Goal: Task Accomplishment & Management: Complete application form

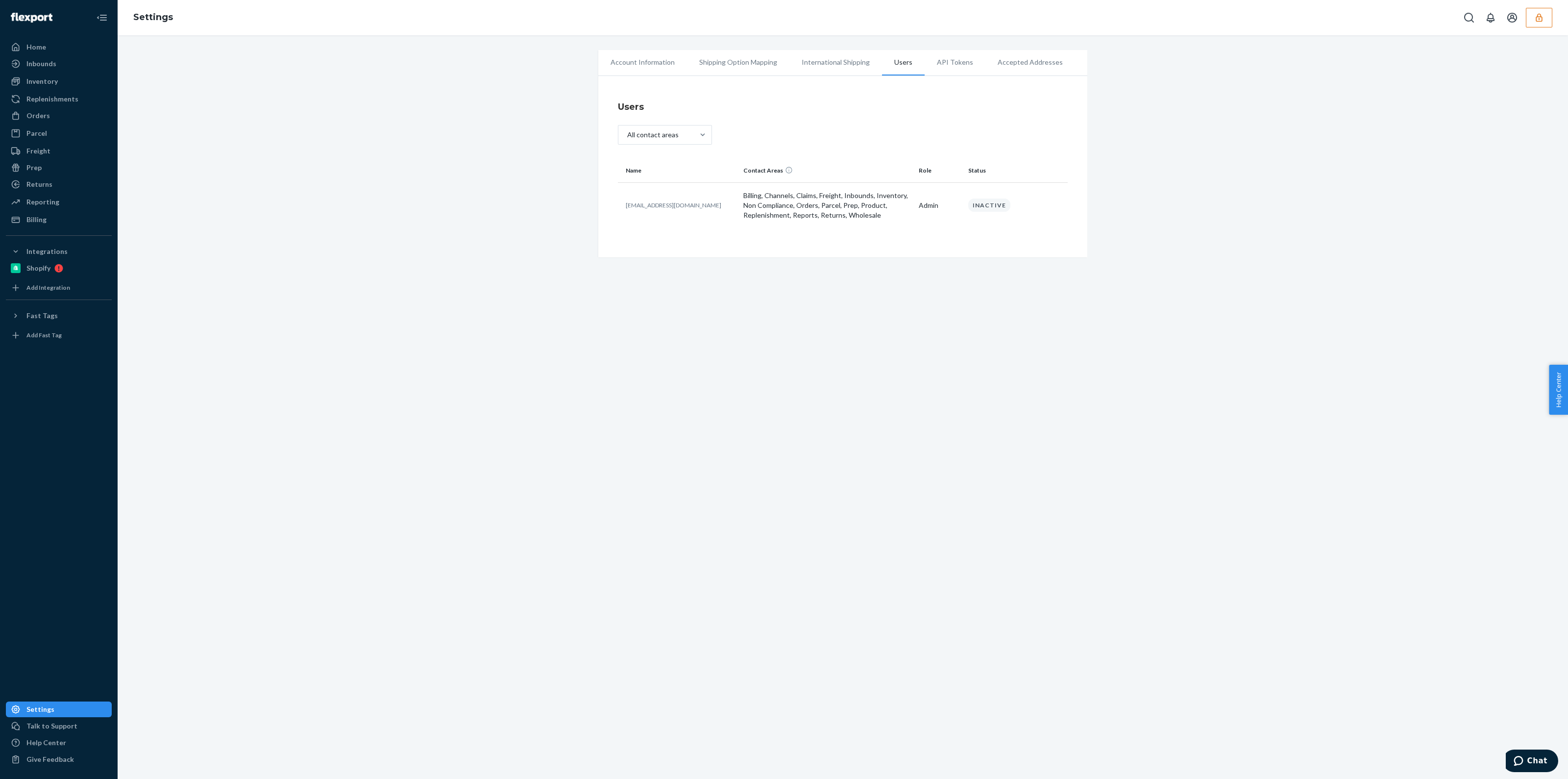
click at [1545, 18] on button "button" at bounding box center [1539, 18] width 26 height 20
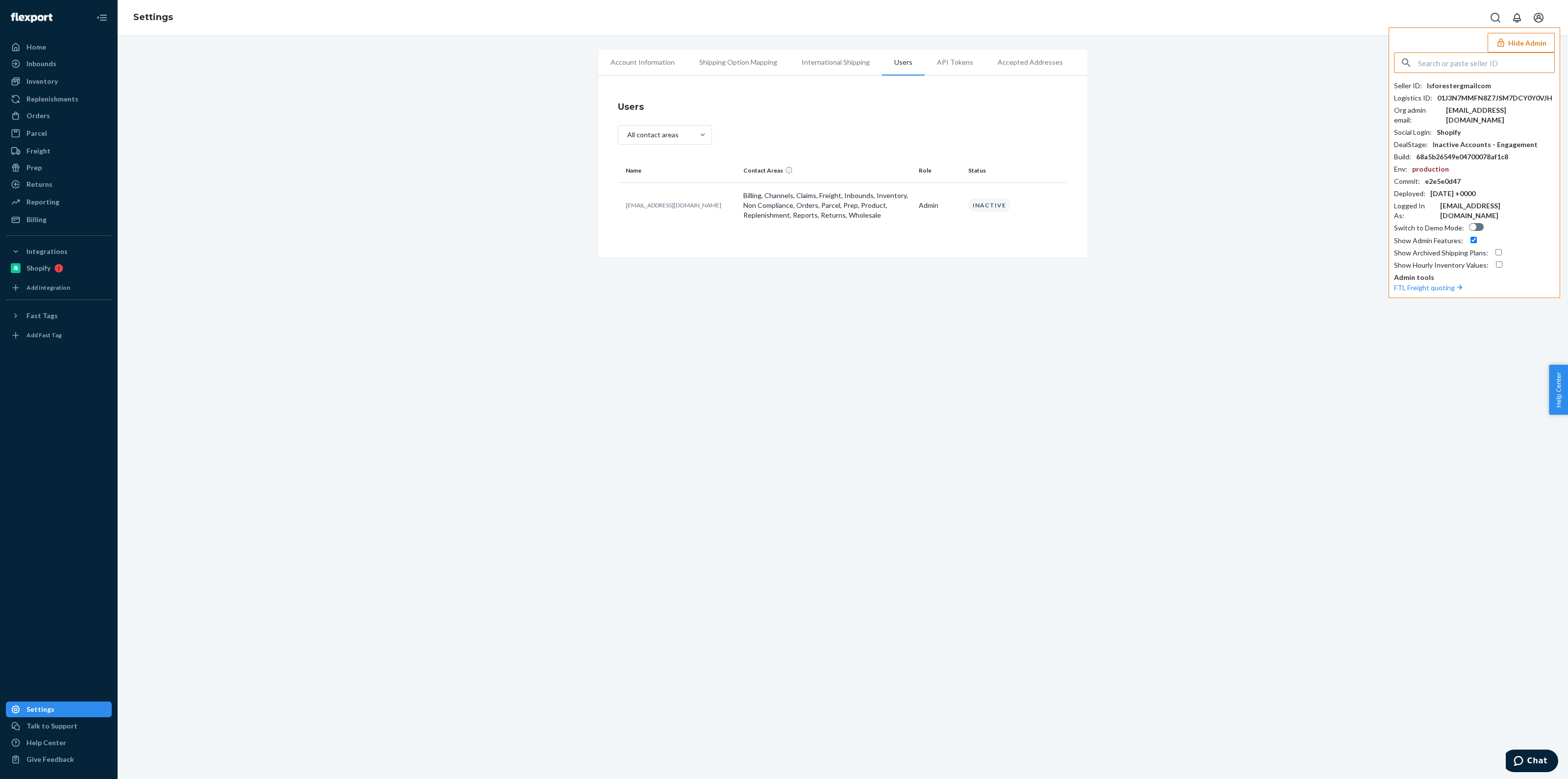
click at [1500, 61] on input "text" at bounding box center [1486, 63] width 136 height 20
type input "infoairbagdoccom"
click at [1443, 84] on span "infoairbagdoccom" at bounding box center [1461, 85] width 114 height 10
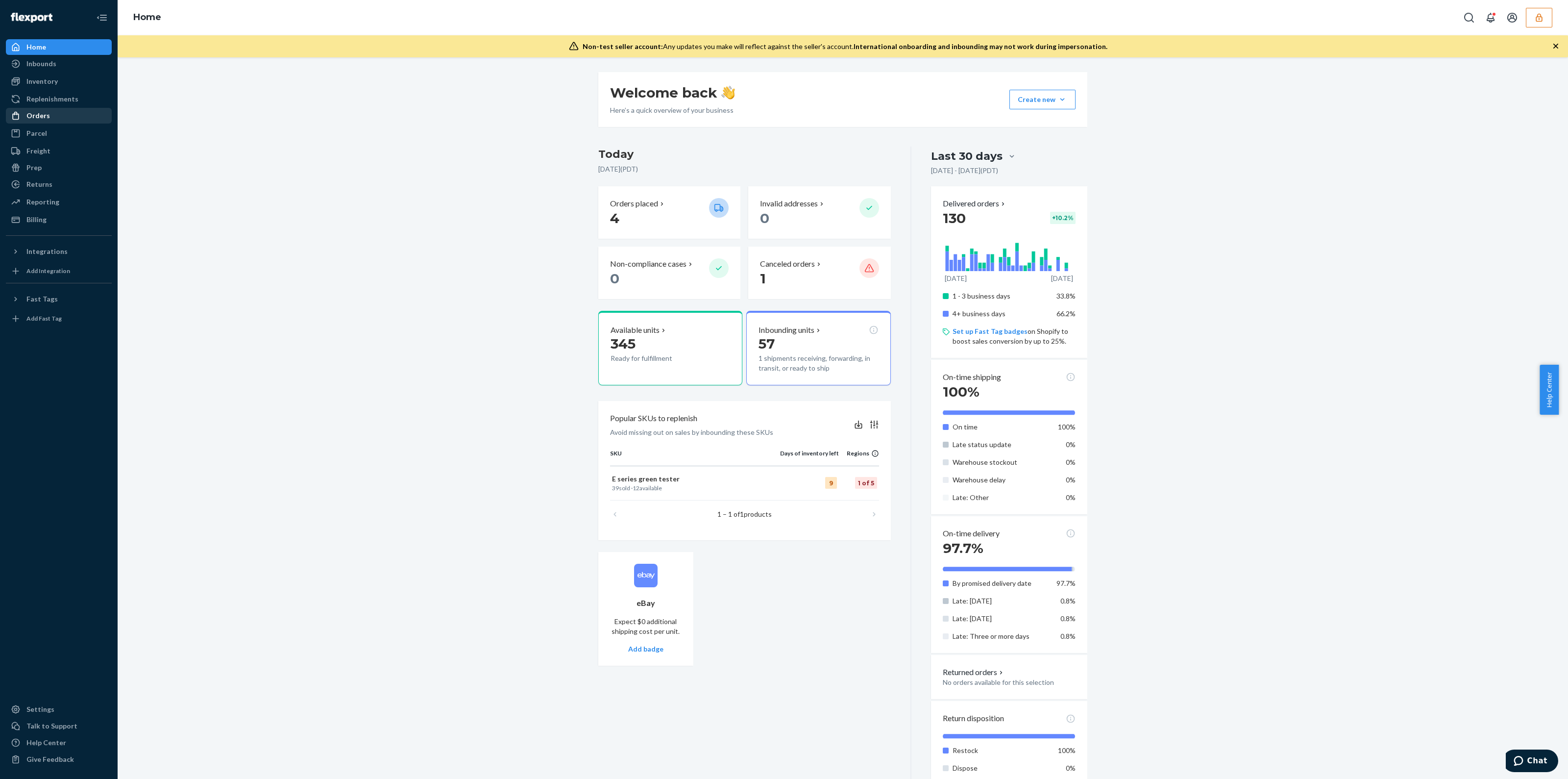
click at [60, 109] on div "Orders" at bounding box center [58, 116] width 104 height 14
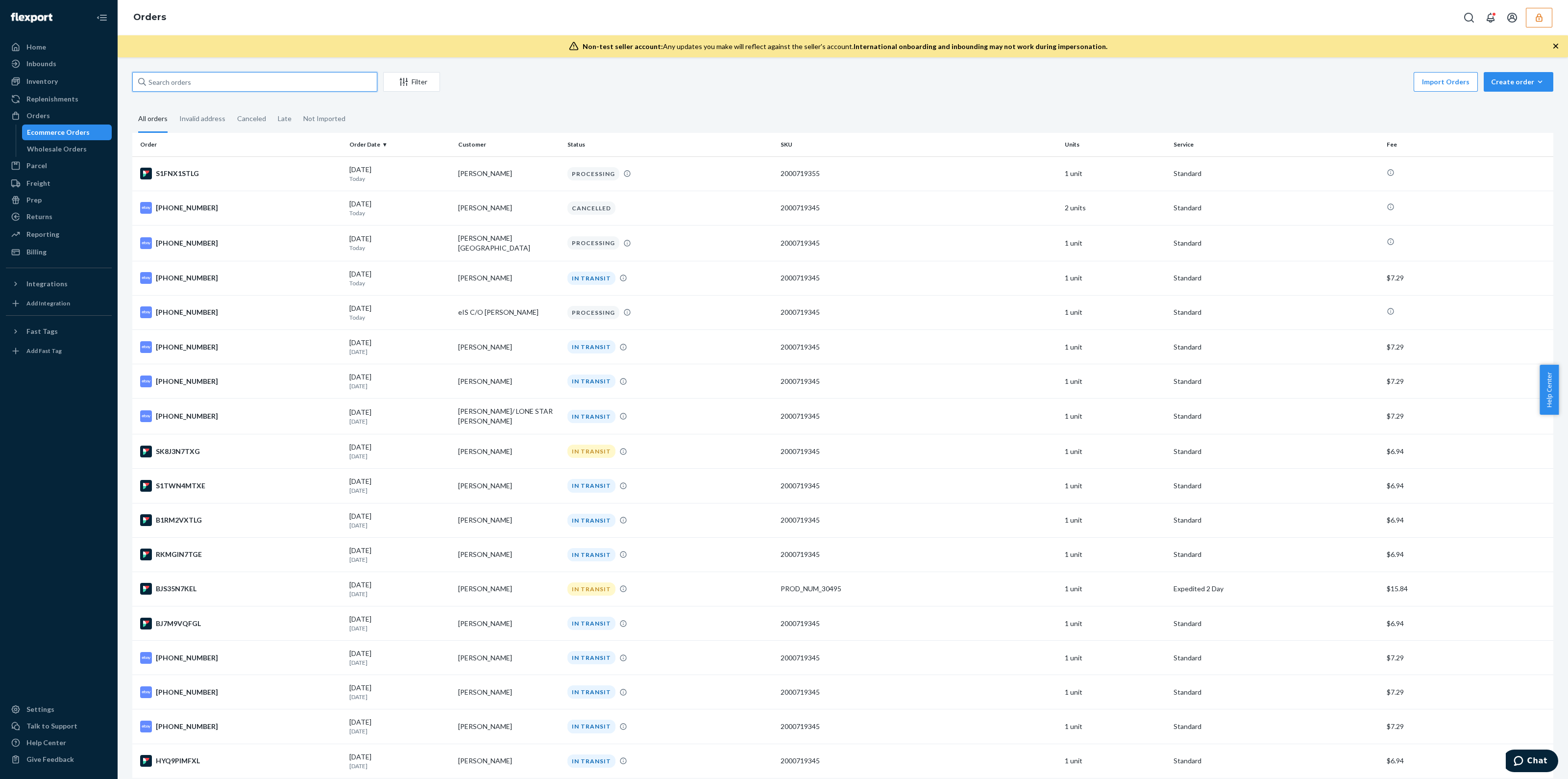
click at [320, 74] on input "text" at bounding box center [254, 82] width 245 height 20
paste input "133905161"
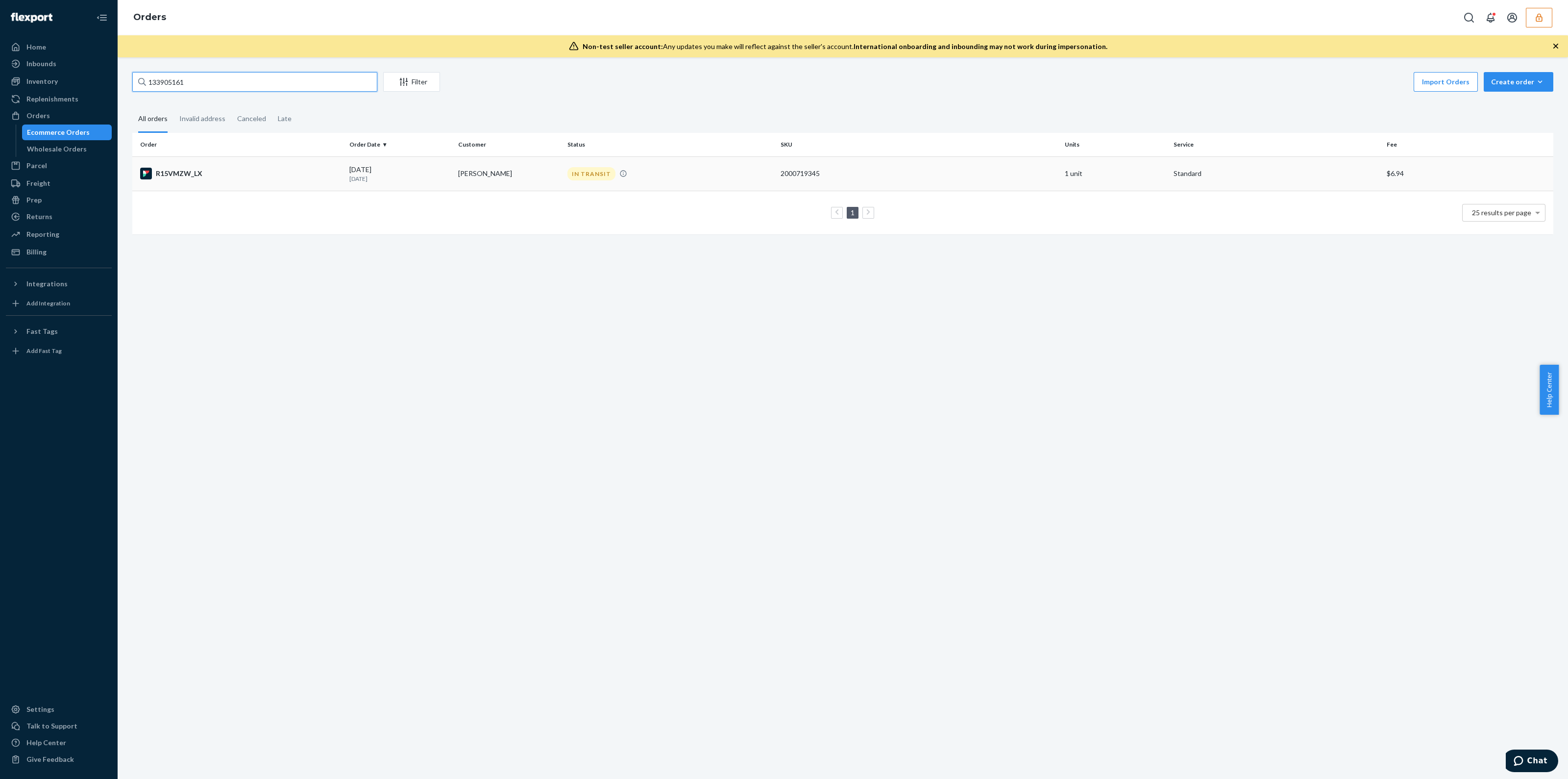
type input "133905161"
click at [815, 185] on td "2000719345" at bounding box center [919, 174] width 284 height 34
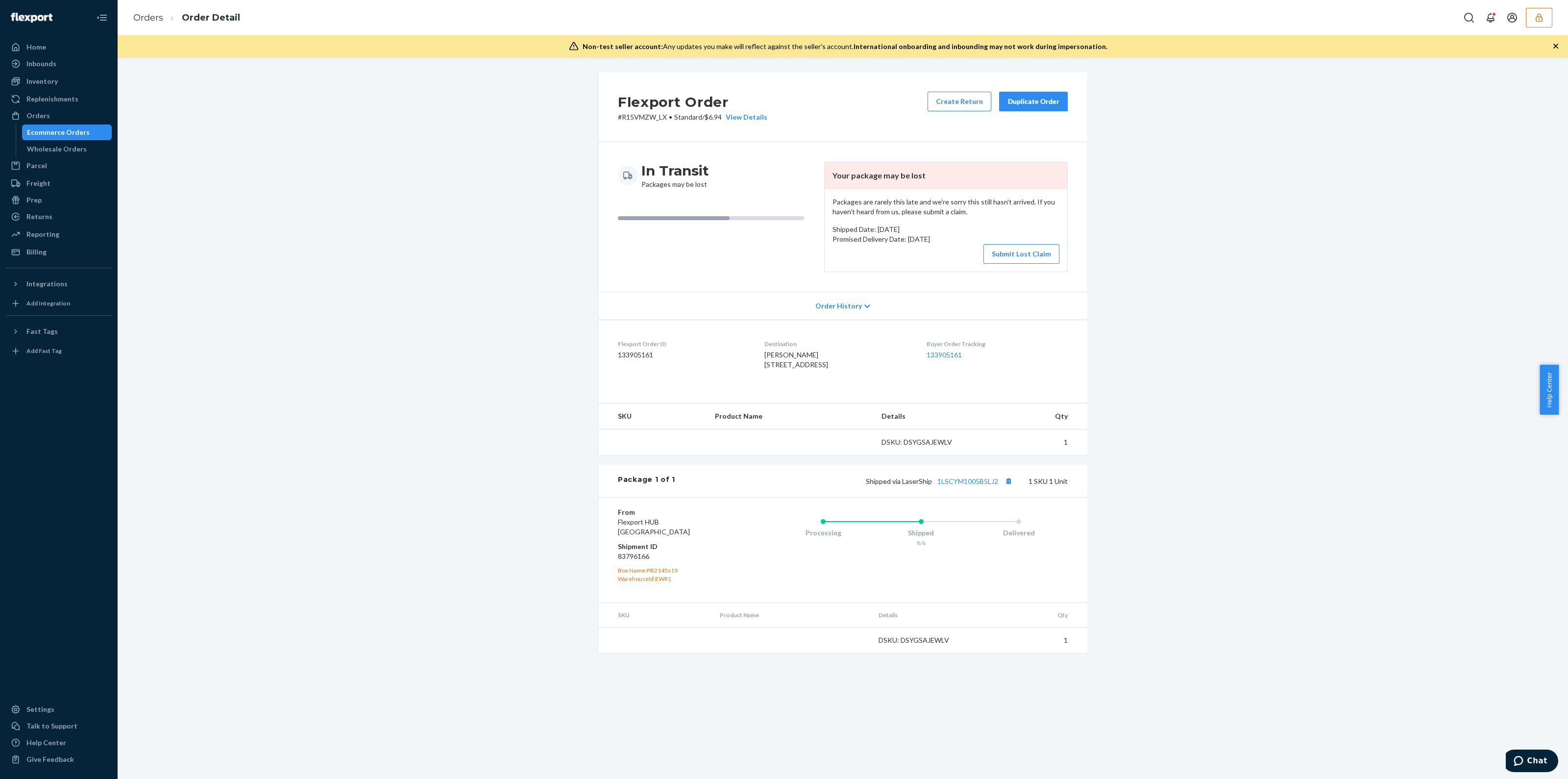
click at [1553, 50] on icon "button" at bounding box center [1555, 46] width 10 height 10
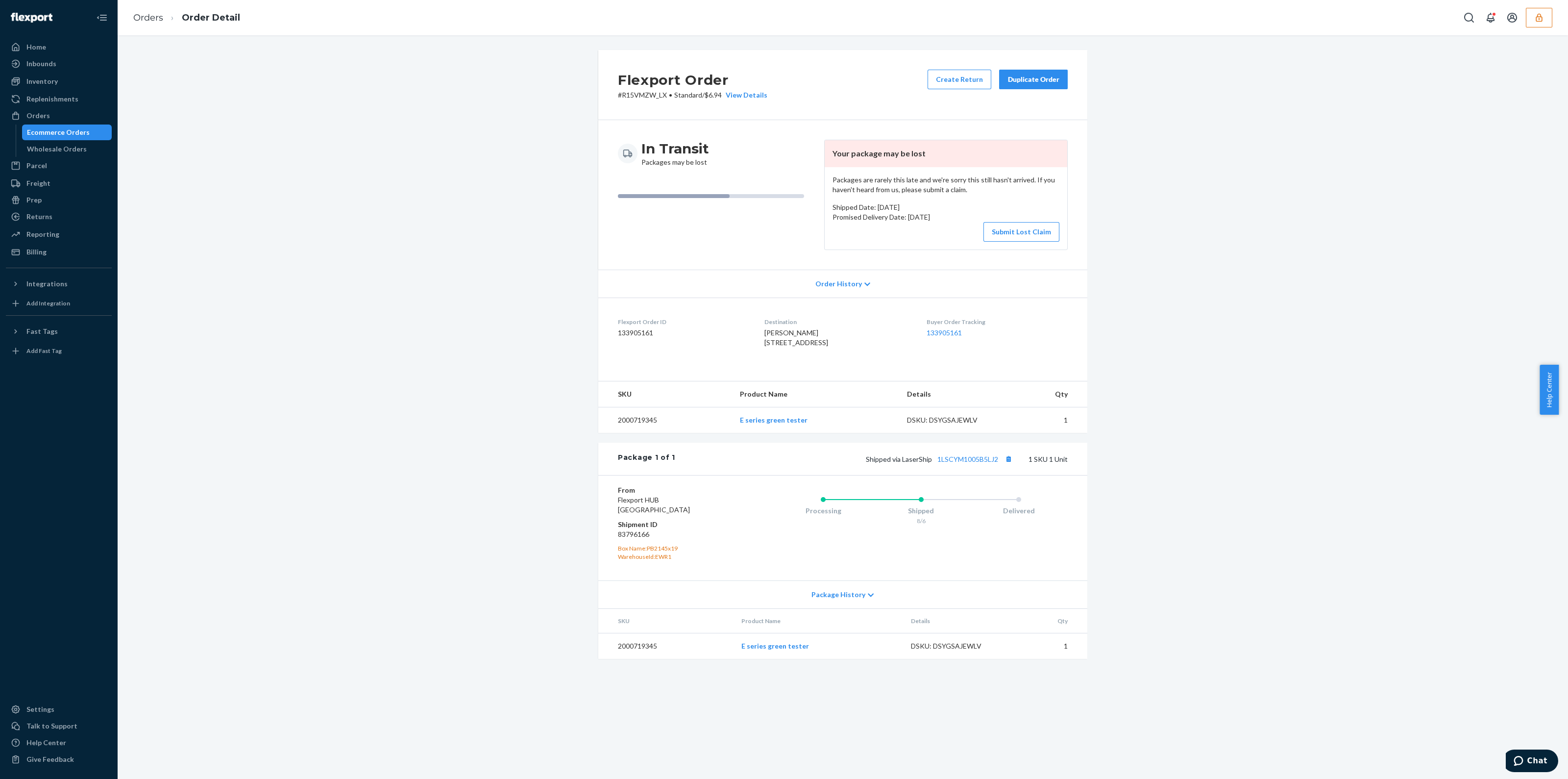
click at [944, 525] on div "8/6" at bounding box center [921, 521] width 98 height 9
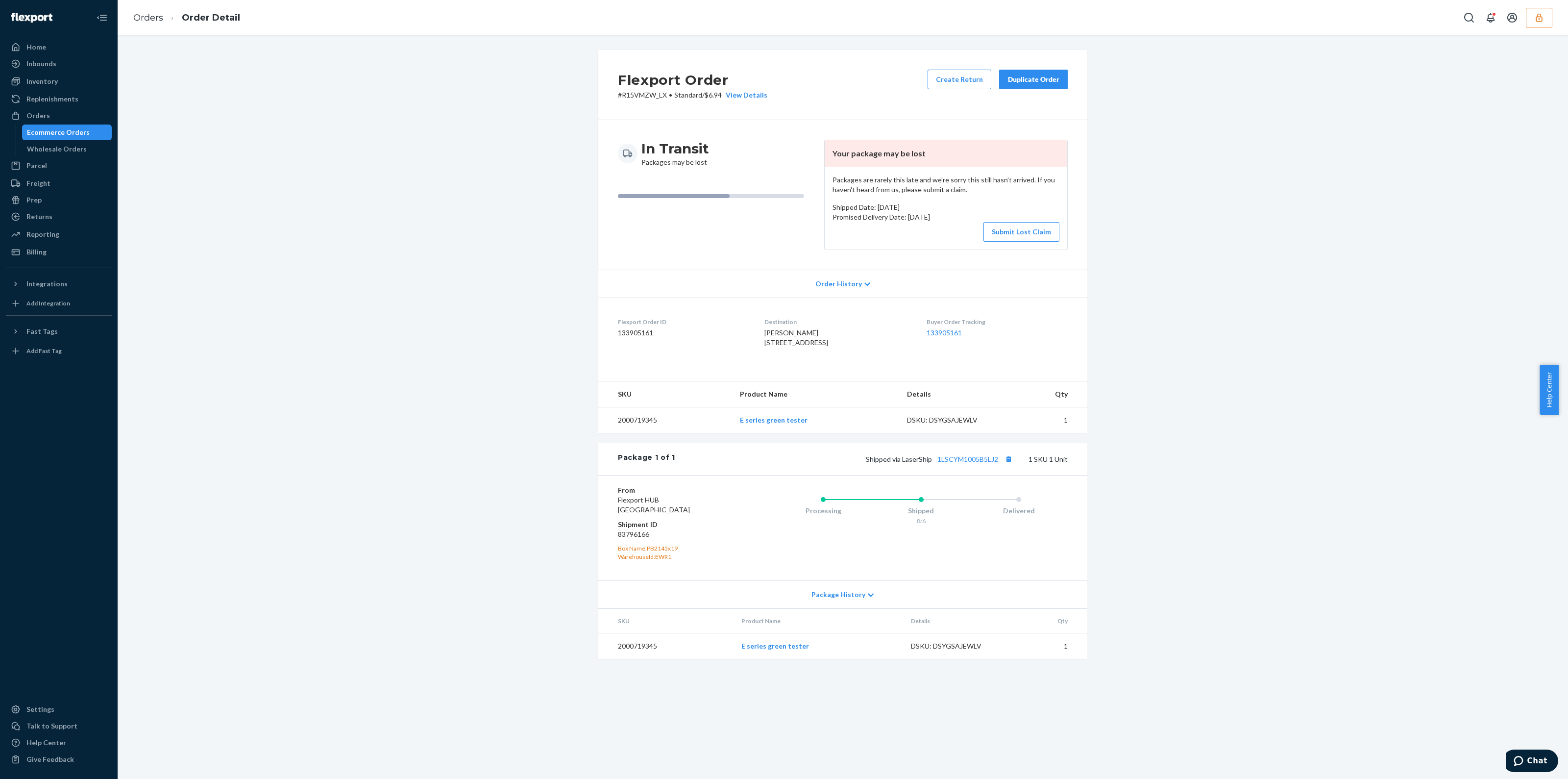
click at [725, 127] on div "In Transit Packages may be lost Your package may be lost Packages are rarely th…" at bounding box center [843, 195] width 489 height 149
click at [733, 96] on div "View Details" at bounding box center [744, 95] width 46 height 10
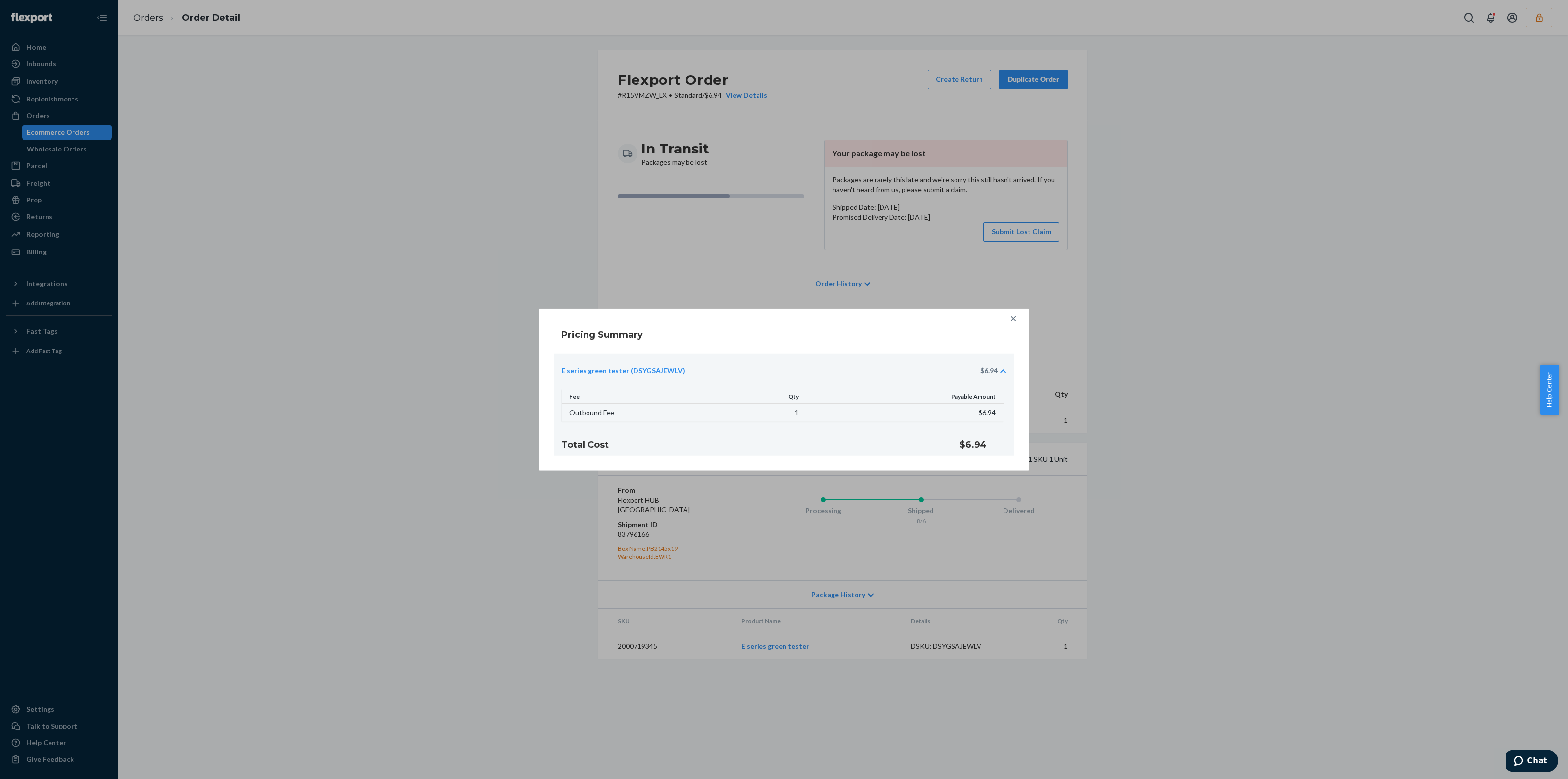
click at [528, 223] on div "Pricing Summary E series green tester (DSYGSAJEWLV) $6.94 Fee Qty Payable Amoun…" at bounding box center [784, 389] width 1568 height 779
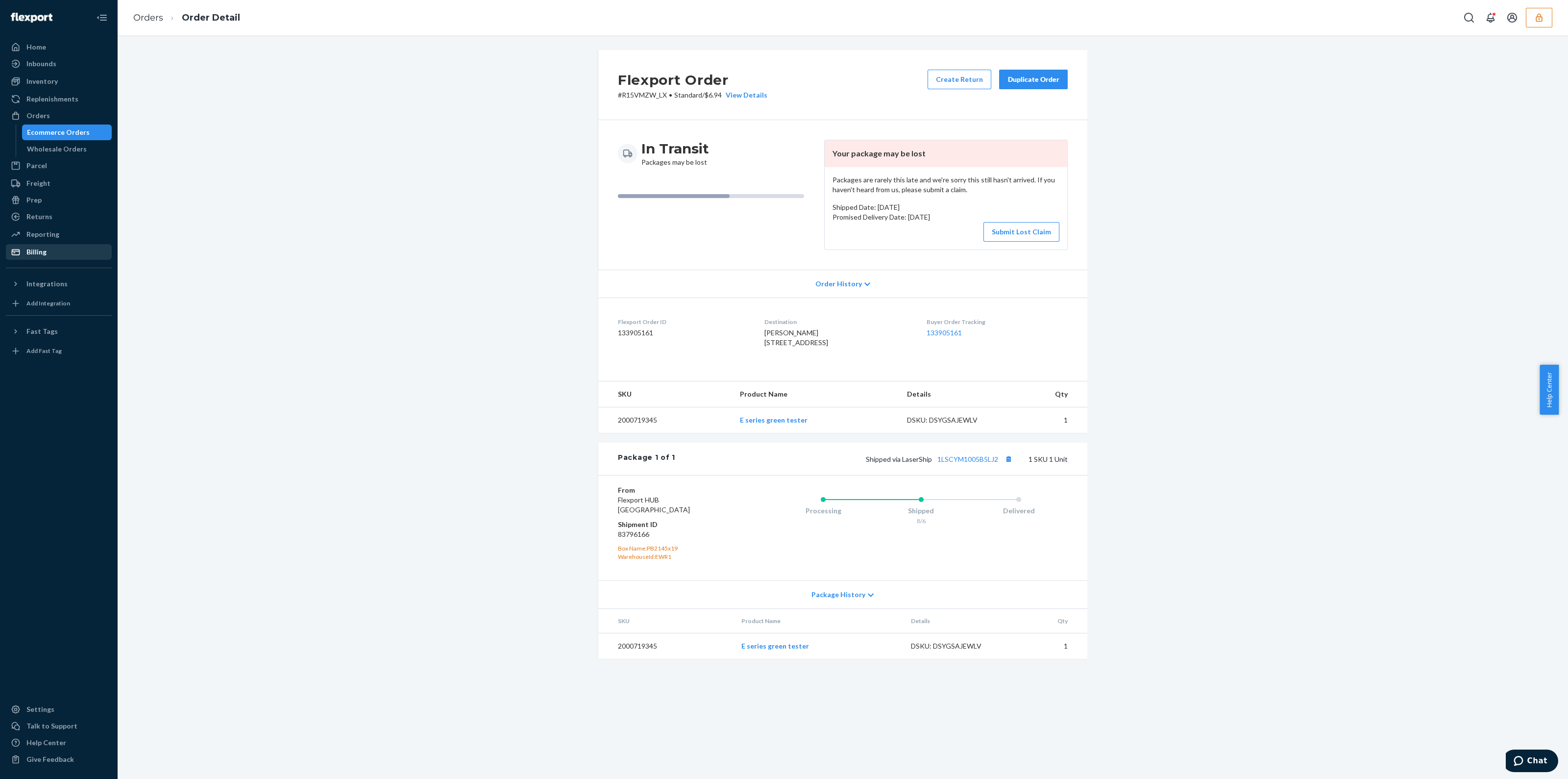
click at [43, 254] on div "Billing" at bounding box center [36, 252] width 20 height 10
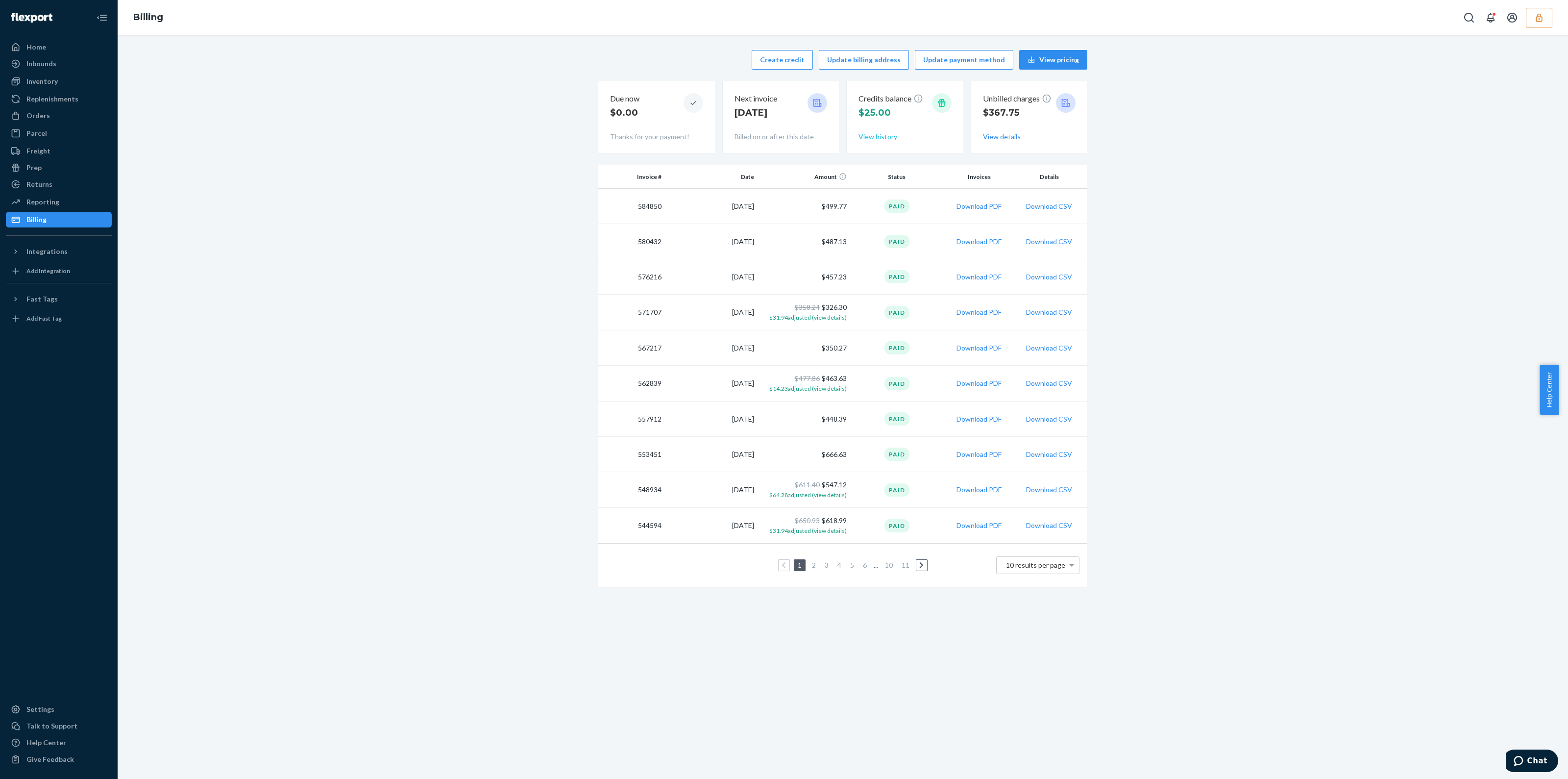
click at [874, 134] on button "View history" at bounding box center [878, 137] width 39 height 10
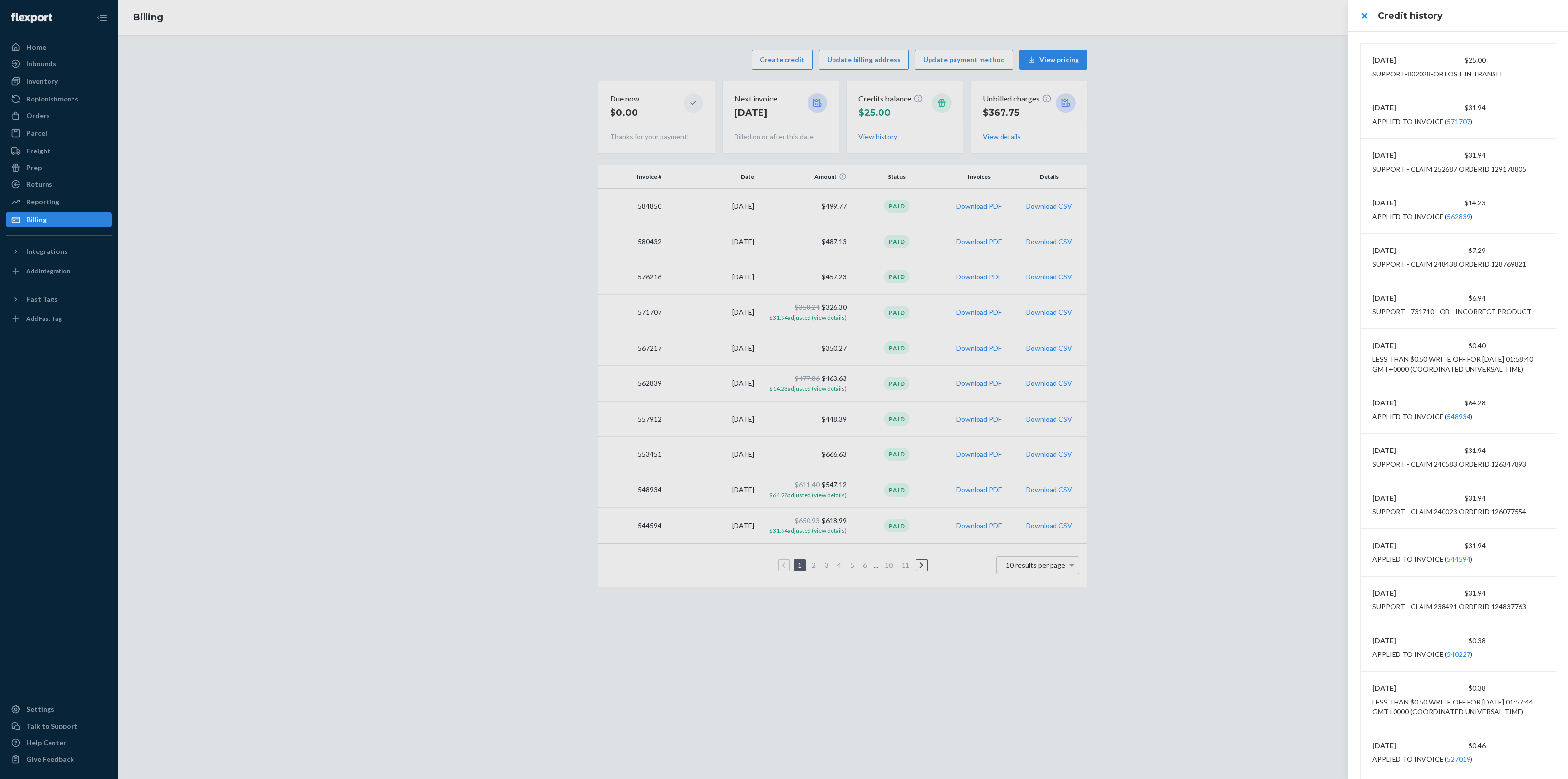
click at [796, 58] on div at bounding box center [784, 389] width 1568 height 779
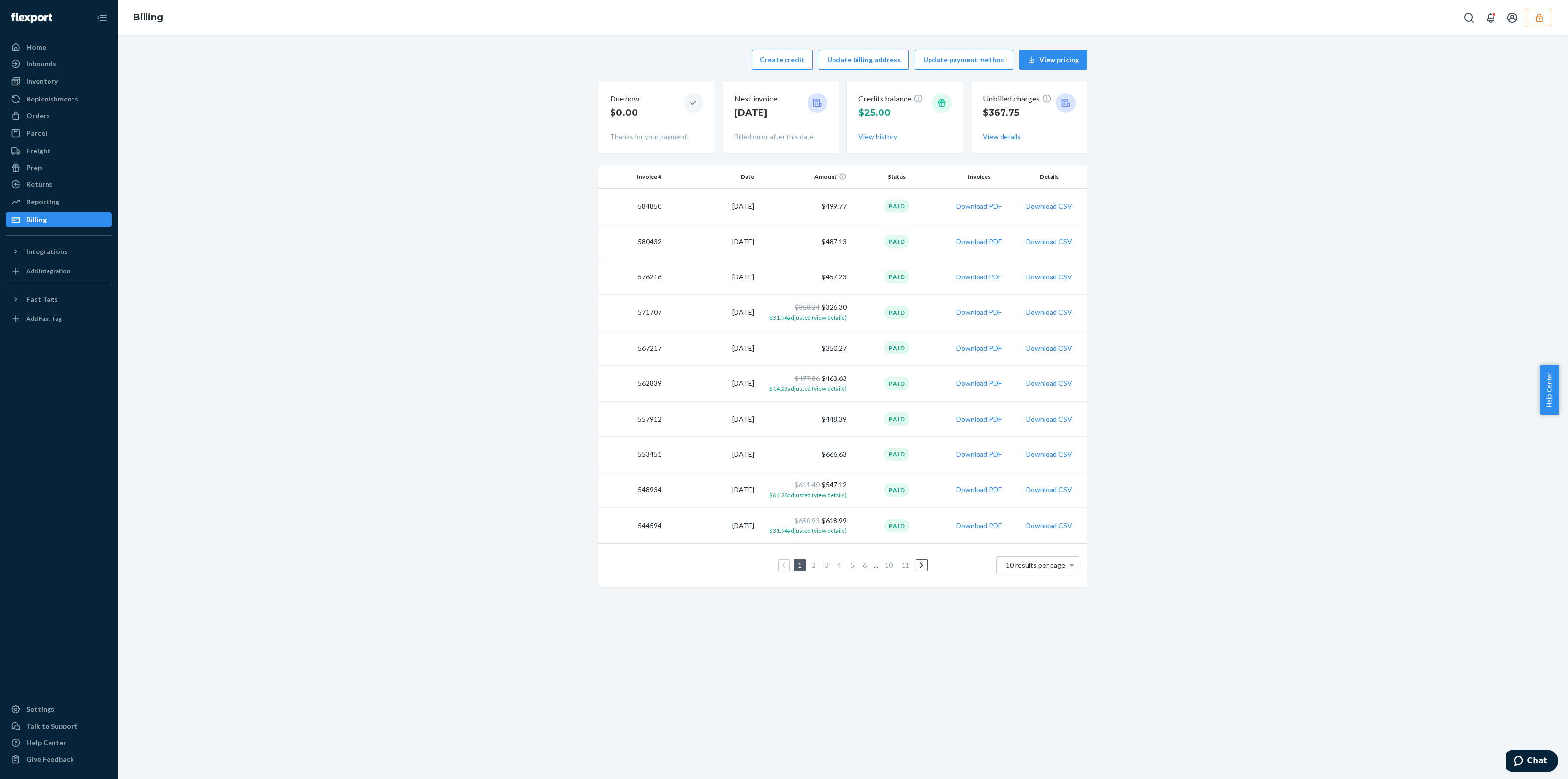
click at [796, 58] on button "Create credit" at bounding box center [782, 60] width 61 height 20
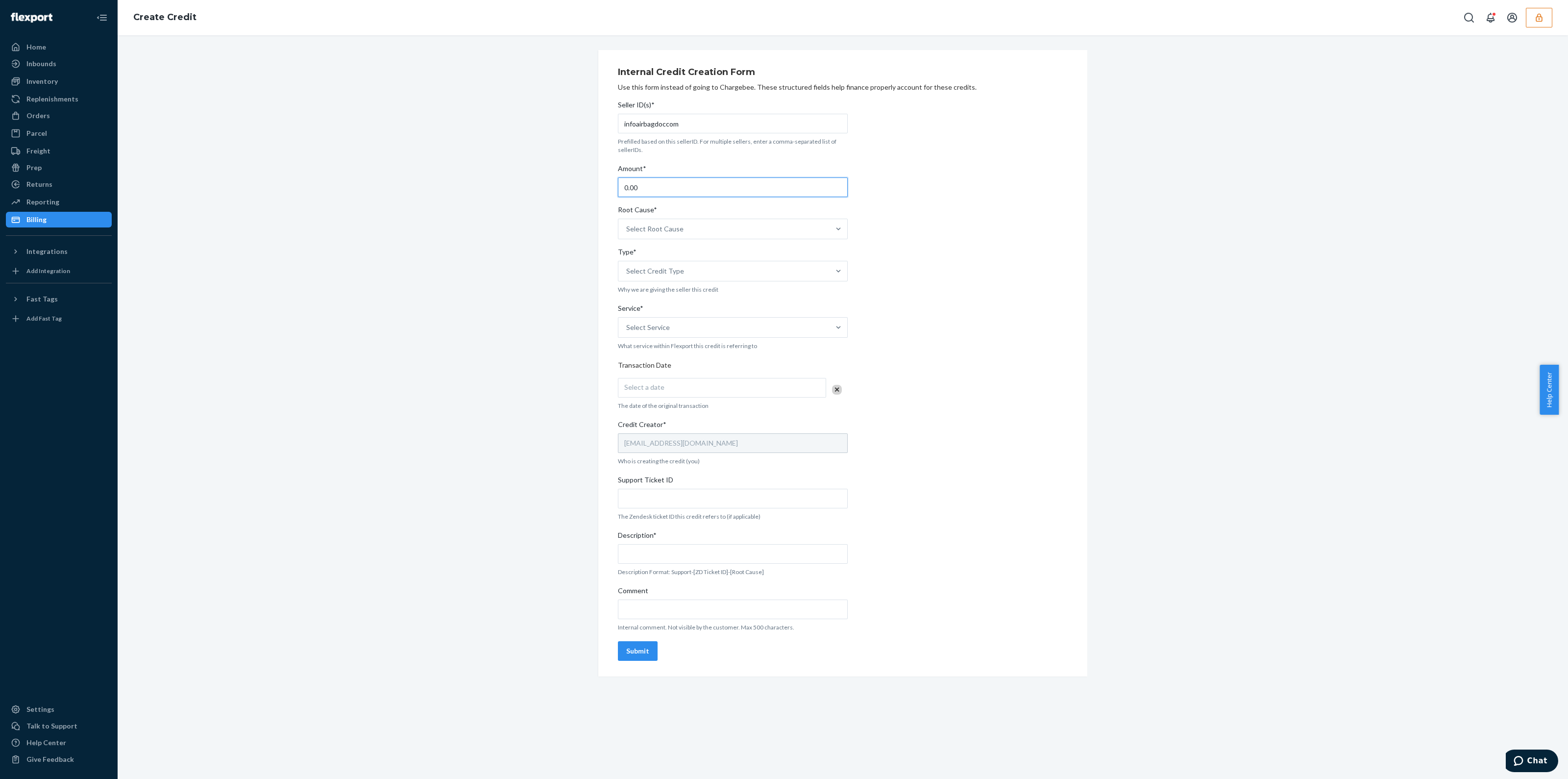
drag, startPoint x: 662, startPoint y: 183, endPoint x: 435, endPoint y: 210, distance: 228.6
click at [443, 214] on div "Internal Credit Creation Form Use this form instead of going to Chargebee. Thes…" at bounding box center [843, 363] width 1436 height 626
type input "6.94"
click at [738, 223] on div "Select Root Cause" at bounding box center [724, 229] width 211 height 20
click at [627, 224] on input "Root Cause* Select Root Cause" at bounding box center [626, 229] width 1 height 10
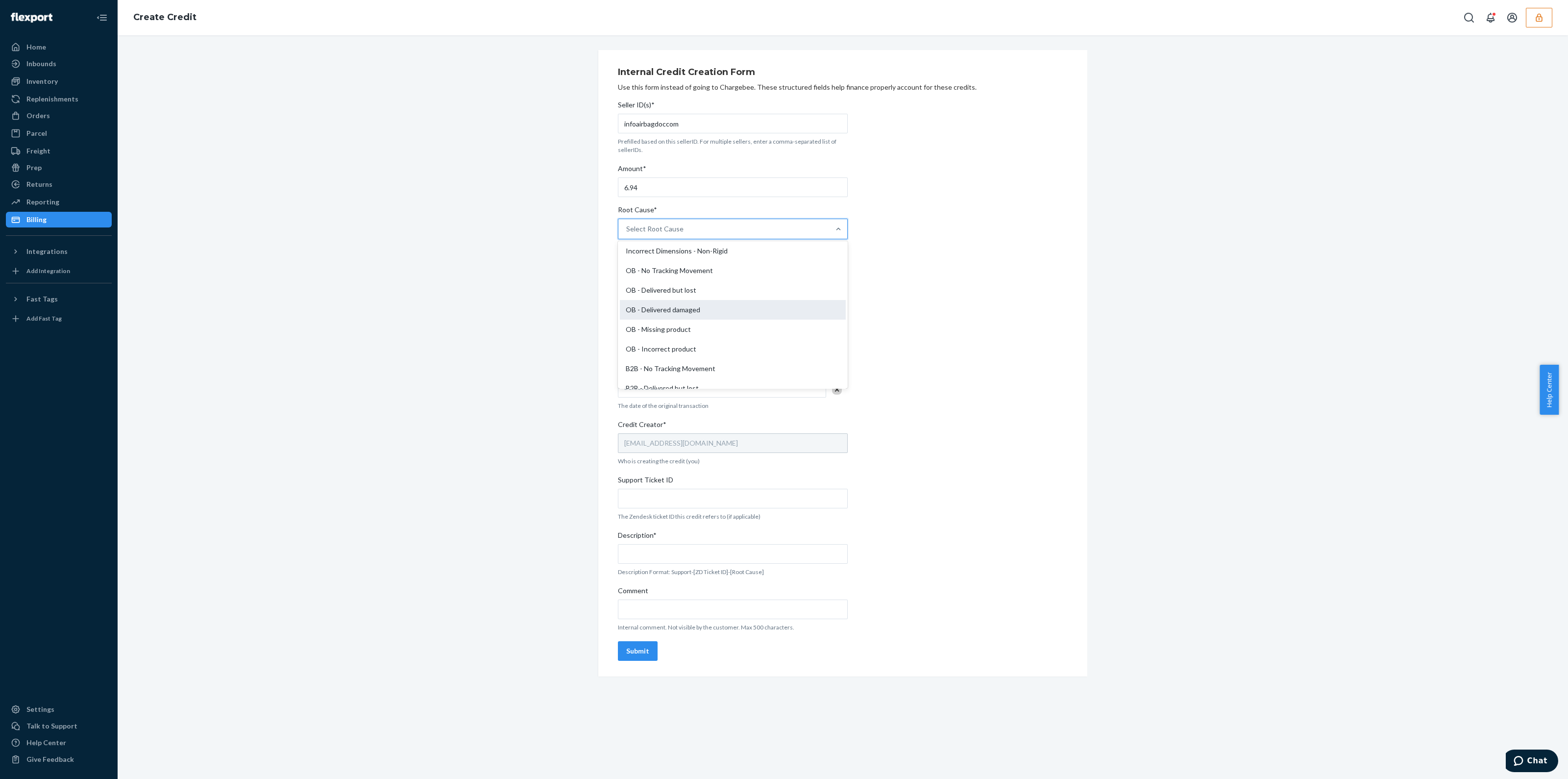
scroll to position [244, 0]
click at [708, 361] on div "B2B - No Tracking Movement" at bounding box center [733, 361] width 226 height 20
click at [627, 234] on input "Root Cause* option B2B - No Tracking Movement focused, 19 of 29. 29 results ava…" at bounding box center [626, 229] width 1 height 10
drag, startPoint x: 684, startPoint y: 281, endPoint x: 684, endPoint y: 274, distance: 7.0
click at [684, 281] on div "Seller ID(s)* infoairbagdoccom Prefilled based on this sellerID. For multiple s…" at bounding box center [733, 380] width 230 height 569
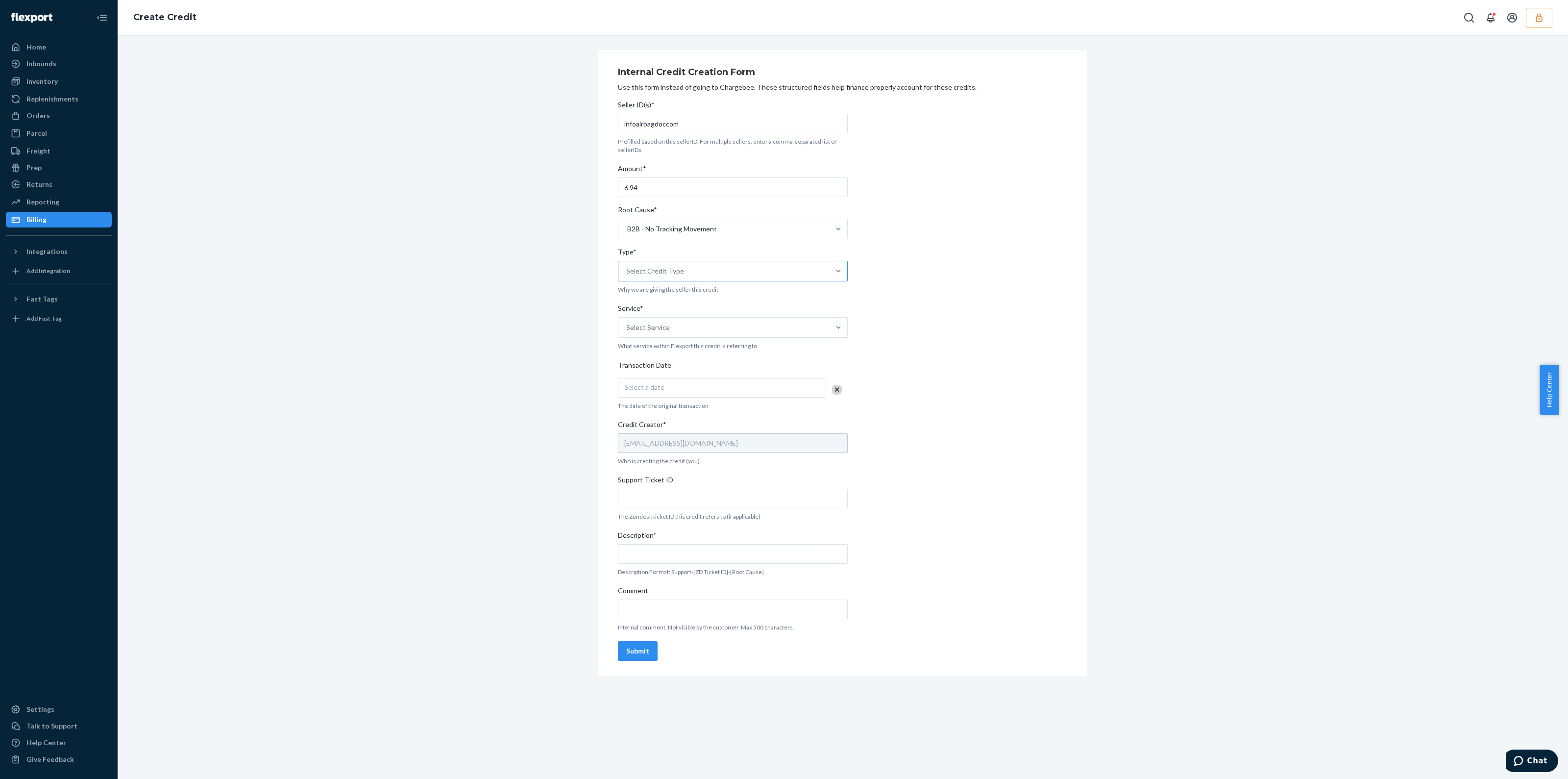
click at [683, 272] on div "Select Credit Type" at bounding box center [724, 271] width 211 height 20
click at [627, 272] on input "Type* Select Credit Type" at bounding box center [626, 271] width 1 height 10
click at [688, 298] on div "Support" at bounding box center [733, 295] width 226 height 20
click at [627, 276] on input "Type* option Support focused, 1 of 3. 3 results available. Use Up and Down to c…" at bounding box center [626, 271] width 1 height 10
click at [696, 335] on div "Select Service" at bounding box center [724, 328] width 211 height 20
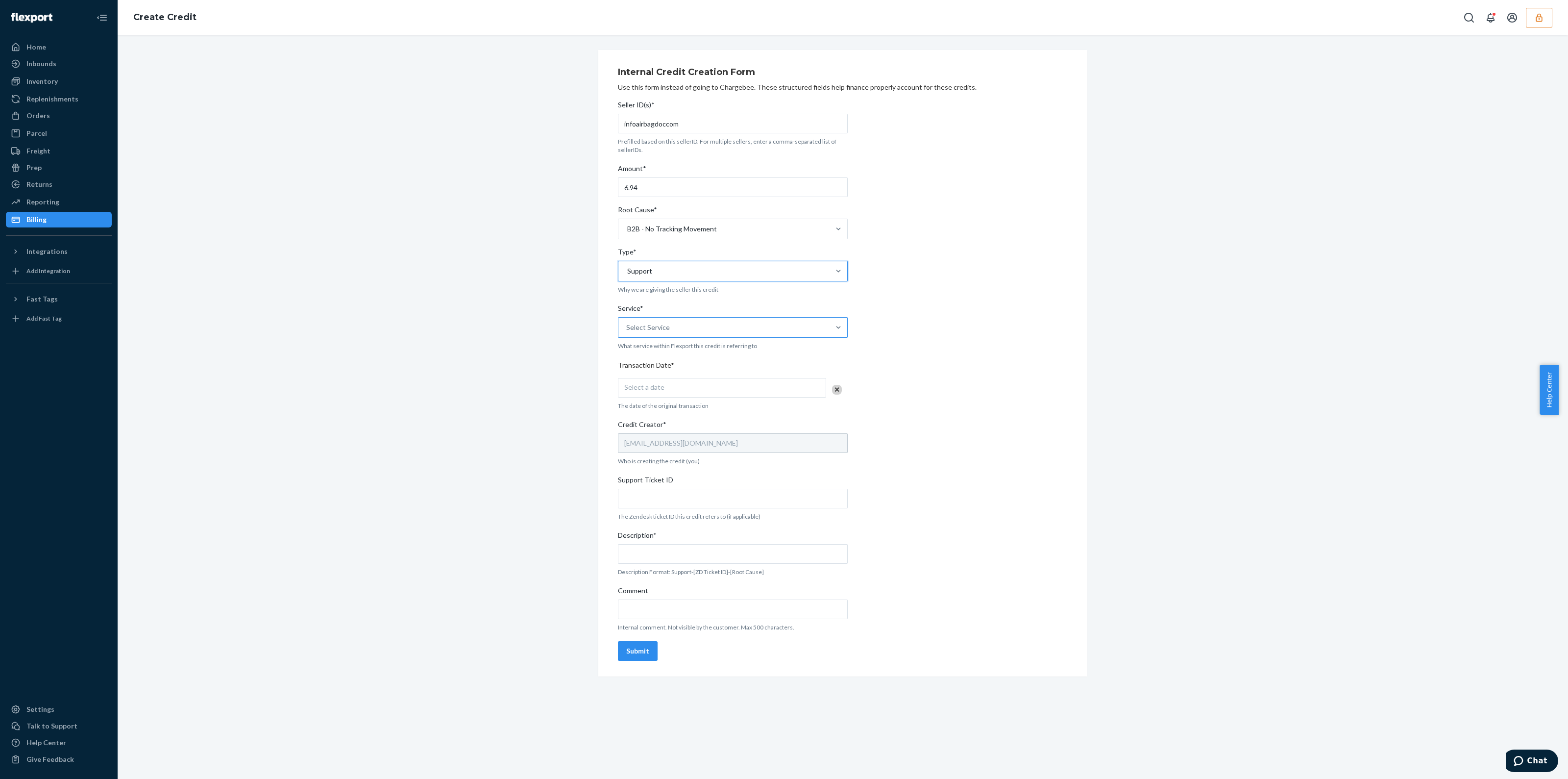
click at [627, 332] on input "Service* Select Service" at bounding box center [626, 327] width 1 height 10
click at [702, 413] on div "Fulfillment" at bounding box center [733, 410] width 226 height 20
click at [627, 332] on input "Service* option Fulfillment focused, 4 of 10. 10 results available. Use Up and …" at bounding box center [626, 327] width 1 height 10
click at [700, 392] on div "Select a date" at bounding box center [722, 388] width 208 height 20
click at [734, 499] on abbr "21" at bounding box center [736, 499] width 7 height 7
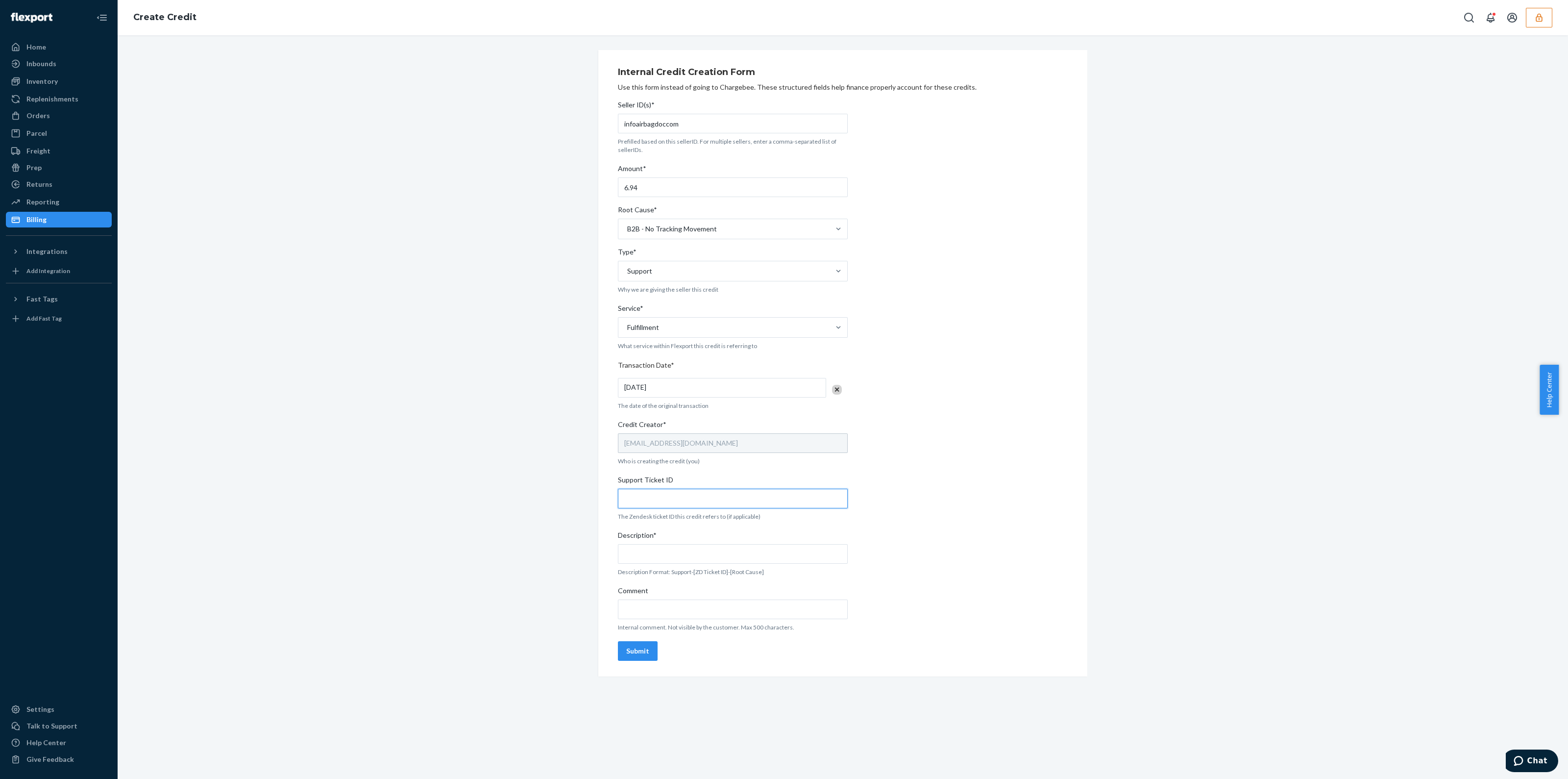
drag, startPoint x: 729, startPoint y: 501, endPoint x: 731, endPoint y: 510, distance: 9.2
click at [729, 501] on input "Support Ticket ID" at bounding box center [733, 499] width 230 height 20
click at [759, 501] on input "Support Ticket ID" at bounding box center [733, 499] width 230 height 20
paste input "https://flexport-fulfillment.zendesk.com/agent/tickets/802028"
type input "https://flexport-fulfillment.zendesk.com/agent/tickets/802028"
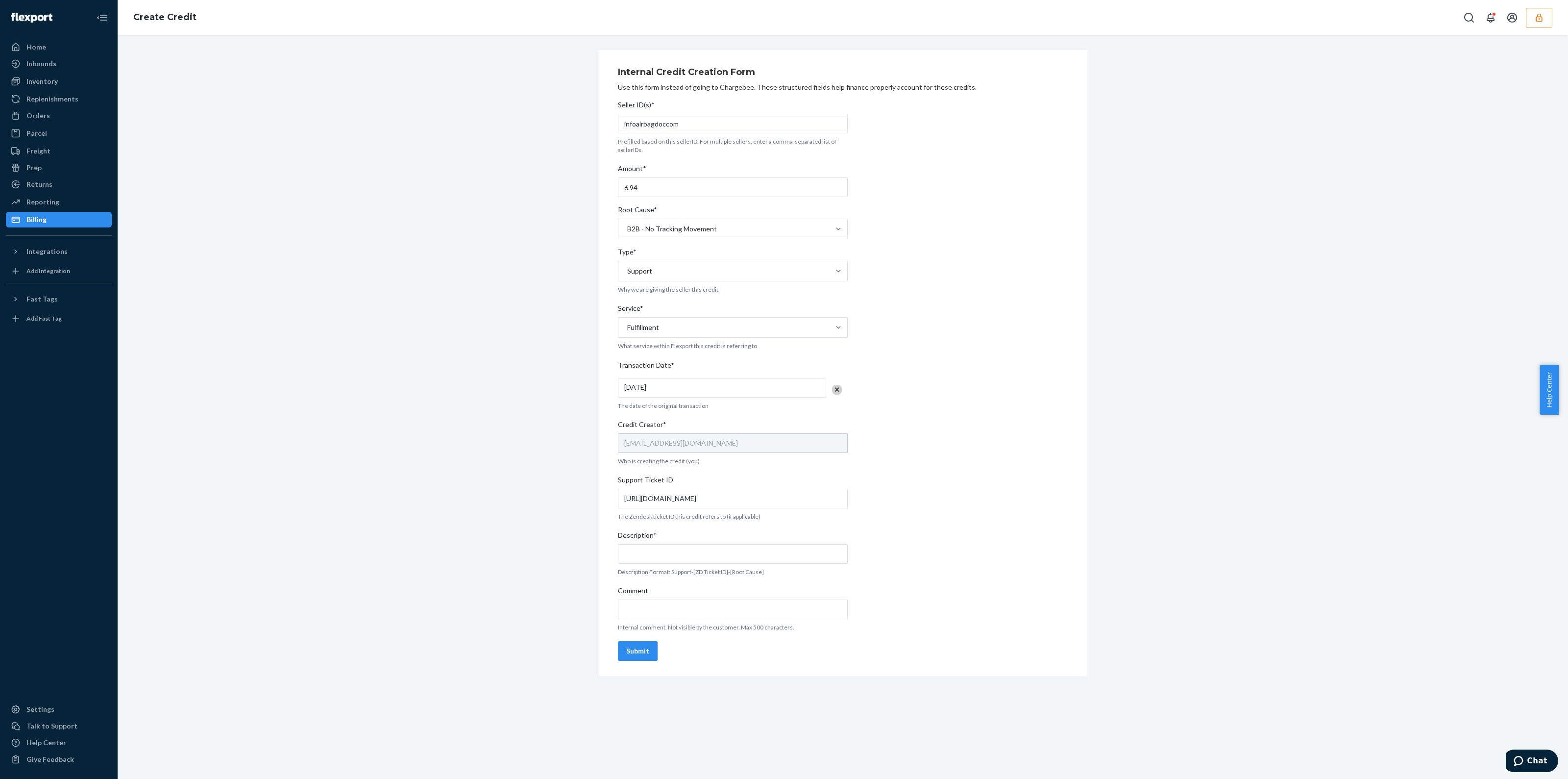
click at [657, 621] on div "Seller ID(s)* infoairbagdoccom Prefilled based on this sellerID. For multiple s…" at bounding box center [733, 380] width 230 height 569
click at [662, 611] on input "Comment" at bounding box center [733, 609] width 230 height 20
paste input "https://flexport-fulfillment.zendesk.com/agent/tickets/802028"
type input "https://flexport-fulfillment.zendesk.com/agent/tickets/802028"
drag, startPoint x: 664, startPoint y: 556, endPoint x: 672, endPoint y: 548, distance: 11.3
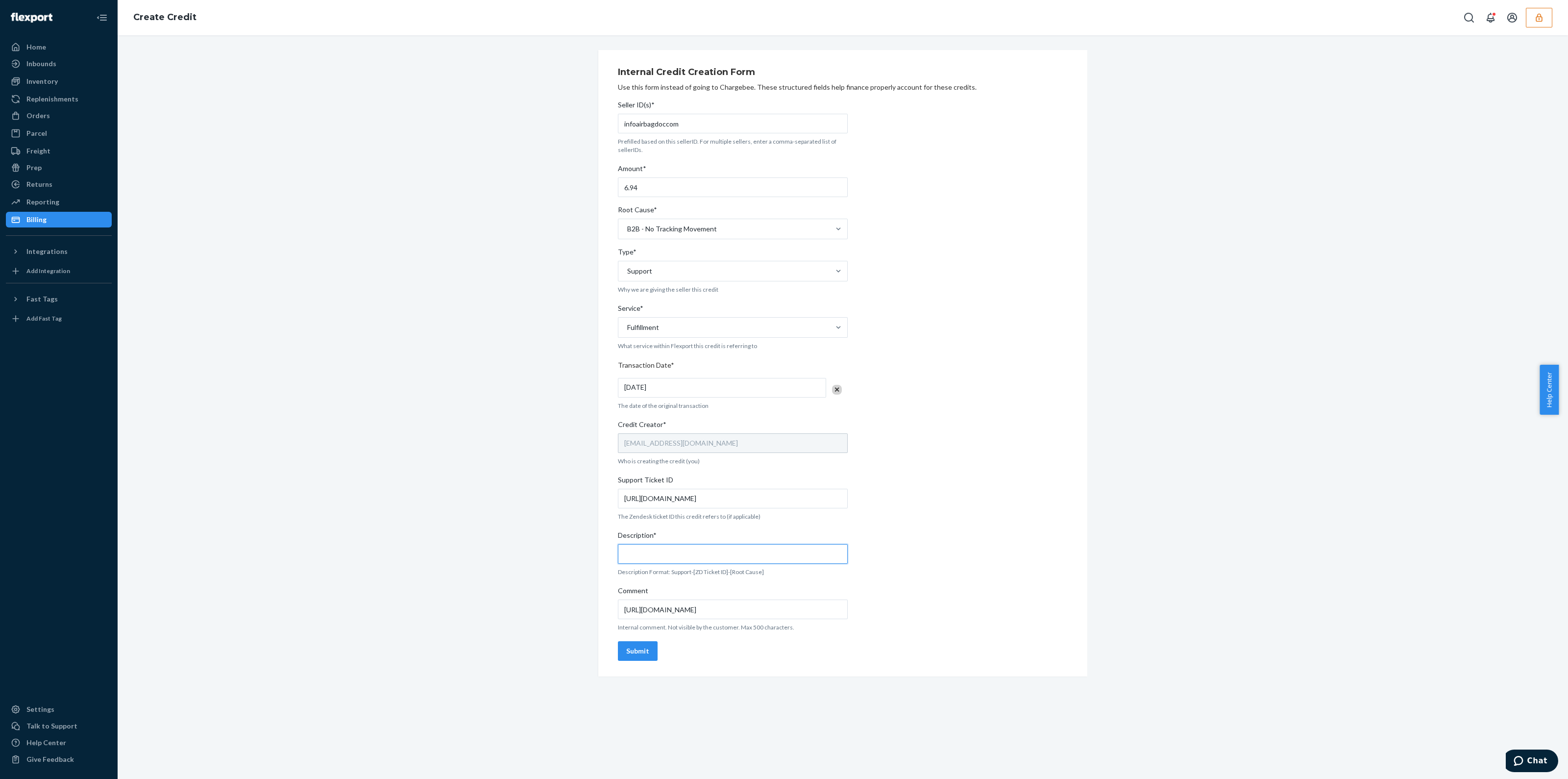
click at [666, 555] on input "Description*" at bounding box center [733, 554] width 230 height 20
click at [799, 554] on input "Description* Description is required and cannot exceed 100 characters" at bounding box center [733, 554] width 230 height 20
type input "Support-802028-Fulfillment fee"
click at [760, 219] on div "B2B - No Tracking Movement" at bounding box center [724, 229] width 211 height 20
click at [627, 224] on input "Root Cause* option B2B - No Tracking Movement, selected. option B2B - No Tracki…" at bounding box center [626, 229] width 1 height 10
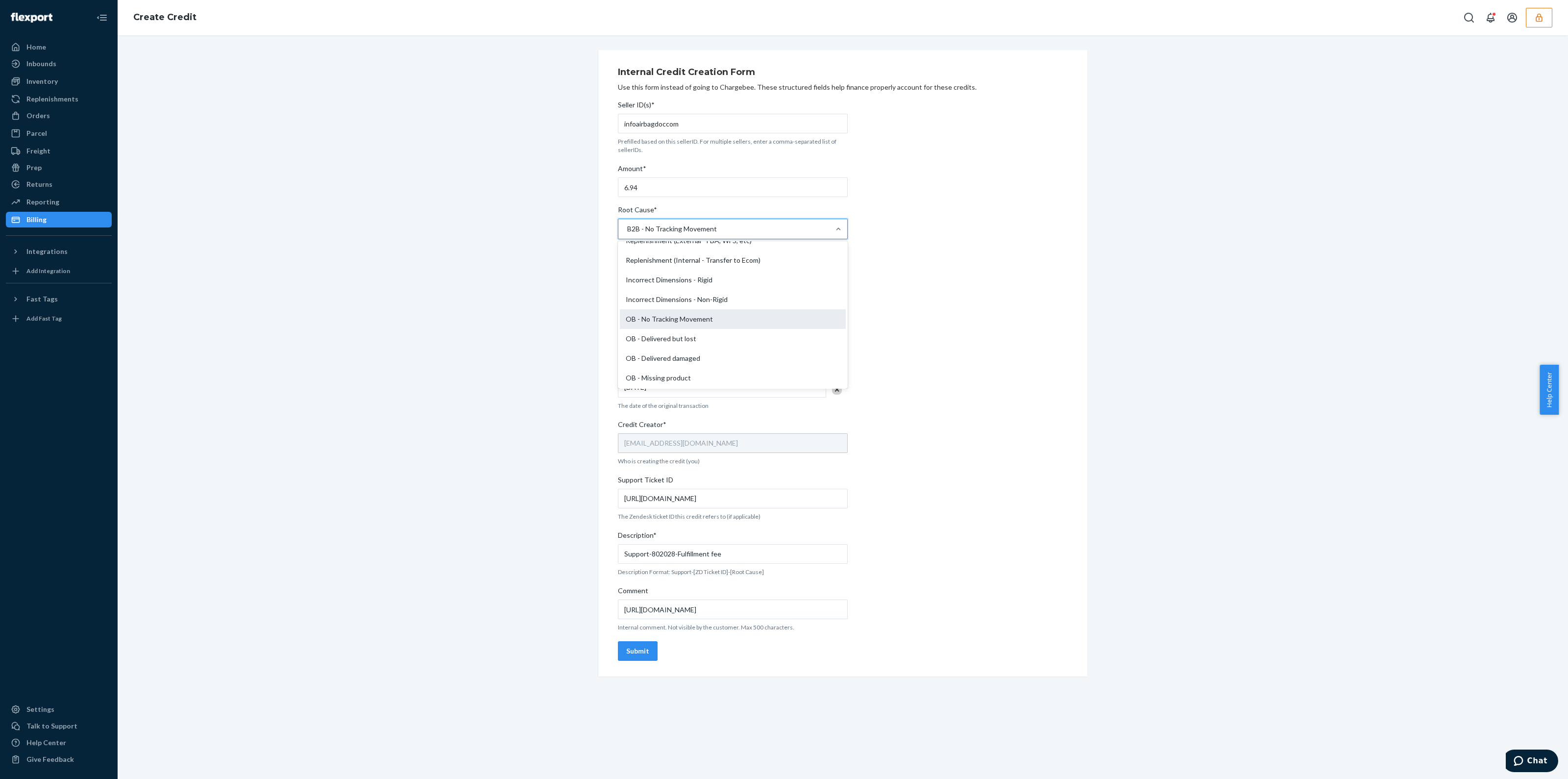
scroll to position [172, 0]
click at [708, 336] on div "OB - No Tracking Movement" at bounding box center [733, 336] width 226 height 20
click at [627, 234] on input "Root Cause* option B2B - No Tracking Movement, selected. option OB - No Trackin…" at bounding box center [626, 229] width 1 height 10
click at [647, 648] on button "Submit" at bounding box center [638, 651] width 40 height 20
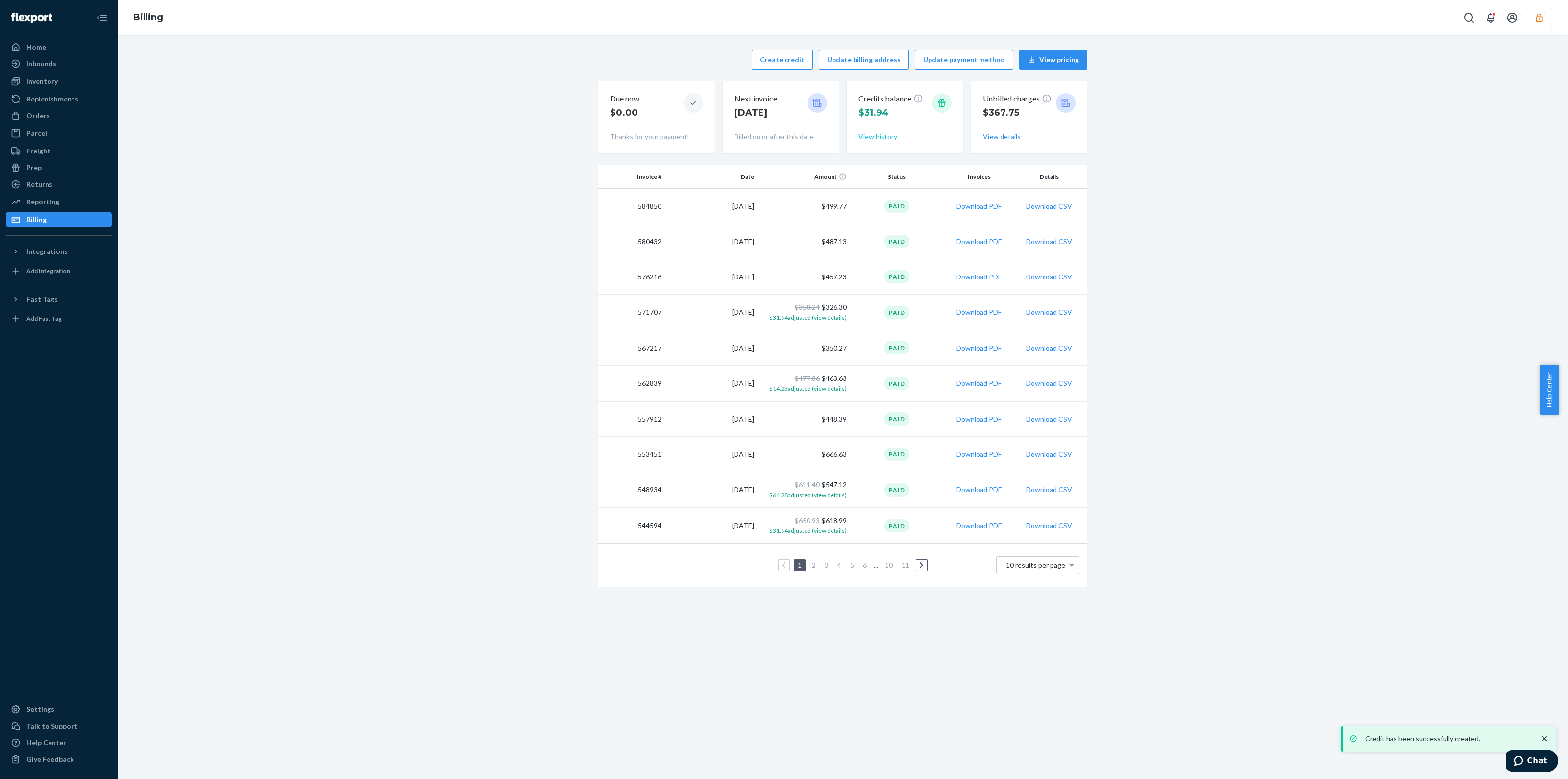
click at [888, 135] on button "View history" at bounding box center [878, 137] width 39 height 10
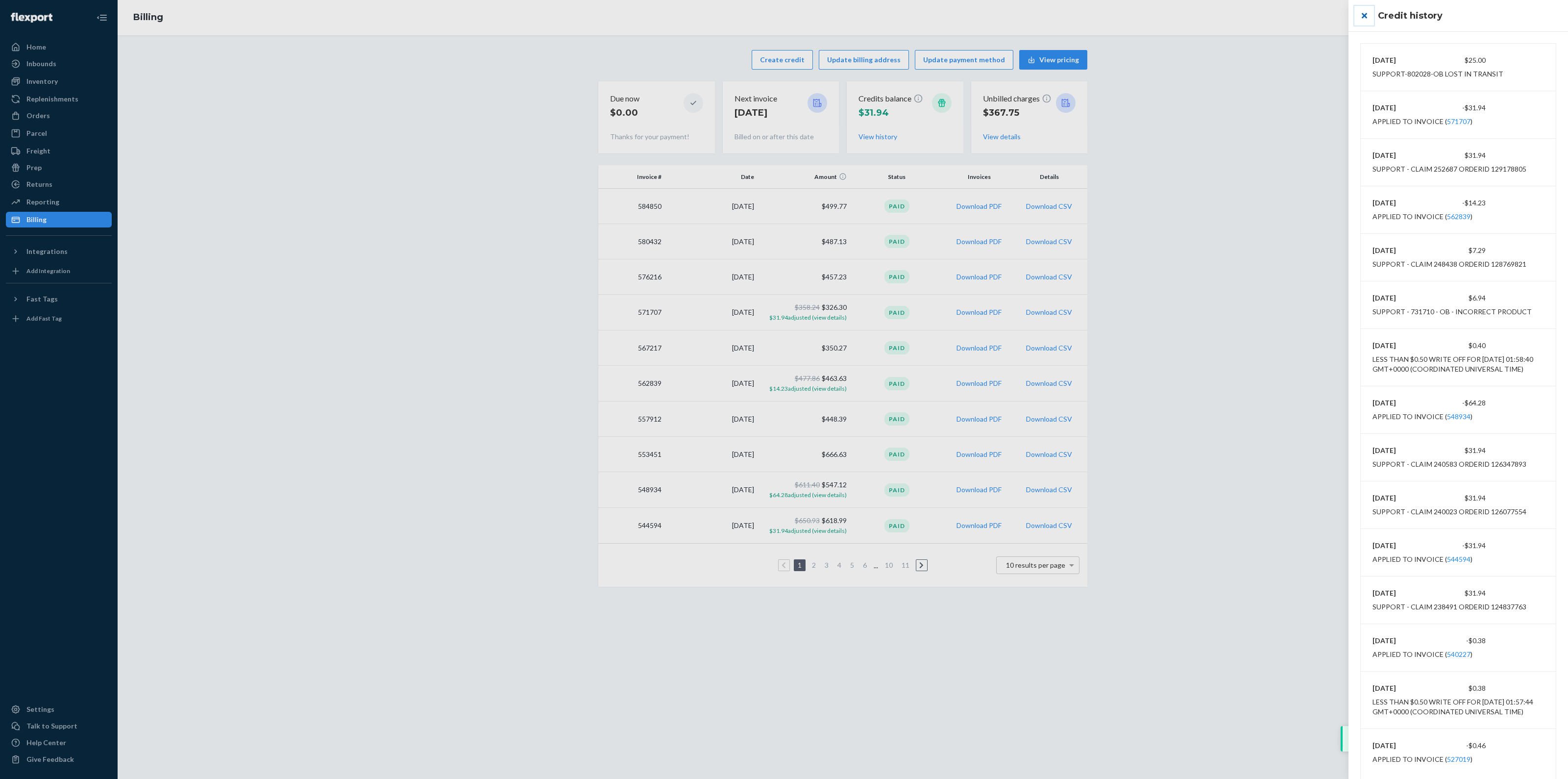
click at [1367, 11] on button "close" at bounding box center [1365, 16] width 20 height 20
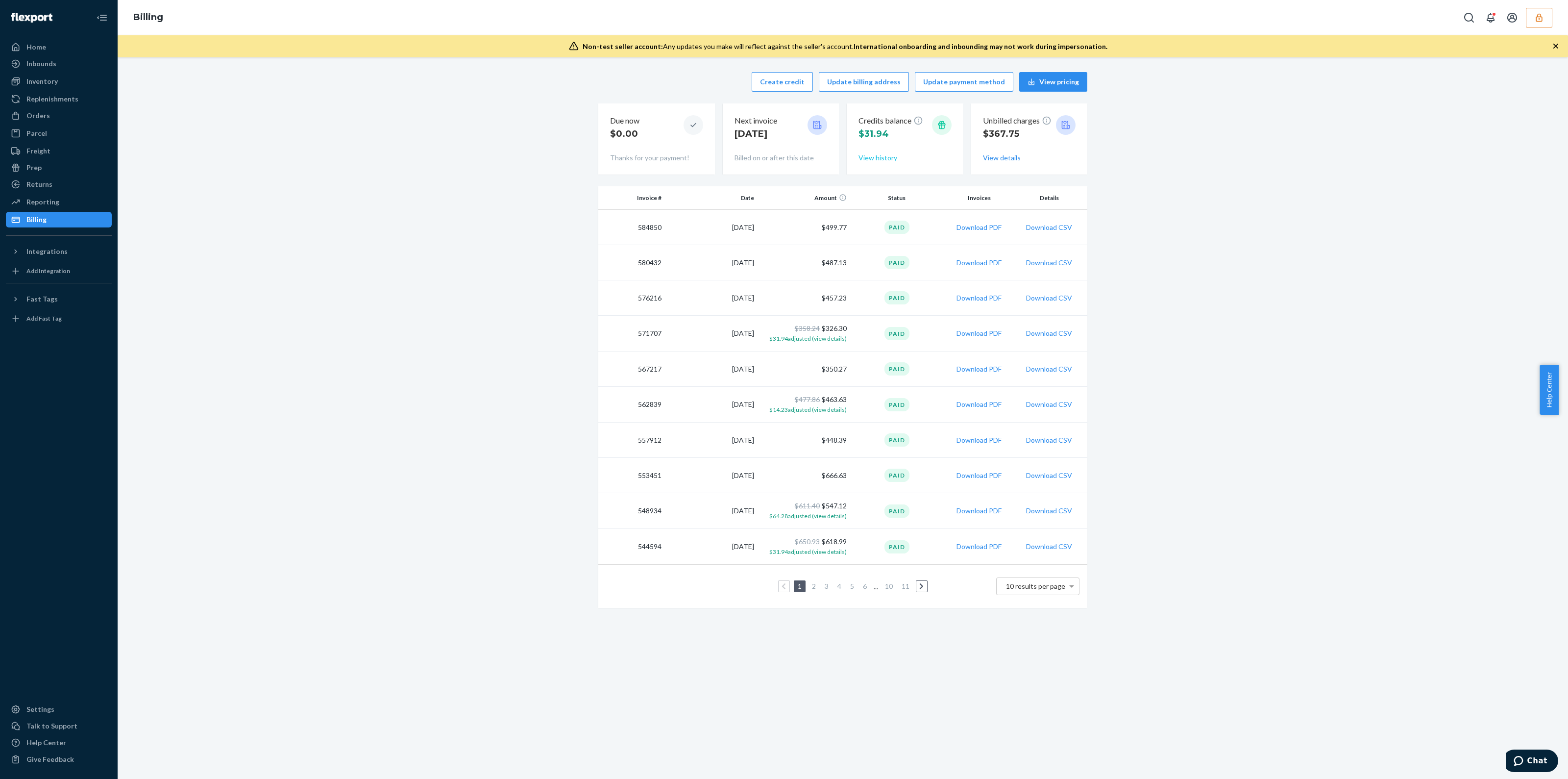
click at [884, 157] on button "View history" at bounding box center [878, 157] width 39 height 10
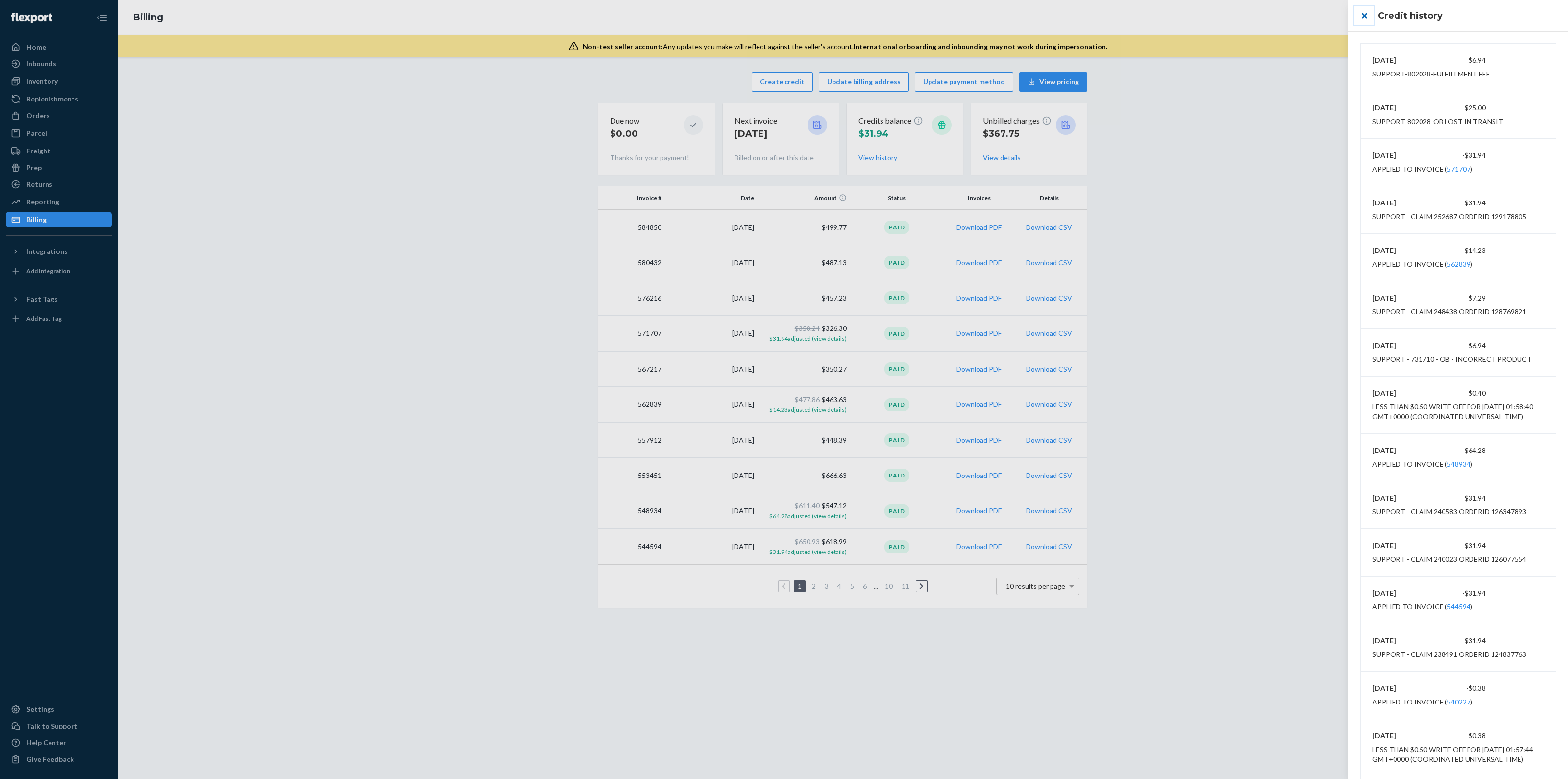
click at [1365, 13] on button "close" at bounding box center [1365, 16] width 20 height 20
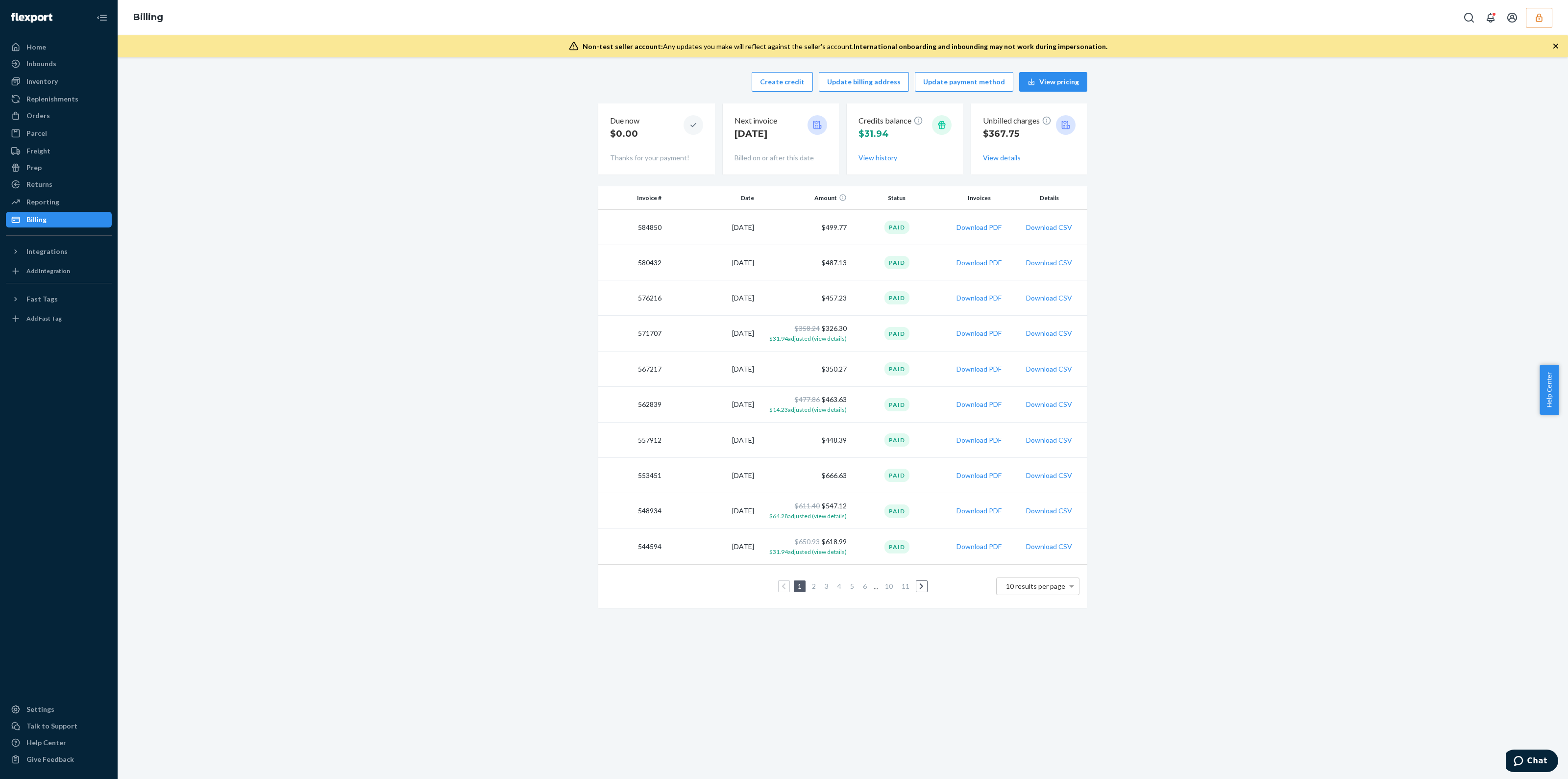
click at [1542, 16] on icon "button" at bounding box center [1539, 17] width 10 height 10
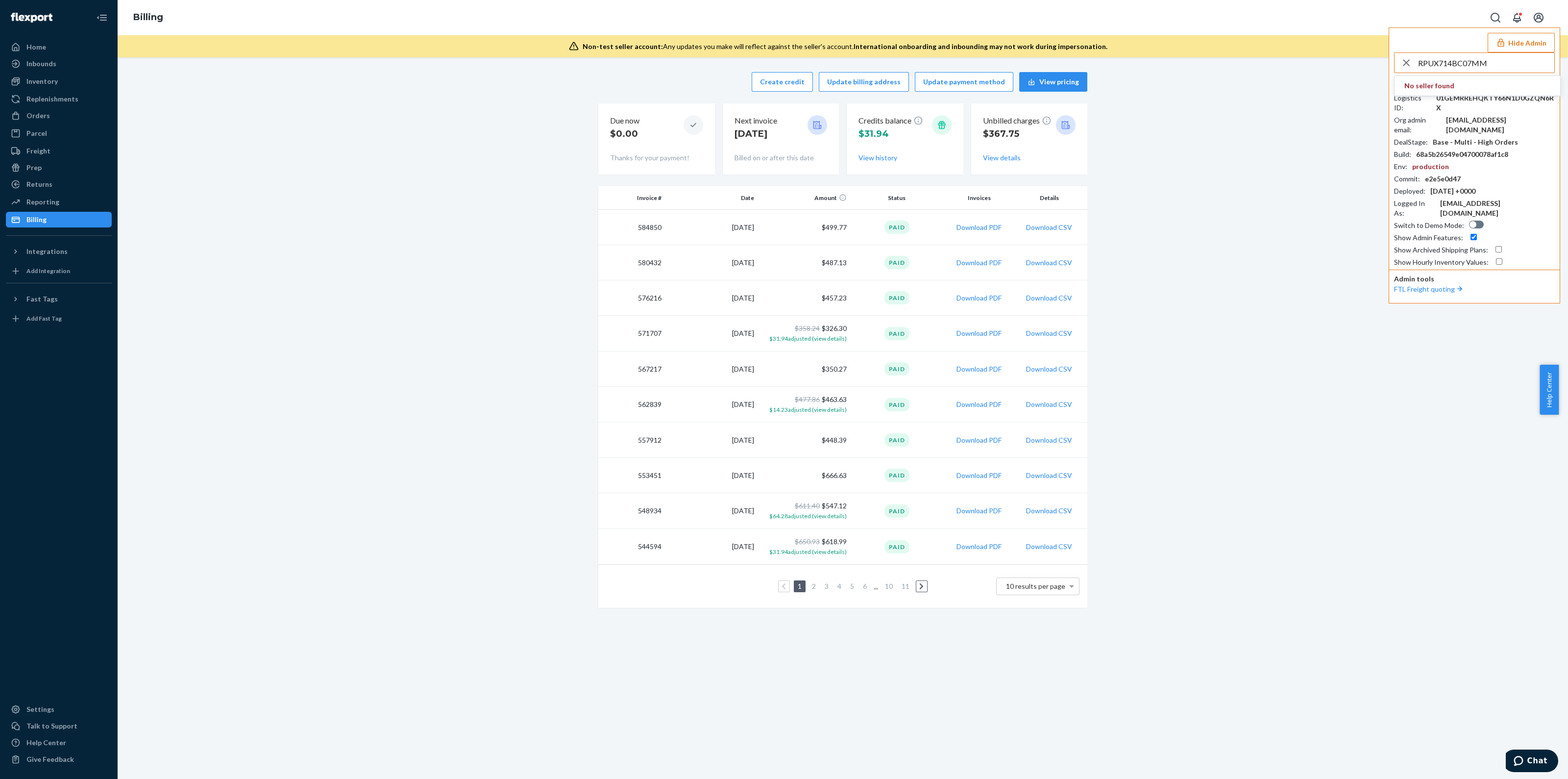
type input "RPUX714BC07MM"
click at [1481, 65] on input "RPUX714BC07MM" at bounding box center [1486, 63] width 136 height 20
click at [1467, 69] on input "RPUX714BC07MM" at bounding box center [1486, 63] width 136 height 20
click at [1468, 64] on input "RPUX714BC07MM" at bounding box center [1486, 63] width 136 height 20
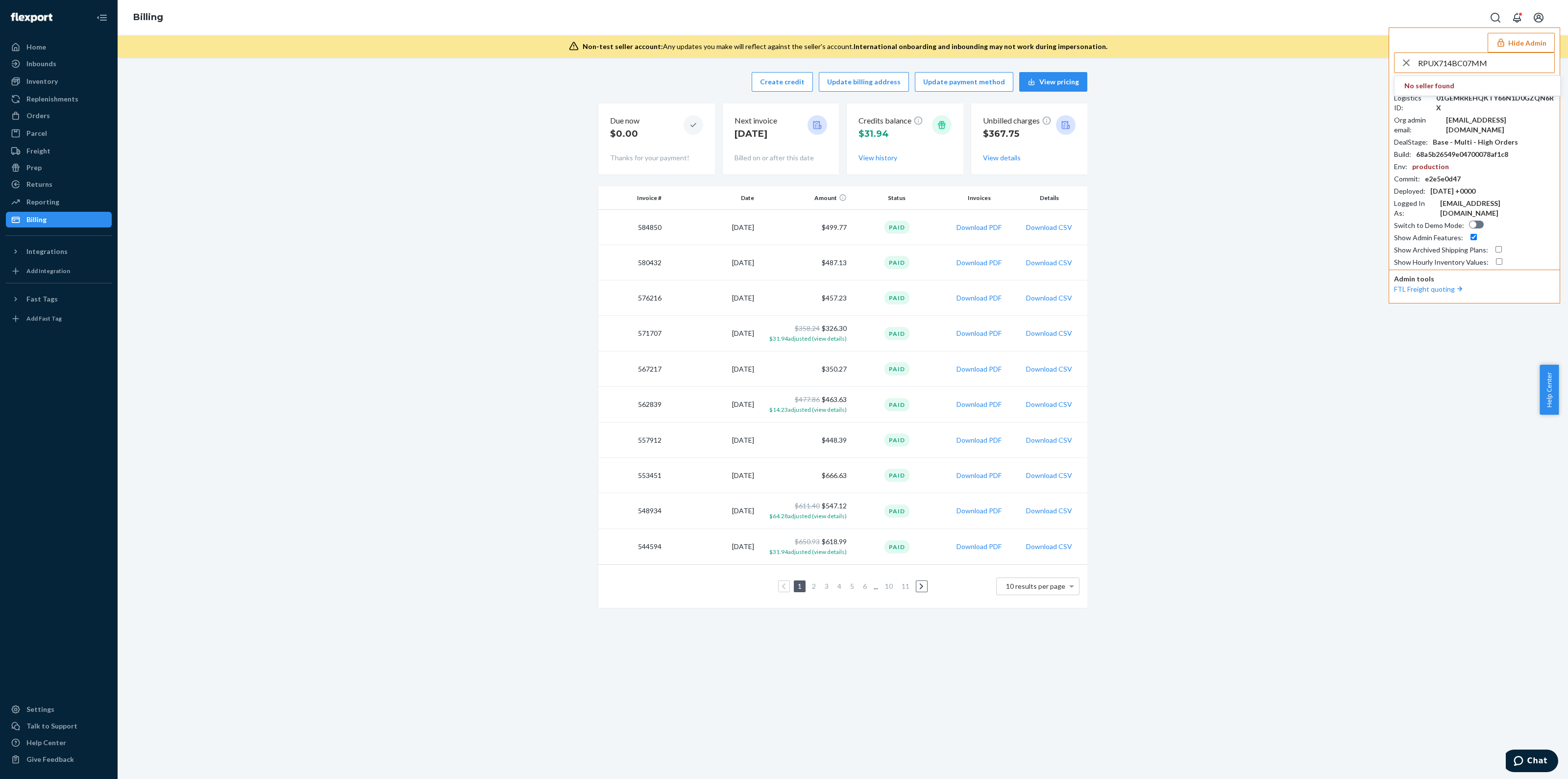
click at [1473, 65] on input "RPUX714BC07MM" at bounding box center [1486, 63] width 136 height 20
paste input "mike@healixinfrared.com"
type input "mike@healixinfrared.com"
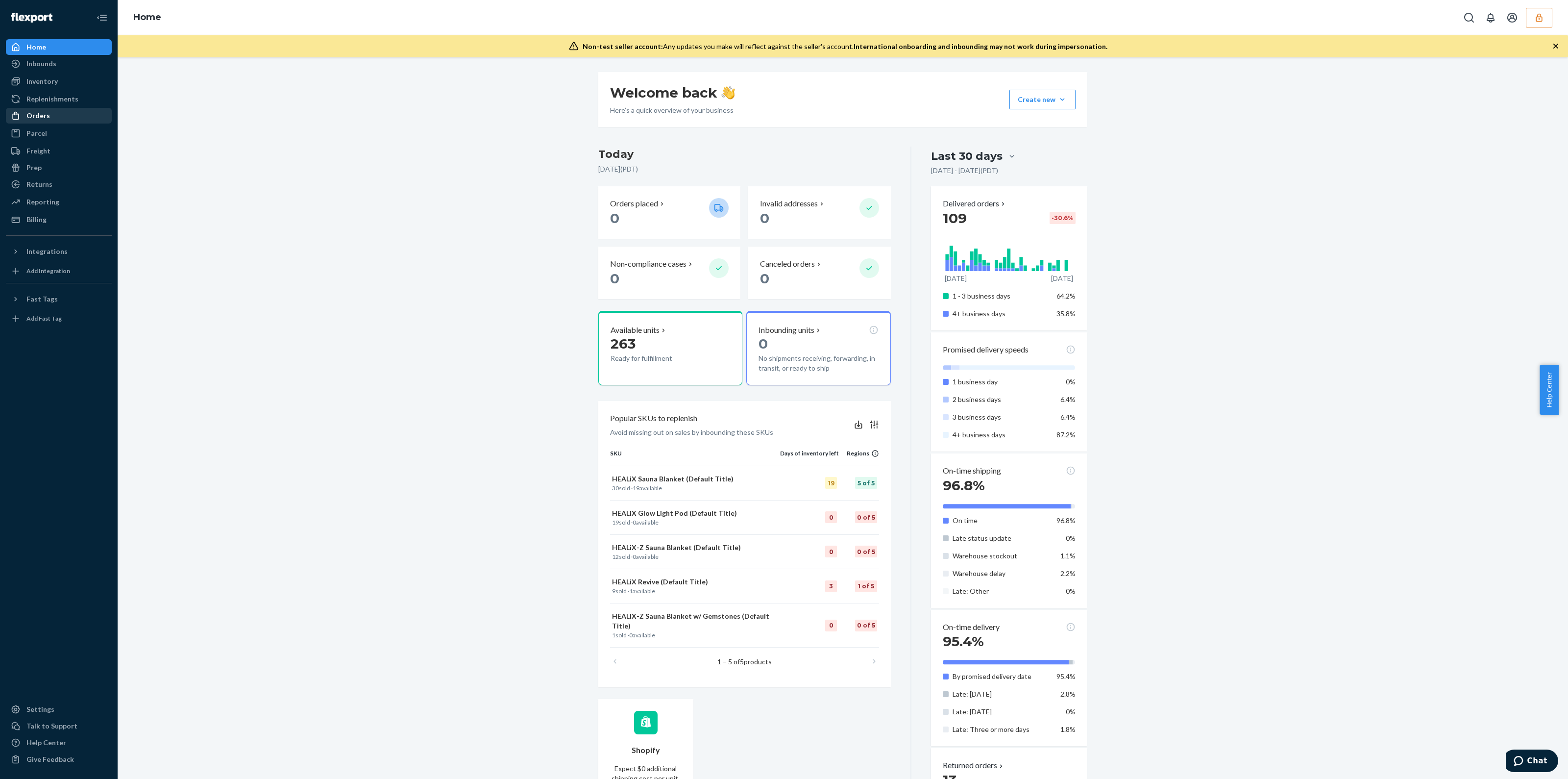
click at [34, 120] on div "Orders" at bounding box center [58, 116] width 104 height 14
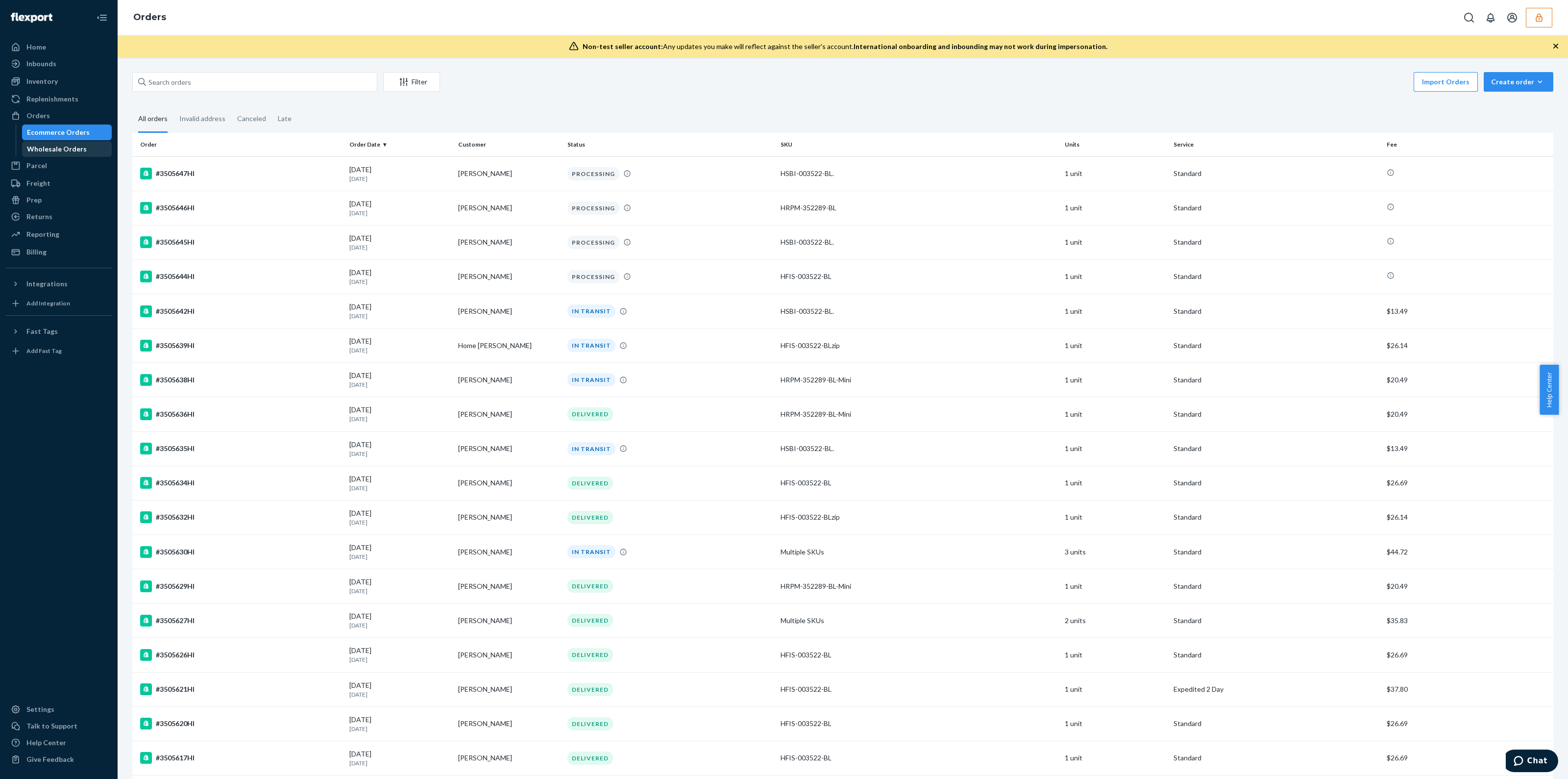
click at [44, 155] on div "Wholesale Orders" at bounding box center [67, 149] width 89 height 14
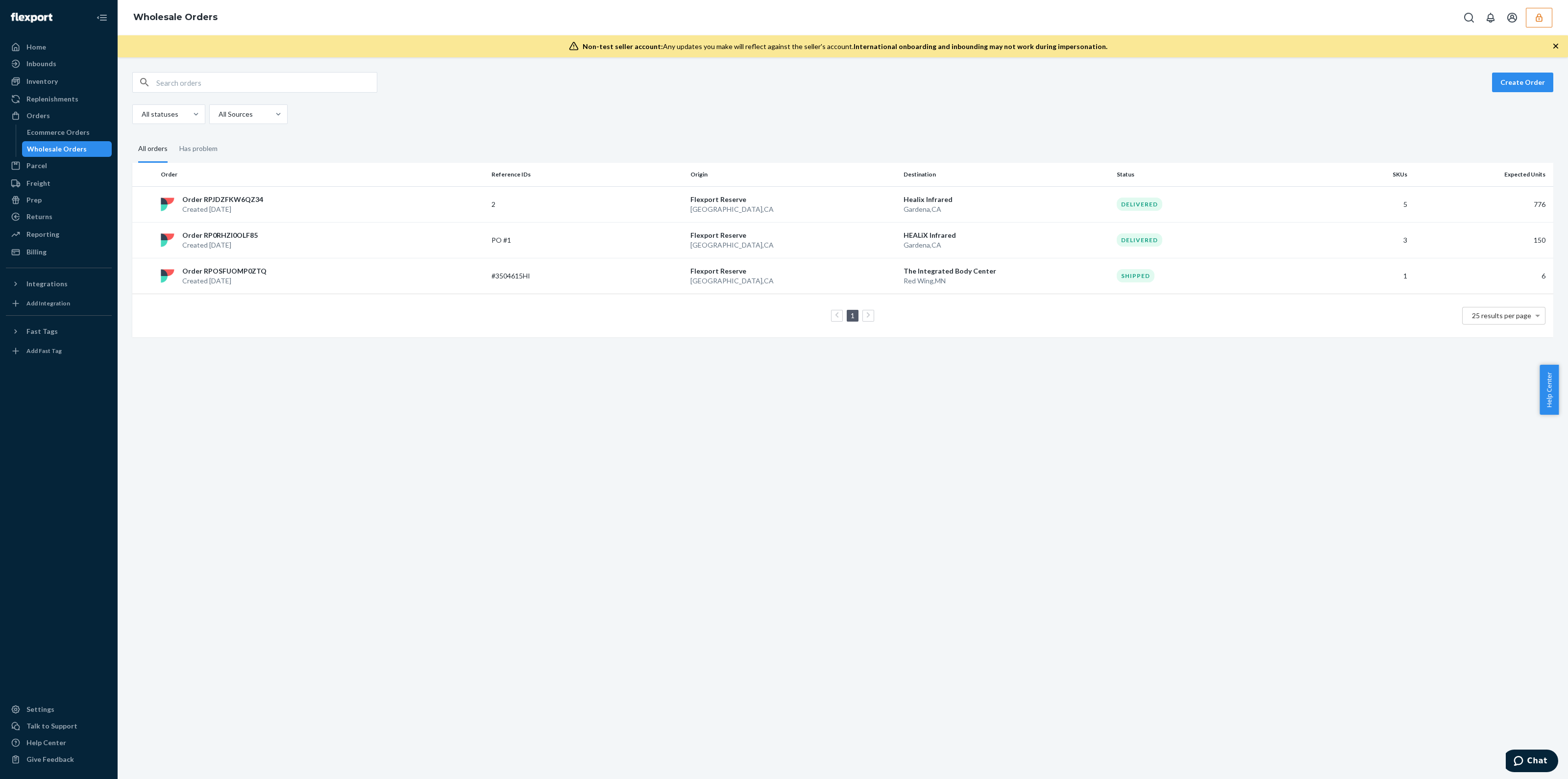
click at [229, 82] on input "text" at bounding box center [267, 83] width 221 height 20
paste input "RPUX714BC07MM"
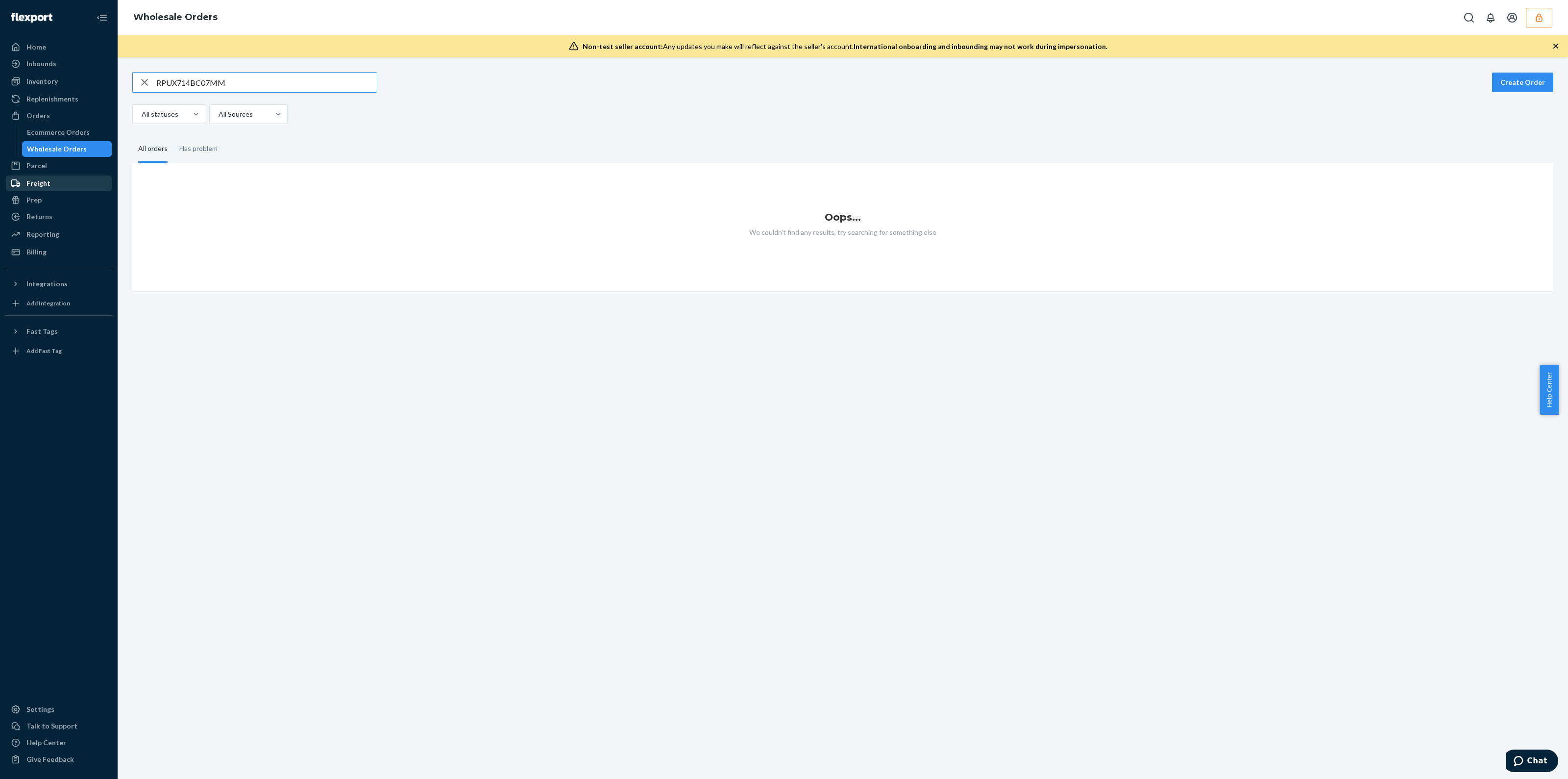
type input "RPUX714BC07MM"
click at [52, 180] on div "Freight" at bounding box center [58, 183] width 104 height 14
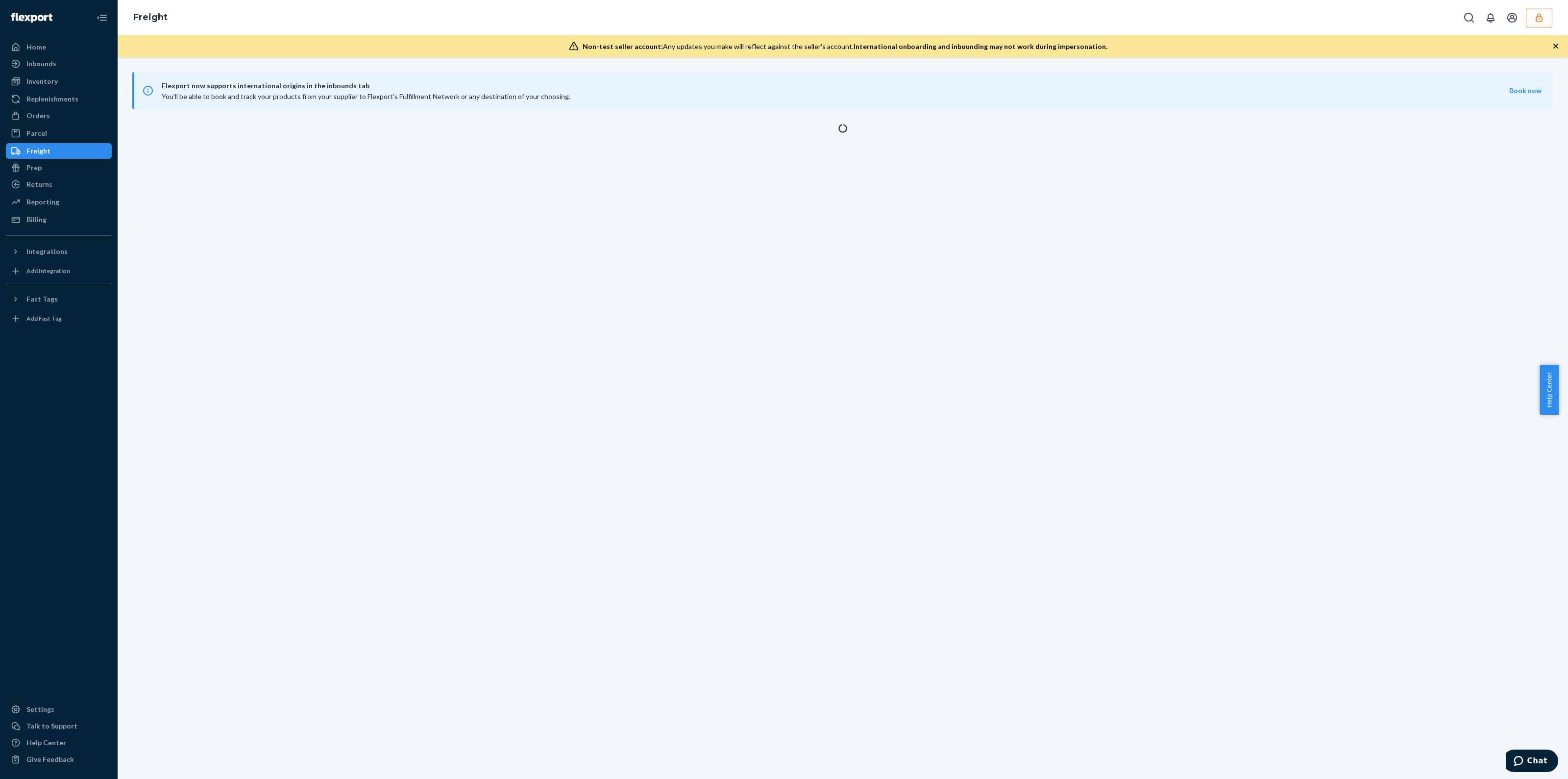
click at [233, 89] on span "Flexport now supports international origins in the inbounds tab" at bounding box center [836, 86] width 1347 height 12
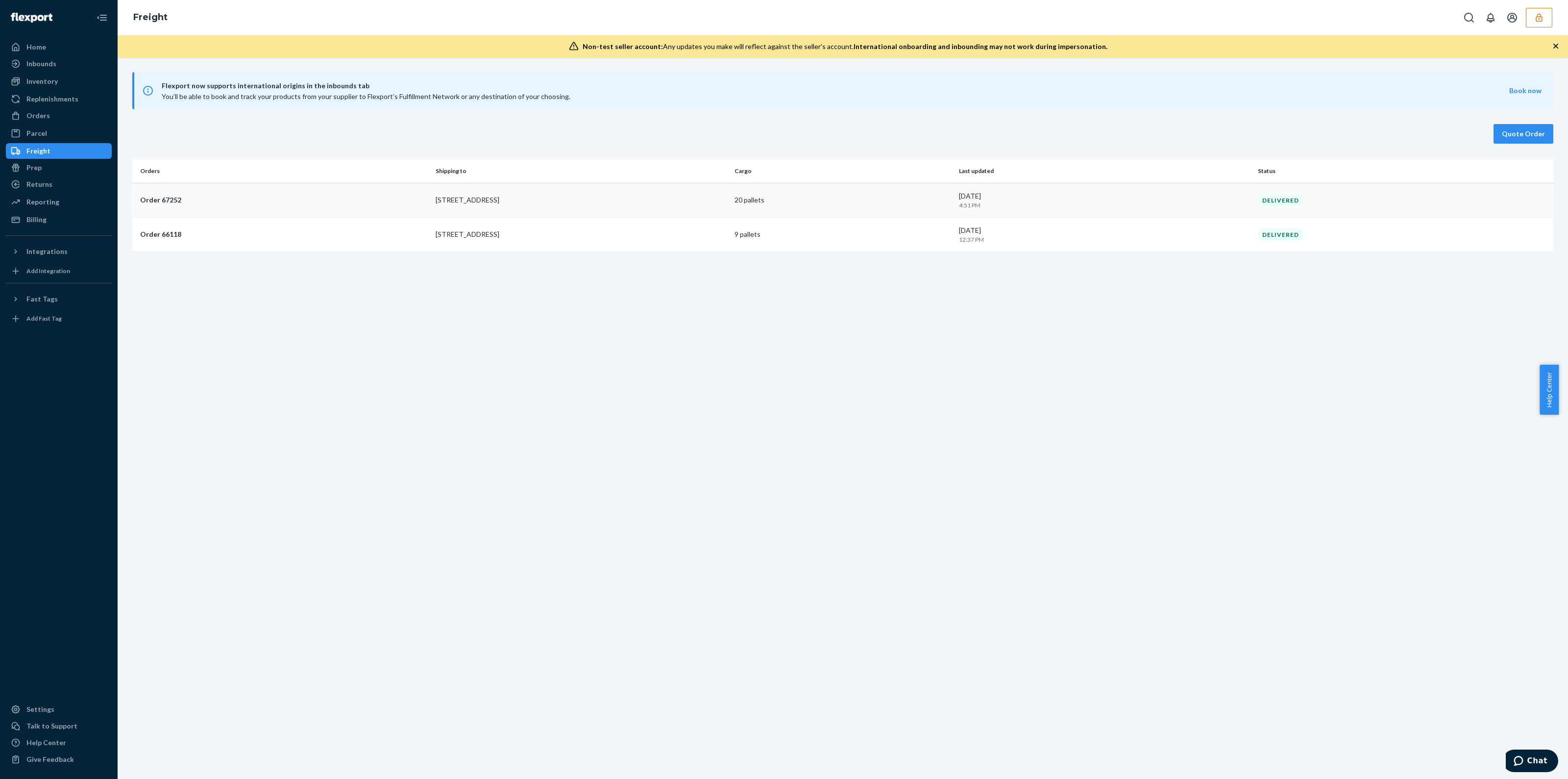
click at [814, 190] on td "20 pallets" at bounding box center [843, 200] width 225 height 34
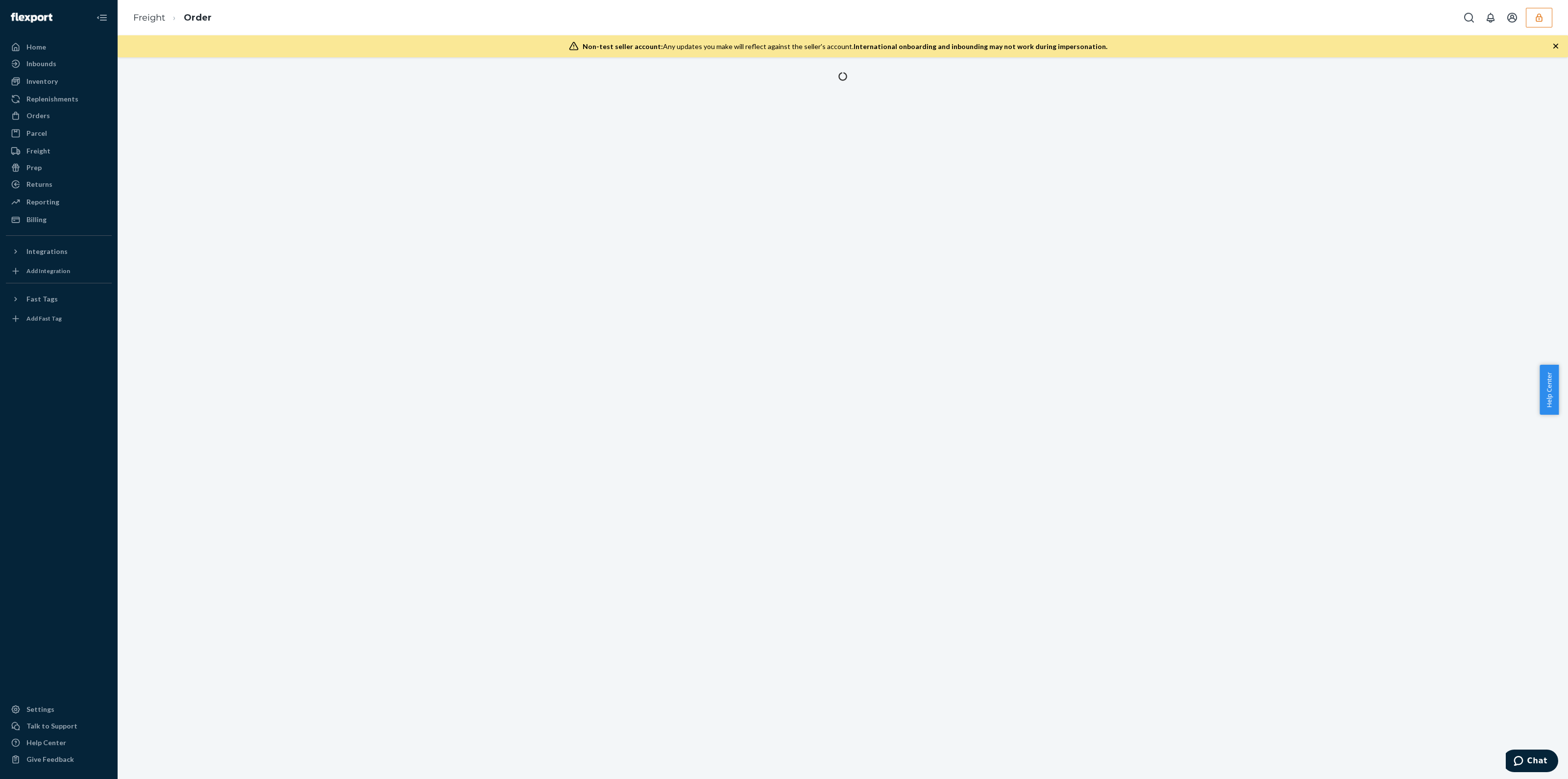
click at [1556, 45] on icon "button" at bounding box center [1555, 46] width 5 height 5
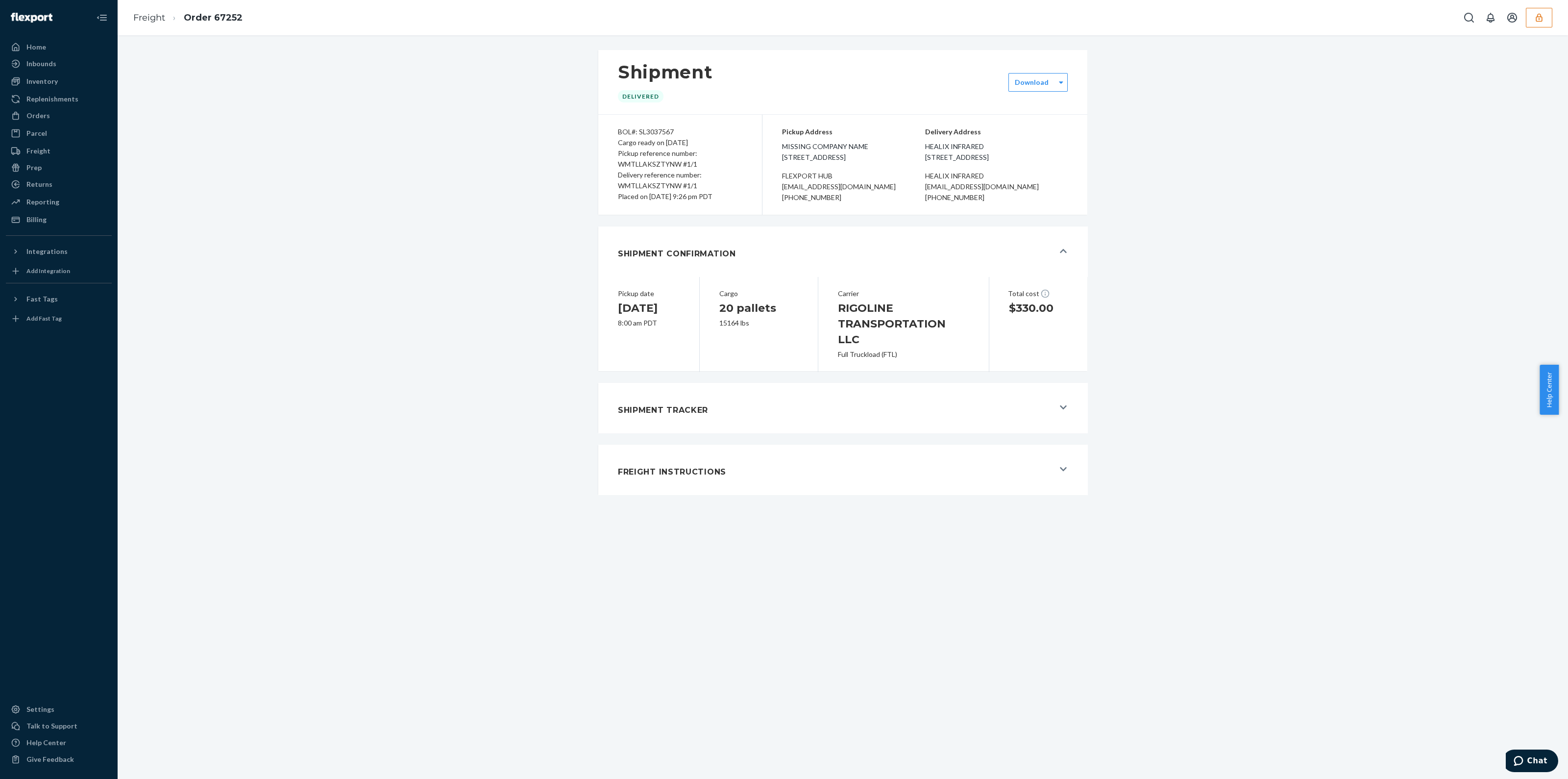
click at [672, 151] on div "Pickup reference number: WMTLLAKSZTYNW #1/1" at bounding box center [680, 159] width 124 height 22
click at [1540, 18] on icon "button" at bounding box center [1539, 17] width 10 height 10
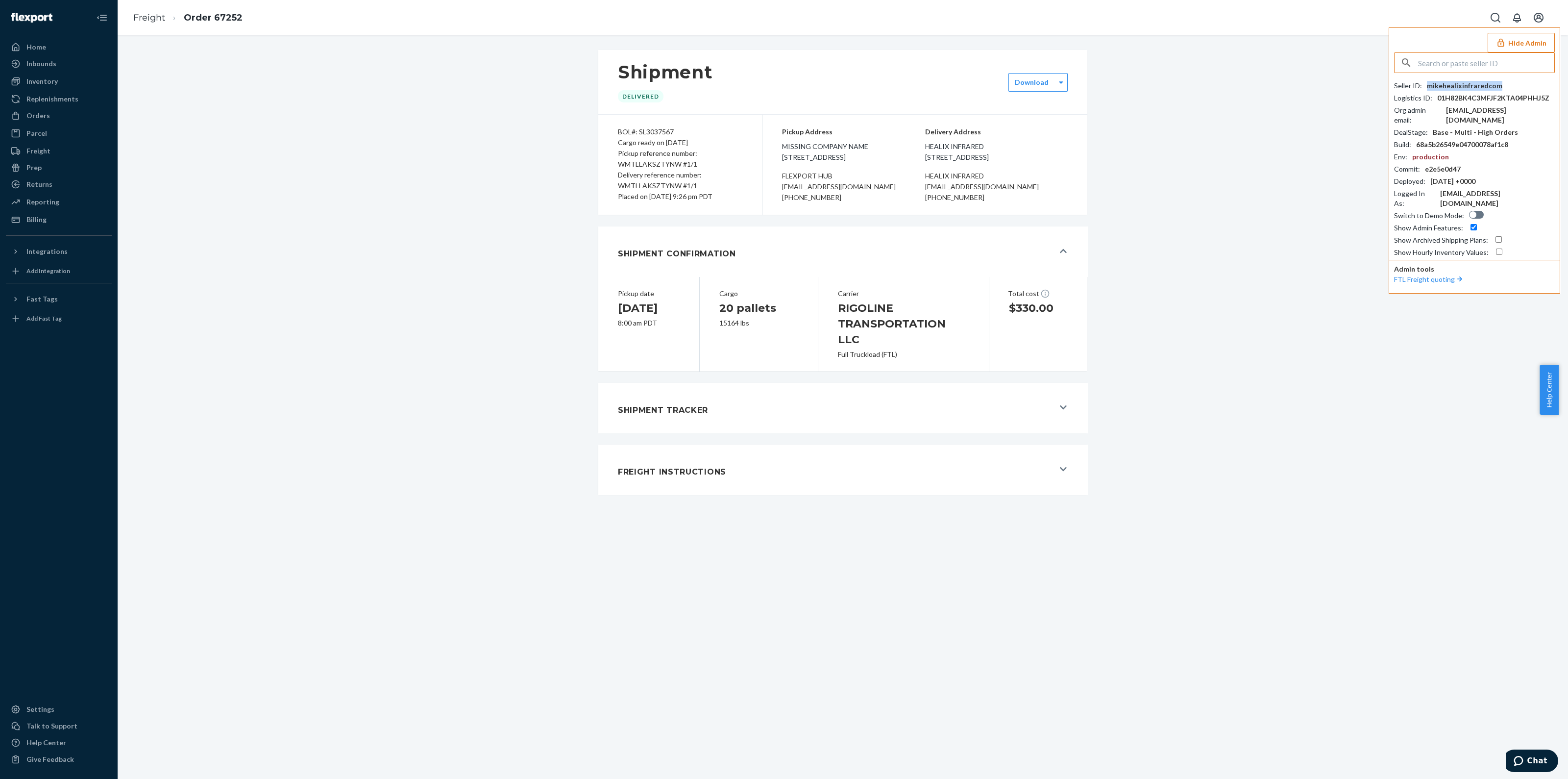
click at [1495, 85] on div "mikehealixinfraredcom" at bounding box center [1465, 85] width 75 height 10
click at [1494, 102] on div "Seller ID : mikehealixinfraredcom Logistics ID : 01H82BK4C3MFJF2KTA04PHHJ5Z Org…" at bounding box center [1474, 168] width 160 height 176
click at [1473, 109] on div "bookkeeper@fincent.com" at bounding box center [1501, 116] width 109 height 20
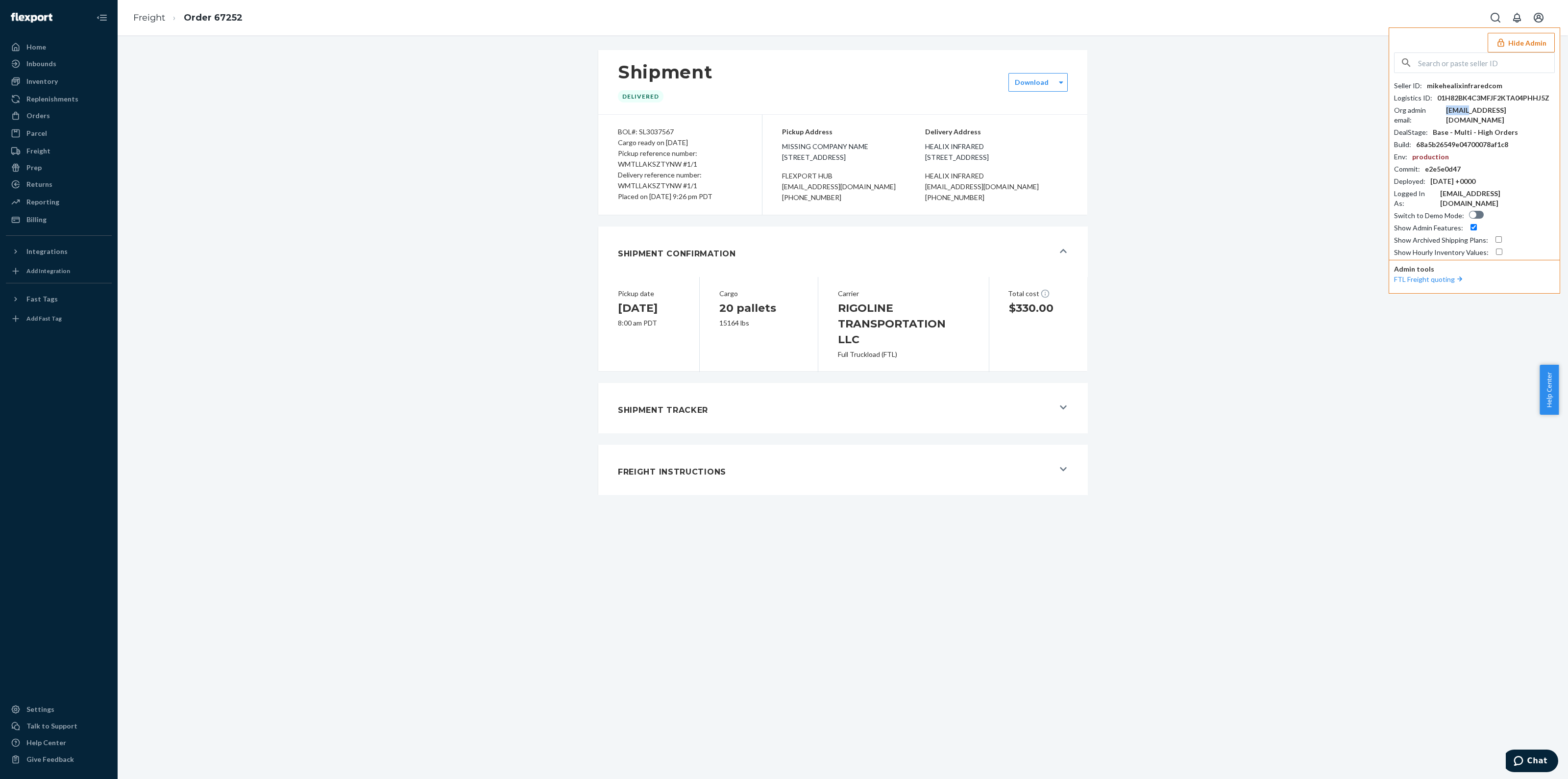
click at [1472, 108] on div "bookkeeper@fincent.com" at bounding box center [1501, 116] width 109 height 20
click at [1453, 83] on div "mikehealixinfraredcom" at bounding box center [1465, 85] width 75 height 10
click at [1454, 83] on div "mikehealixinfraredcom" at bounding box center [1465, 85] width 75 height 10
click at [1178, 280] on div "Shipment Delivered Download BOL#: SL3037567 Cargo ready on 08/13/2025 Pickup re…" at bounding box center [843, 272] width 1436 height 457
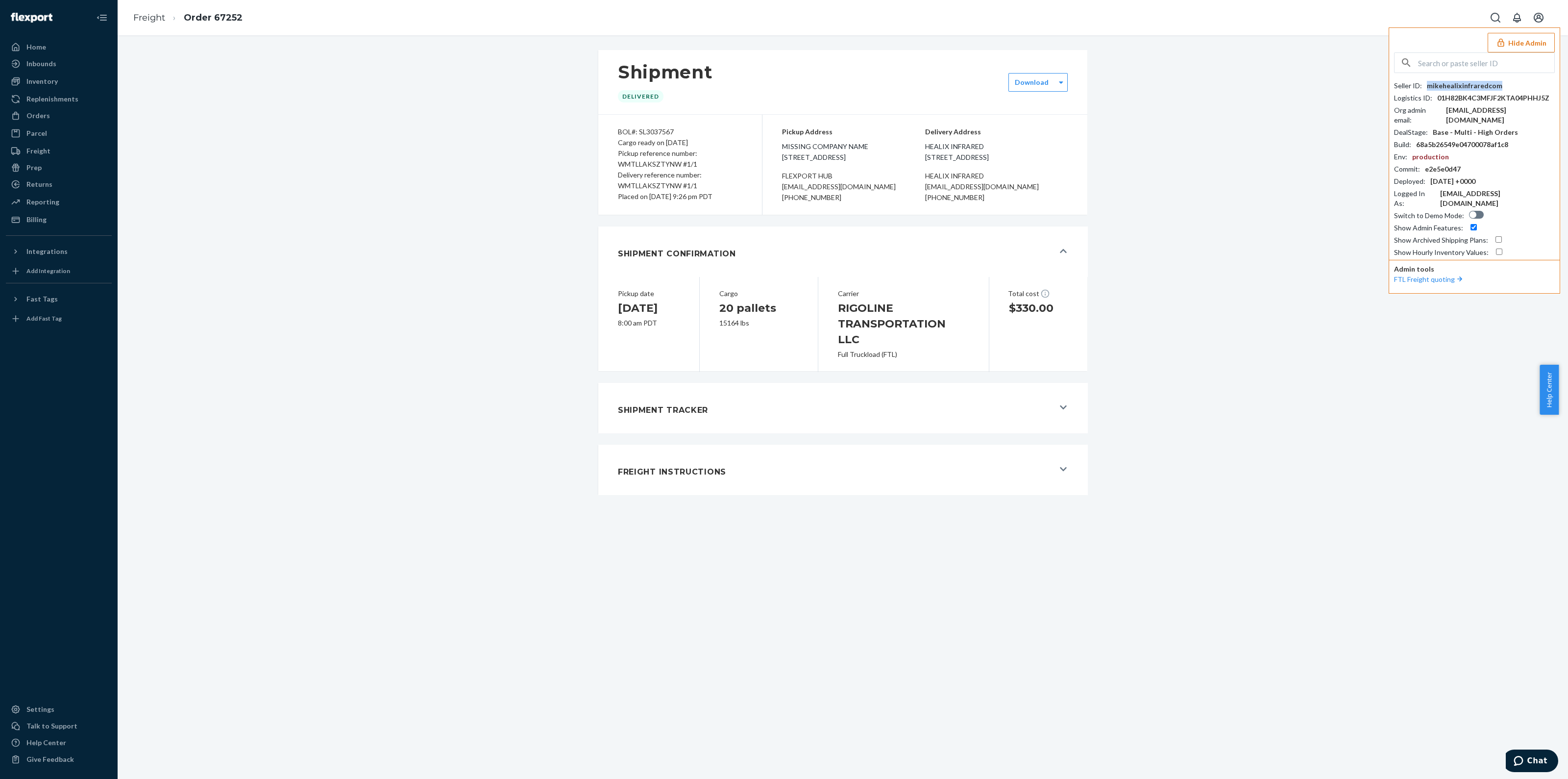
drag, startPoint x: 1454, startPoint y: 82, endPoint x: 1450, endPoint y: 89, distance: 8.1
click at [1453, 82] on div "mikehealixinfraredcom" at bounding box center [1465, 85] width 75 height 10
click at [44, 122] on div "Orders" at bounding box center [58, 116] width 104 height 14
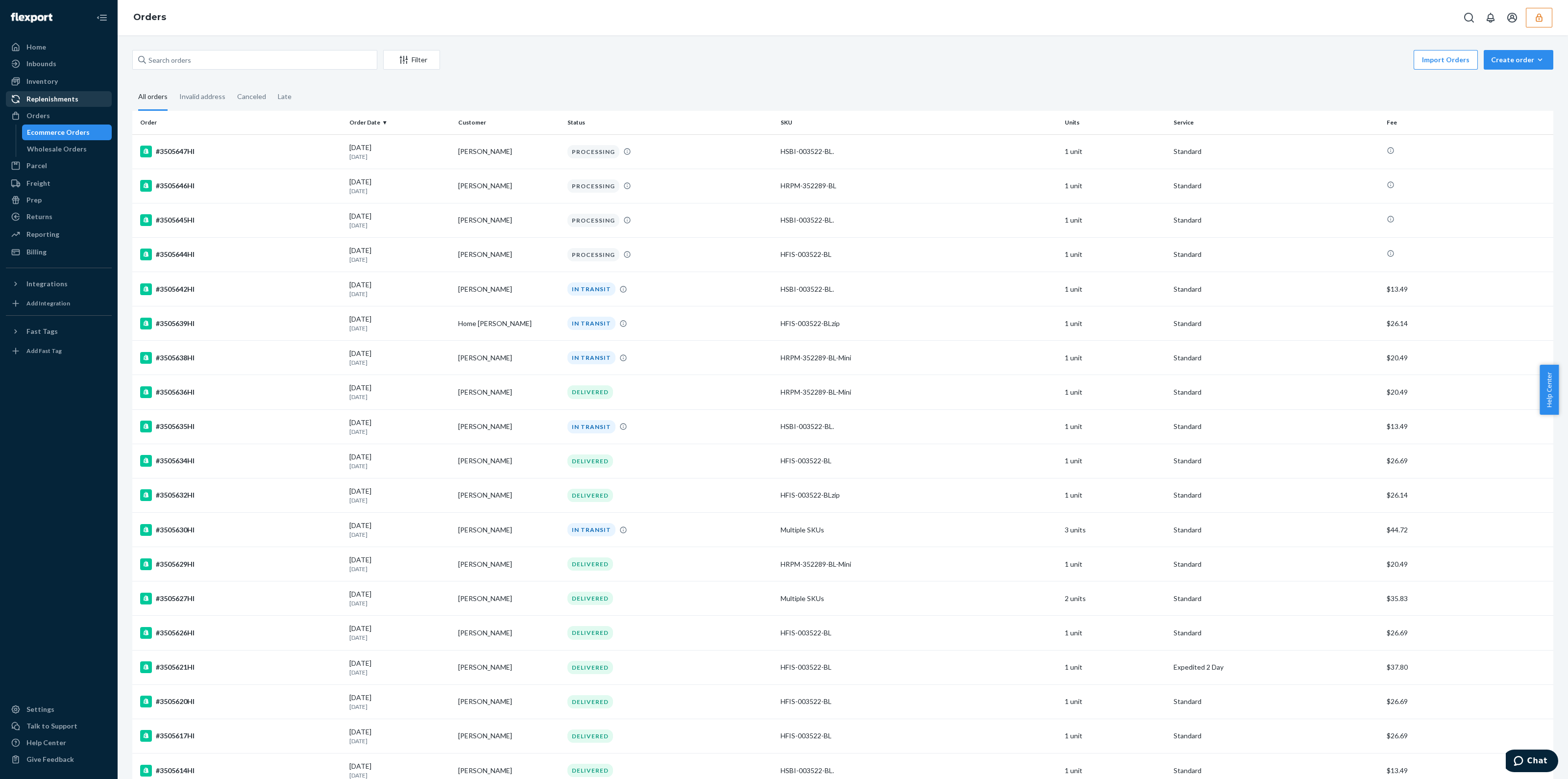
click at [60, 101] on div "Replenishments" at bounding box center [52, 98] width 52 height 10
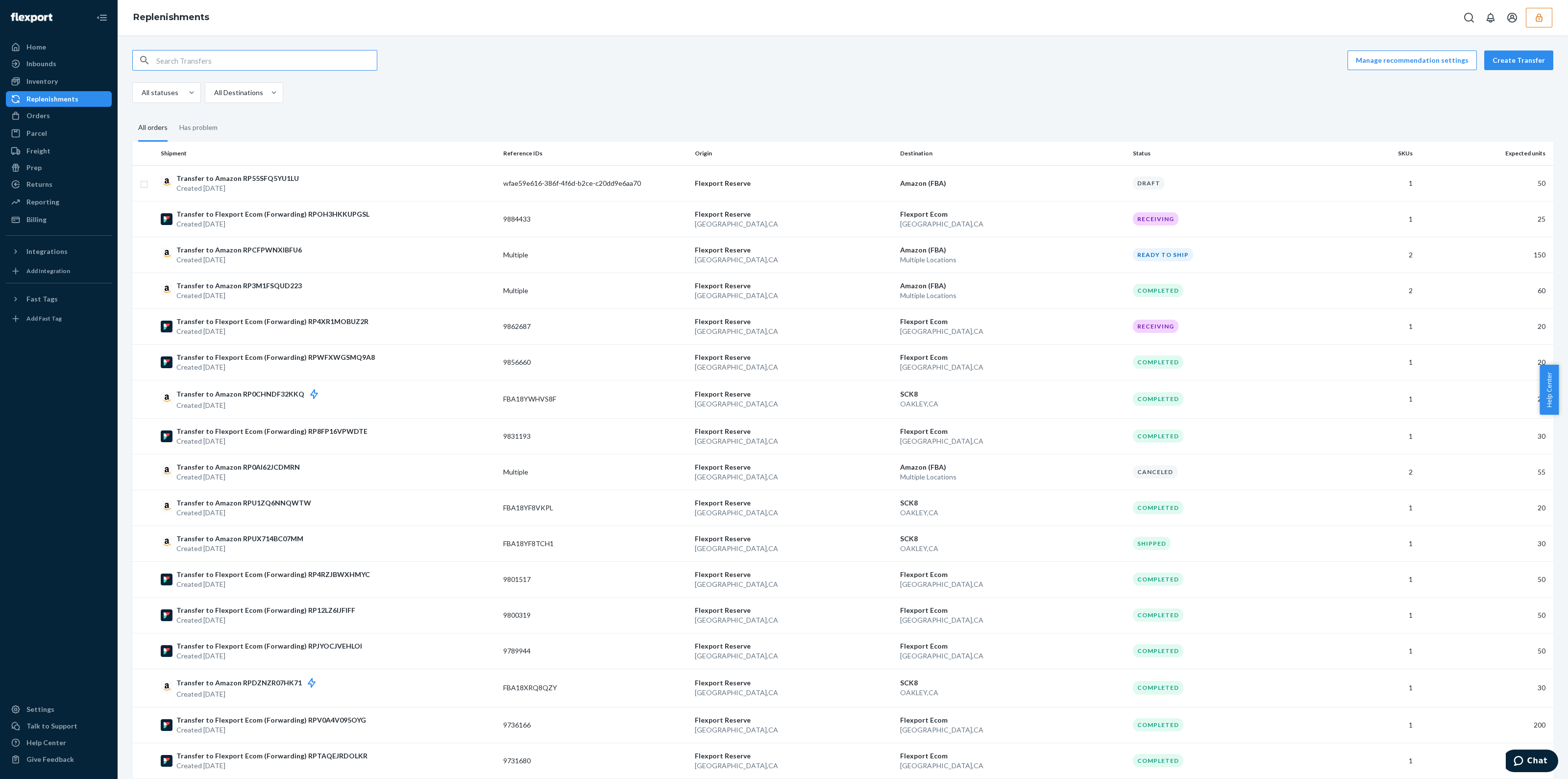
click at [248, 67] on input "text" at bounding box center [267, 60] width 221 height 20
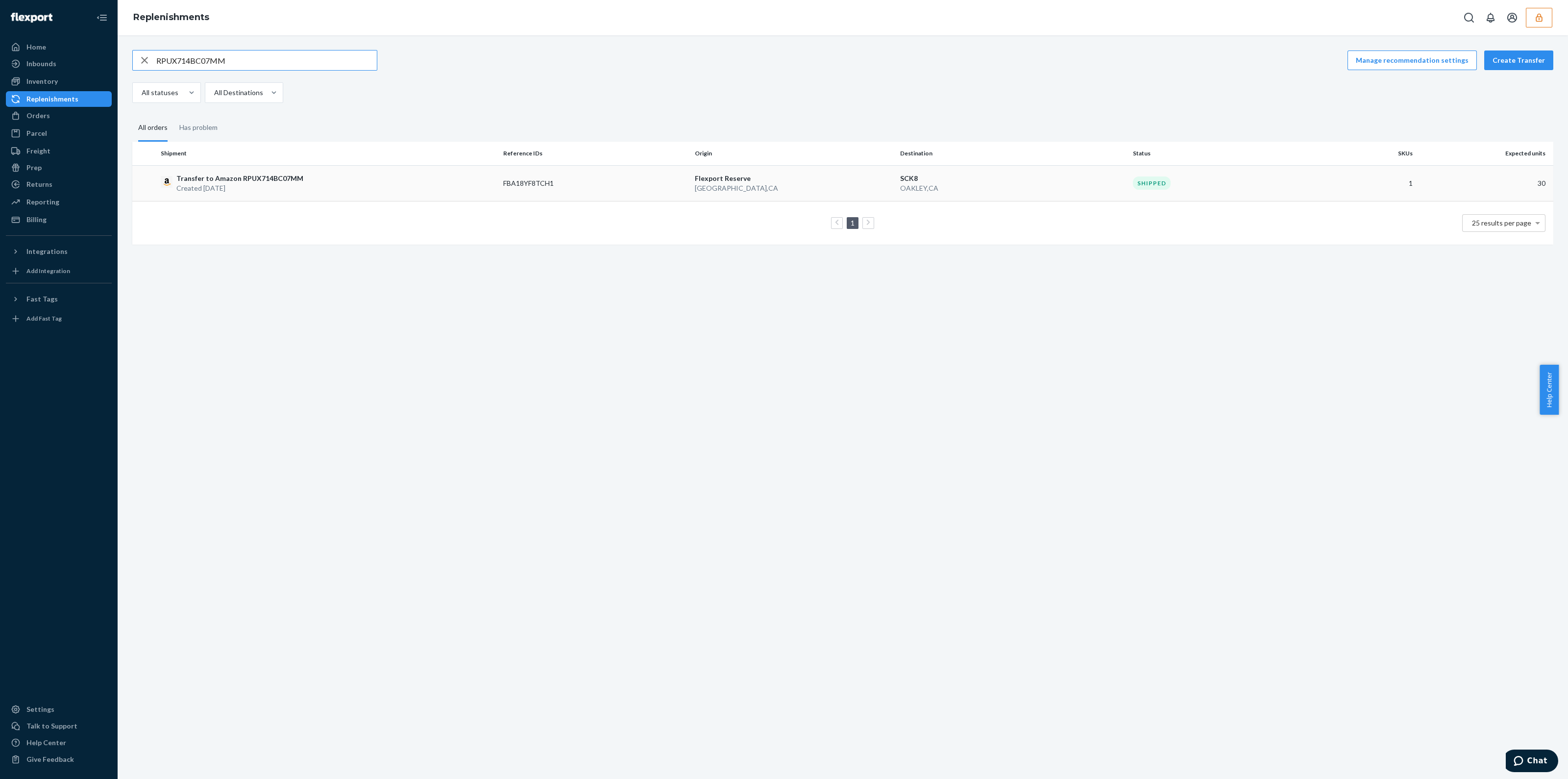
type input "RPUX714BC07MM"
click at [729, 197] on td "Flexport Reserve San Bernardino , CA" at bounding box center [793, 183] width 205 height 36
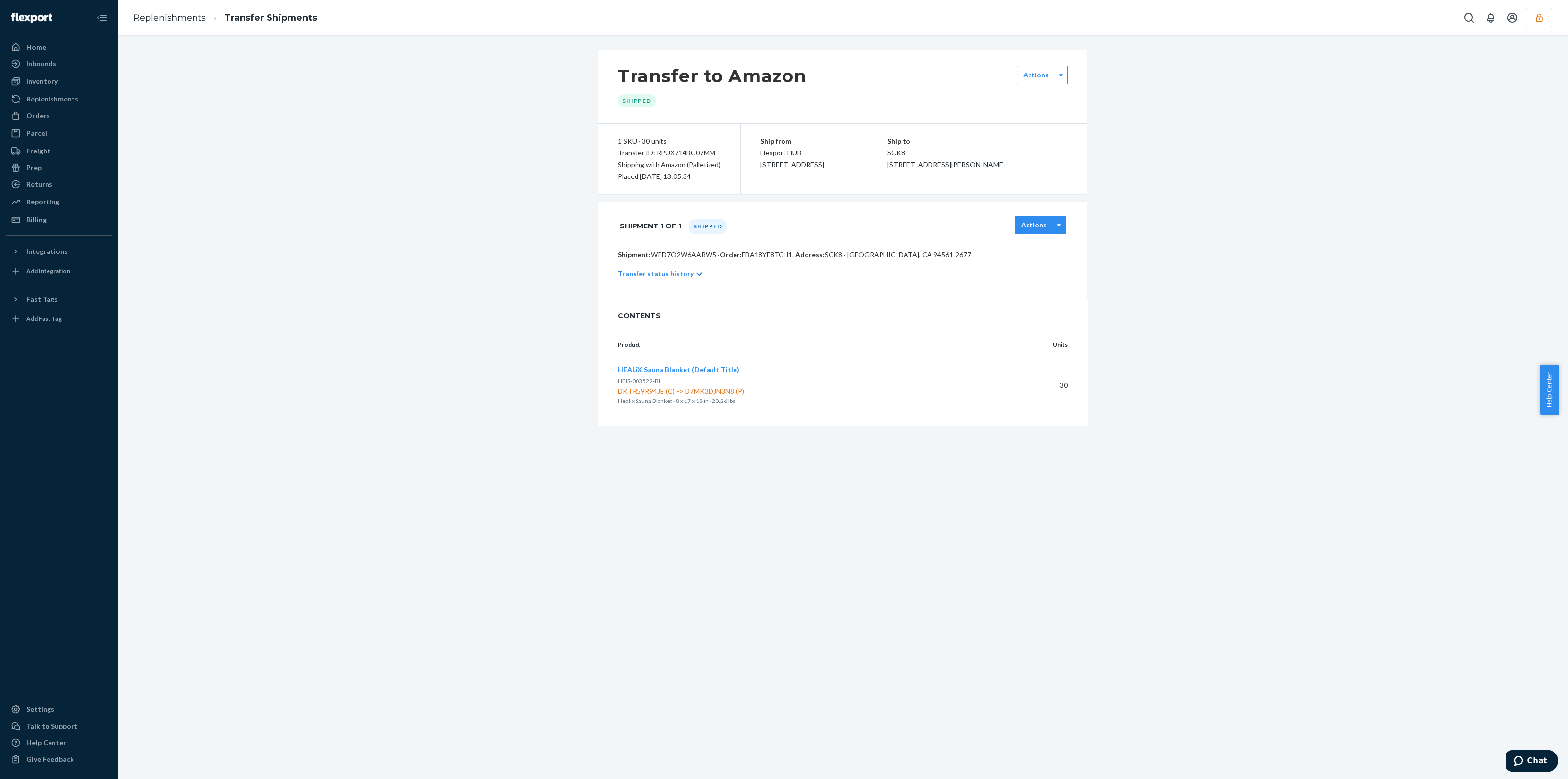
click at [1037, 232] on div "Actions" at bounding box center [1040, 225] width 51 height 19
click at [1036, 317] on div "Download BOL" at bounding box center [1040, 317] width 51 height 28
click at [1053, 223] on div at bounding box center [1059, 225] width 13 height 15
click at [1033, 313] on link "Download BOL" at bounding box center [1042, 316] width 43 height 18
click at [1553, 24] on div "Replenishments Transfer Shipments" at bounding box center [843, 17] width 1450 height 35
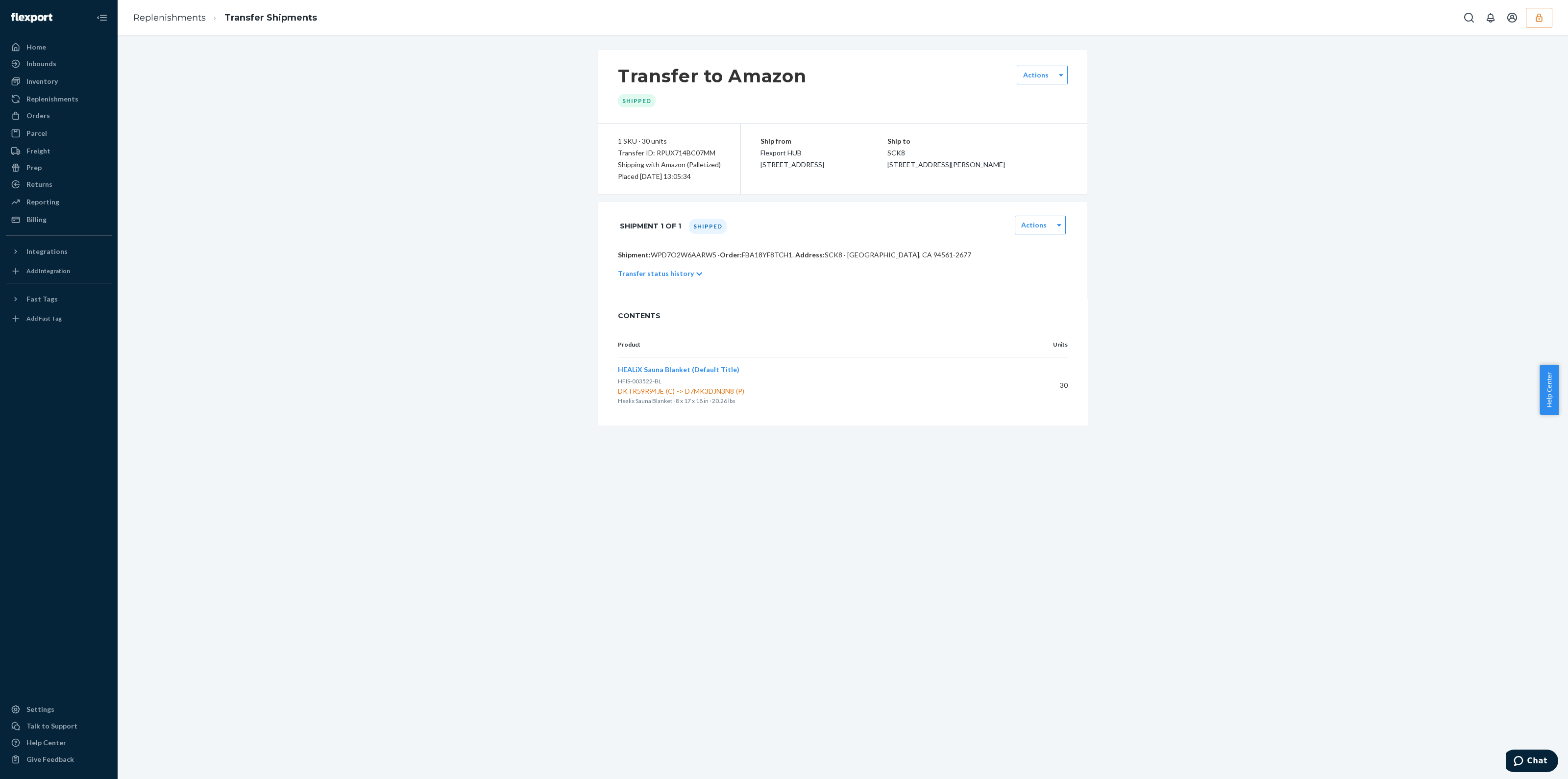
drag, startPoint x: 1547, startPoint y: 24, endPoint x: 1523, endPoint y: 30, distance: 24.7
click at [1546, 26] on button "button" at bounding box center [1539, 18] width 26 height 20
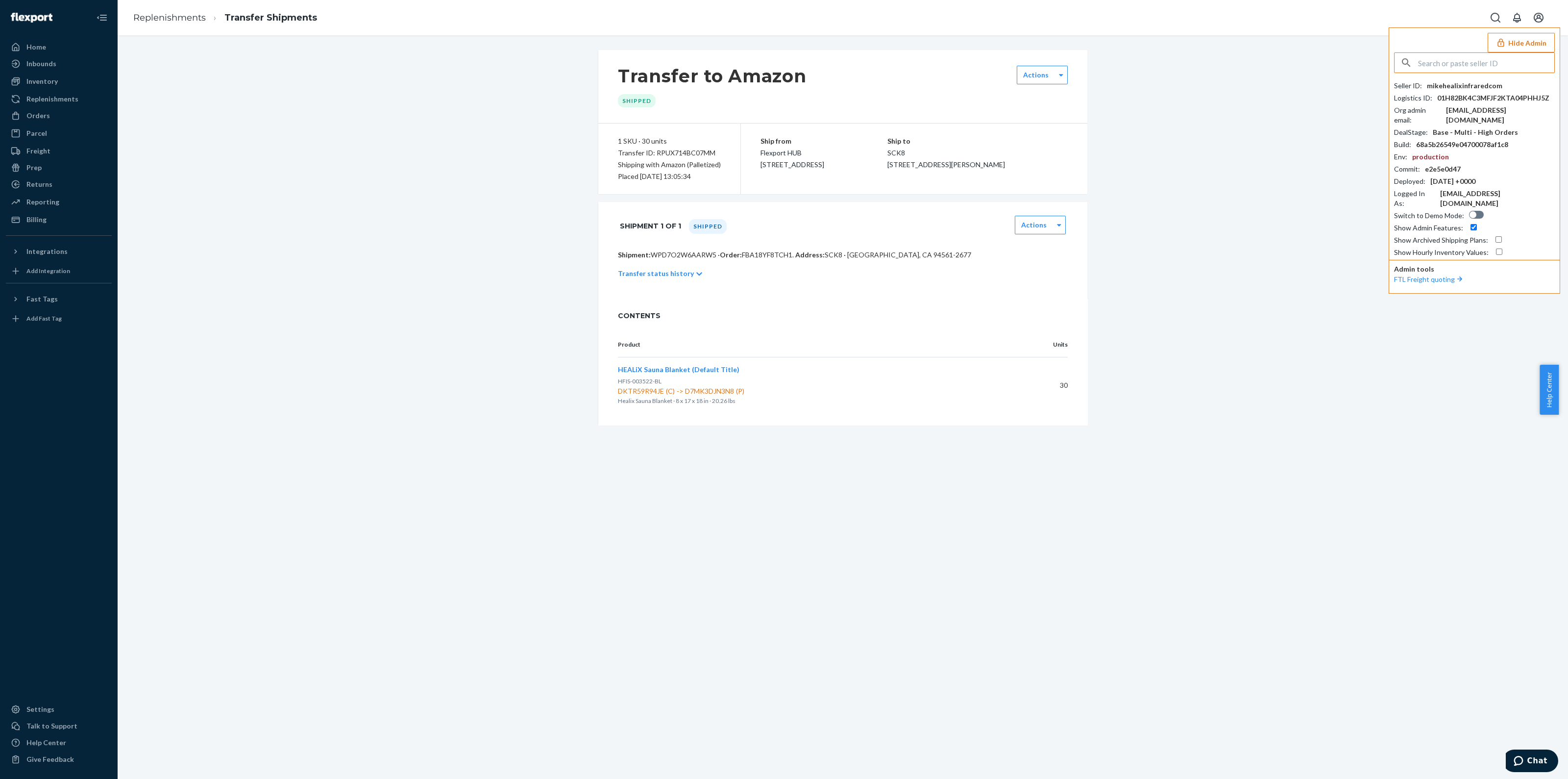
click at [1451, 67] on input "text" at bounding box center [1486, 63] width 136 height 20
type input "arminkloestersklrstecde"
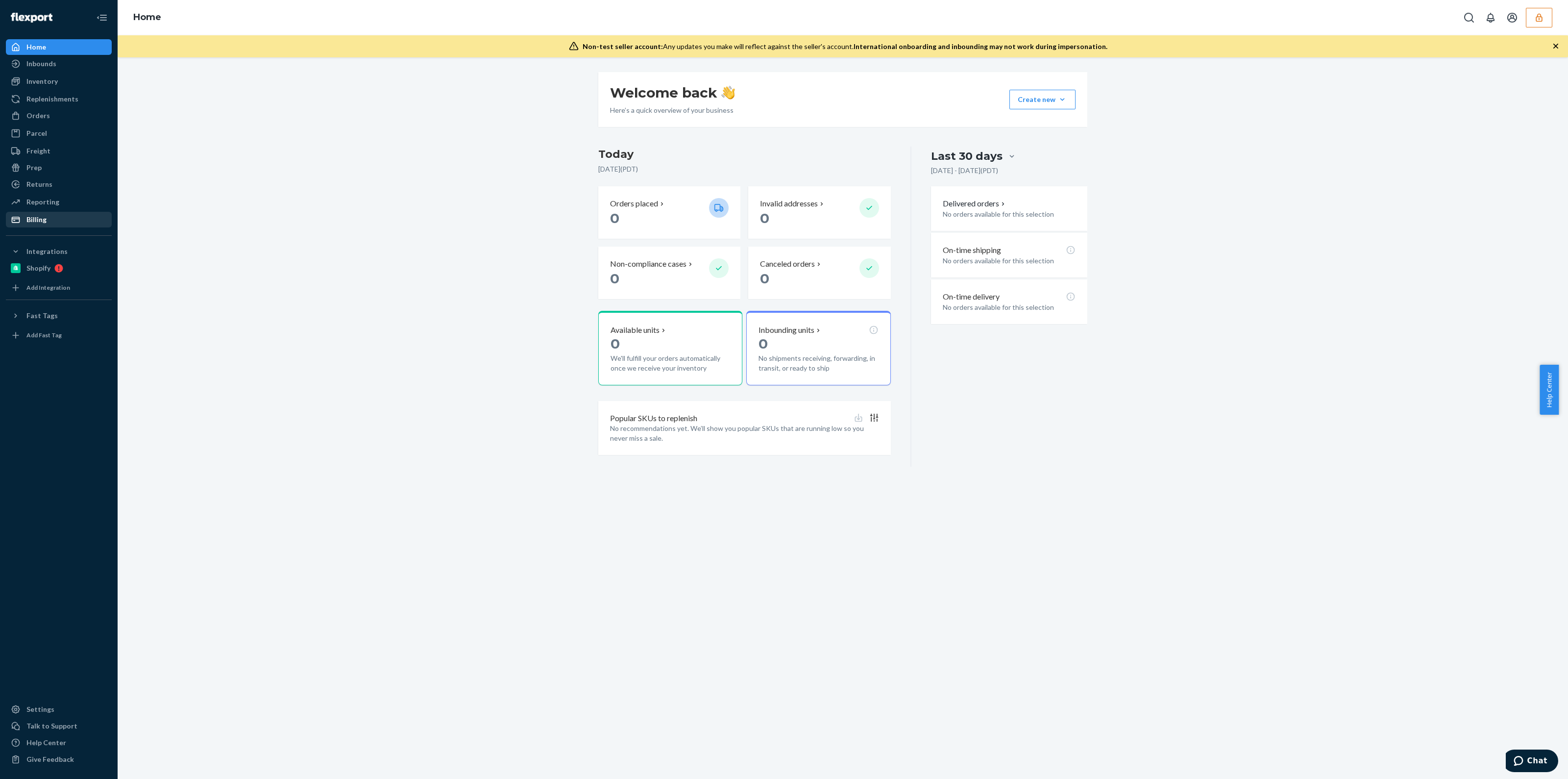
click at [71, 215] on div "Billing" at bounding box center [58, 219] width 104 height 14
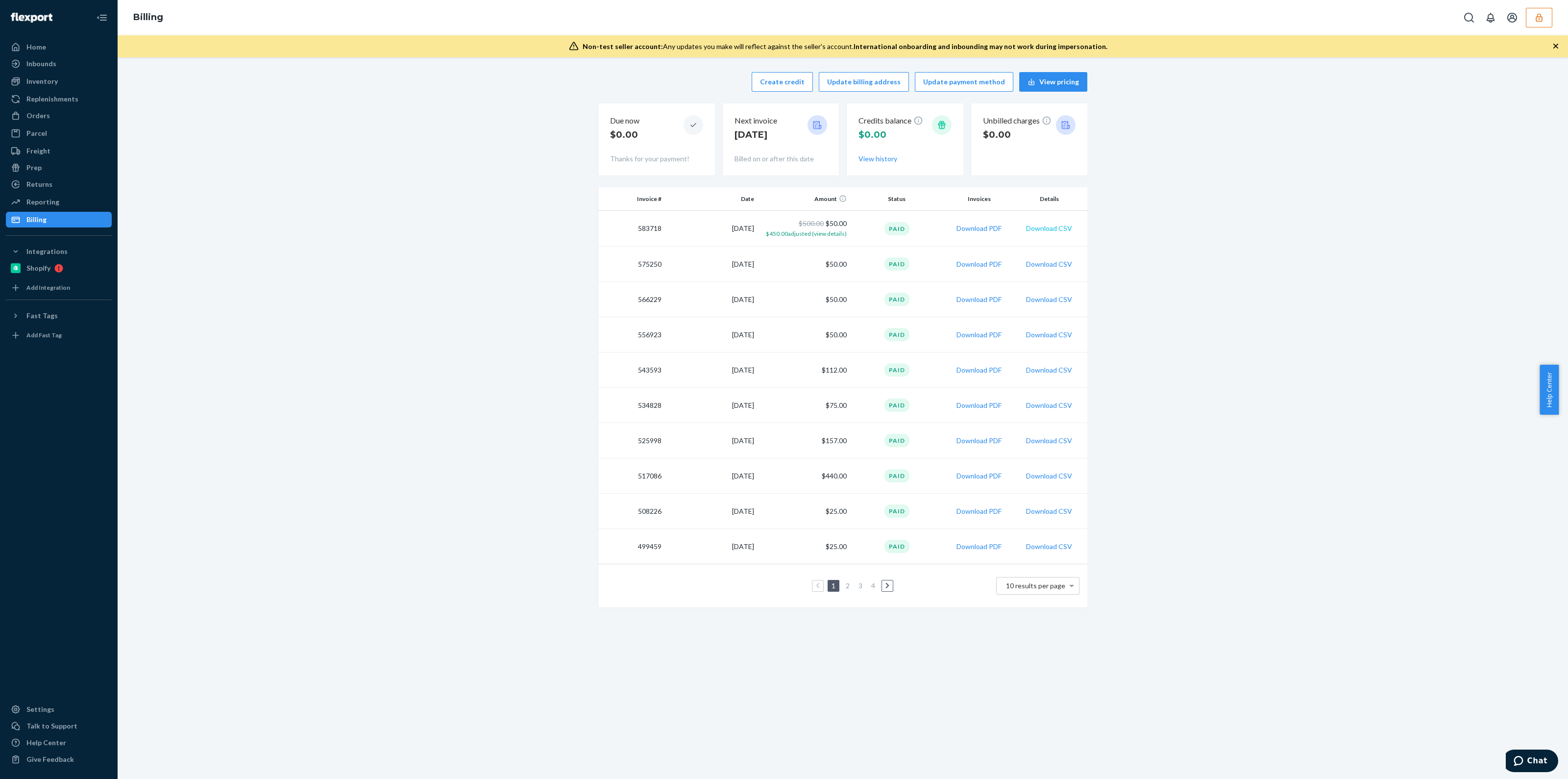
click at [1050, 231] on button "Download CSV" at bounding box center [1050, 228] width 46 height 10
click at [828, 267] on td "$50.00" at bounding box center [804, 264] width 92 height 35
click at [77, 116] on div "Orders" at bounding box center [58, 116] width 104 height 14
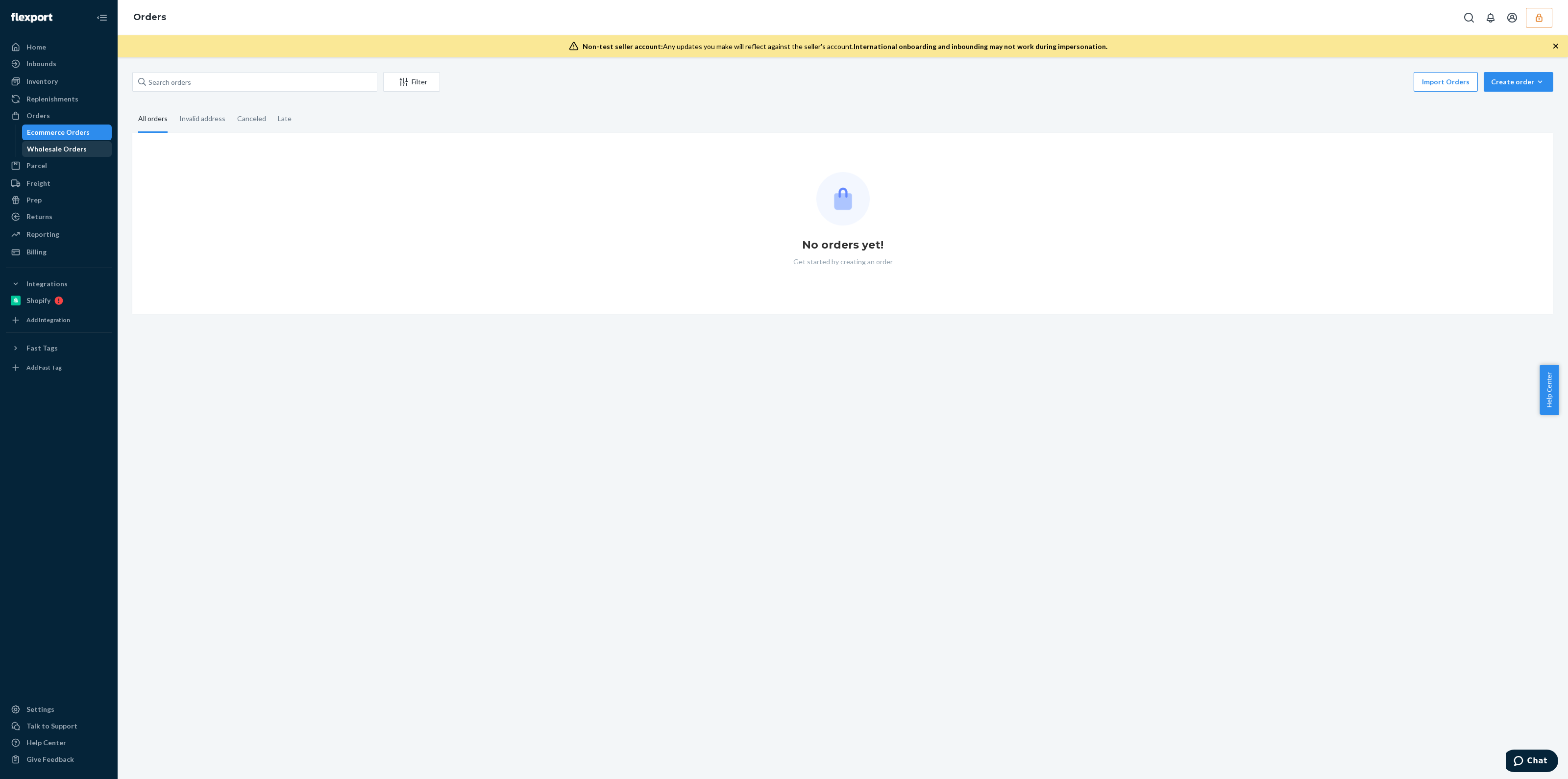
click at [66, 143] on div "Wholesale Orders" at bounding box center [67, 149] width 89 height 14
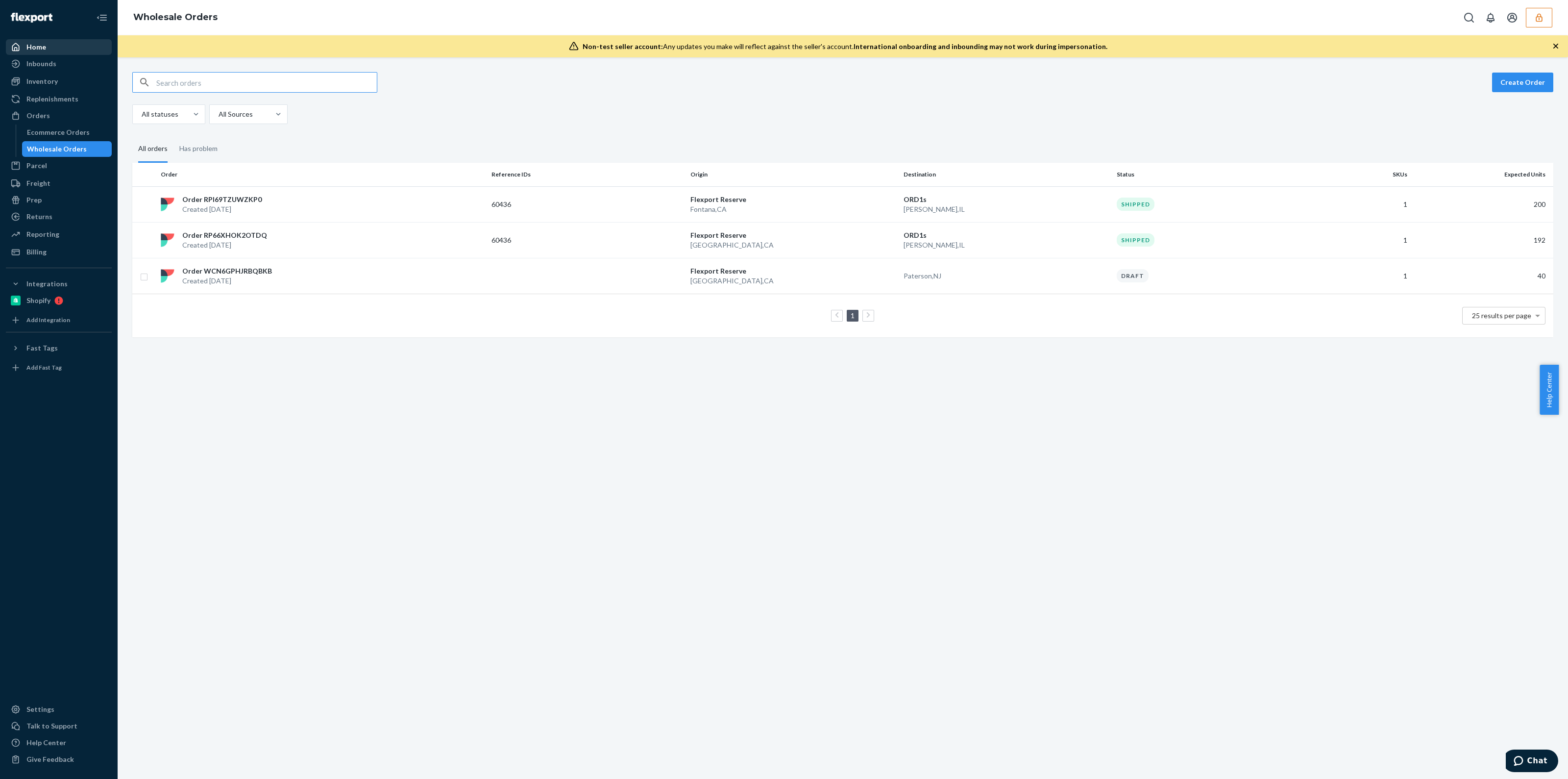
click at [64, 44] on div "Home" at bounding box center [58, 47] width 104 height 14
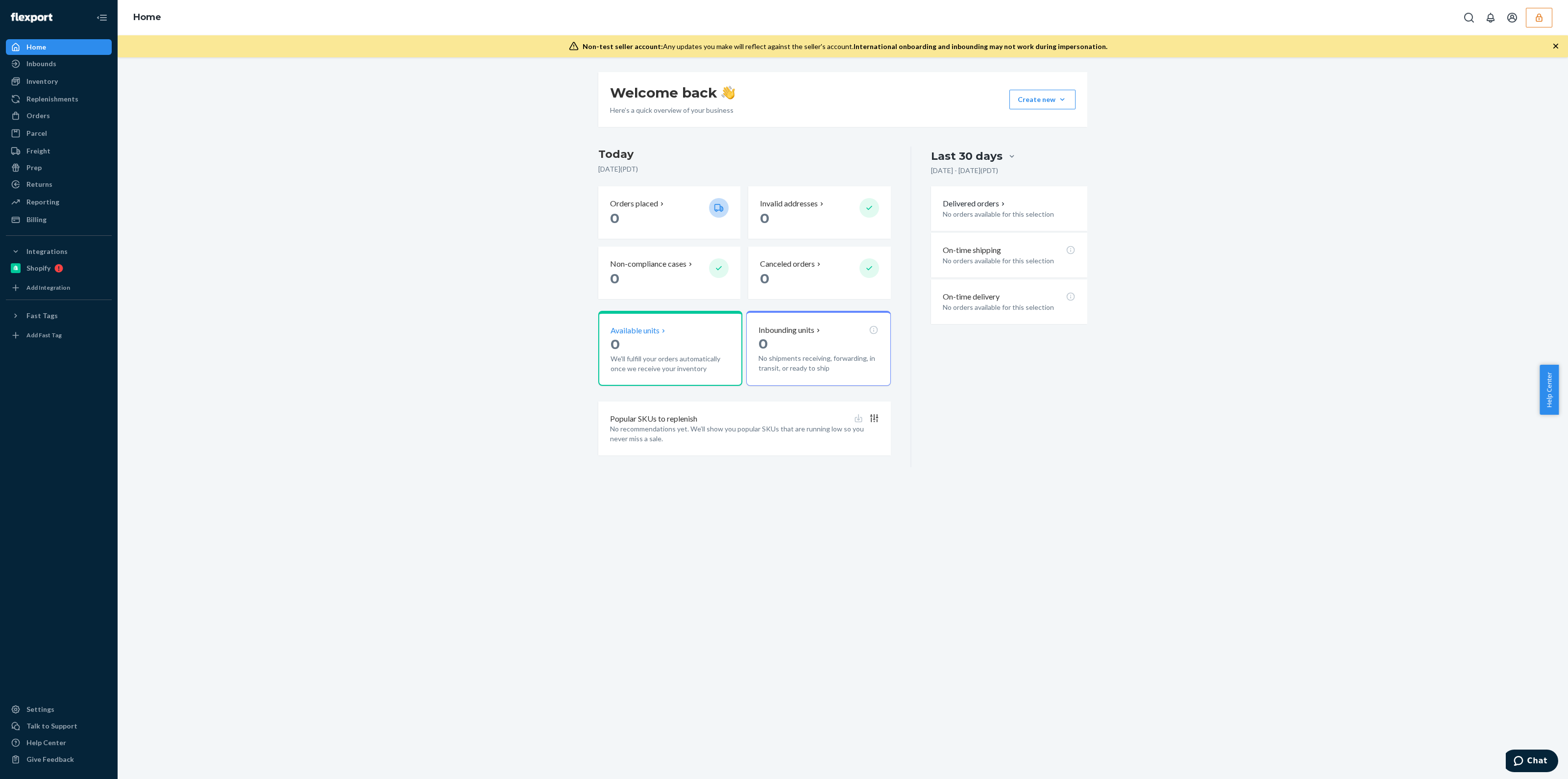
click at [631, 347] on p "0" at bounding box center [670, 344] width 120 height 18
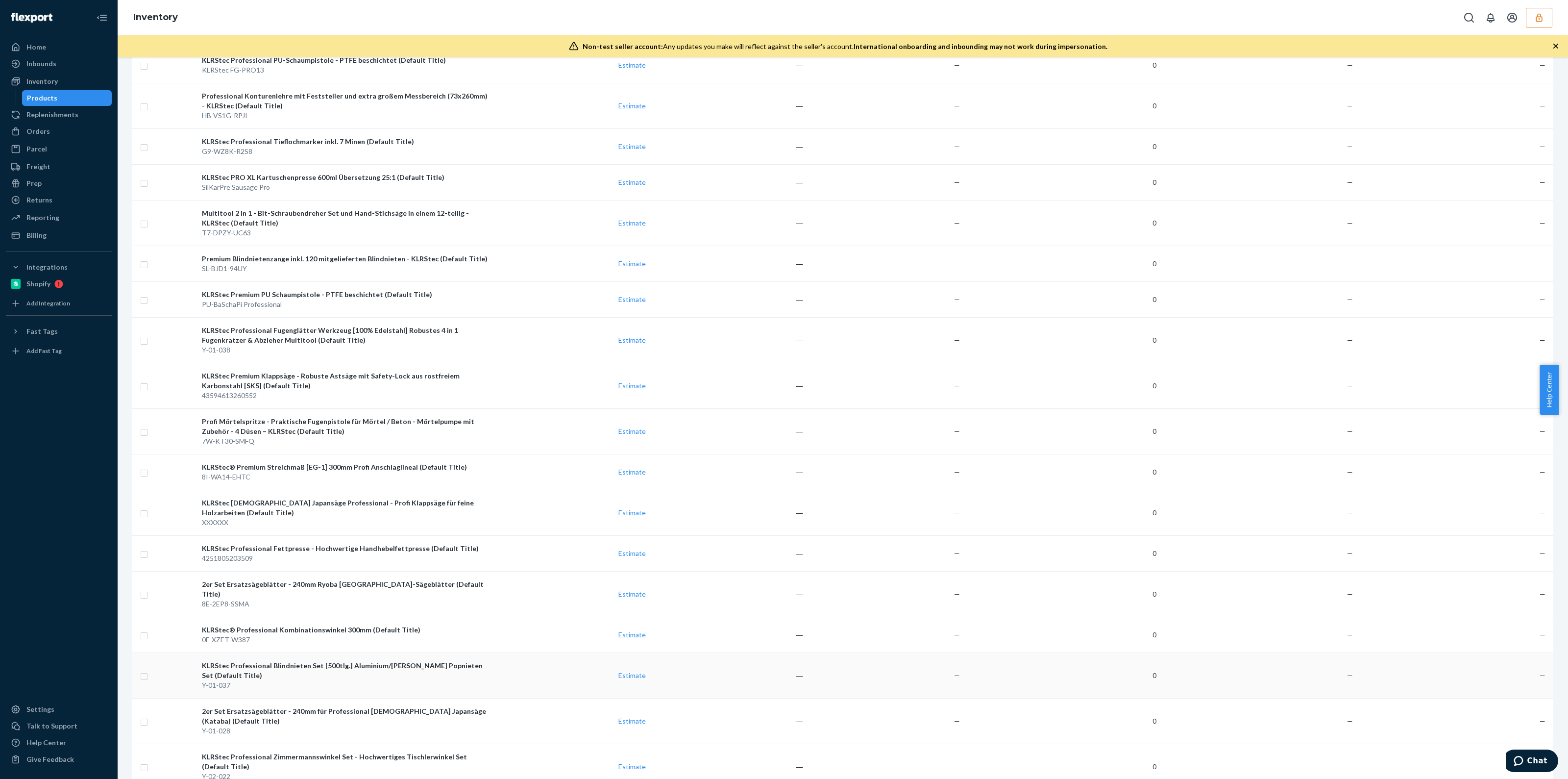
scroll to position [562, 0]
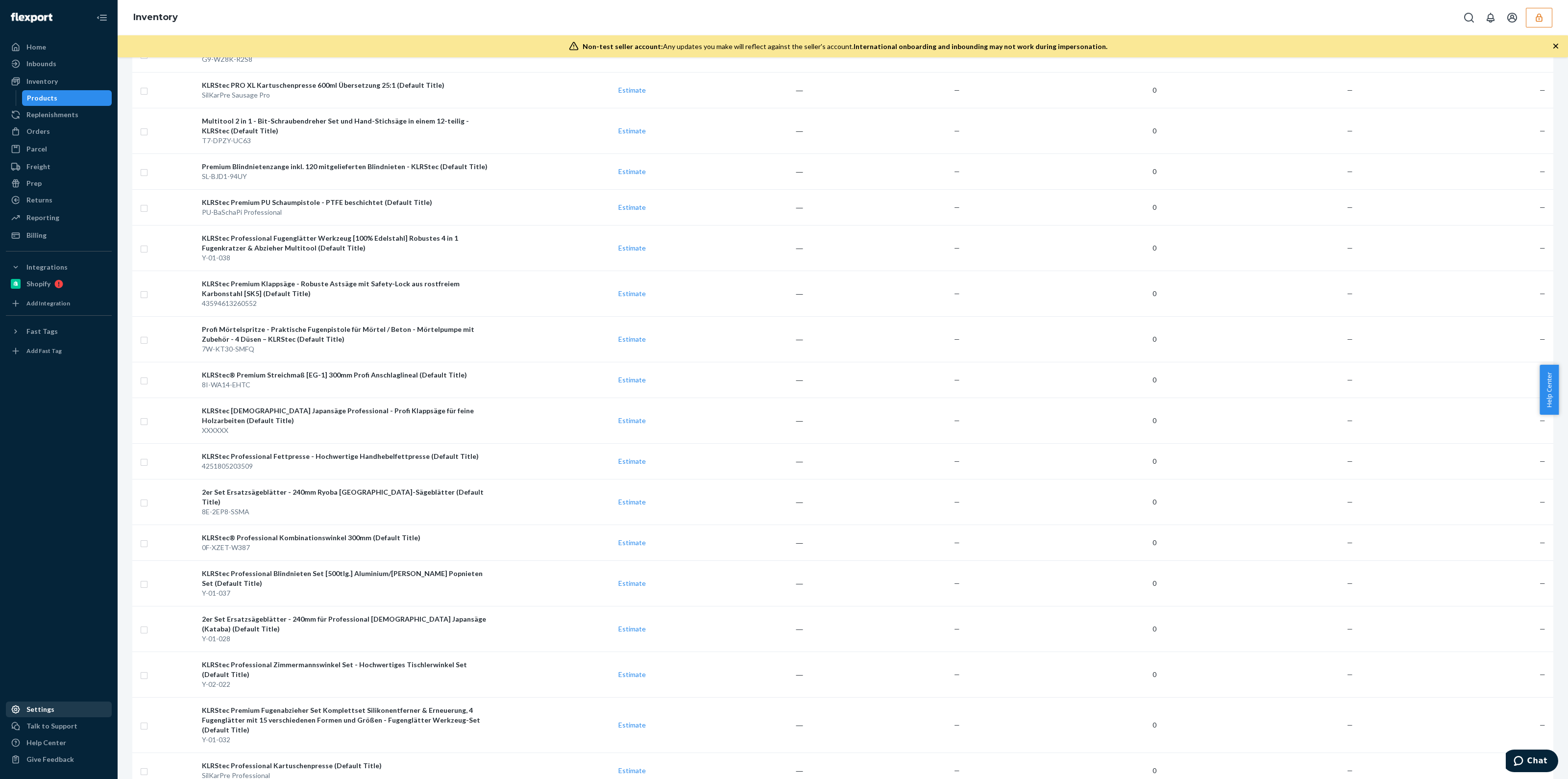
click at [42, 712] on div "Settings" at bounding box center [40, 709] width 28 height 10
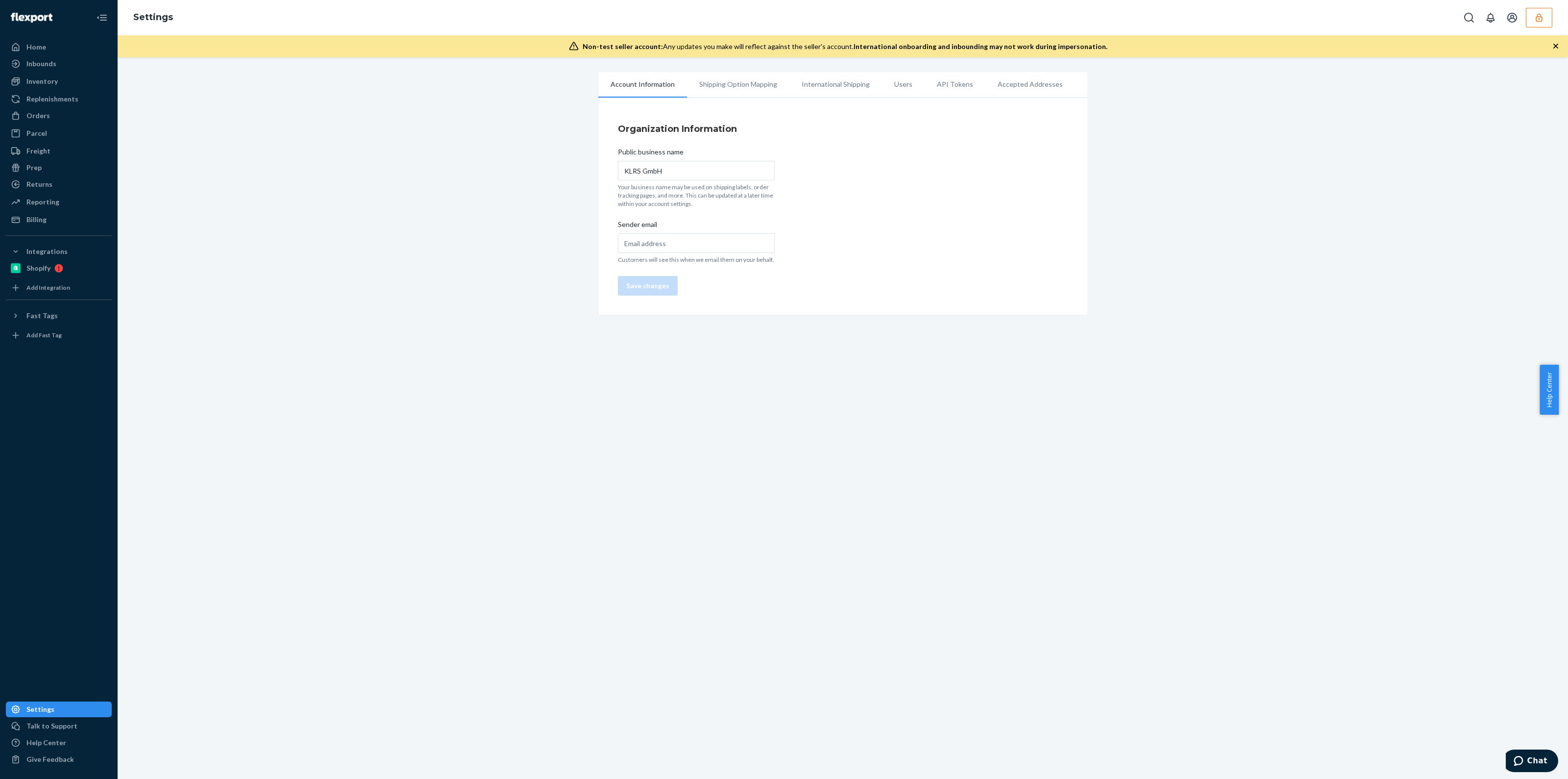
click at [903, 85] on li "Users" at bounding box center [904, 84] width 43 height 24
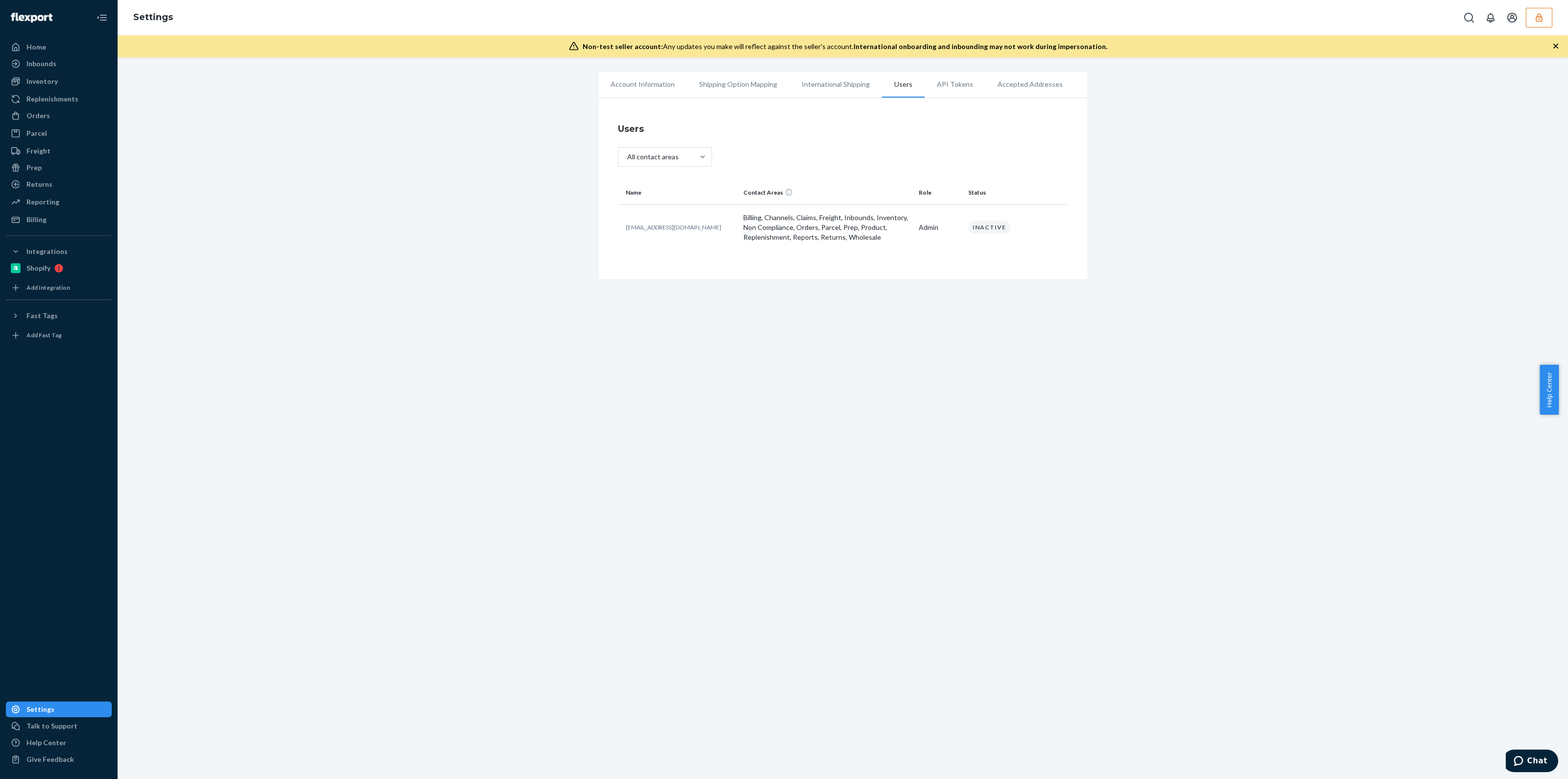
click at [661, 229] on p "armin.kloesters@klrstec.de" at bounding box center [680, 227] width 110 height 9
copy p "armin.kloesters@klrstec.de"
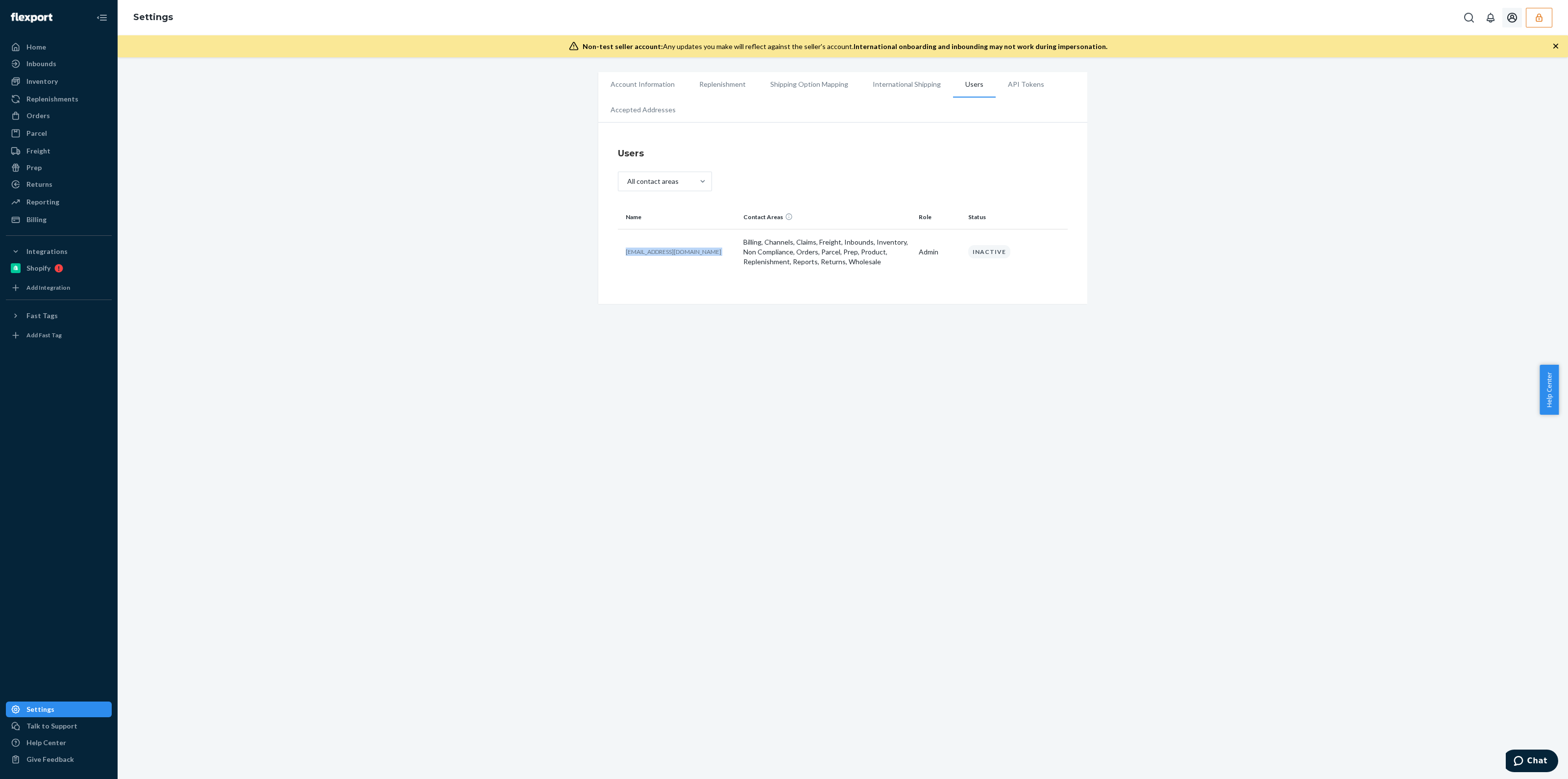
click at [1541, 20] on icon "button" at bounding box center [1539, 17] width 10 height 10
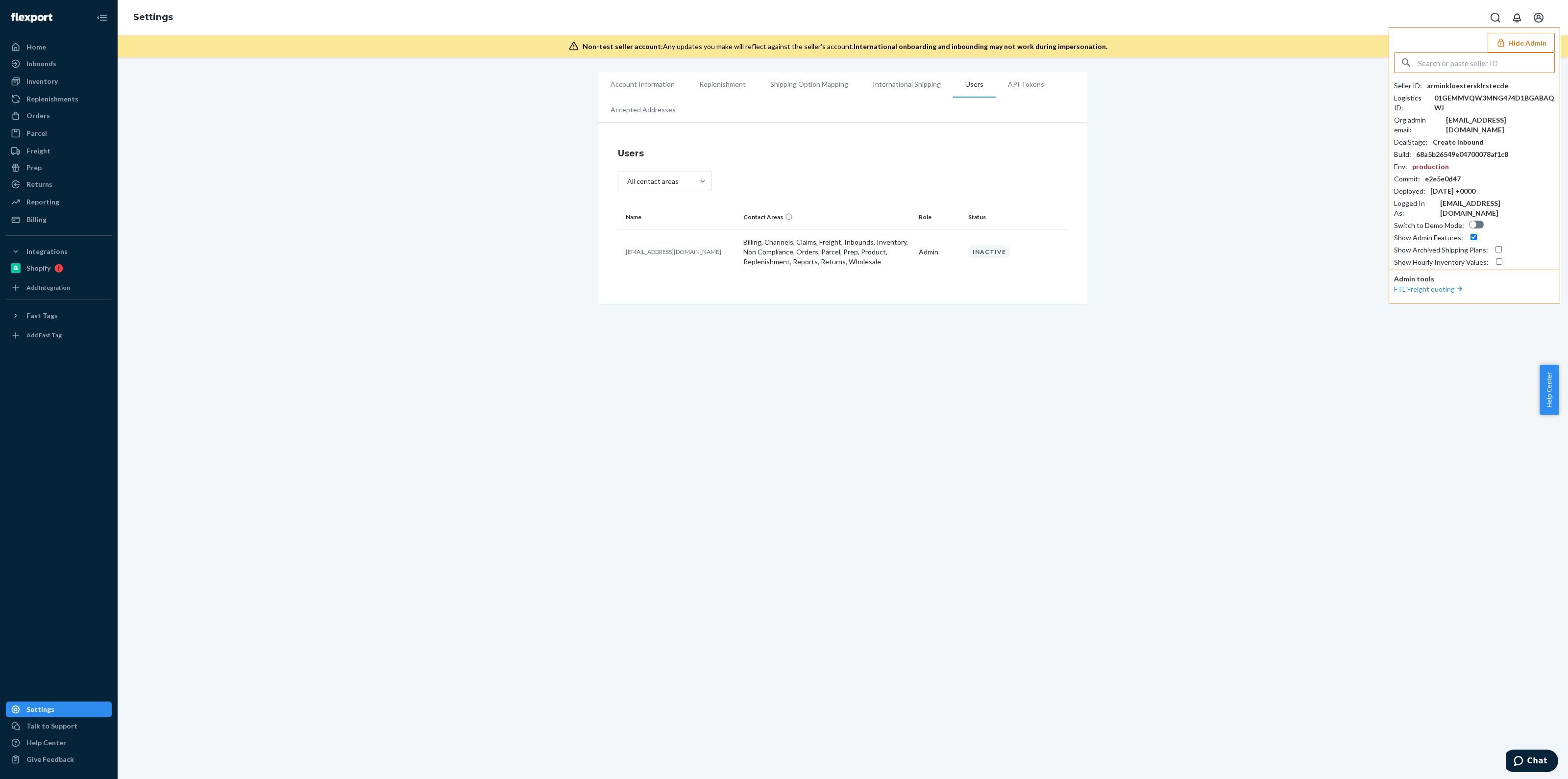
click at [1480, 59] on input "text" at bounding box center [1486, 63] width 136 height 20
type input "katieengreatjonesgoodscom"
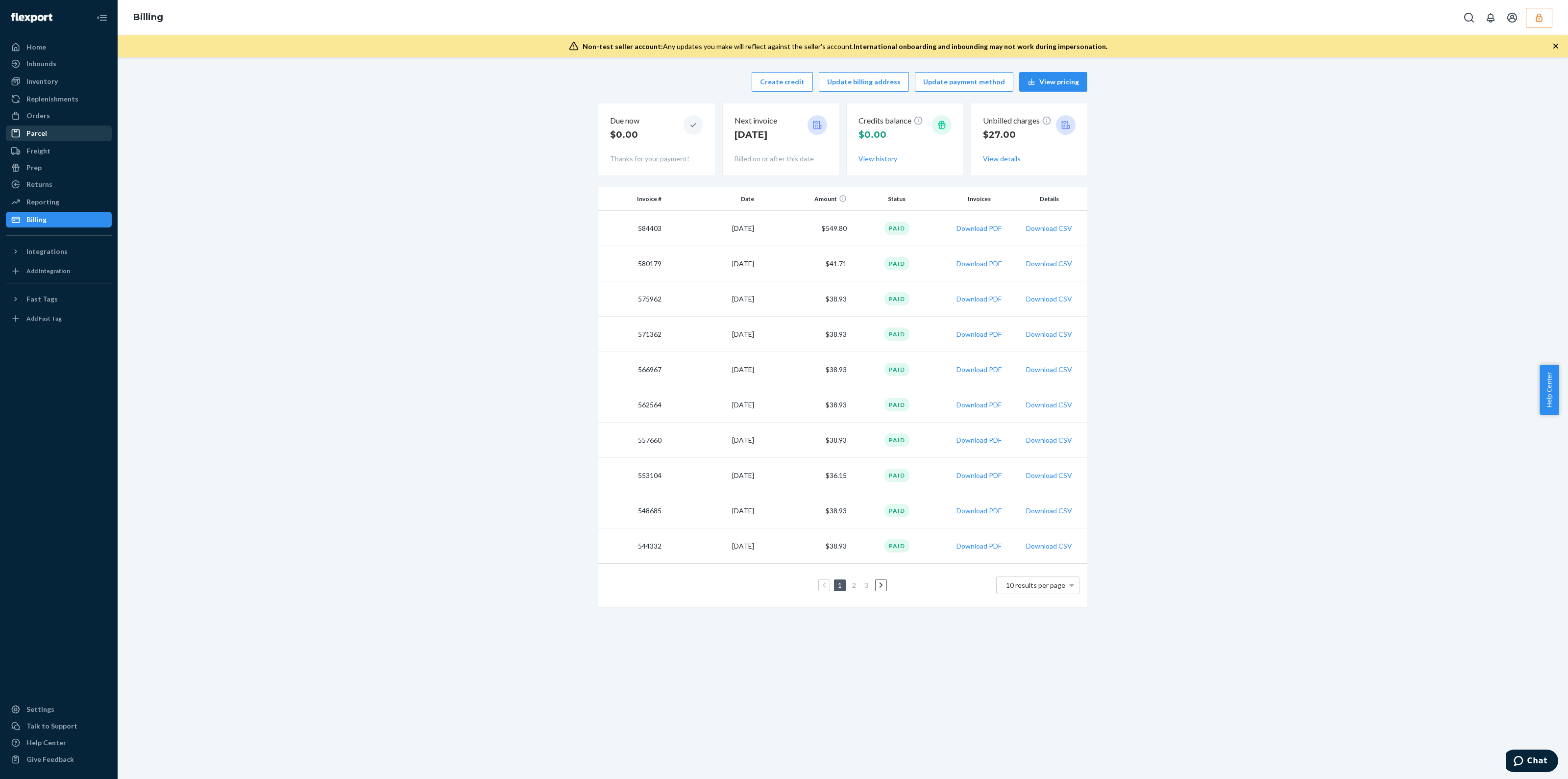
drag, startPoint x: 52, startPoint y: 126, endPoint x: 52, endPoint y: 119, distance: 7.0
click at [52, 126] on div "Parcel" at bounding box center [58, 133] width 104 height 14
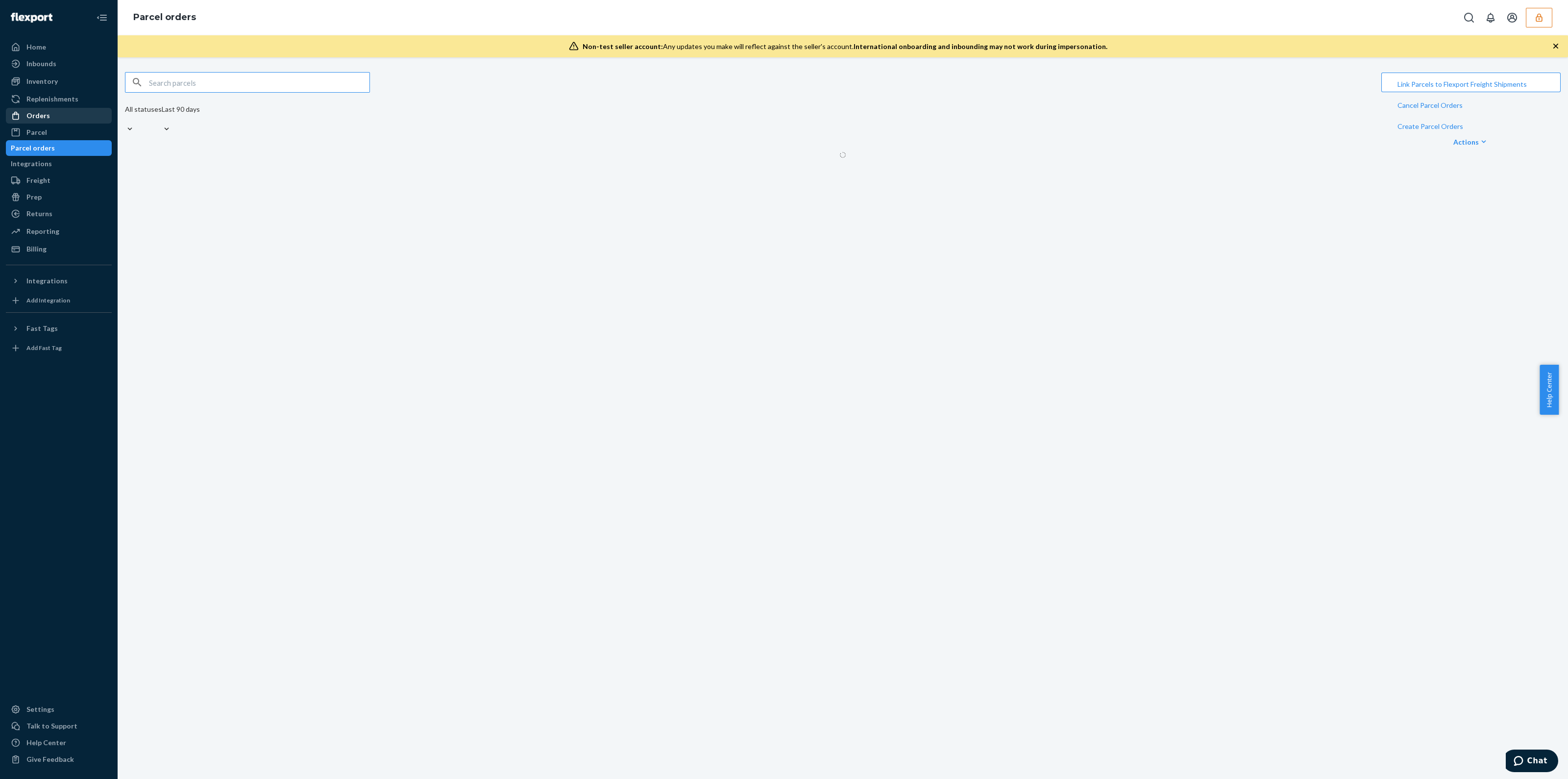
click at [52, 119] on div "Orders" at bounding box center [58, 116] width 104 height 14
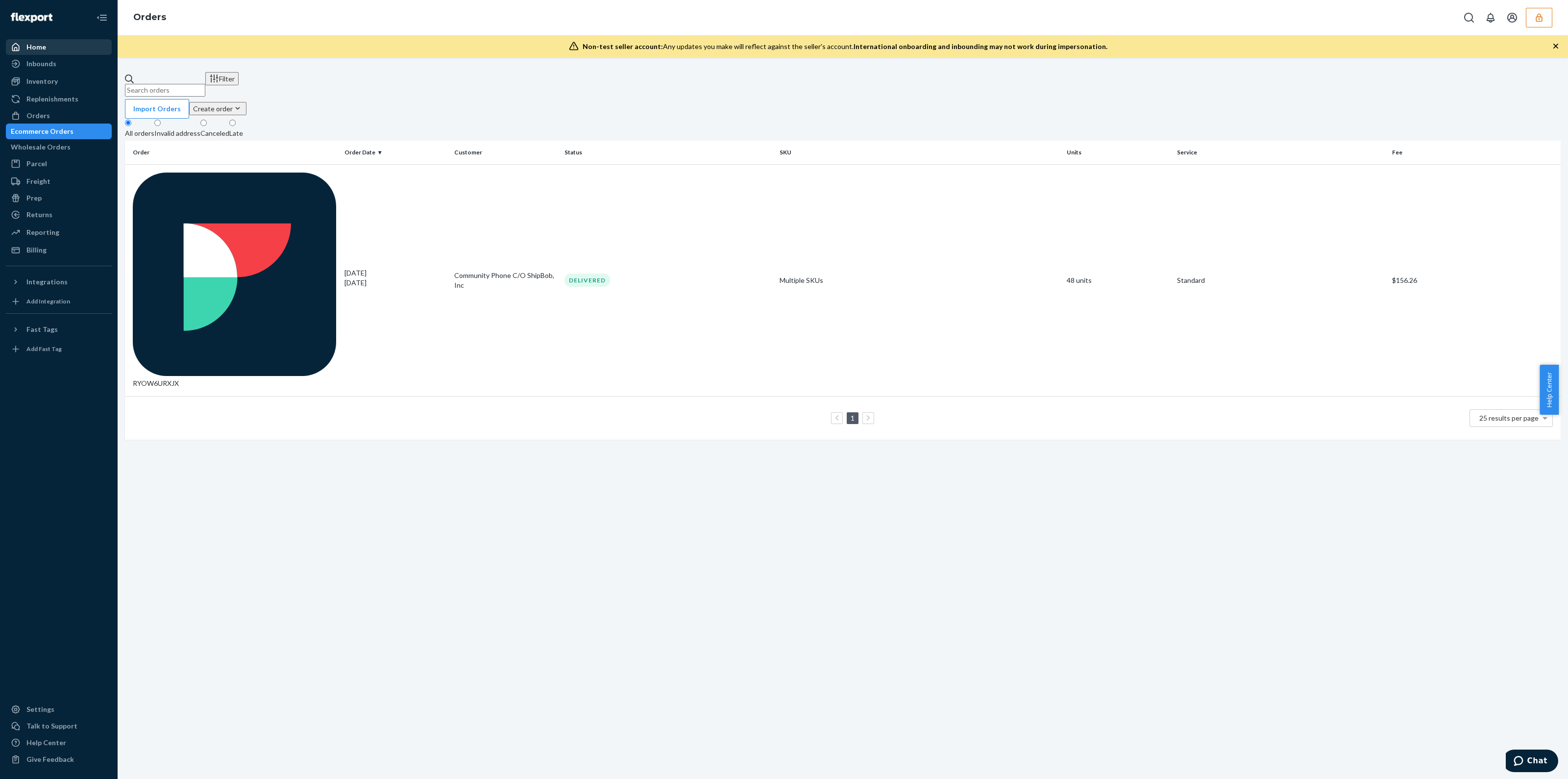
click at [56, 52] on div "Home" at bounding box center [58, 47] width 104 height 14
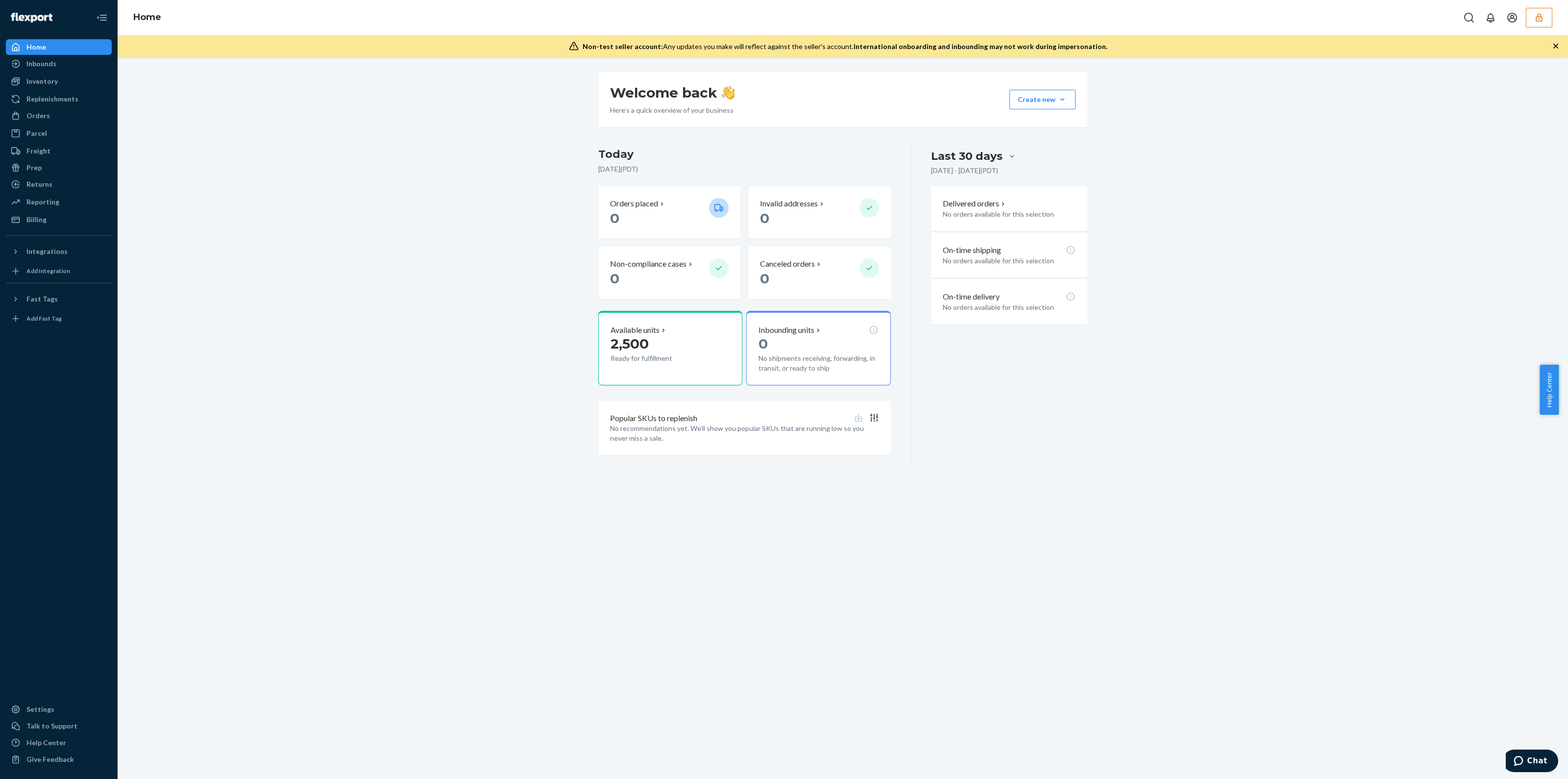
click at [1532, 6] on div "Home" at bounding box center [843, 17] width 1450 height 35
click at [1534, 12] on button "button" at bounding box center [1539, 18] width 26 height 20
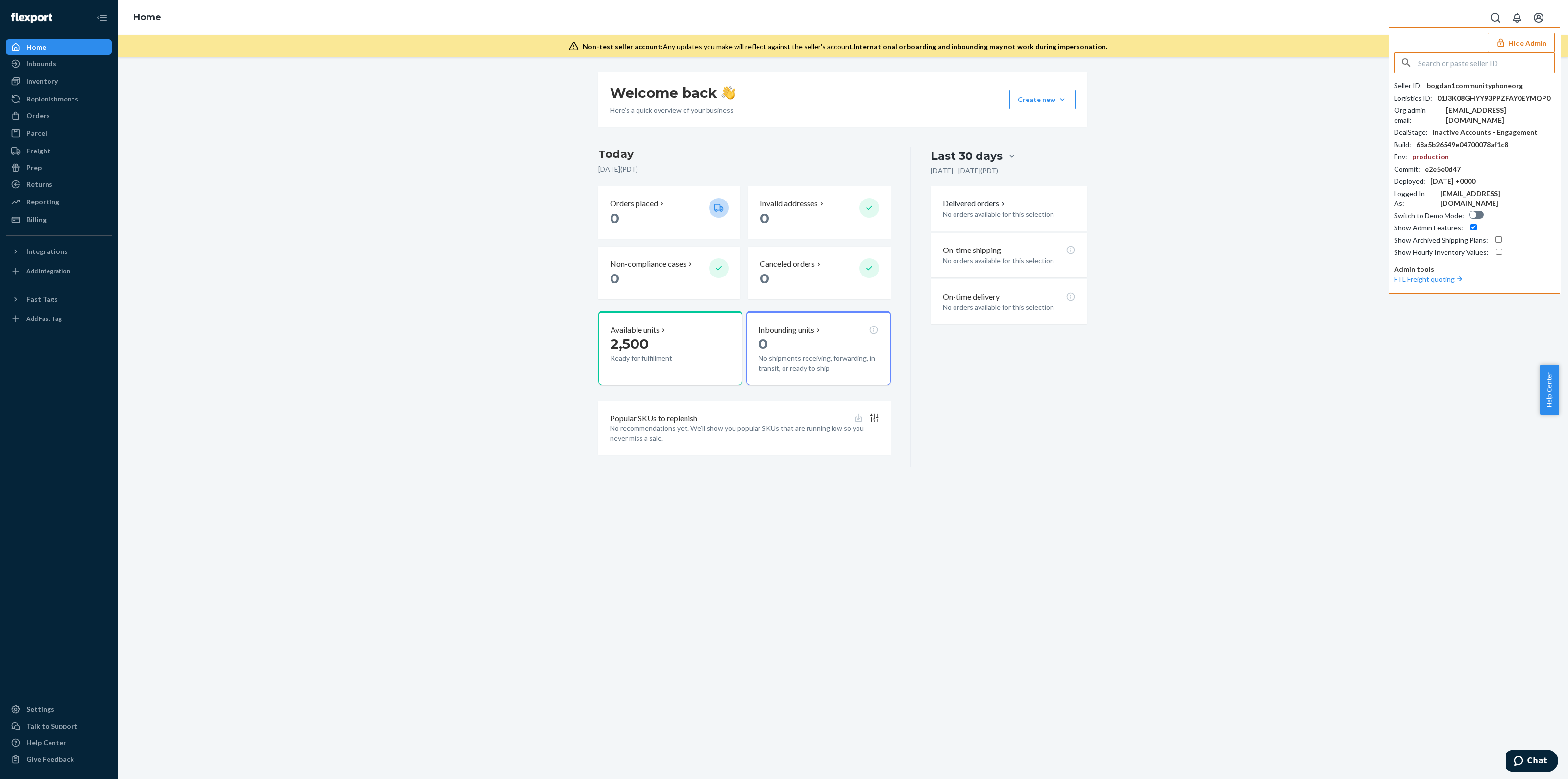
click at [1491, 60] on input "text" at bounding box center [1486, 63] width 136 height 20
type input "arminkloestersklrstecde"
click at [1506, 79] on li "arminkloestersklrstecde [EMAIL_ADDRESS][DOMAIN_NAME]" at bounding box center [1478, 91] width 166 height 30
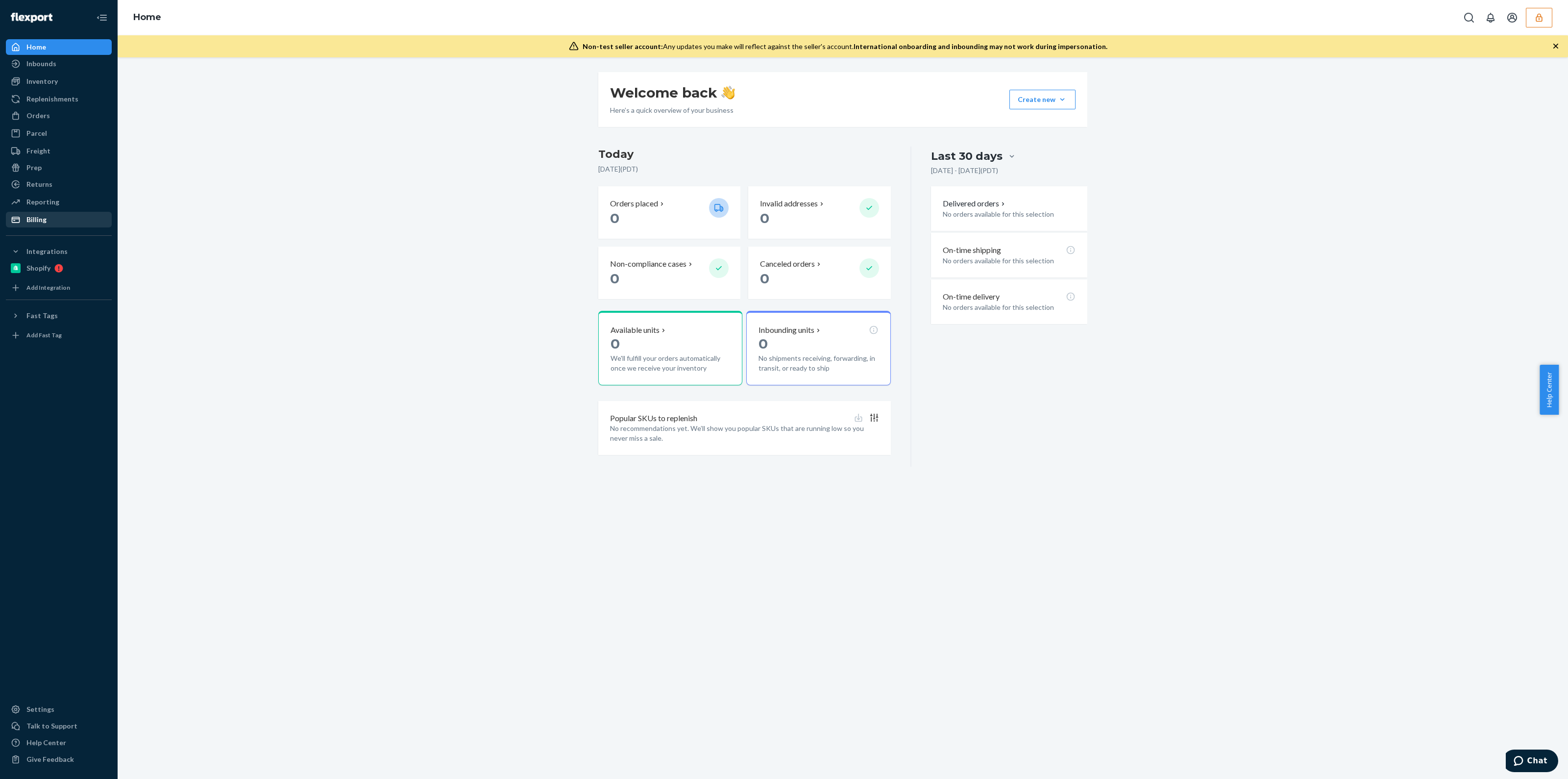
click at [45, 225] on div "Billing" at bounding box center [58, 219] width 104 height 14
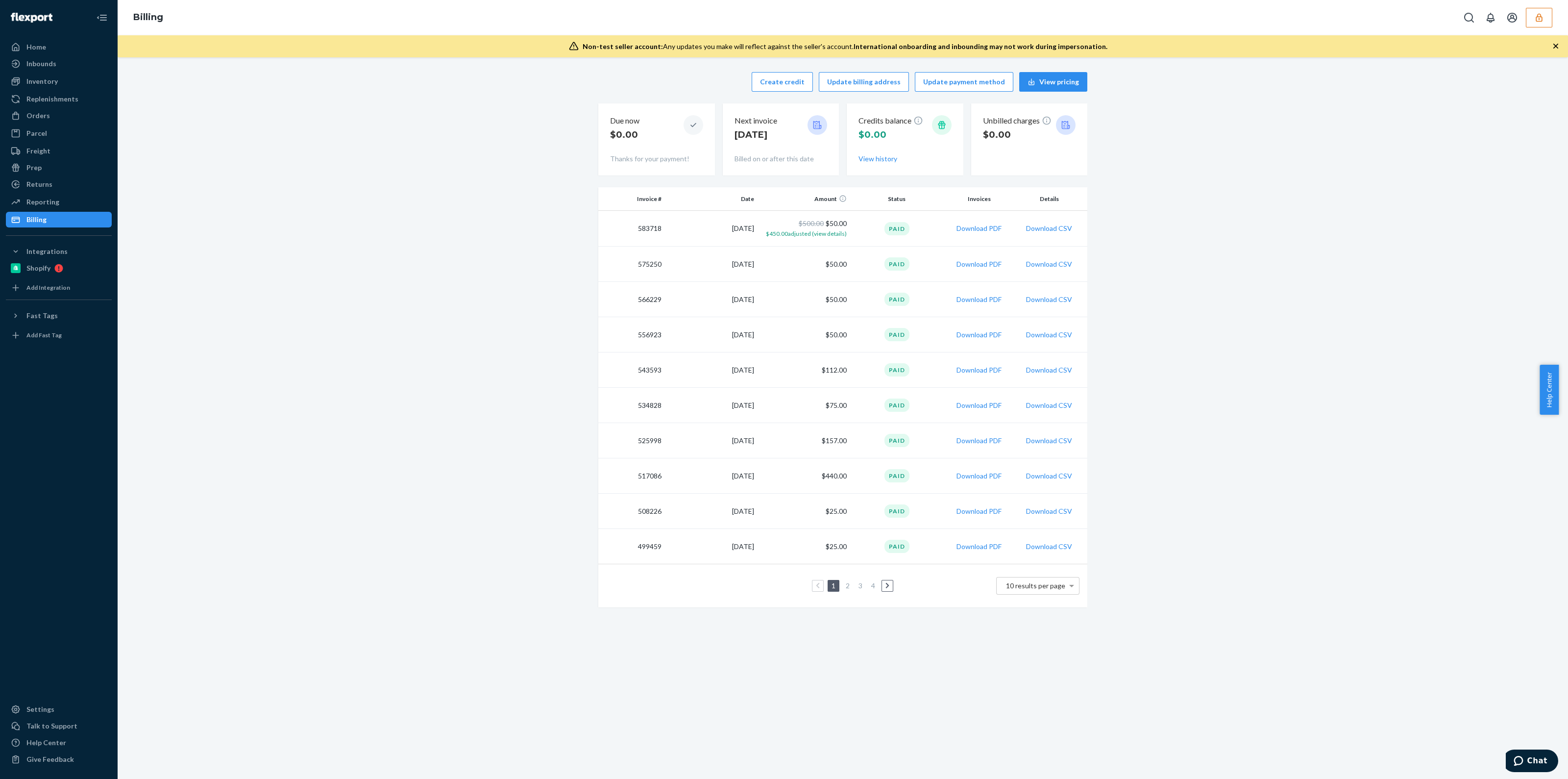
click at [1546, 20] on button "button" at bounding box center [1539, 18] width 26 height 20
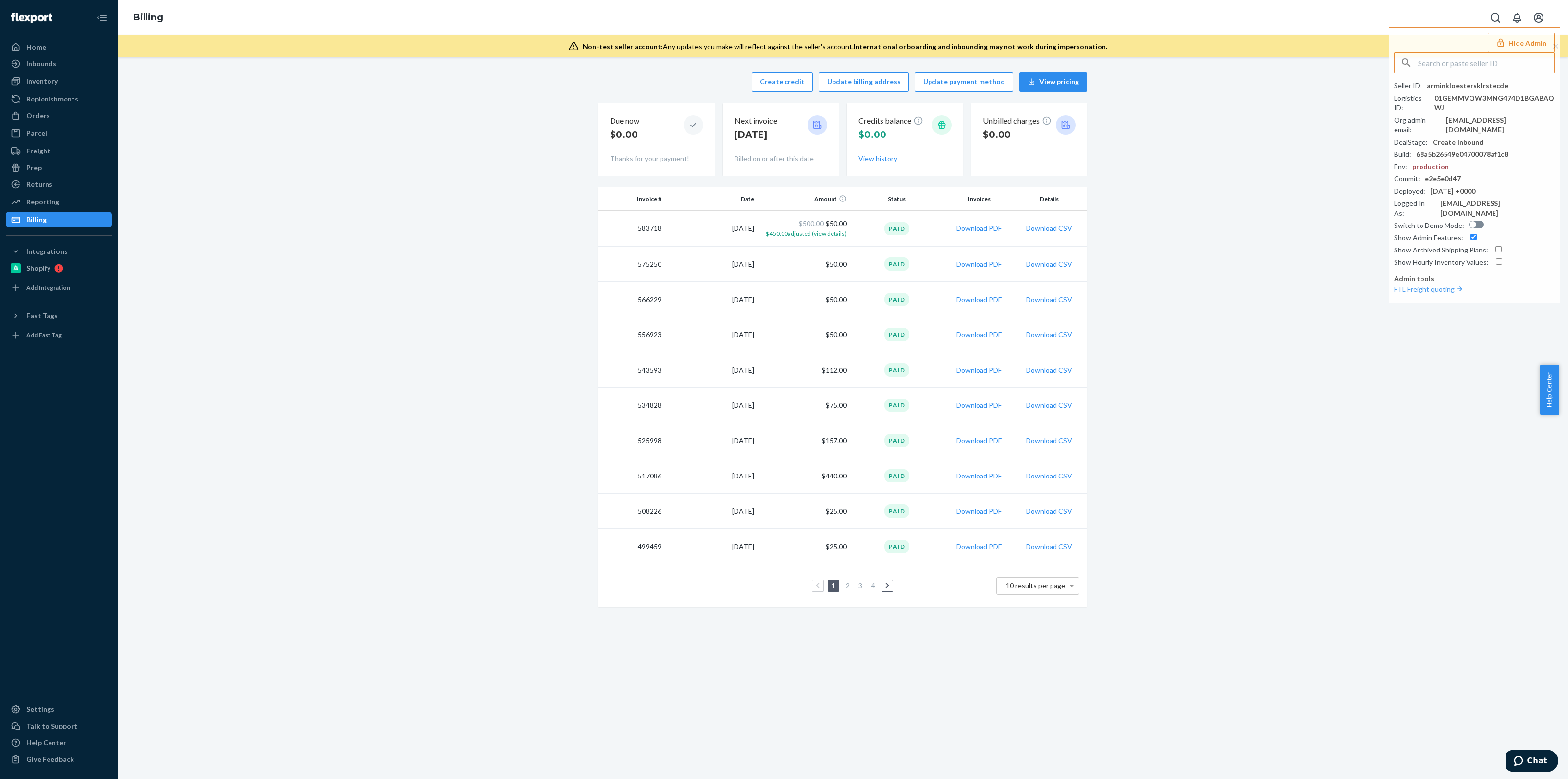
click at [1109, 250] on div "Create credit Update billing address Update payment method View pricing Due now…" at bounding box center [843, 340] width 1436 height 547
click at [1038, 227] on button "Download CSV" at bounding box center [1050, 228] width 46 height 10
click at [67, 43] on div "Home" at bounding box center [58, 47] width 104 height 14
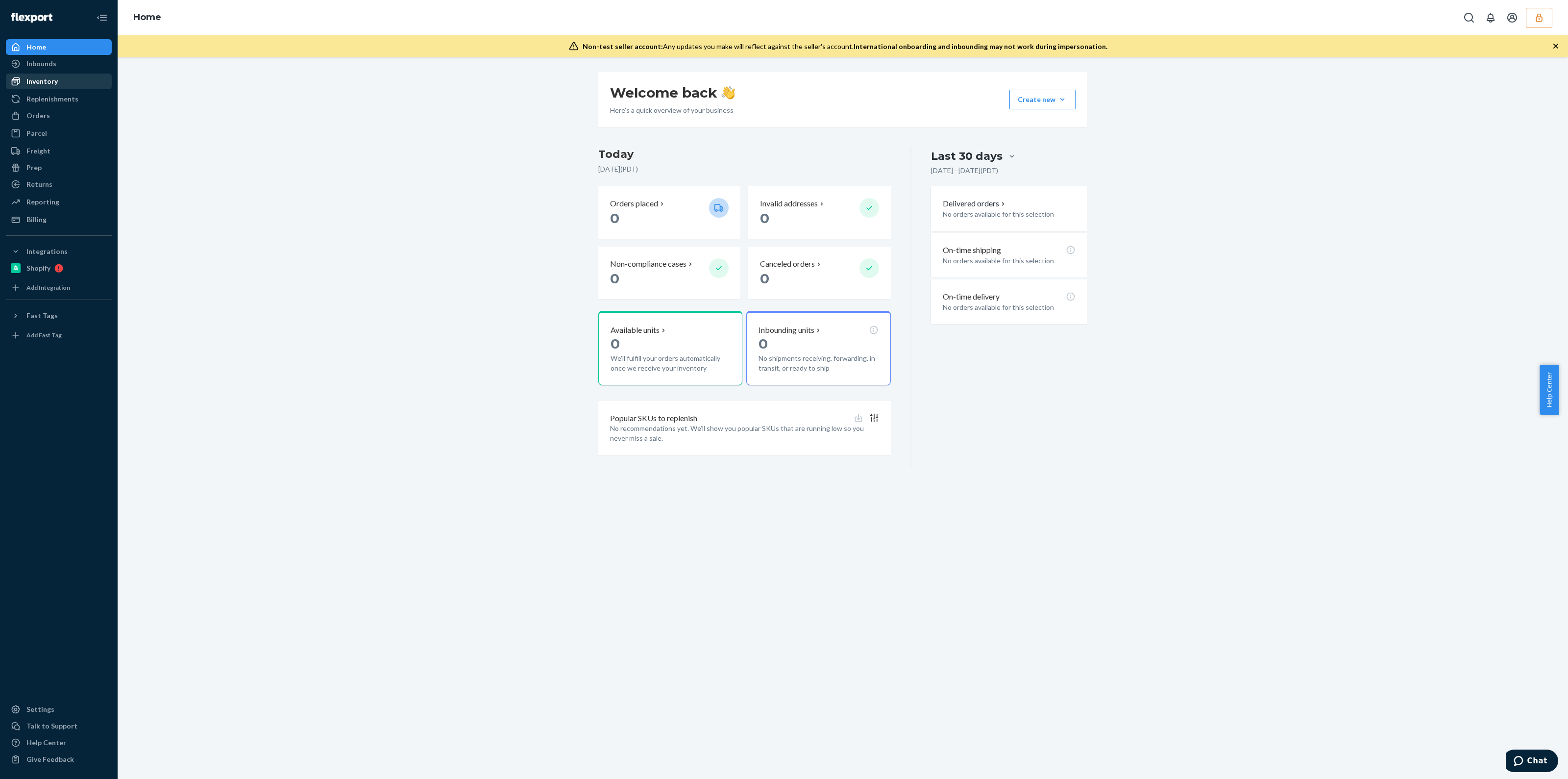
click at [53, 89] on div "Inventory Products" at bounding box center [59, 81] width 106 height 17
click at [63, 77] on div "Inventory" at bounding box center [58, 81] width 104 height 14
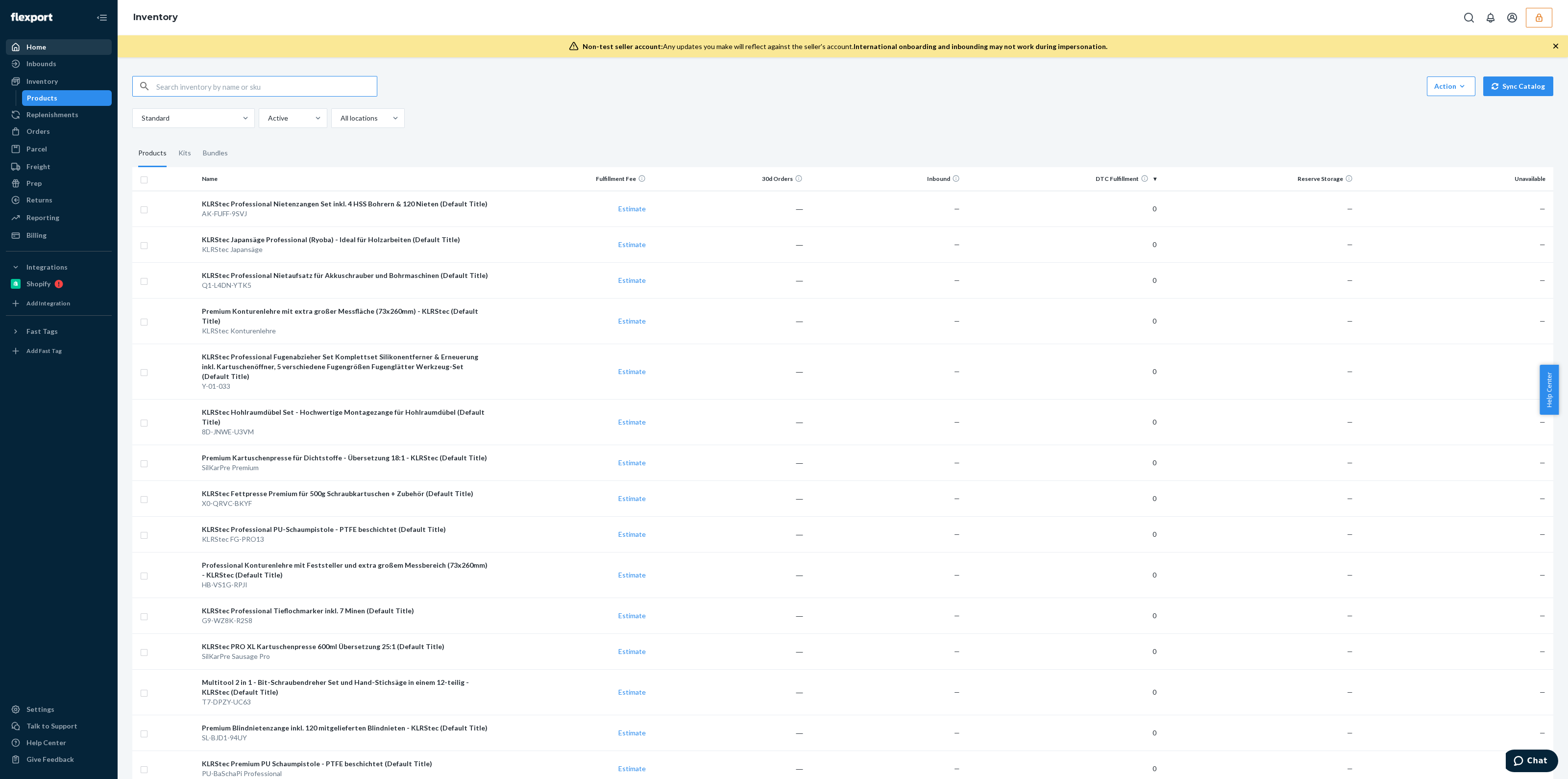
click at [62, 46] on div "Home" at bounding box center [58, 47] width 104 height 14
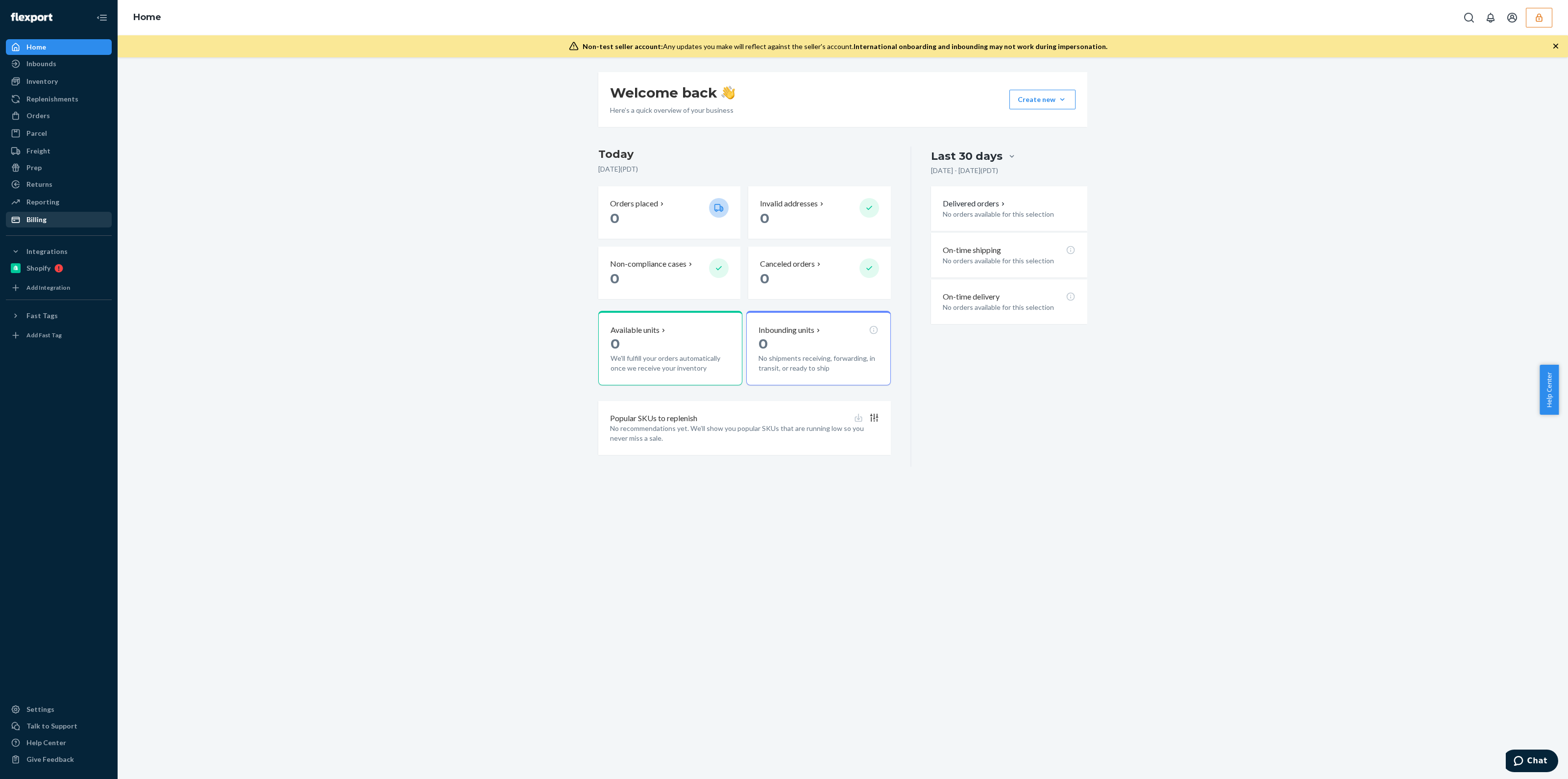
drag, startPoint x: 52, startPoint y: 216, endPoint x: 53, endPoint y: 209, distance: 7.1
click at [53, 217] on div "Billing" at bounding box center [58, 219] width 104 height 14
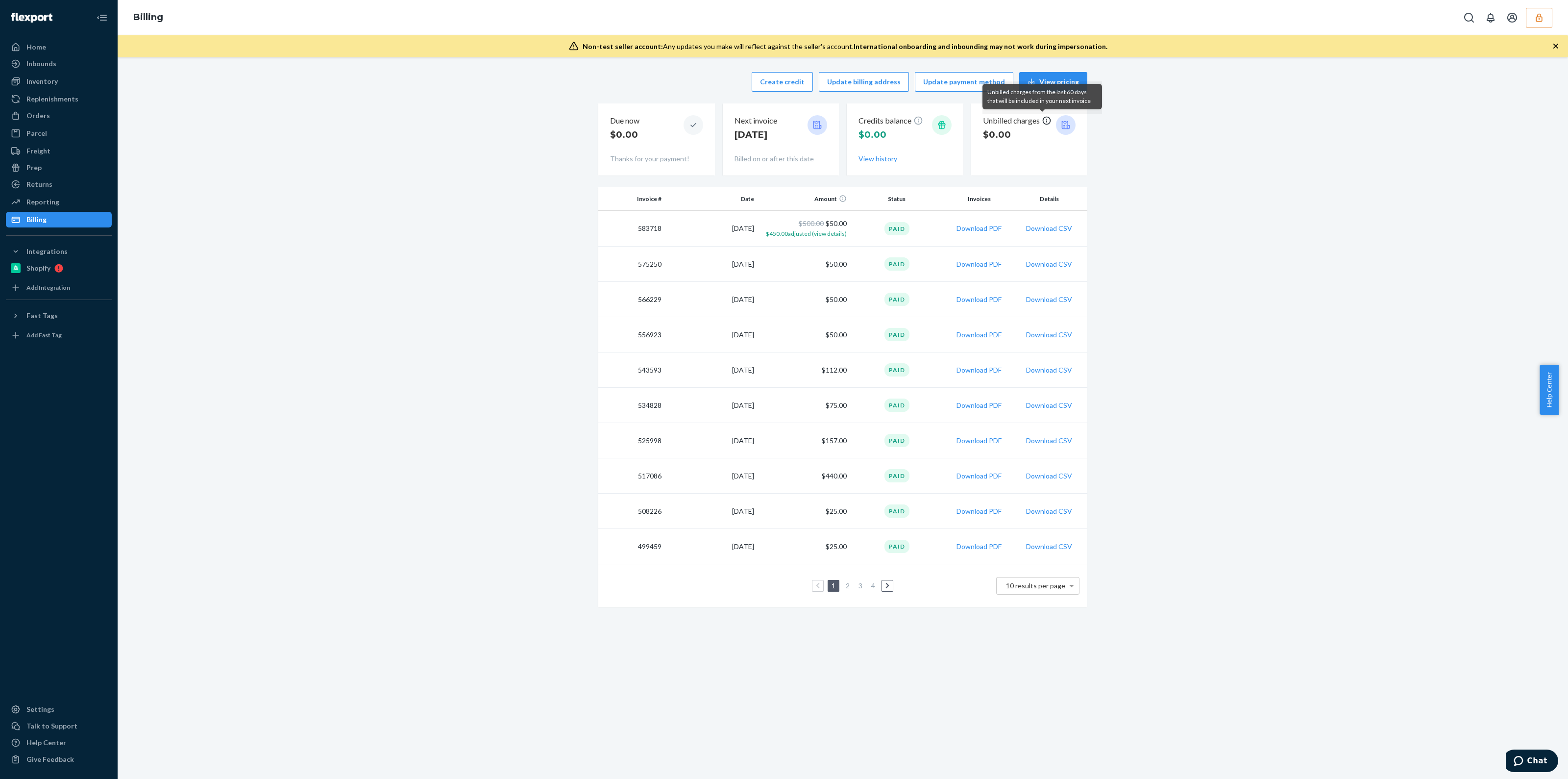
click at [1042, 120] on icon at bounding box center [1046, 120] width 10 height 10
click at [987, 135] on p "$0.00" at bounding box center [1017, 134] width 69 height 13
click at [927, 185] on div at bounding box center [843, 185] width 489 height 4
drag, startPoint x: 1012, startPoint y: 141, endPoint x: 939, endPoint y: 136, distance: 73.2
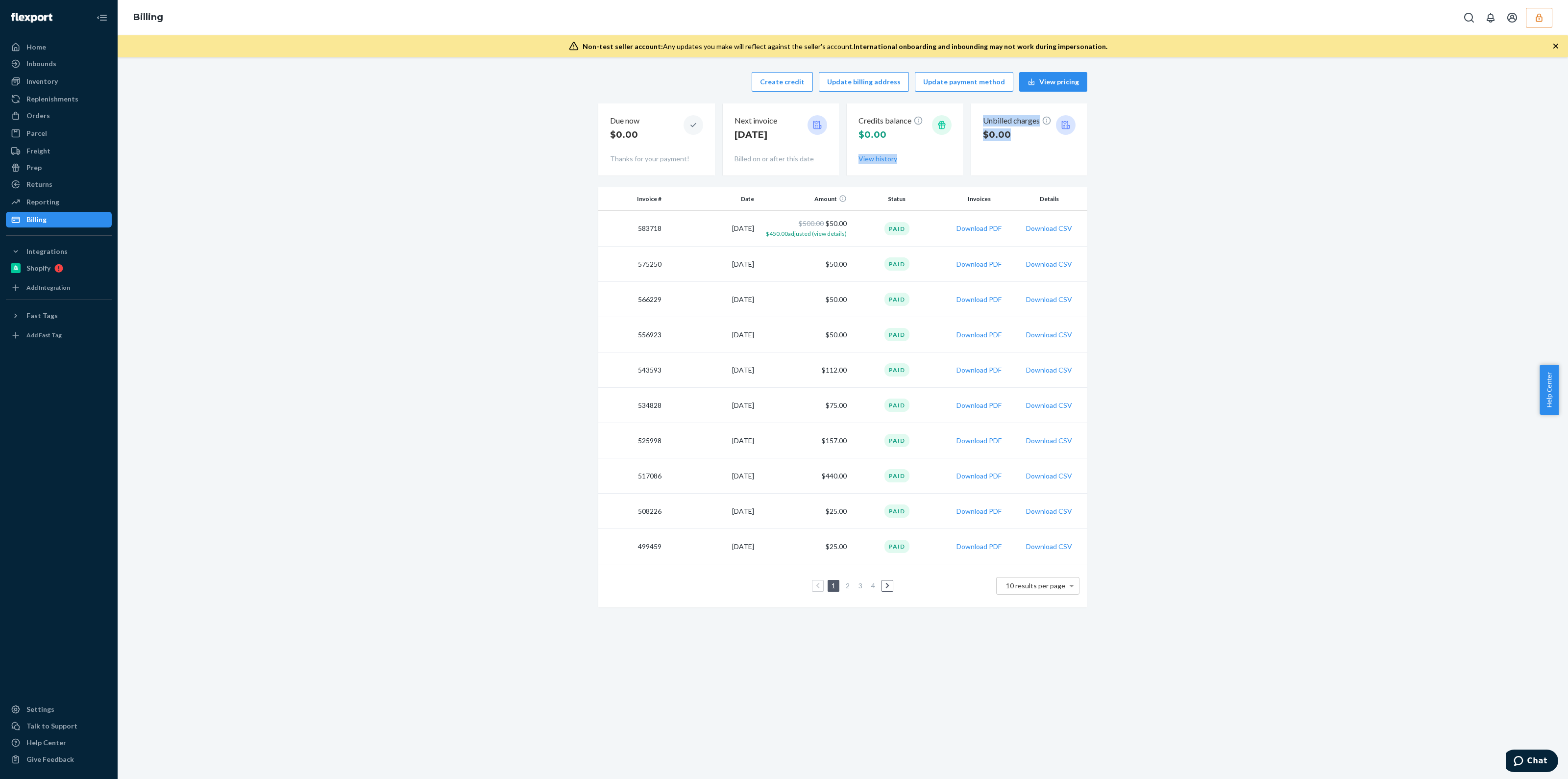
click at [939, 136] on div "Due now $0.00 Thanks for your payment! Next invoice [DATE] Billed on or after t…" at bounding box center [843, 139] width 489 height 72
click at [939, 136] on div "Credits balance $0.00" at bounding box center [905, 130] width 93 height 31
drag, startPoint x: 1034, startPoint y: 137, endPoint x: 647, endPoint y: 145, distance: 387.1
click at [647, 145] on div "Due now $0.00 Thanks for your payment! Next invoice [DATE] Billed on or after t…" at bounding box center [843, 139] width 489 height 72
click at [647, 145] on div "Due now $0.00" at bounding box center [657, 130] width 93 height 31
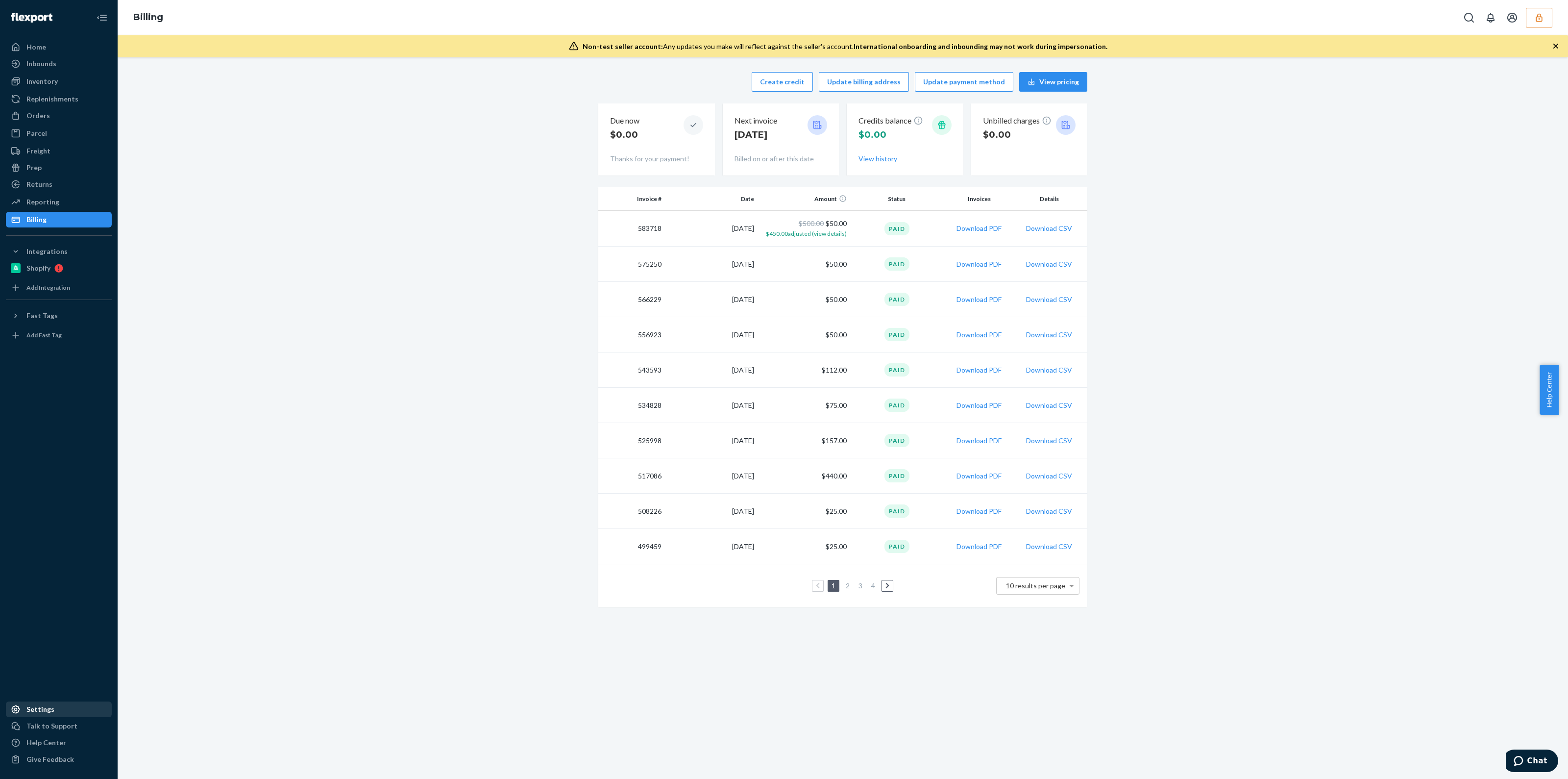
click at [60, 702] on div "Settings" at bounding box center [58, 709] width 104 height 14
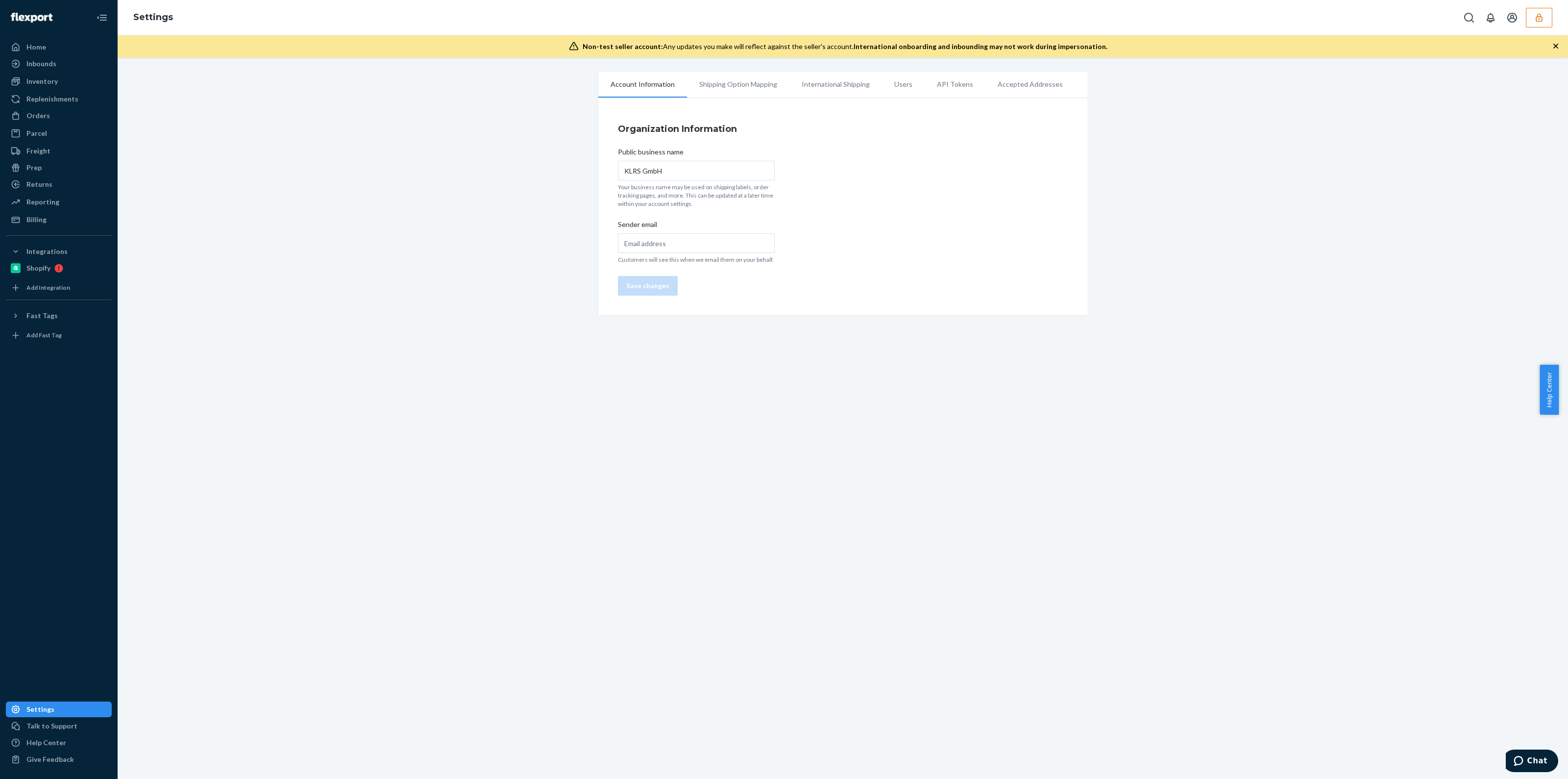
click at [888, 87] on li "Users" at bounding box center [904, 84] width 43 height 24
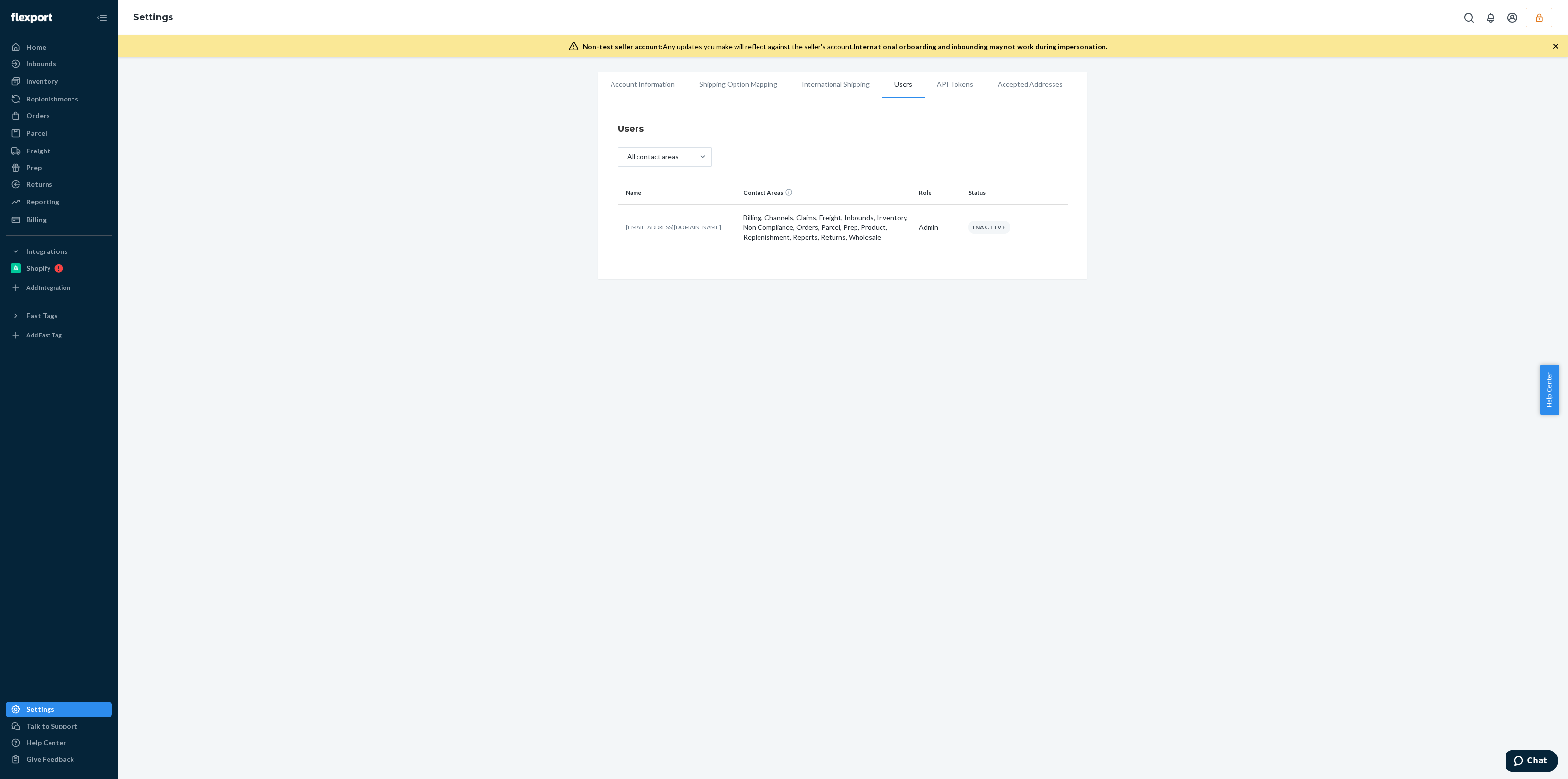
click at [994, 229] on div "Inactive" at bounding box center [989, 227] width 42 height 13
click at [30, 218] on div "Billing" at bounding box center [36, 219] width 20 height 10
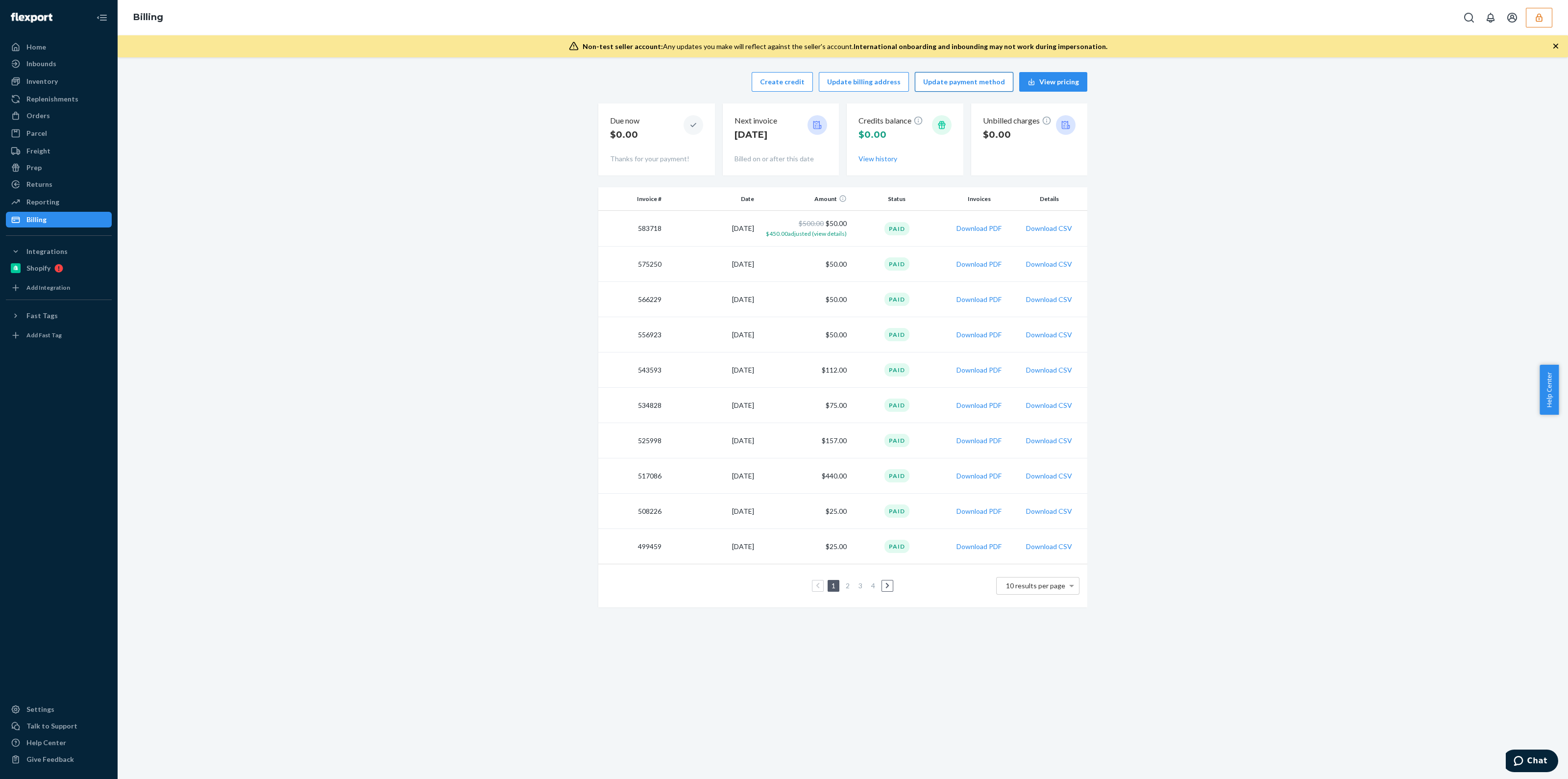
click at [966, 79] on button "Update payment method" at bounding box center [964, 82] width 98 height 20
click at [952, 80] on button "Update payment method" at bounding box center [964, 82] width 98 height 20
click at [1543, 18] on icon "button" at bounding box center [1539, 17] width 10 height 10
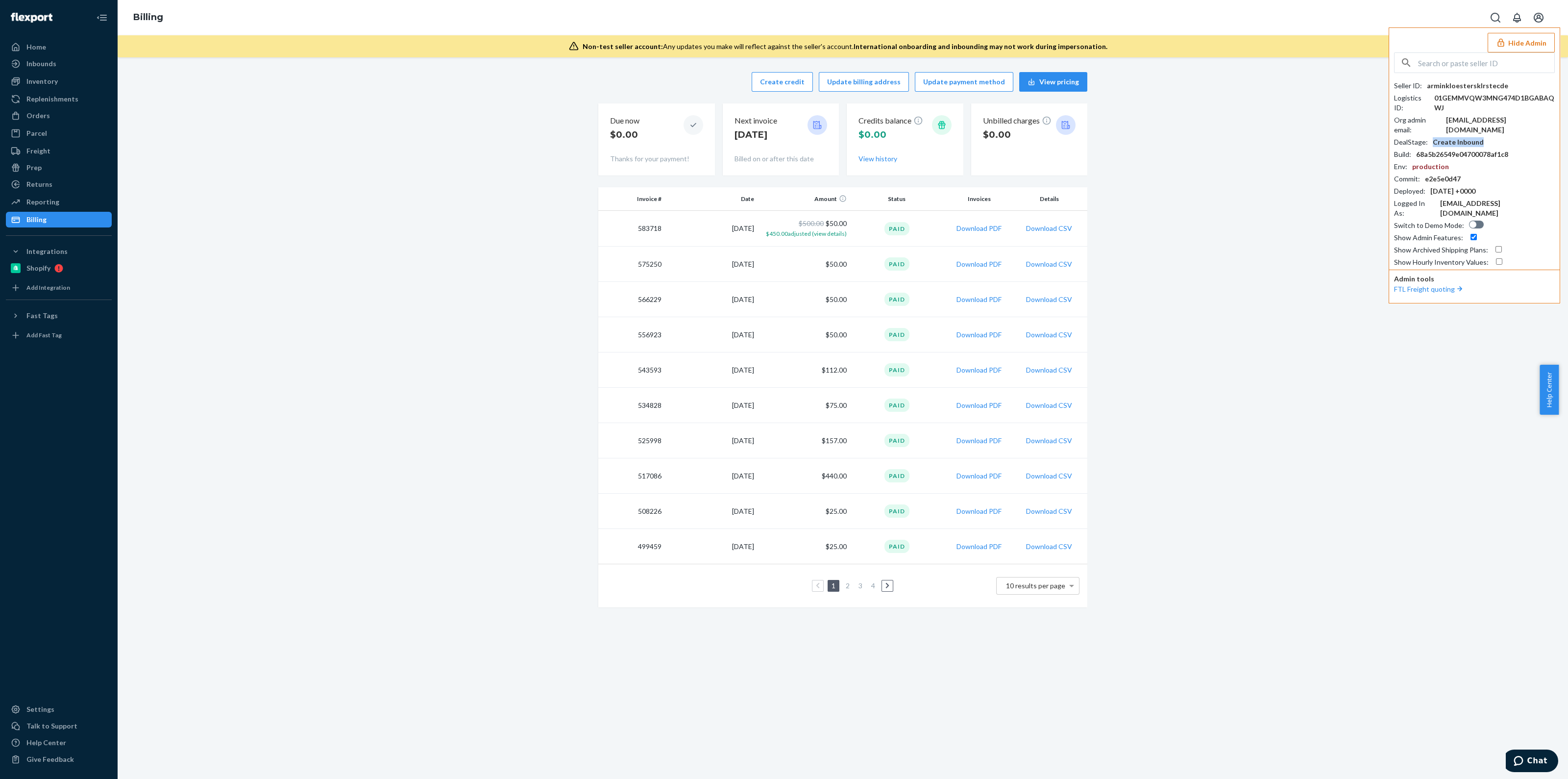
click at [1460, 137] on div "Create Inbound" at bounding box center [1458, 142] width 51 height 10
click at [1291, 171] on div "Create credit Update billing address Update payment method View pricing Due now…" at bounding box center [843, 340] width 1436 height 547
click at [1524, 44] on button "Hide Admin" at bounding box center [1522, 43] width 67 height 20
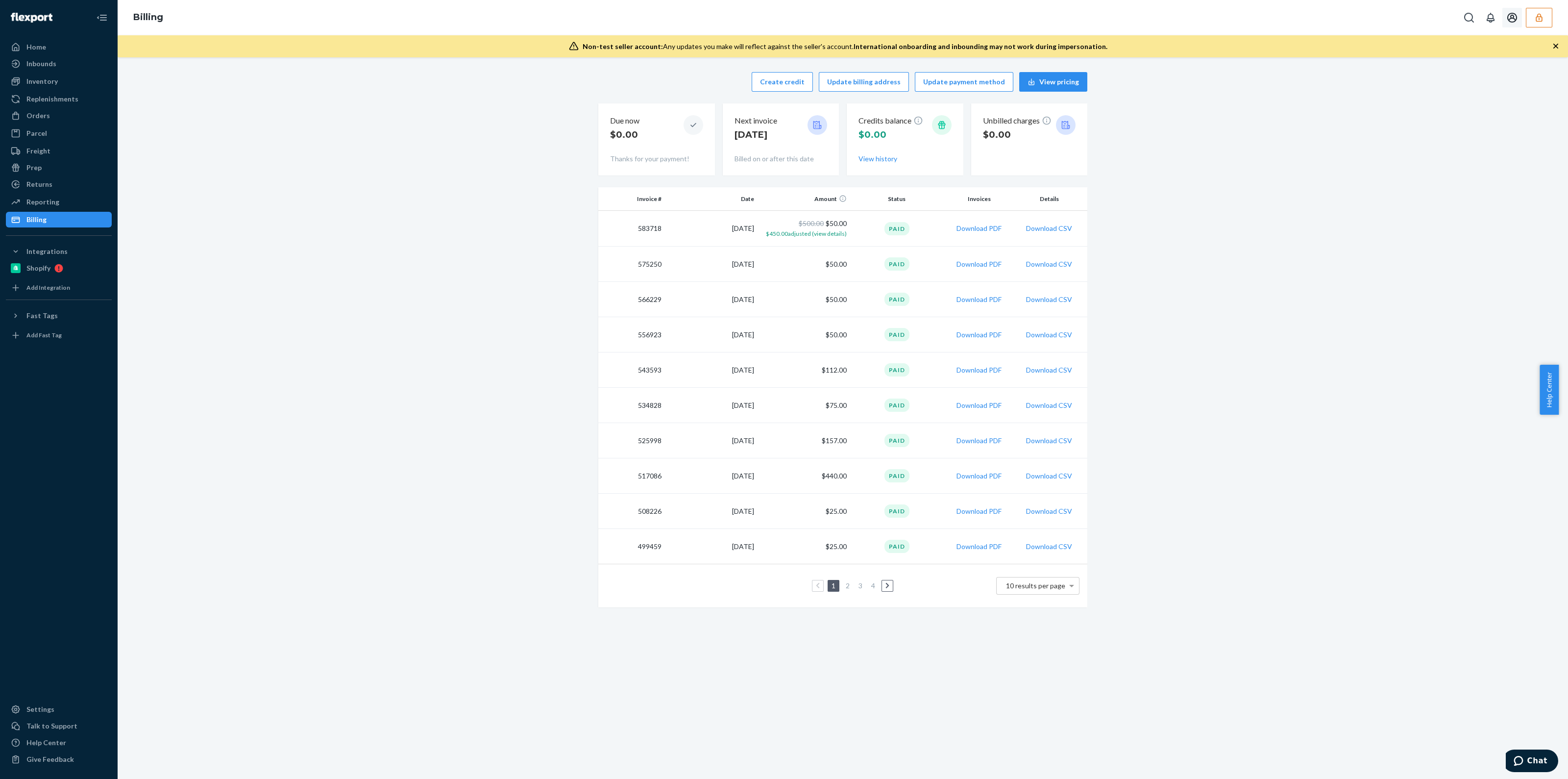
click at [1516, 19] on icon "Open account menu" at bounding box center [1512, 17] width 10 height 10
click at [1553, 41] on icon "button" at bounding box center [1555, 46] width 10 height 10
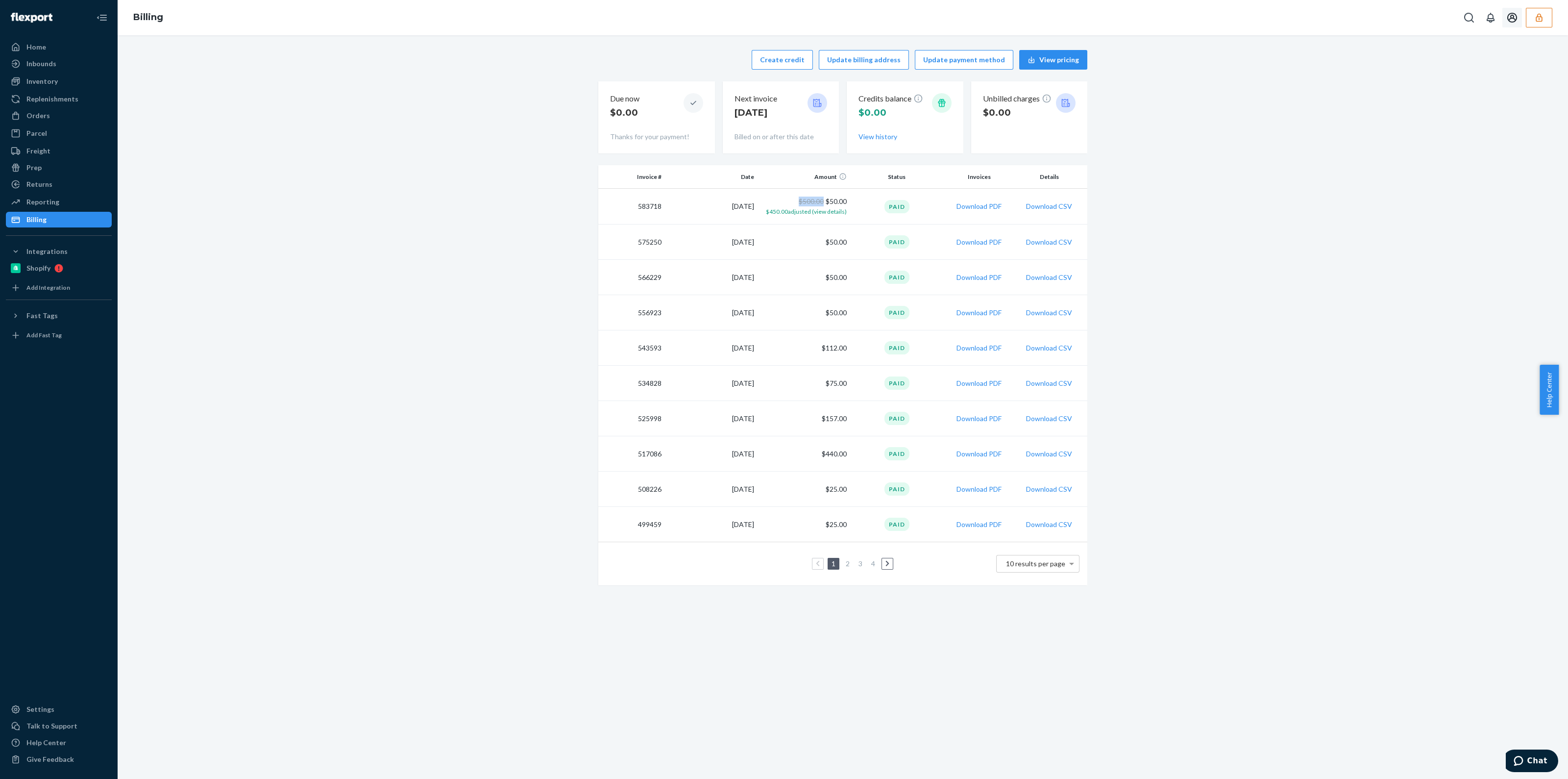
drag, startPoint x: 795, startPoint y: 202, endPoint x: 820, endPoint y: 202, distance: 25.0
click at [820, 202] on td "$500.00 $50.00 $450.00 adjusted (view details)" at bounding box center [804, 207] width 92 height 36
click at [825, 202] on td "$500.00 $50.00 $450.00 adjusted (view details)" at bounding box center [804, 207] width 92 height 36
click at [823, 212] on span "$450.00 adjusted (view details)" at bounding box center [806, 211] width 81 height 7
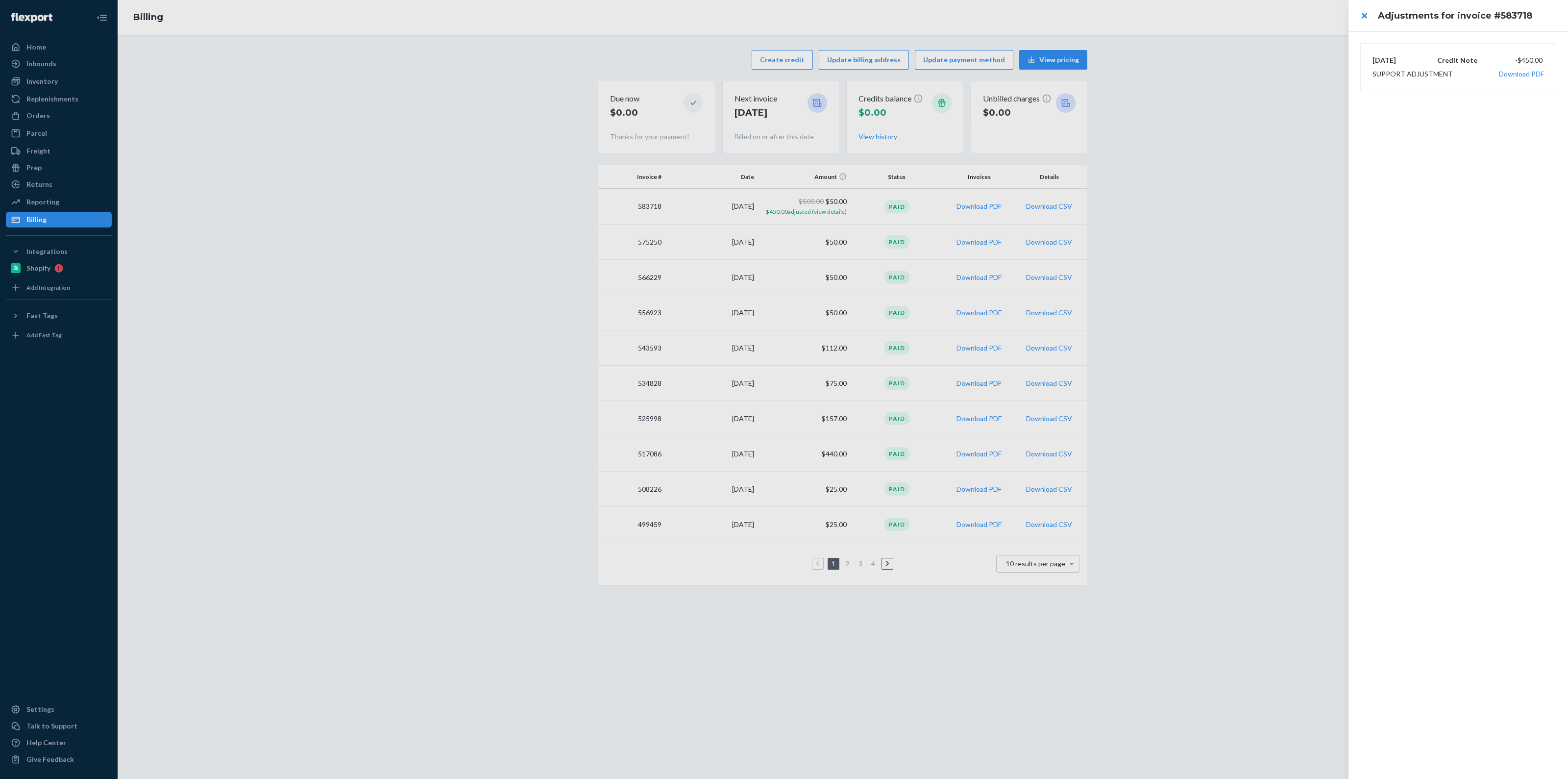
click at [892, 219] on div at bounding box center [784, 389] width 1568 height 779
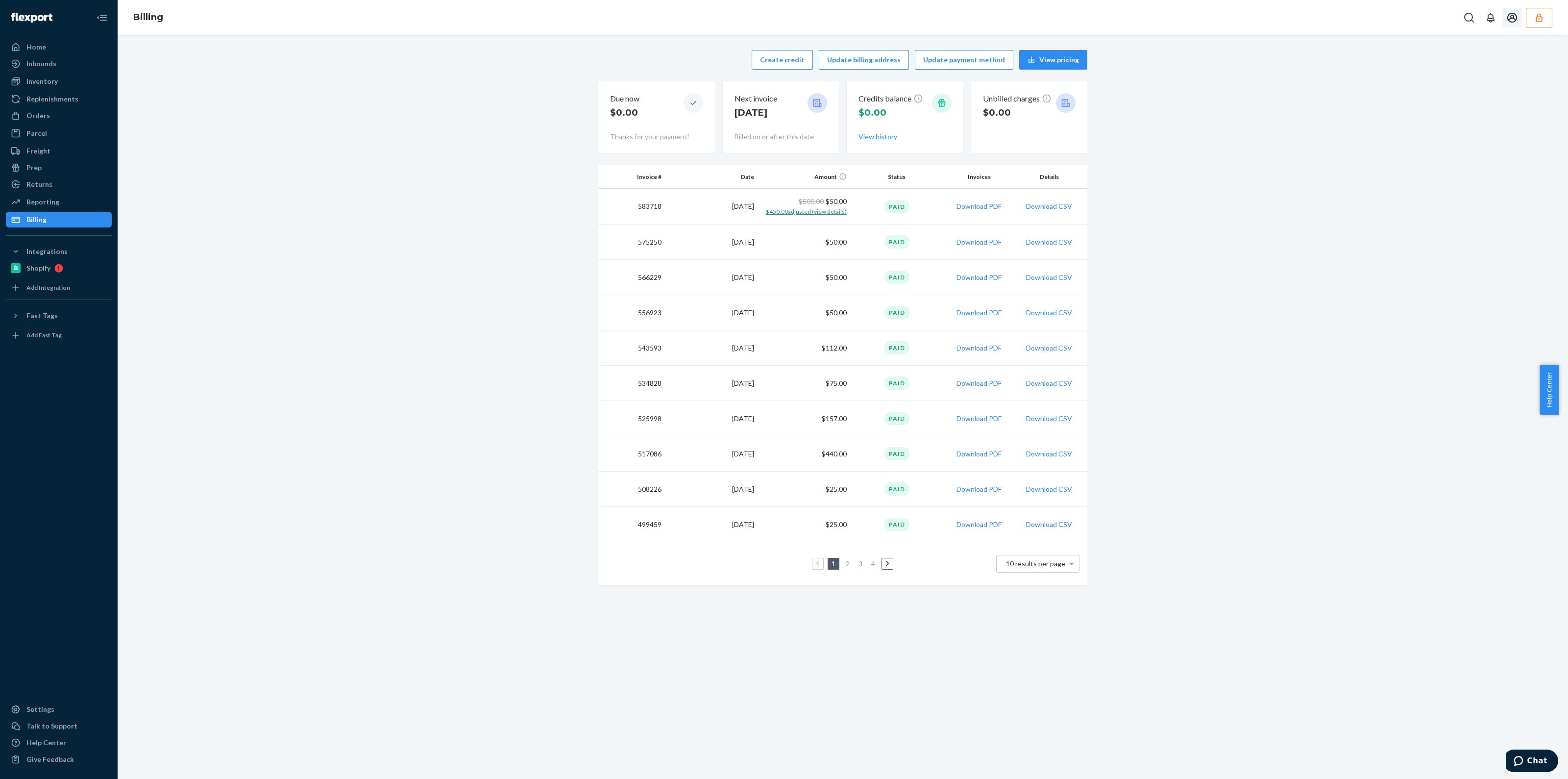
click at [831, 213] on span "$450.00 adjusted (view details)" at bounding box center [806, 211] width 81 height 7
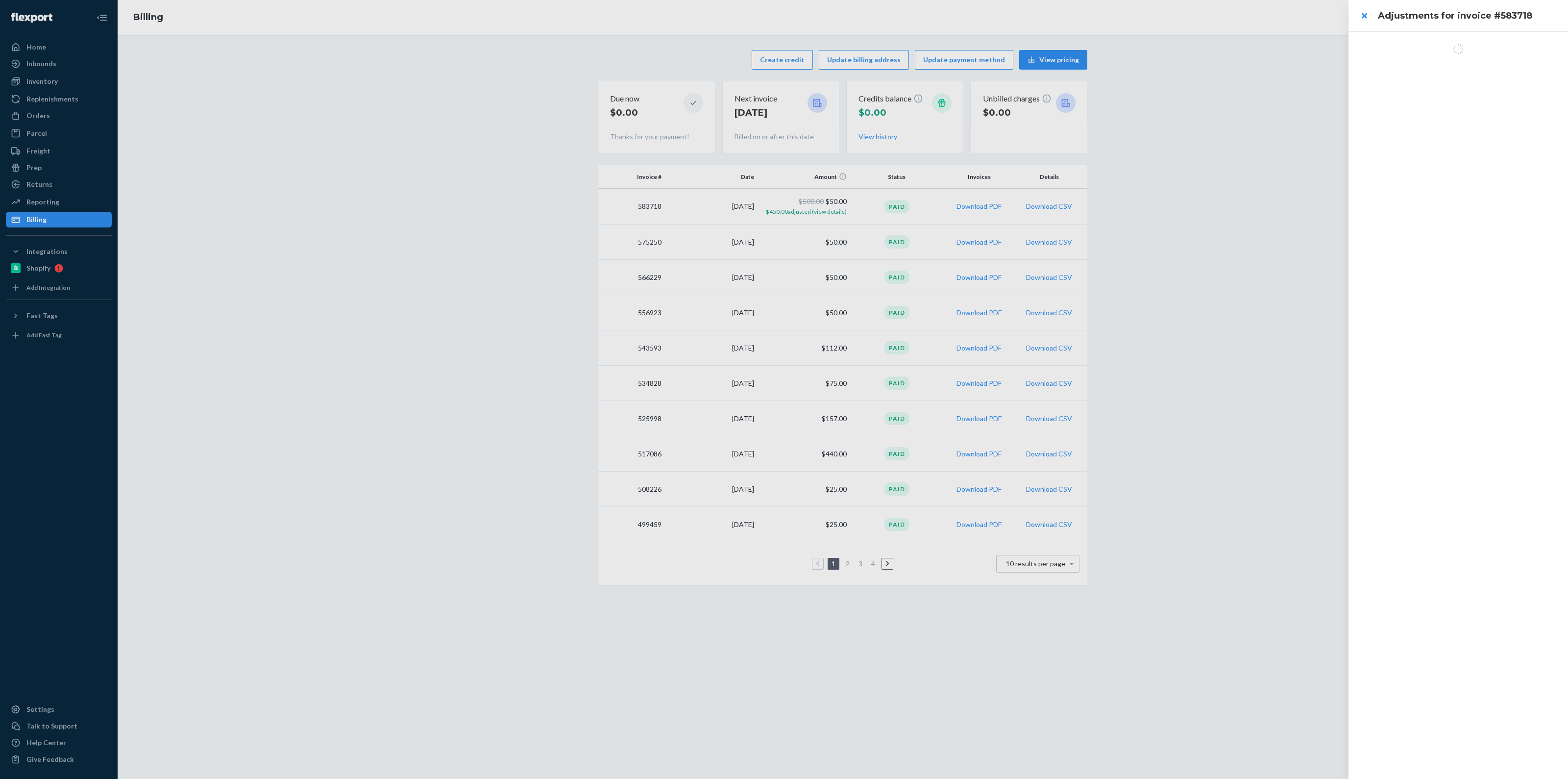
drag, startPoint x: 1135, startPoint y: 240, endPoint x: 1310, endPoint y: 11, distance: 288.2
click at [1139, 227] on div at bounding box center [784, 389] width 1568 height 779
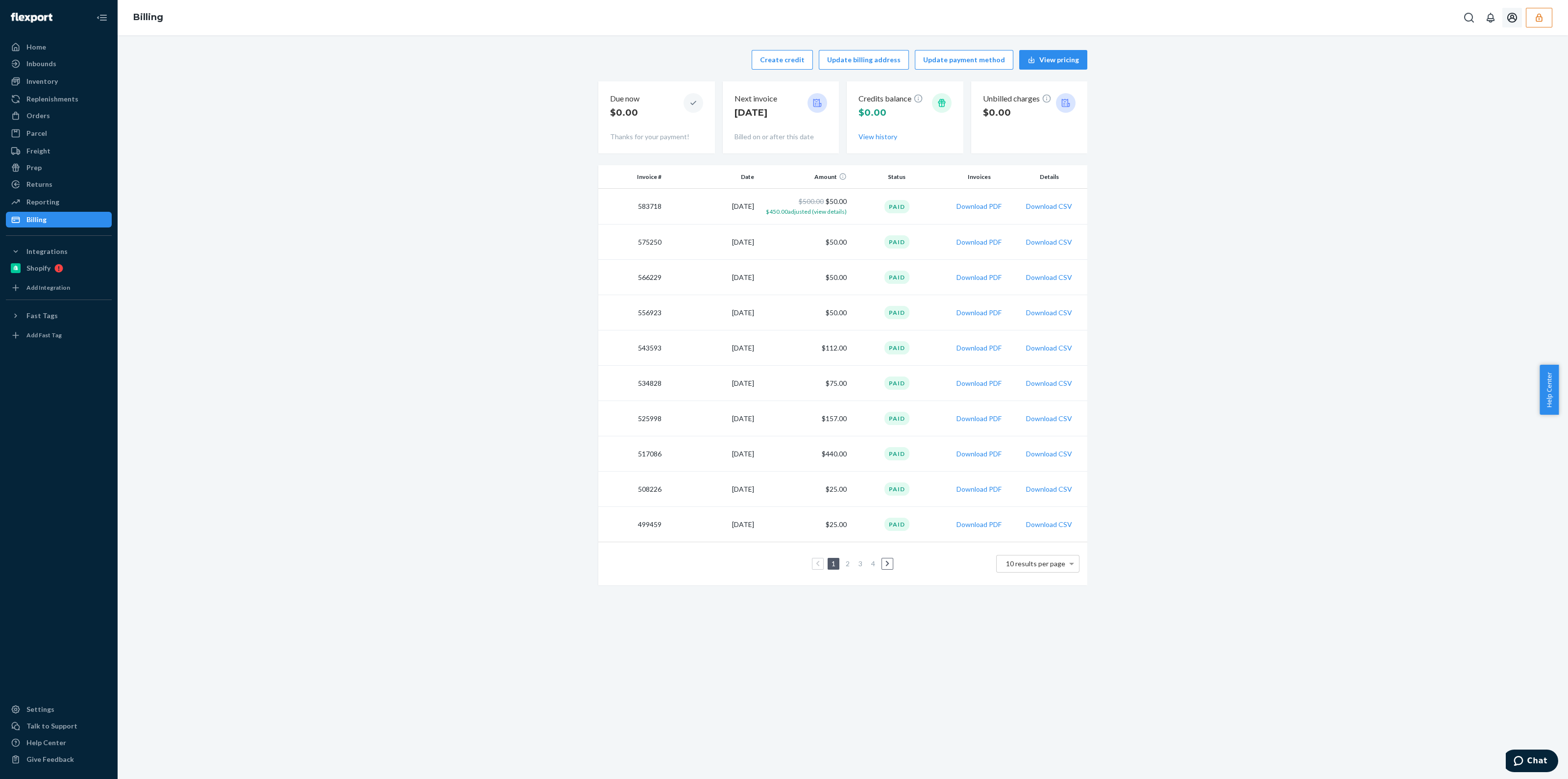
drag, startPoint x: 1536, startPoint y: 23, endPoint x: 1516, endPoint y: 51, distance: 34.4
click at [1536, 23] on button "button" at bounding box center [1539, 18] width 26 height 20
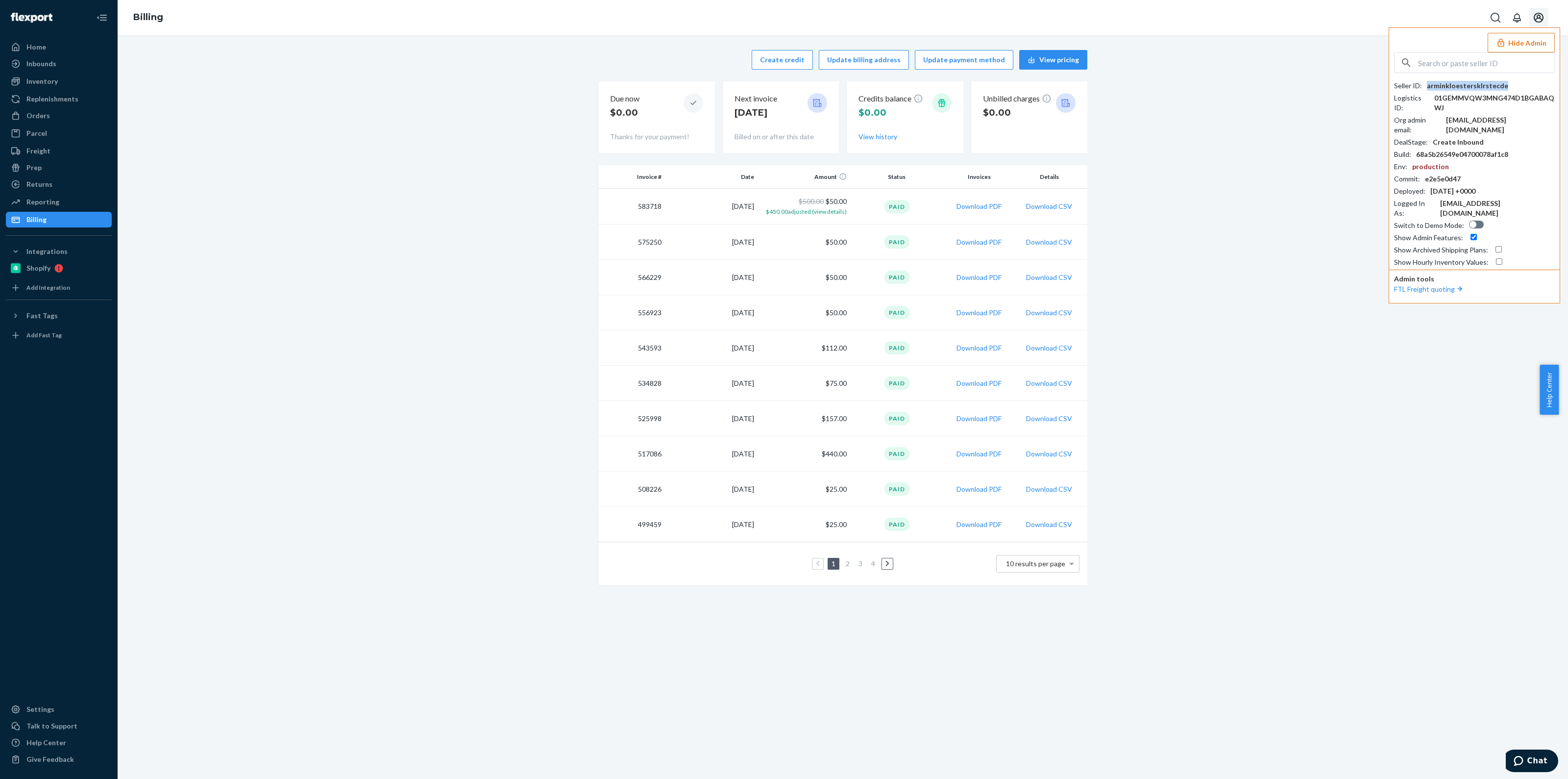
click at [1491, 81] on div "arminkloestersklrstecde" at bounding box center [1468, 85] width 81 height 10
click at [526, 375] on div "Create credit Update billing address Update payment method View pricing Due now…" at bounding box center [843, 318] width 1436 height 547
drag, startPoint x: 1356, startPoint y: 213, endPoint x: 1404, endPoint y: 141, distance: 86.5
click at [1356, 212] on div "Create credit Update billing address Update payment method View pricing Due now…" at bounding box center [843, 318] width 1436 height 547
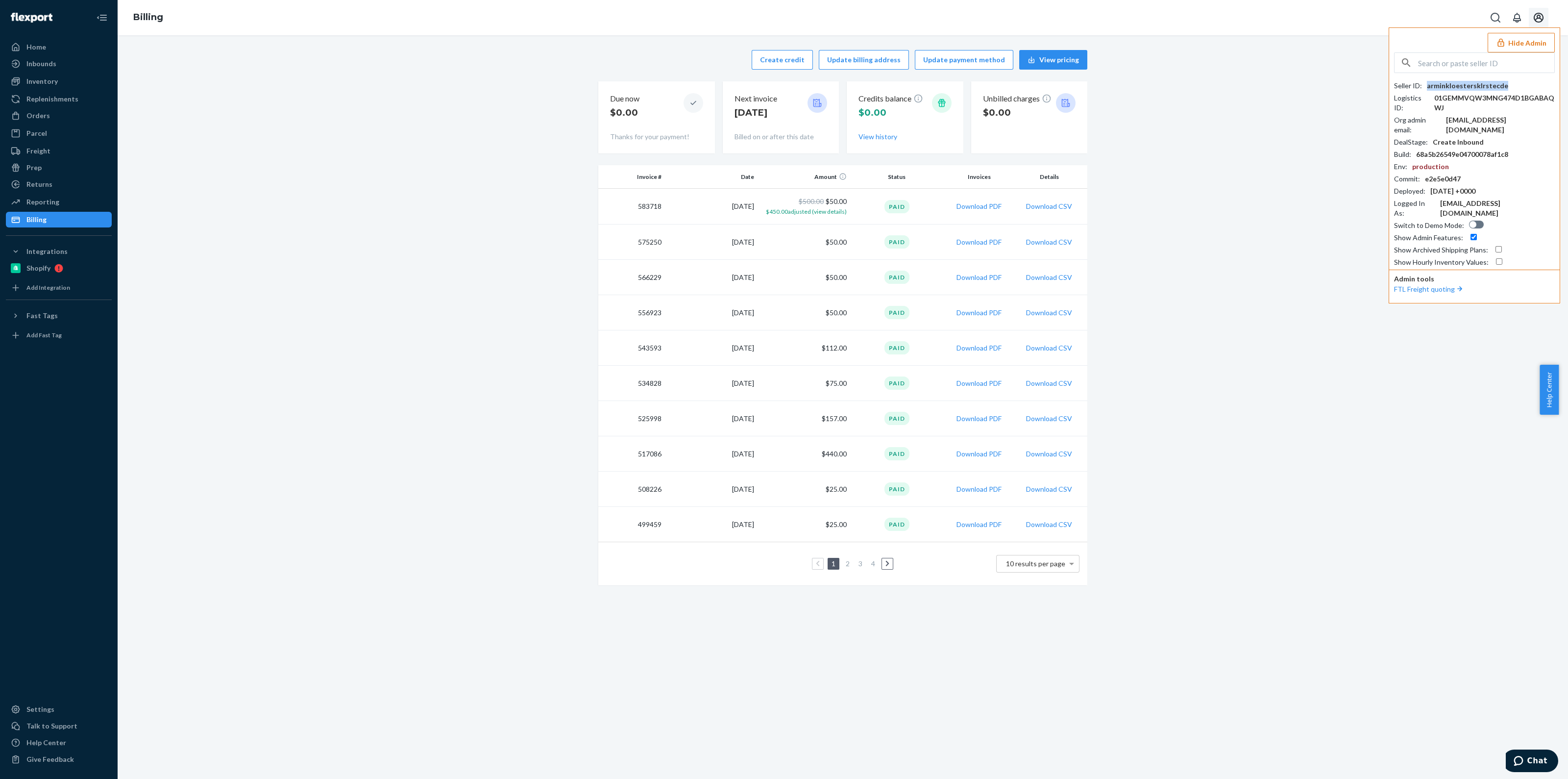
click at [1475, 85] on div "arminkloestersklrstecde" at bounding box center [1468, 85] width 81 height 10
click at [1480, 89] on div "arminkloestersklrstecde" at bounding box center [1468, 85] width 81 height 10
click at [1483, 81] on div "arminkloestersklrstecde" at bounding box center [1468, 85] width 81 height 10
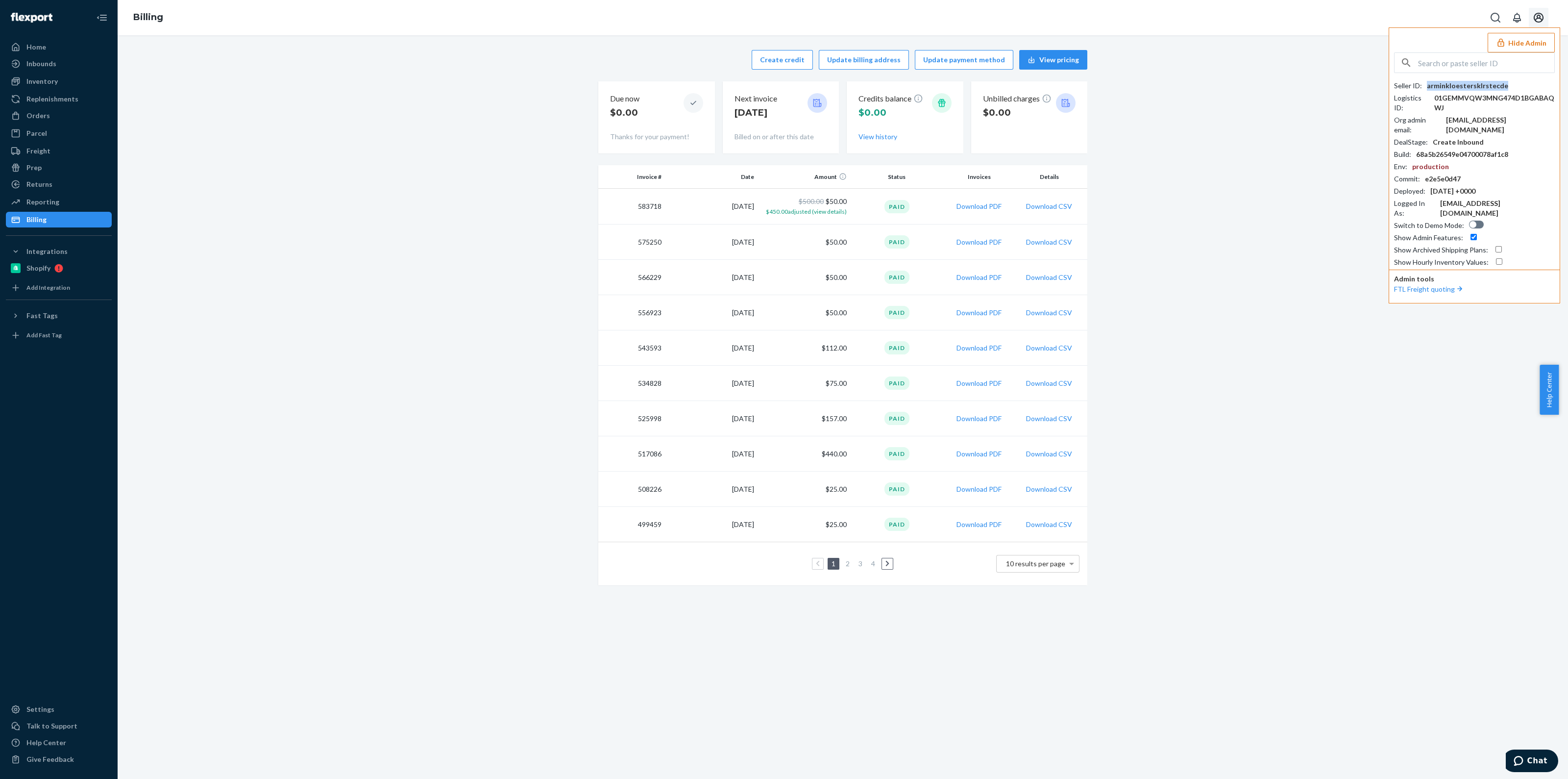
click at [1483, 81] on div "arminkloestersklrstecde" at bounding box center [1468, 85] width 81 height 10
click at [39, 45] on div "Home" at bounding box center [36, 47] width 20 height 10
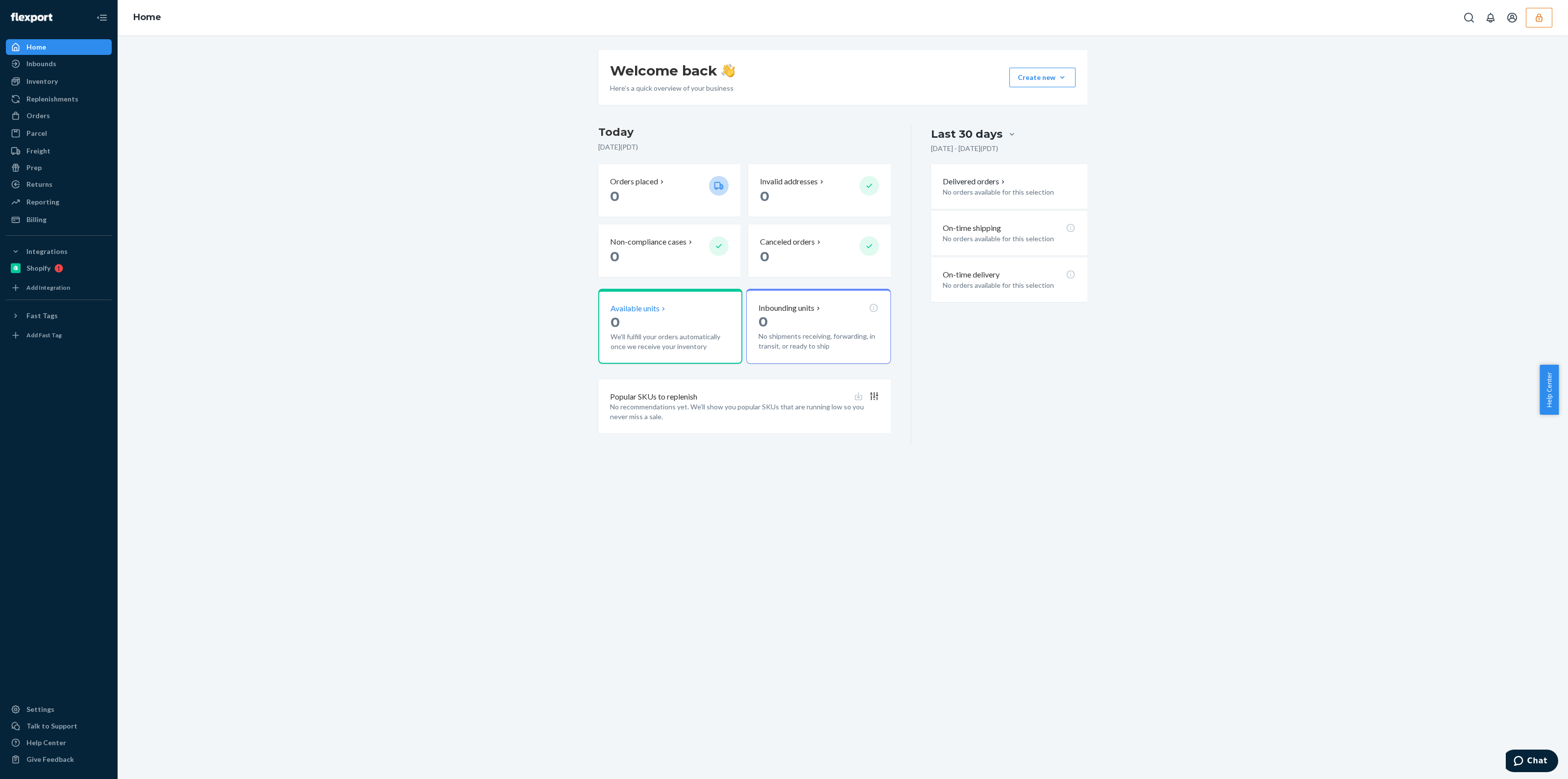
click at [649, 317] on p "0" at bounding box center [670, 322] width 120 height 18
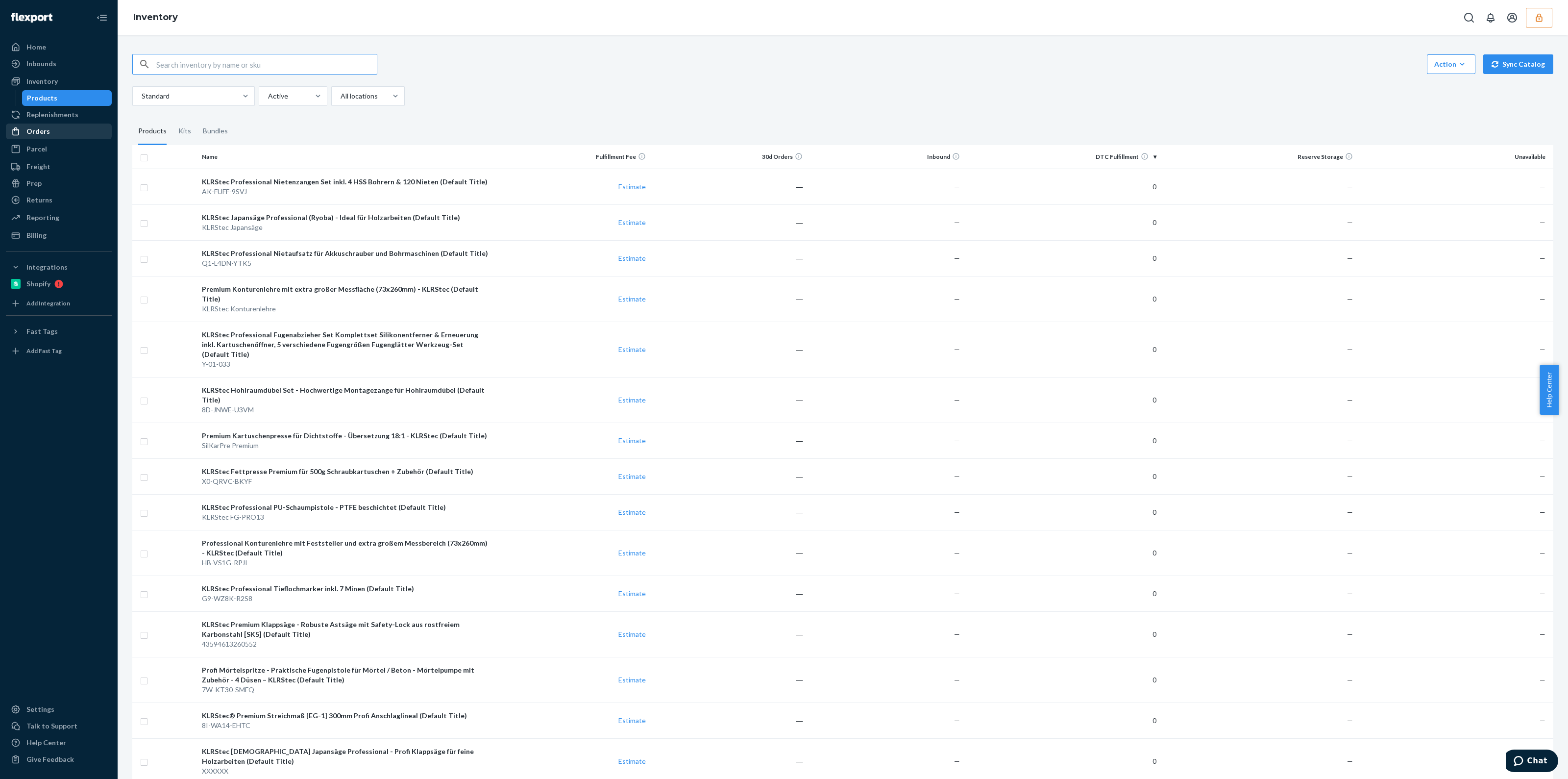
click at [27, 131] on div "Orders" at bounding box center [38, 131] width 24 height 10
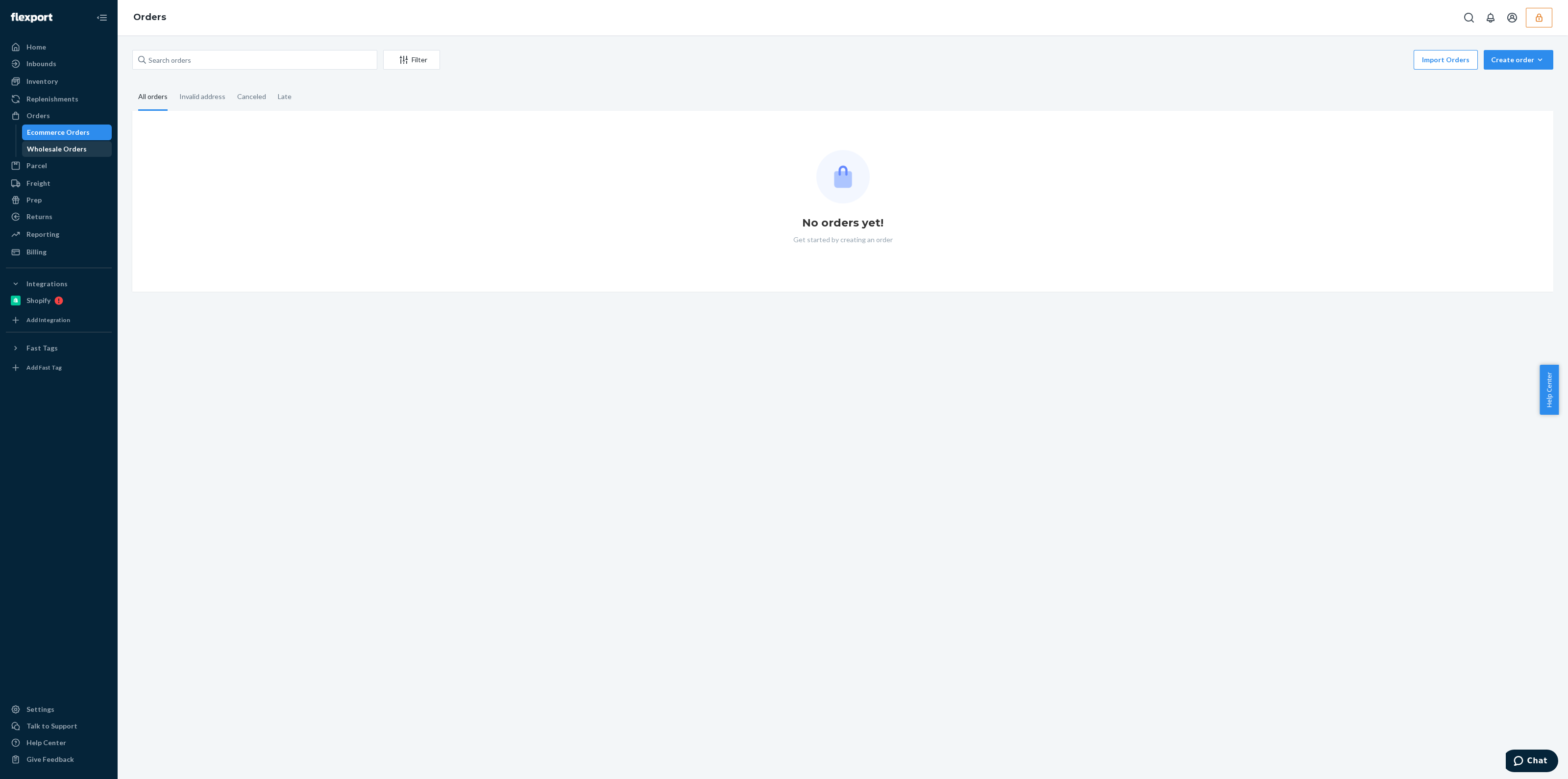
click at [54, 147] on div "Wholesale Orders" at bounding box center [57, 149] width 60 height 10
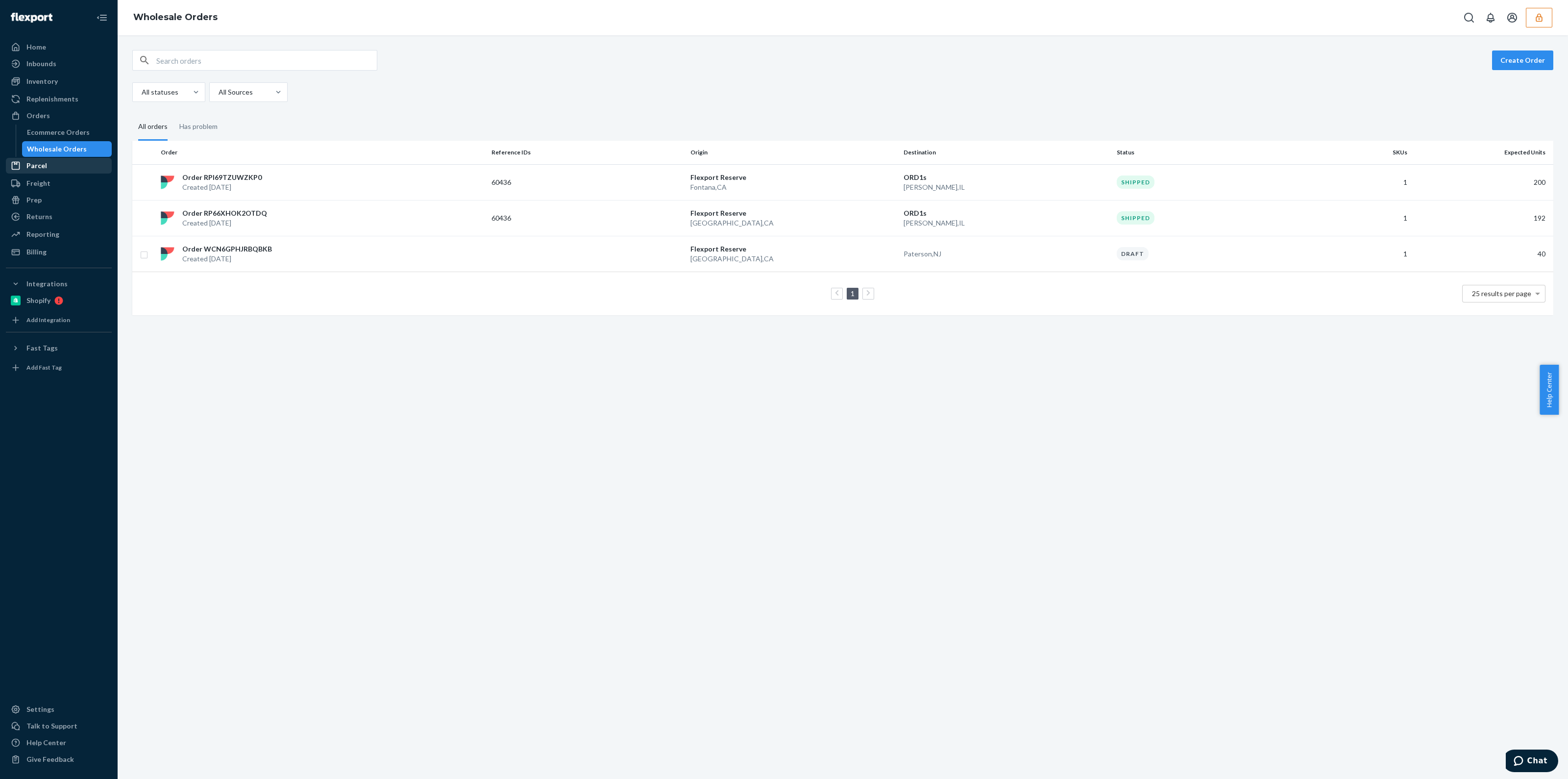
click at [37, 170] on div "Parcel" at bounding box center [36, 165] width 20 height 10
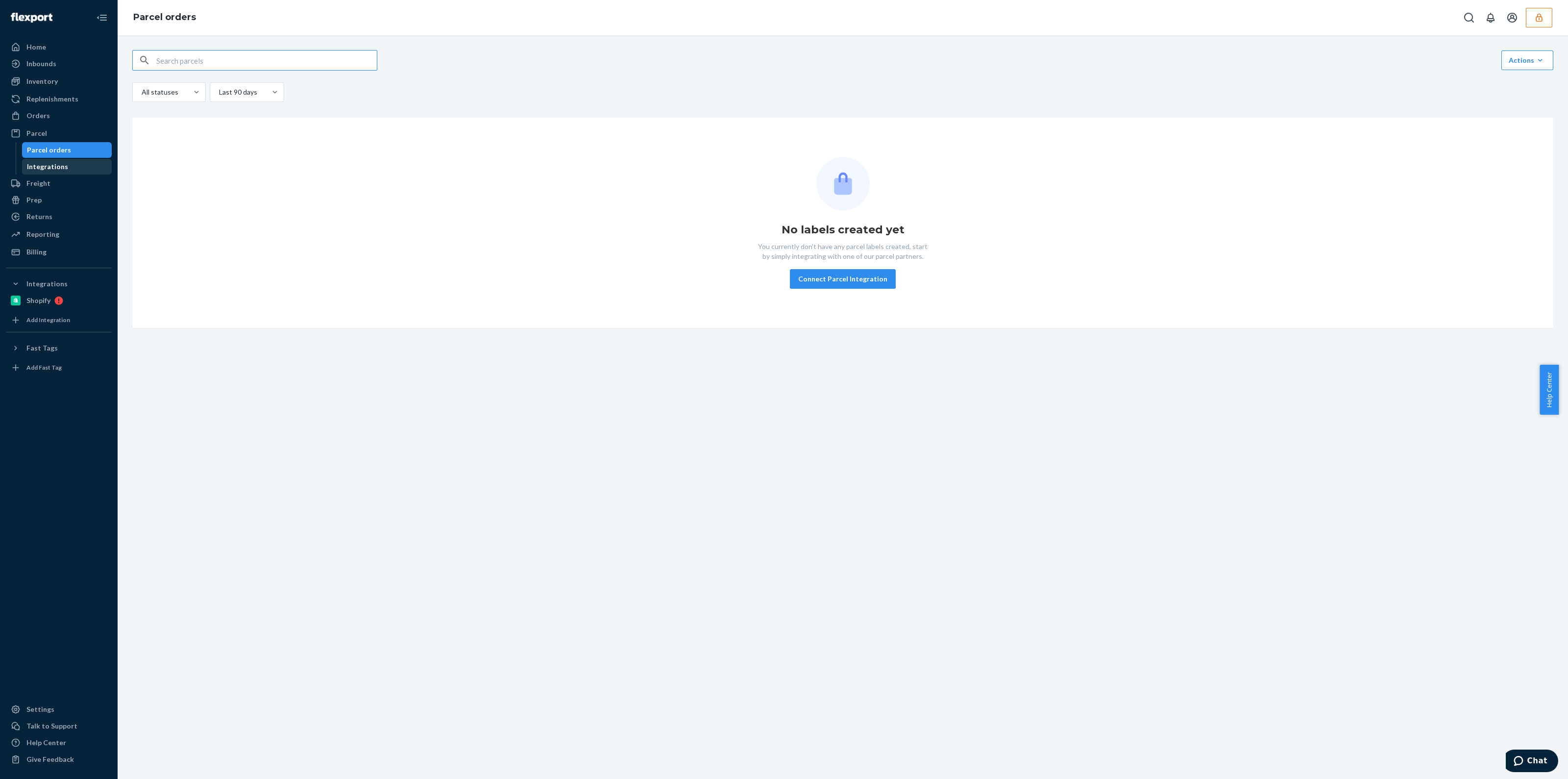
click at [61, 168] on div "Integrations" at bounding box center [48, 167] width 41 height 10
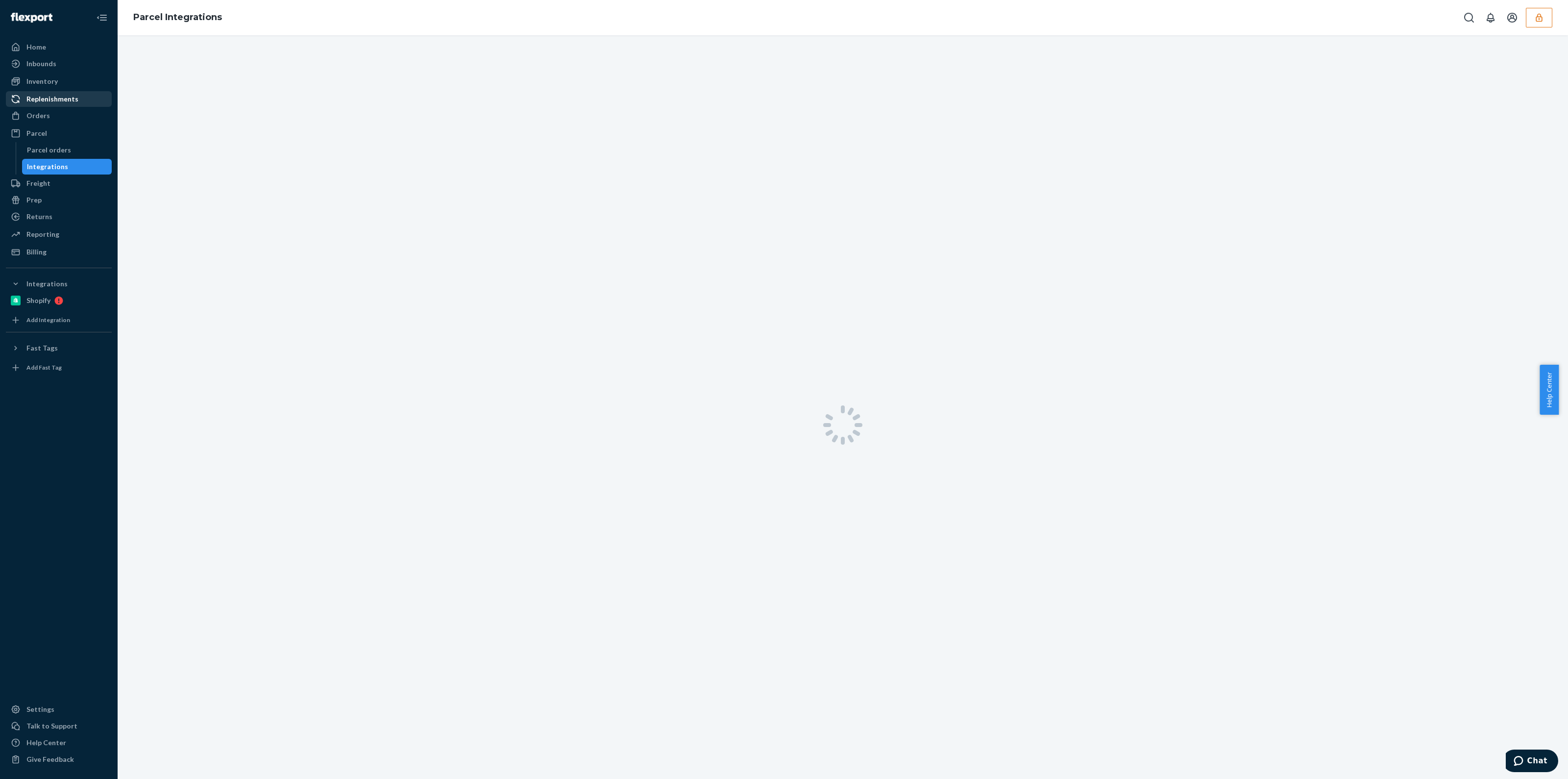
click at [71, 104] on div "Replenishments" at bounding box center [58, 98] width 104 height 14
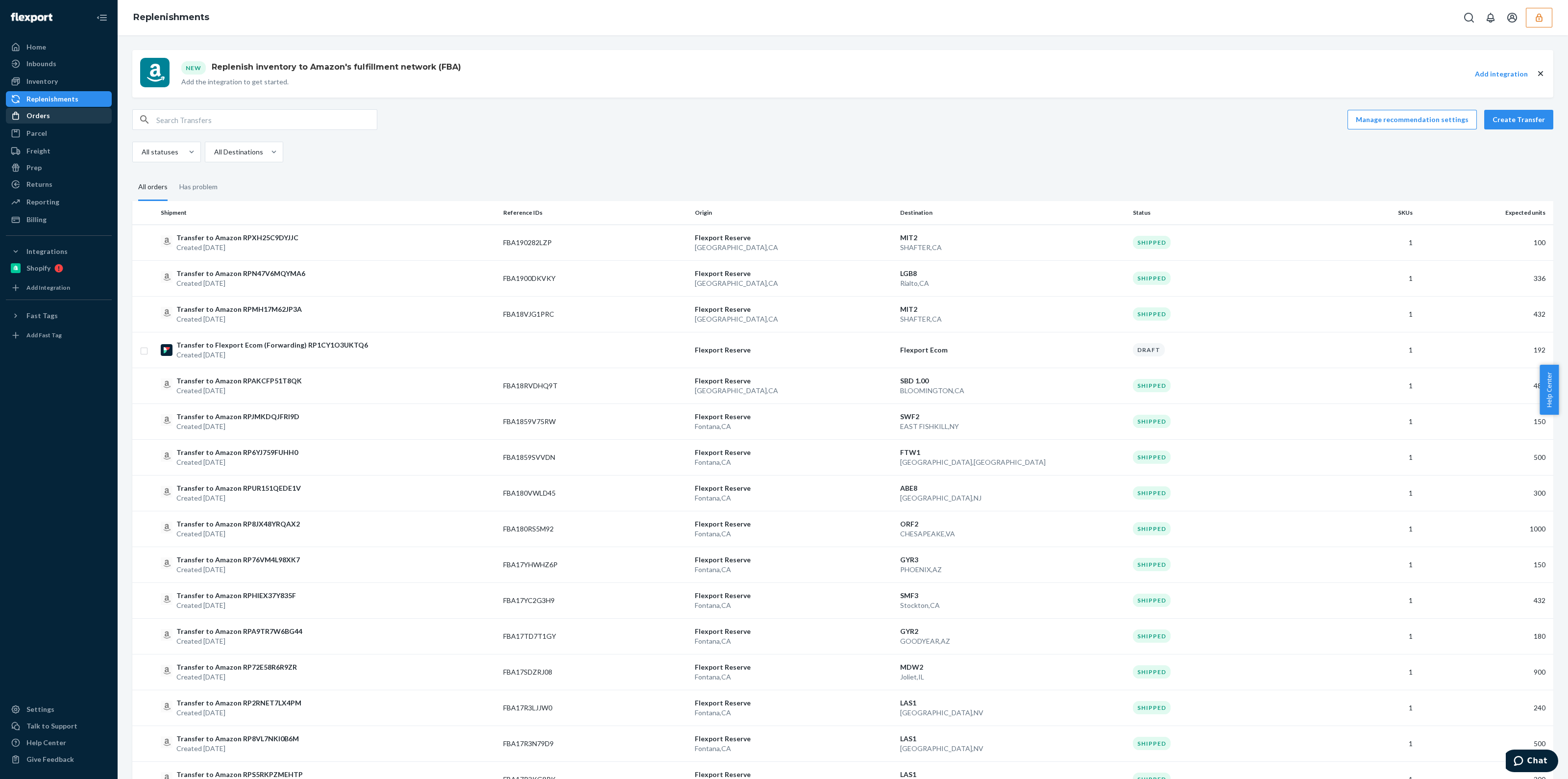
click at [55, 120] on div "Orders" at bounding box center [58, 116] width 104 height 14
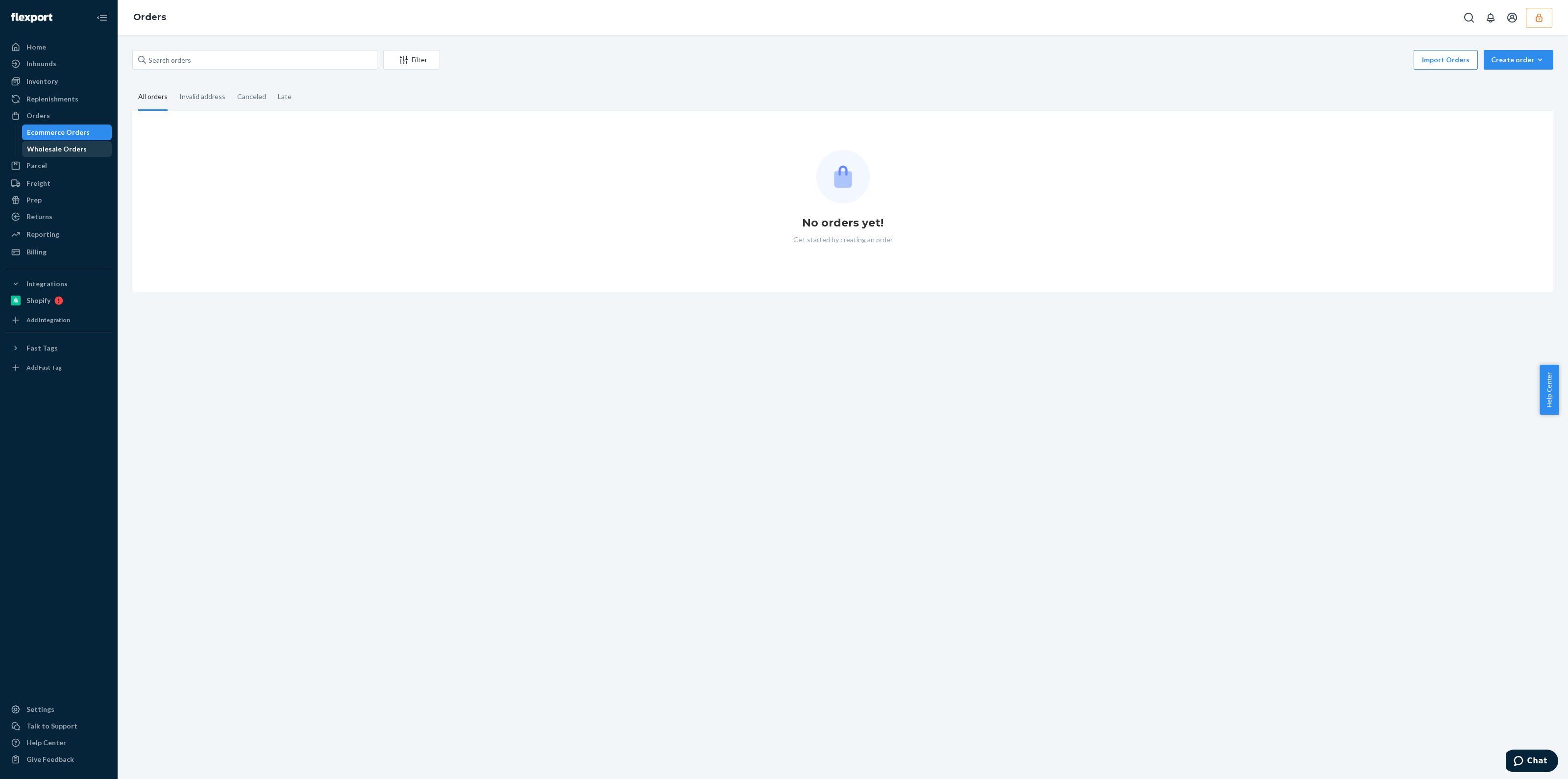
click at [52, 148] on div "Wholesale Orders" at bounding box center [57, 149] width 60 height 10
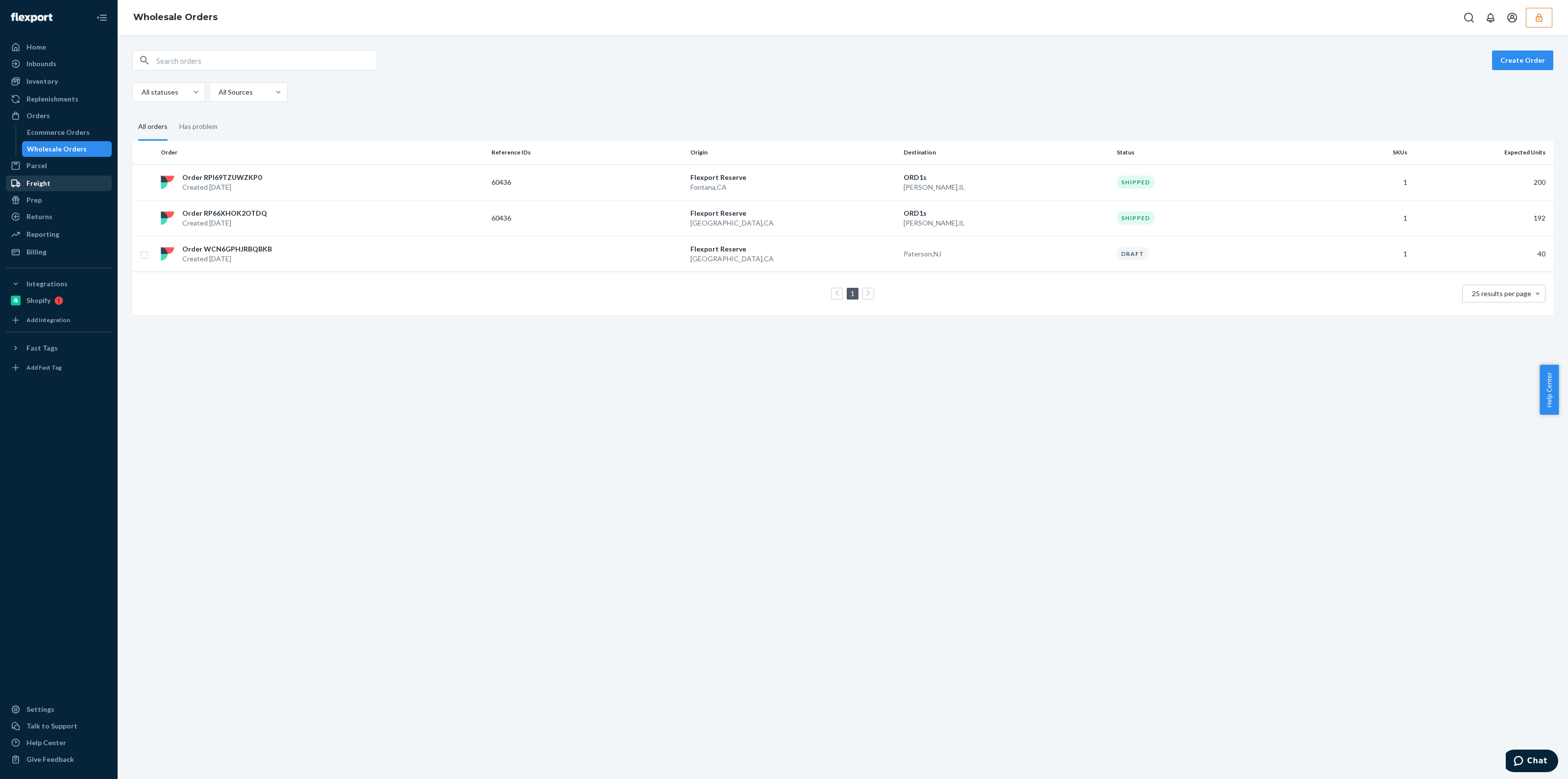
click at [48, 182] on div "Freight" at bounding box center [38, 183] width 24 height 10
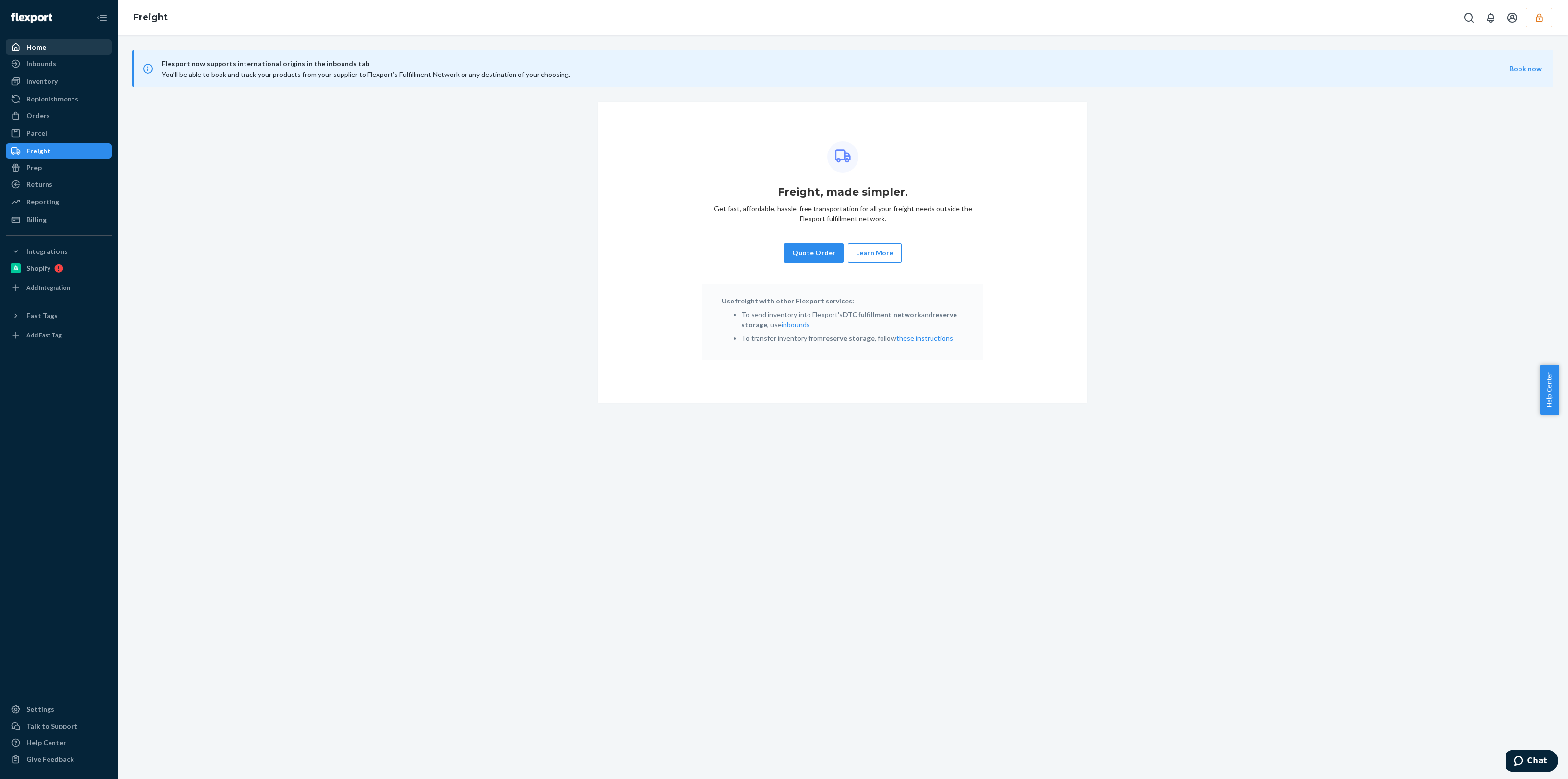
click at [67, 52] on div "Home" at bounding box center [58, 47] width 104 height 14
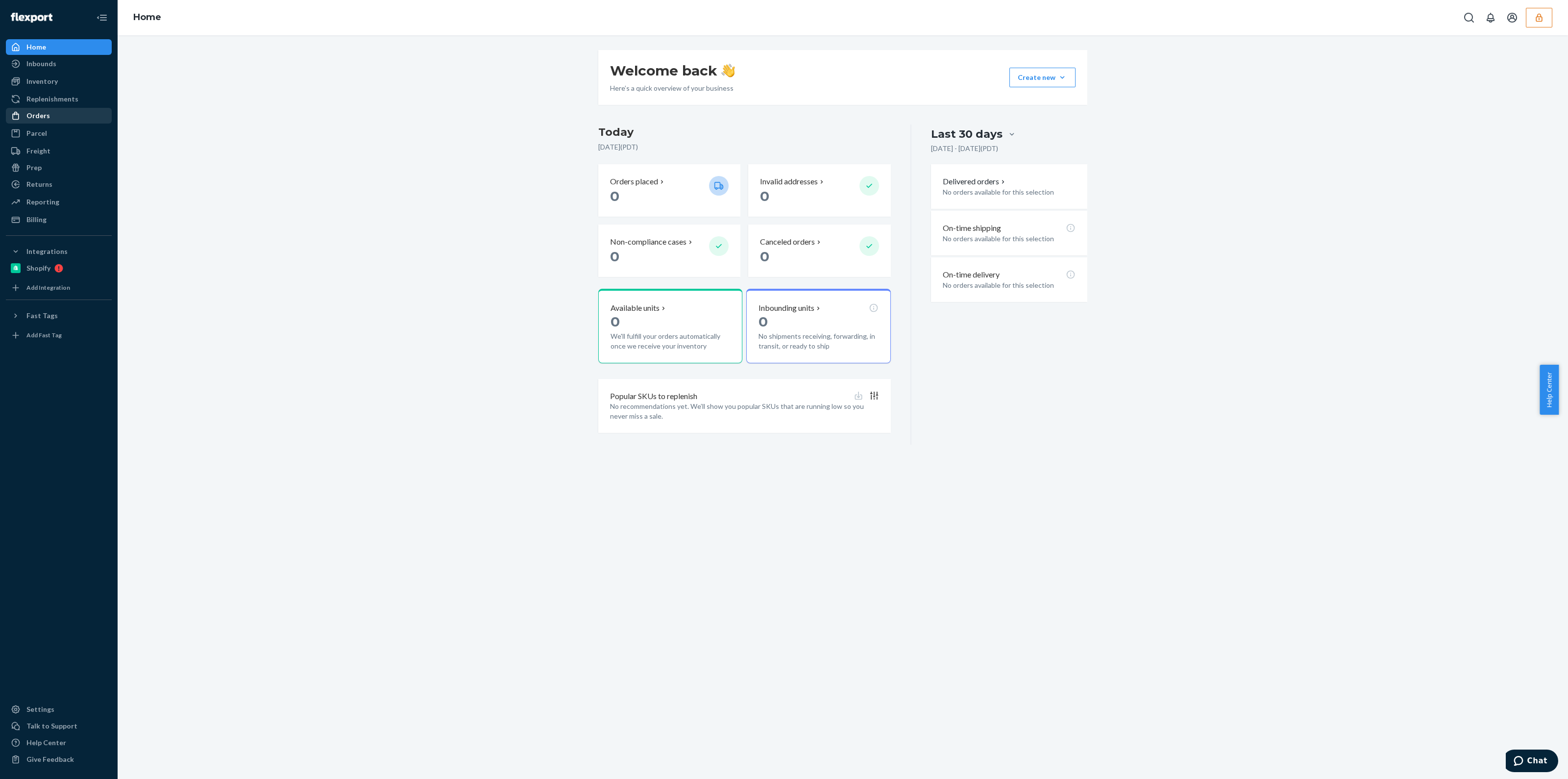
click at [56, 114] on div "Orders" at bounding box center [58, 116] width 104 height 14
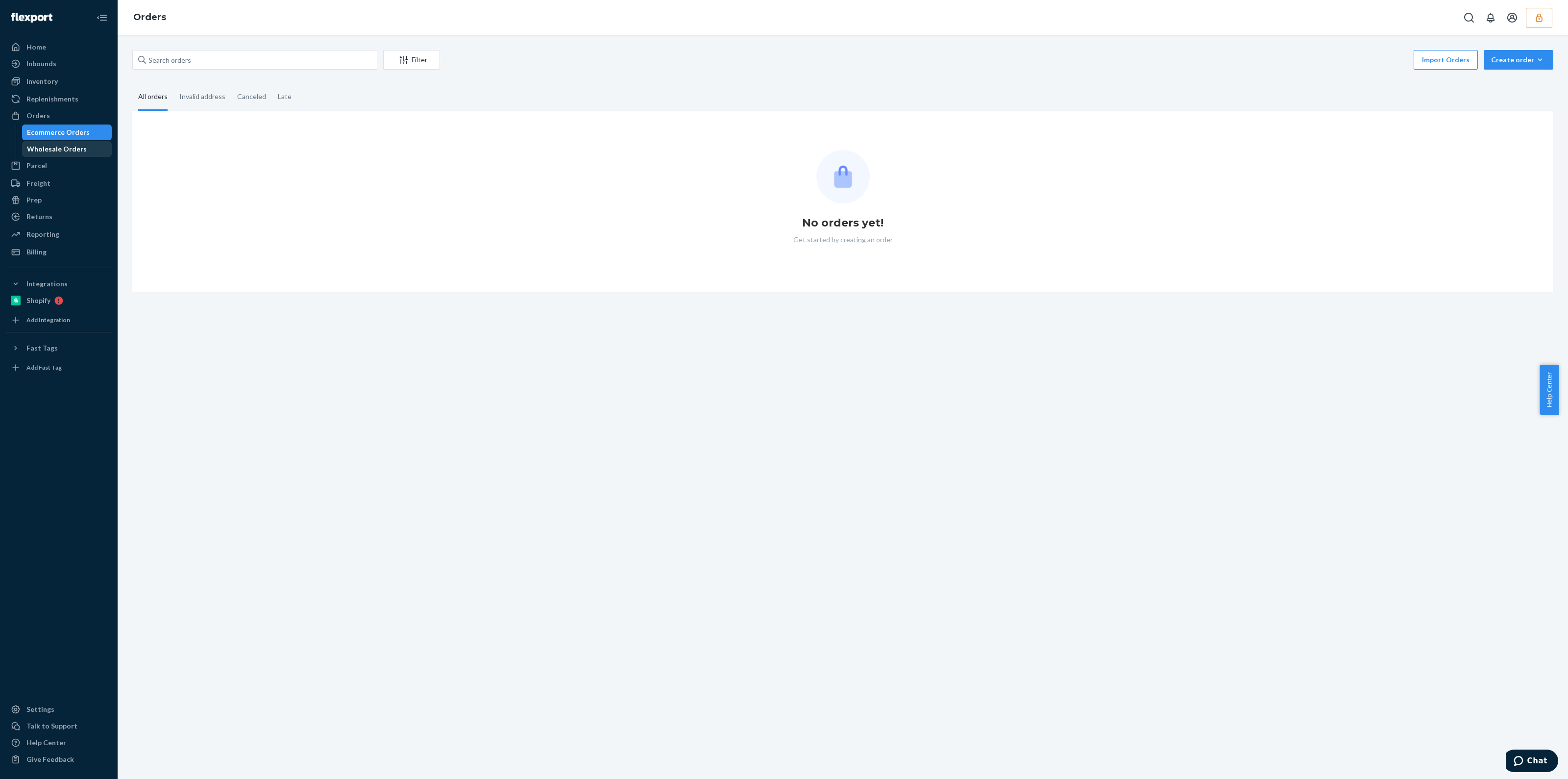
click at [69, 151] on div "Wholesale Orders" at bounding box center [57, 149] width 60 height 10
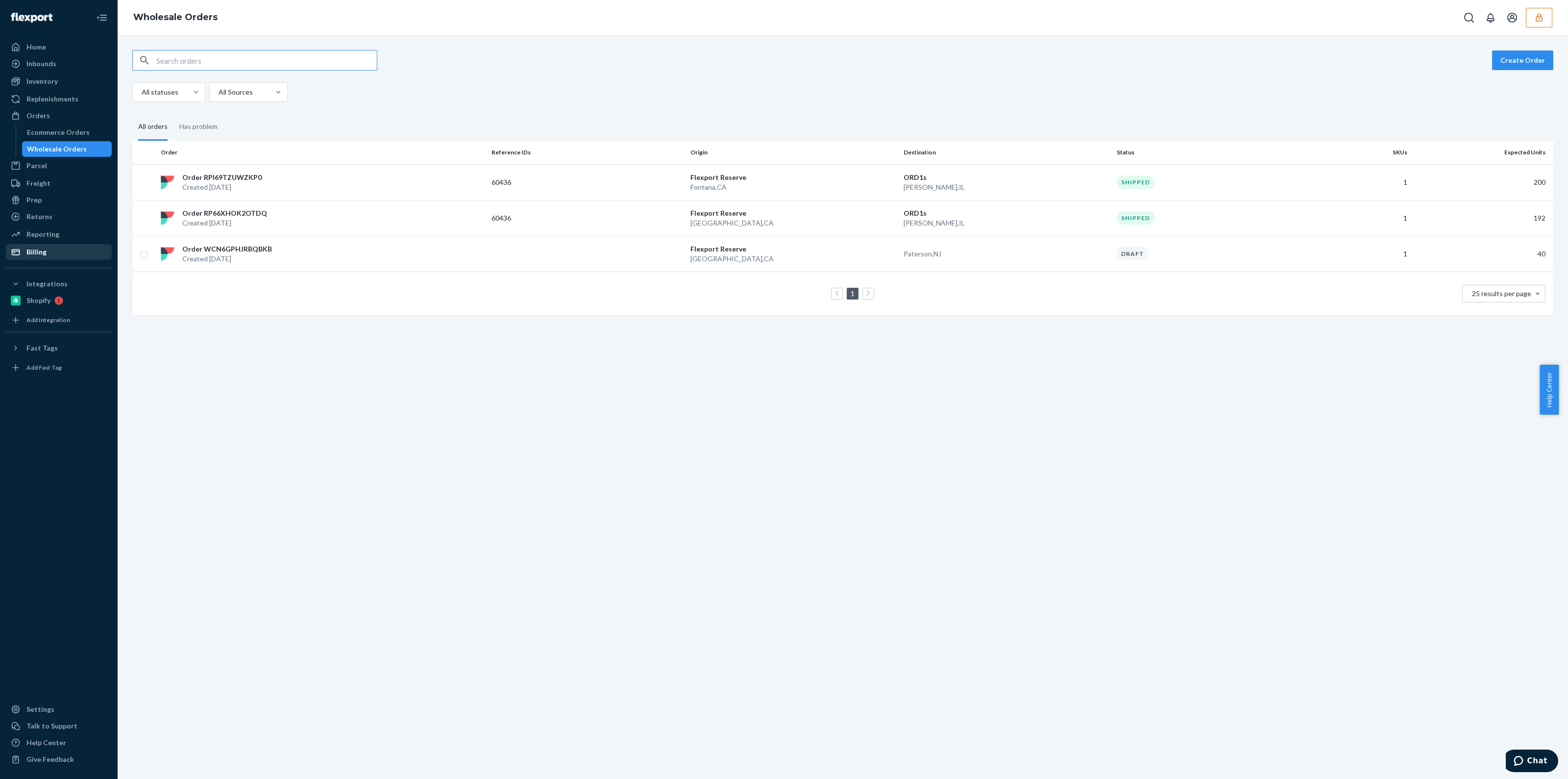
click at [76, 251] on div "Billing" at bounding box center [58, 252] width 104 height 14
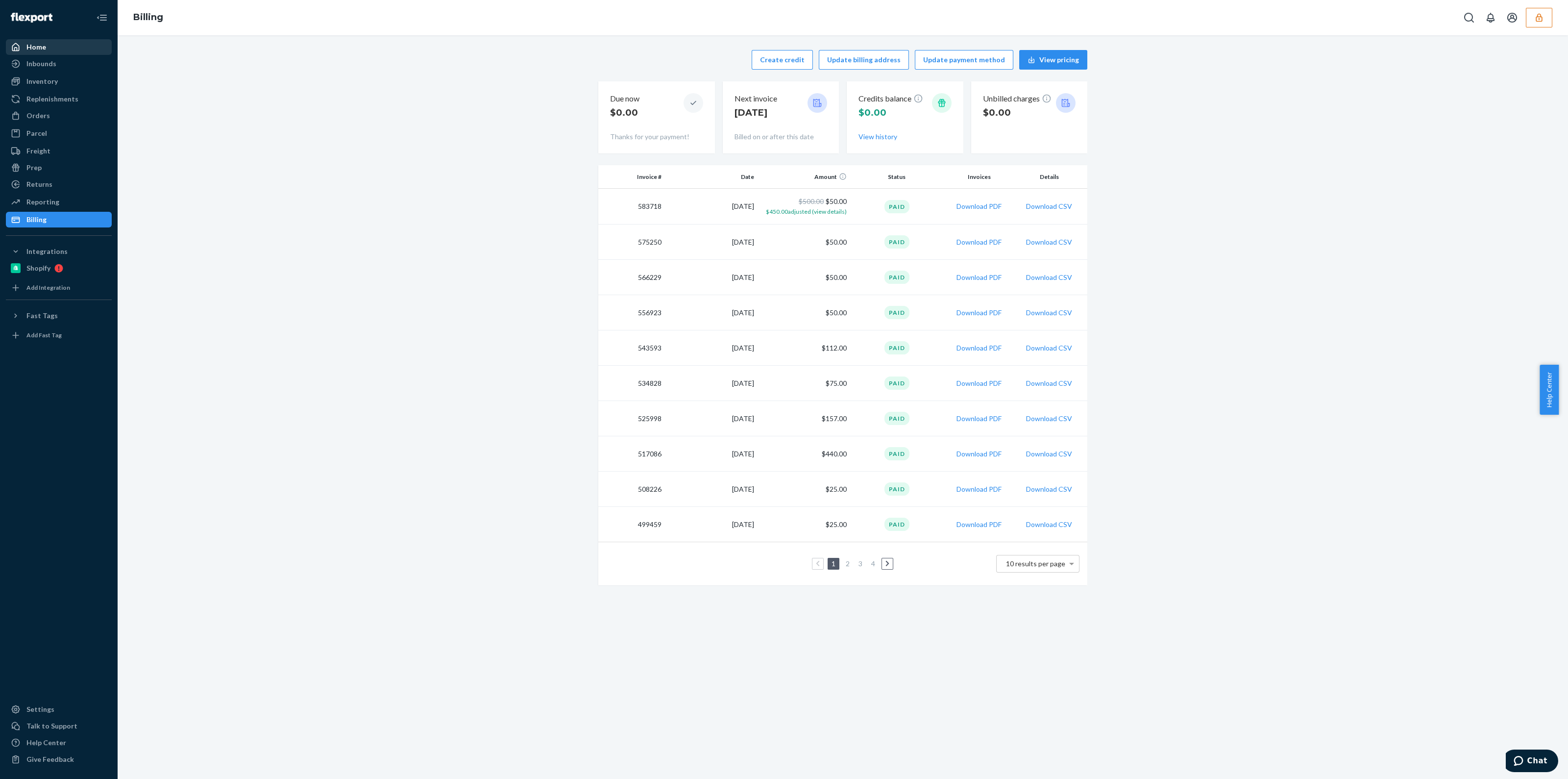
click at [25, 50] on div at bounding box center [18, 47] width 16 height 10
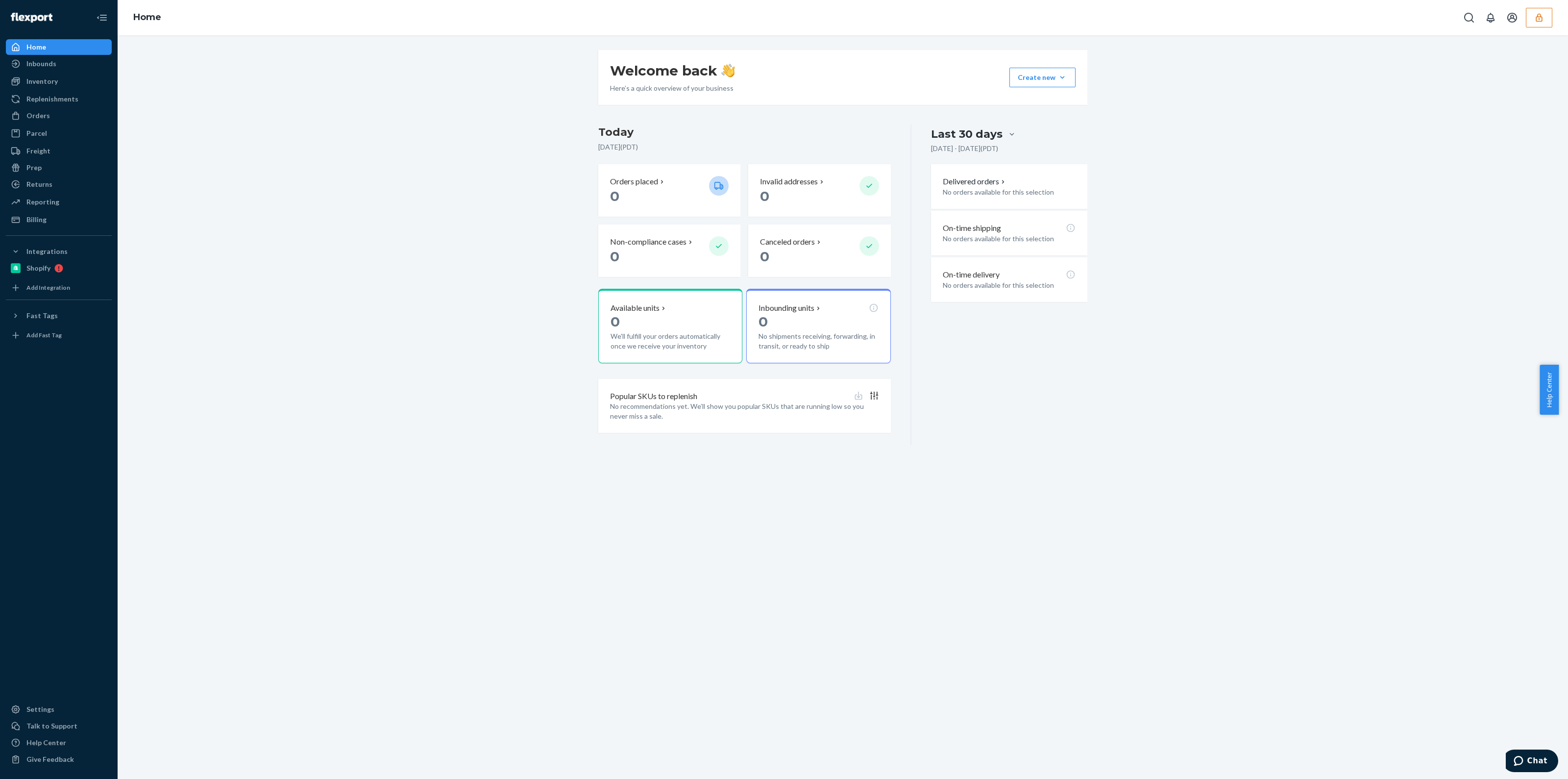
click at [1074, 655] on div "Welcome back Here’s a quick overview of your business Create new Create new inb…" at bounding box center [843, 407] width 1450 height 744
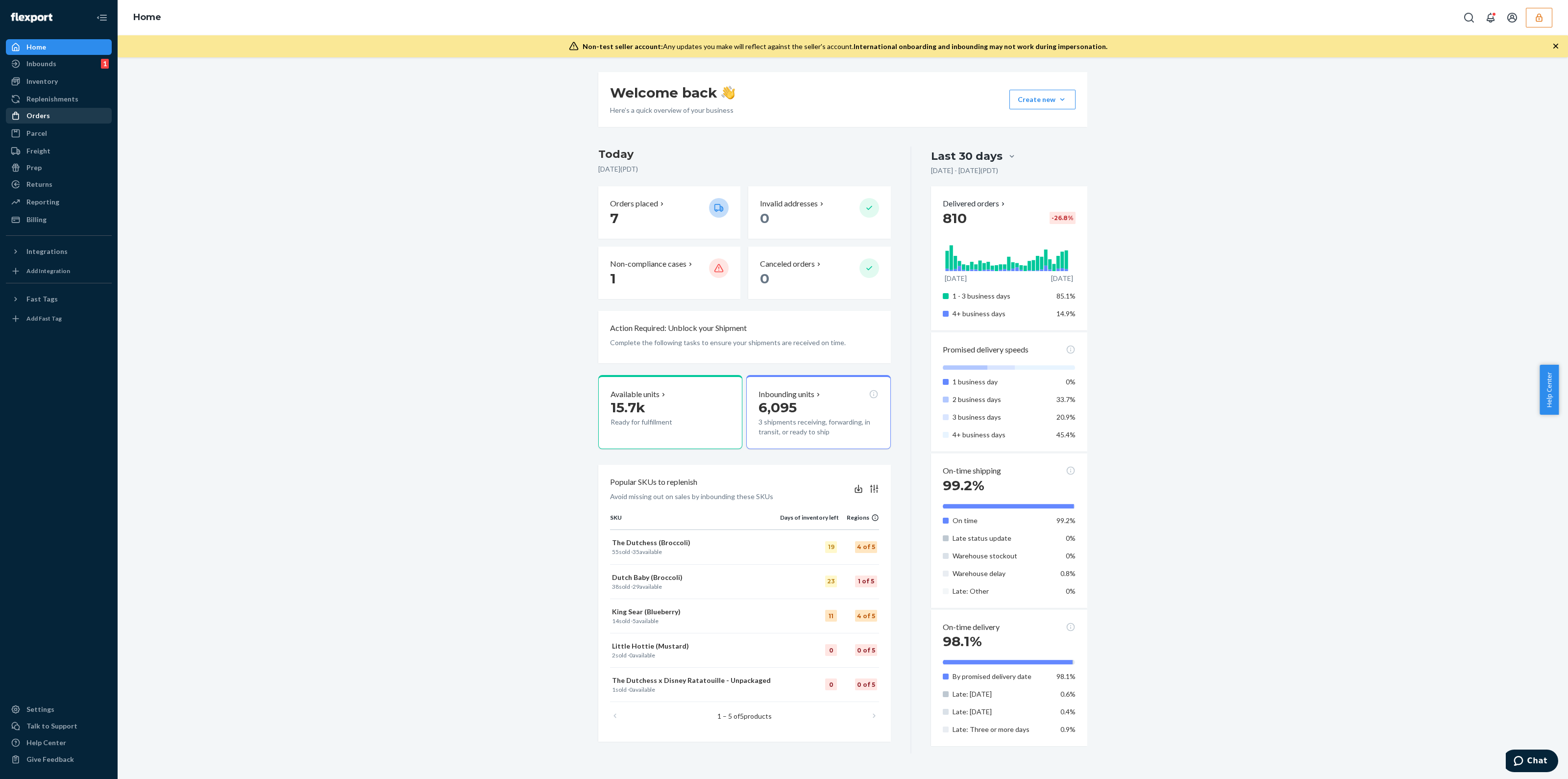
click at [54, 119] on div "Orders" at bounding box center [58, 116] width 104 height 14
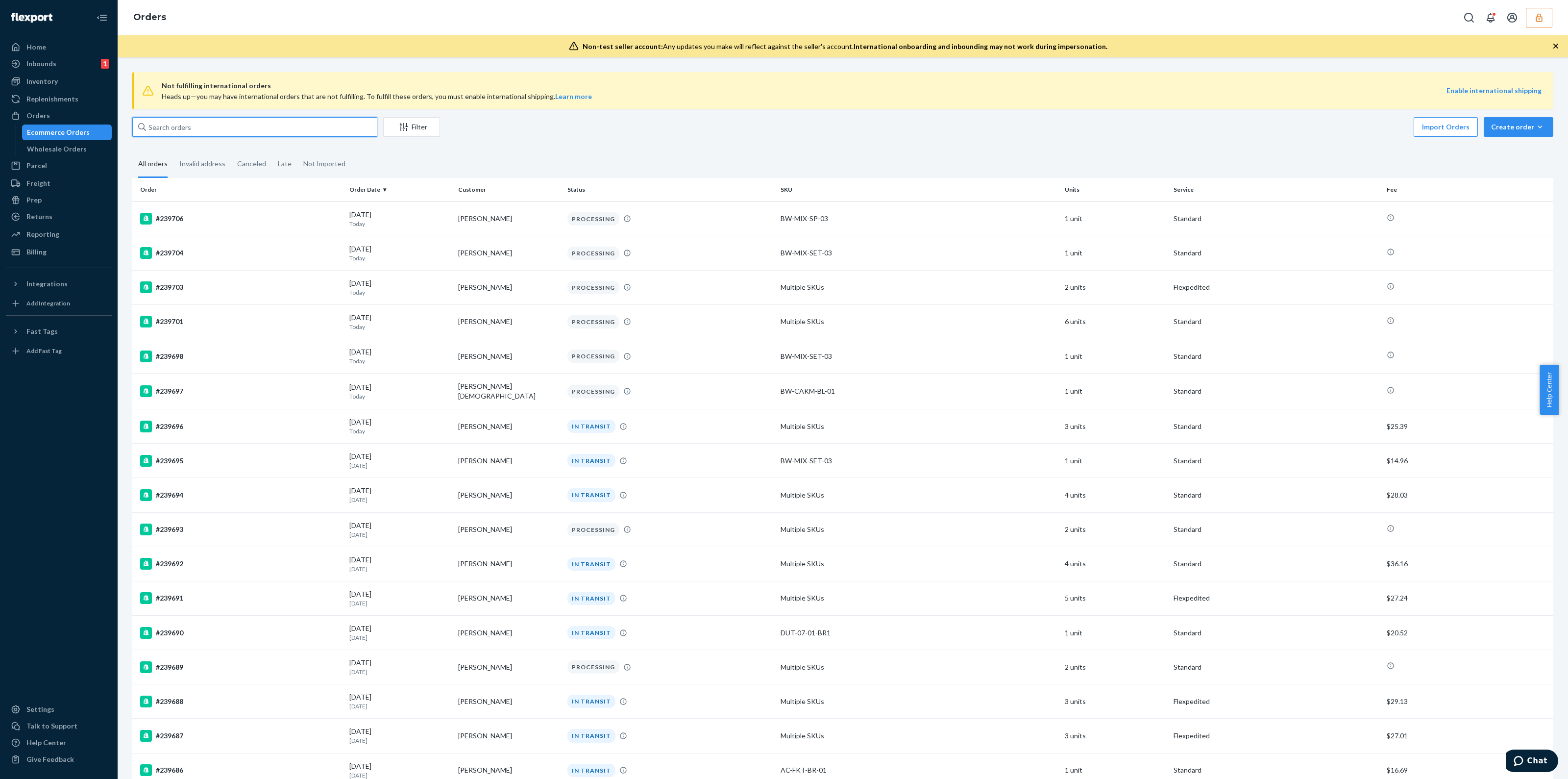
click at [254, 133] on input "text" at bounding box center [254, 127] width 245 height 20
paste input "134675939"
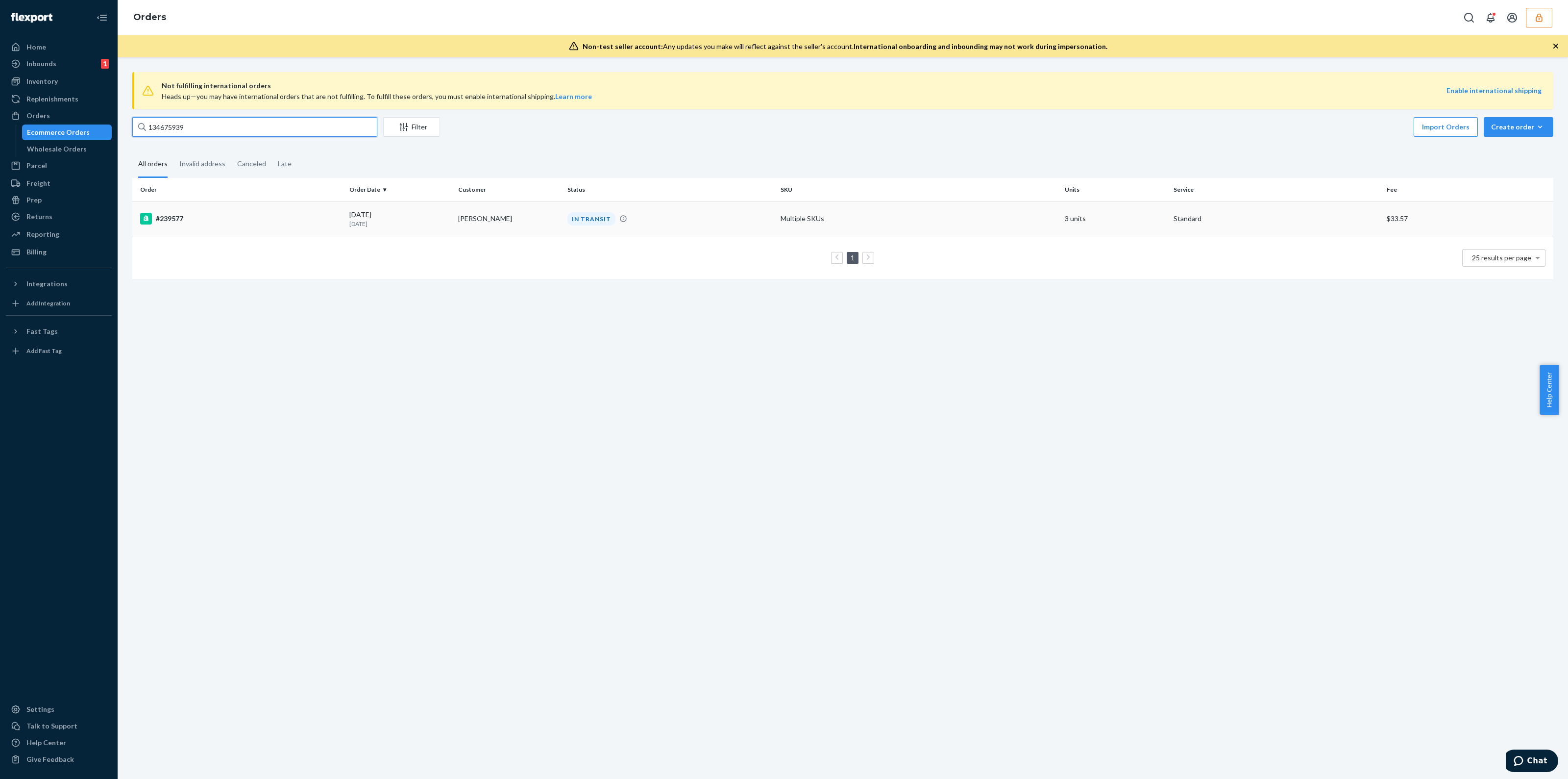
type input "134675939"
click at [291, 221] on div "#239577" at bounding box center [240, 219] width 201 height 12
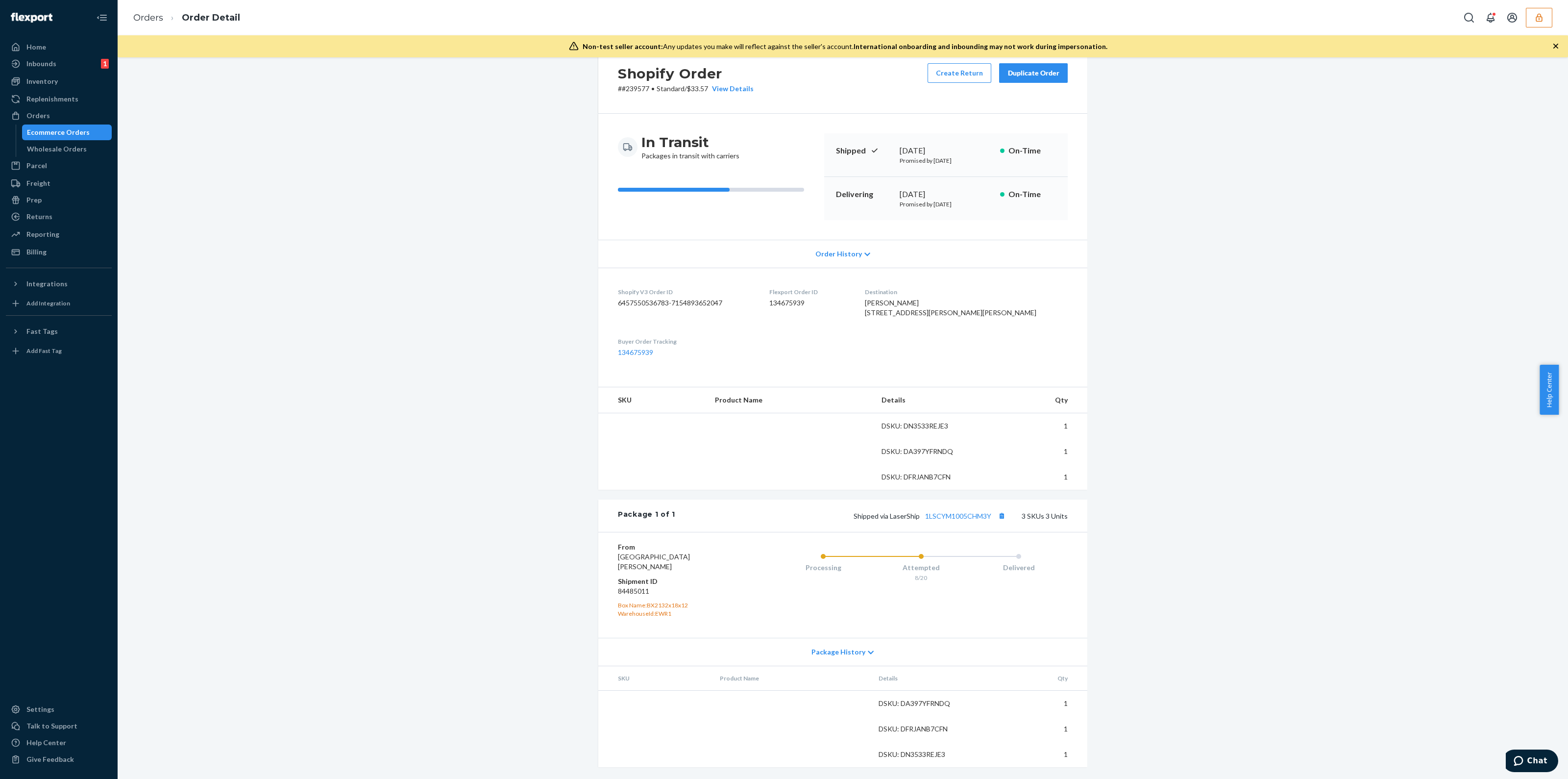
scroll to position [56, 0]
click at [975, 520] on link "1LSCYM1005CHM3Y" at bounding box center [958, 516] width 66 height 9
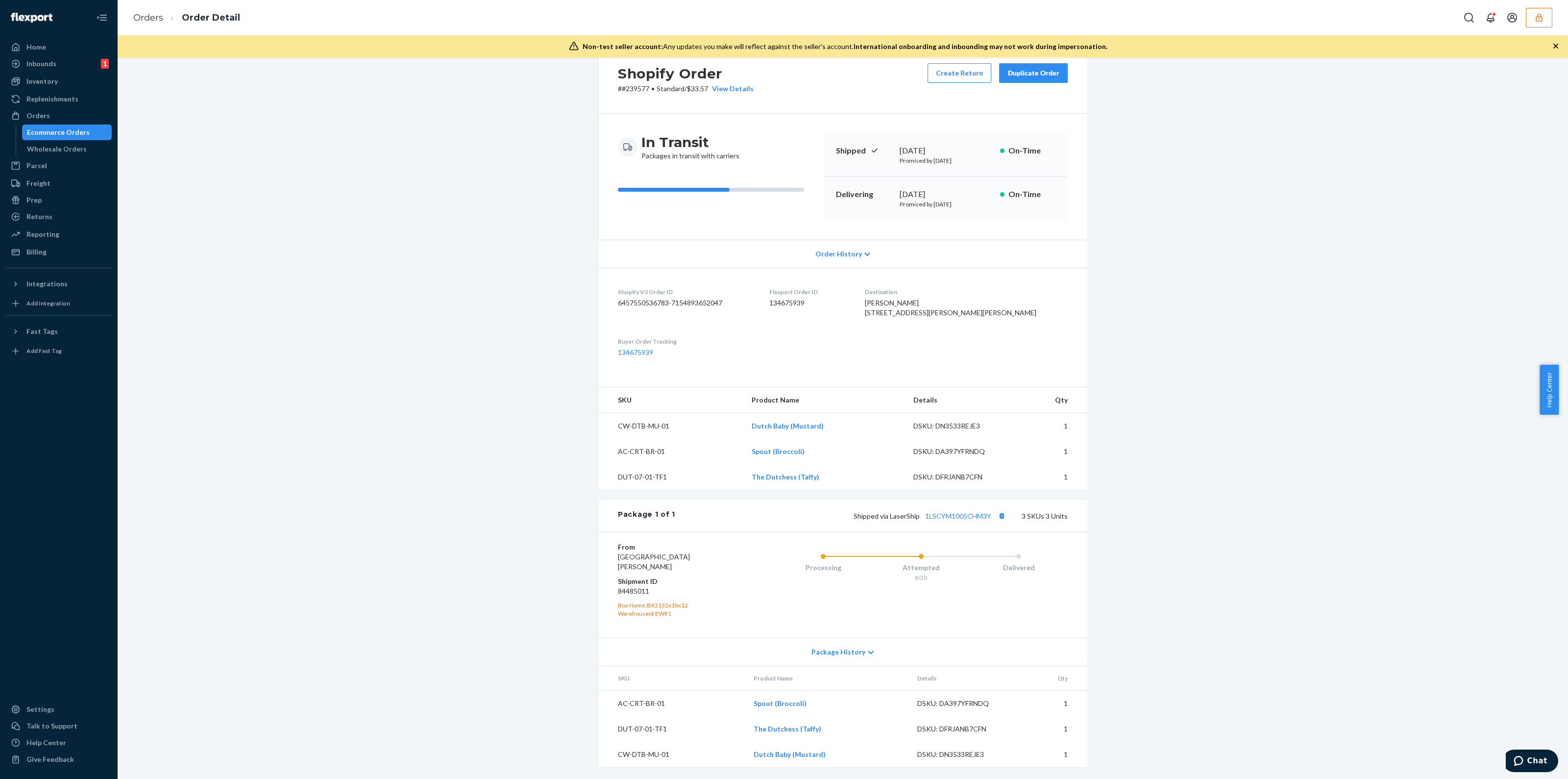
click at [1530, 16] on button "button" at bounding box center [1539, 18] width 26 height 20
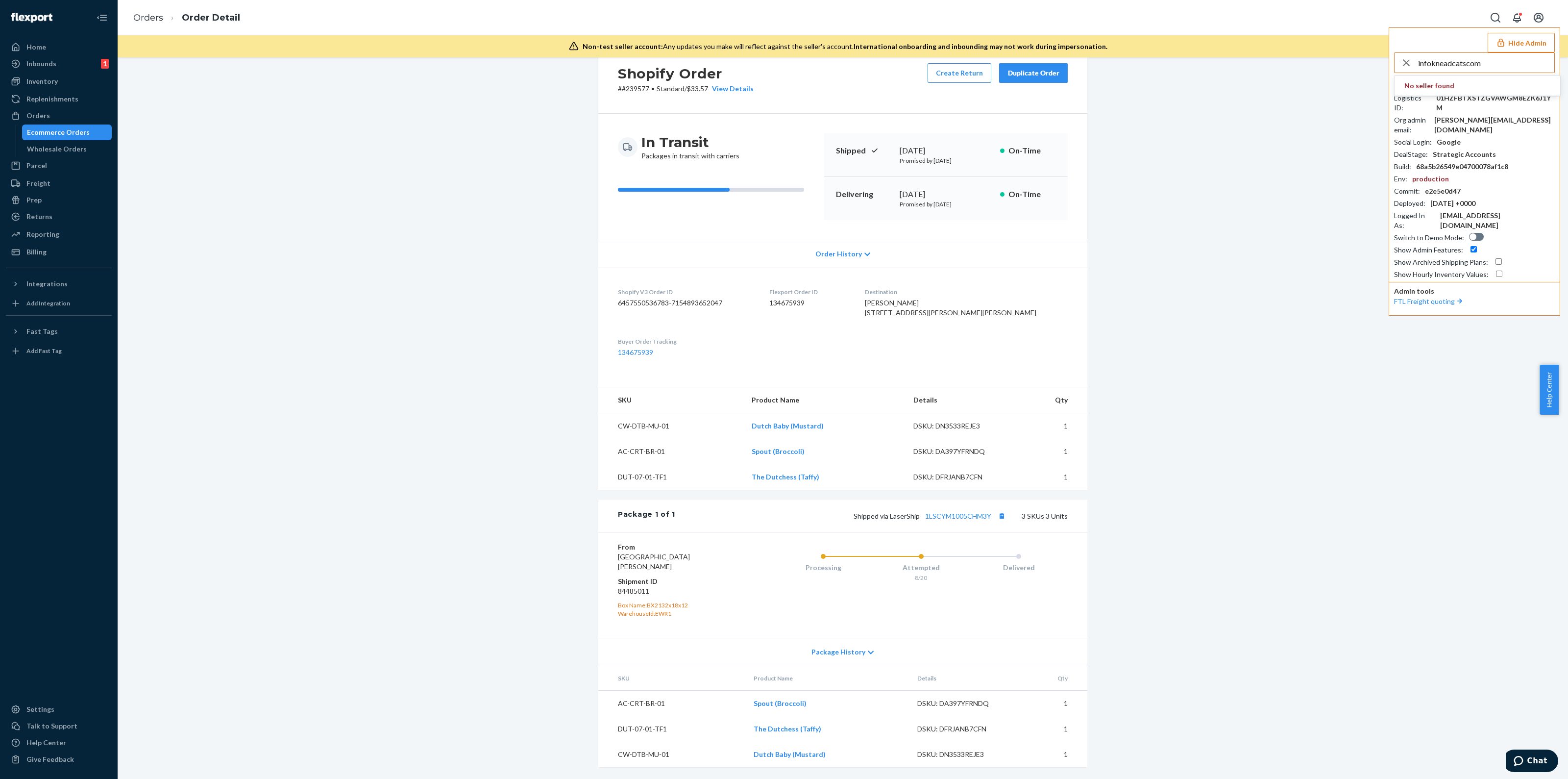
type input "infokneadcatscom"
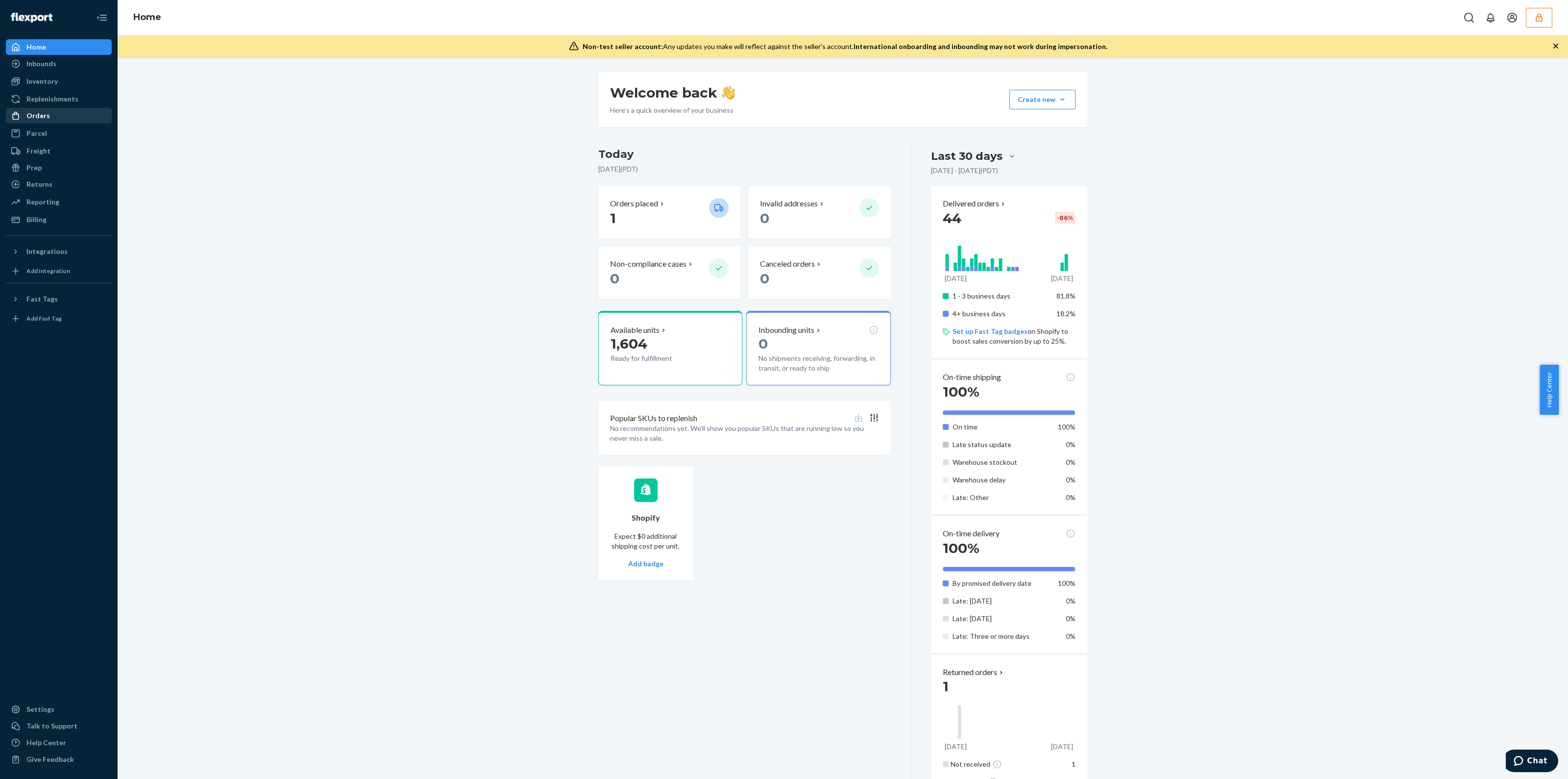
click at [54, 112] on div "Orders" at bounding box center [58, 116] width 104 height 14
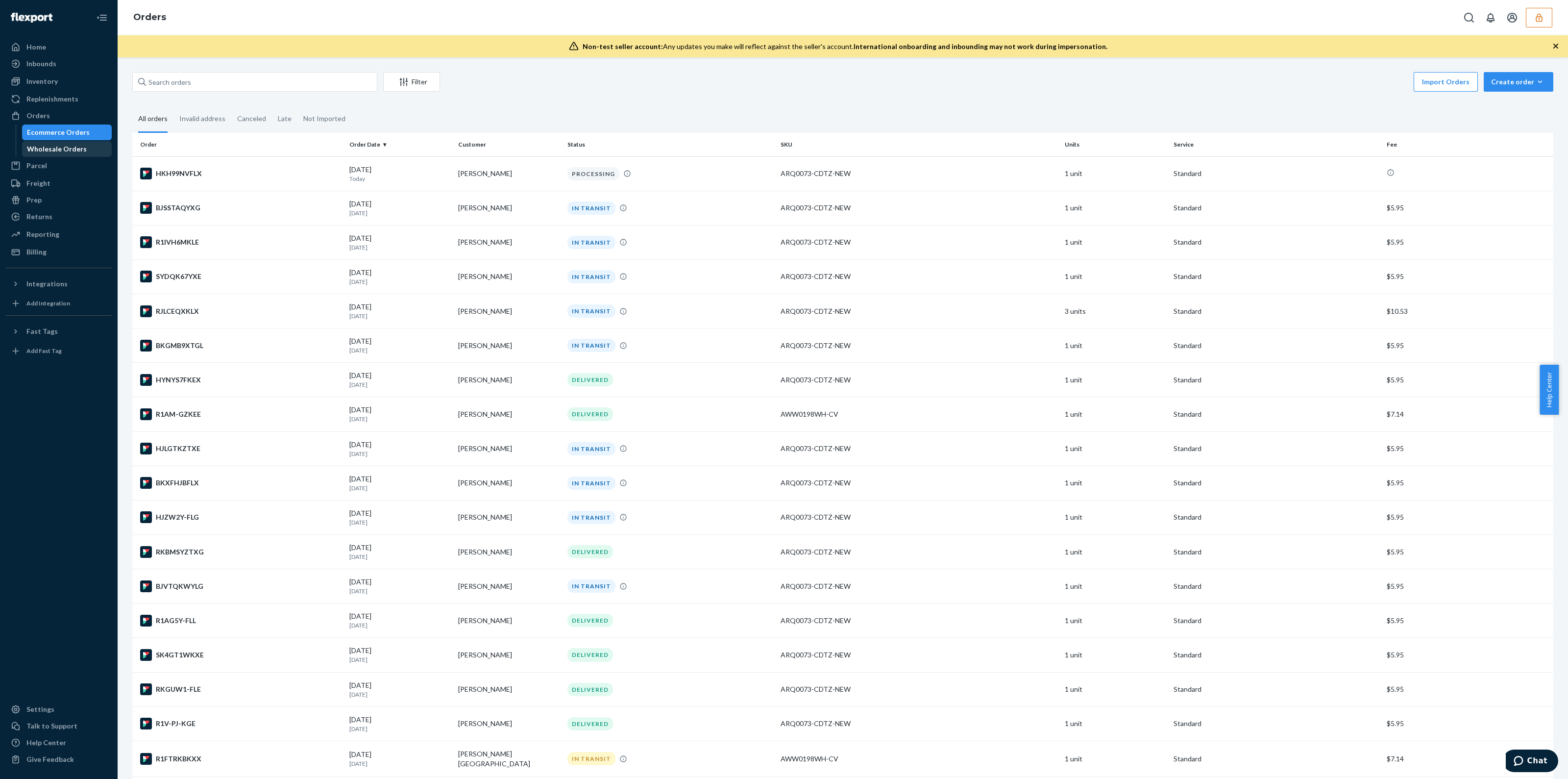
click at [61, 143] on div "Wholesale Orders" at bounding box center [67, 149] width 89 height 14
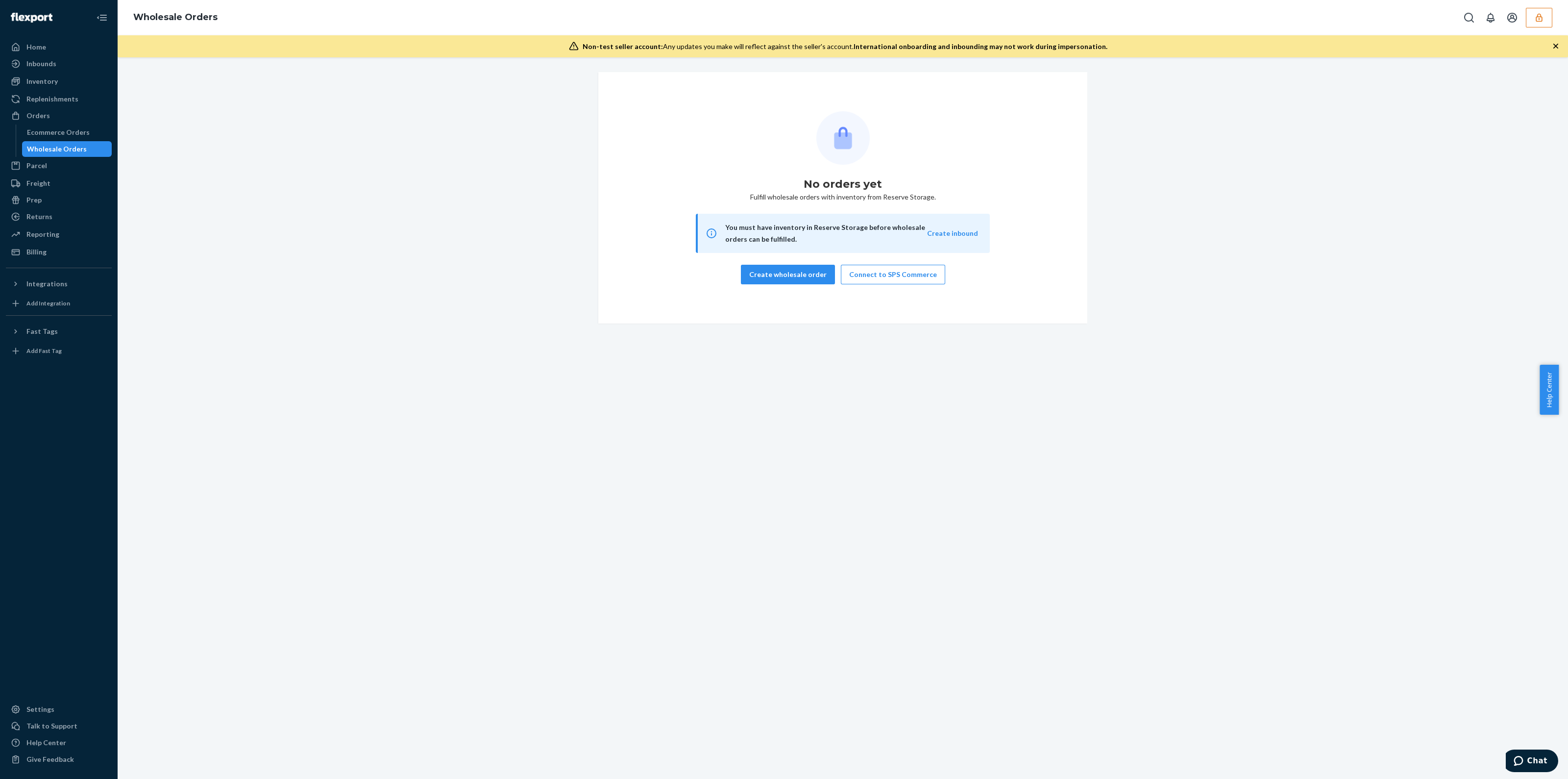
click at [213, 91] on div "No orders yet Fulfill wholesale orders with inventory from Reserve Storage. You…" at bounding box center [843, 198] width 1436 height 252
click at [59, 99] on div "Replenishments" at bounding box center [52, 98] width 52 height 10
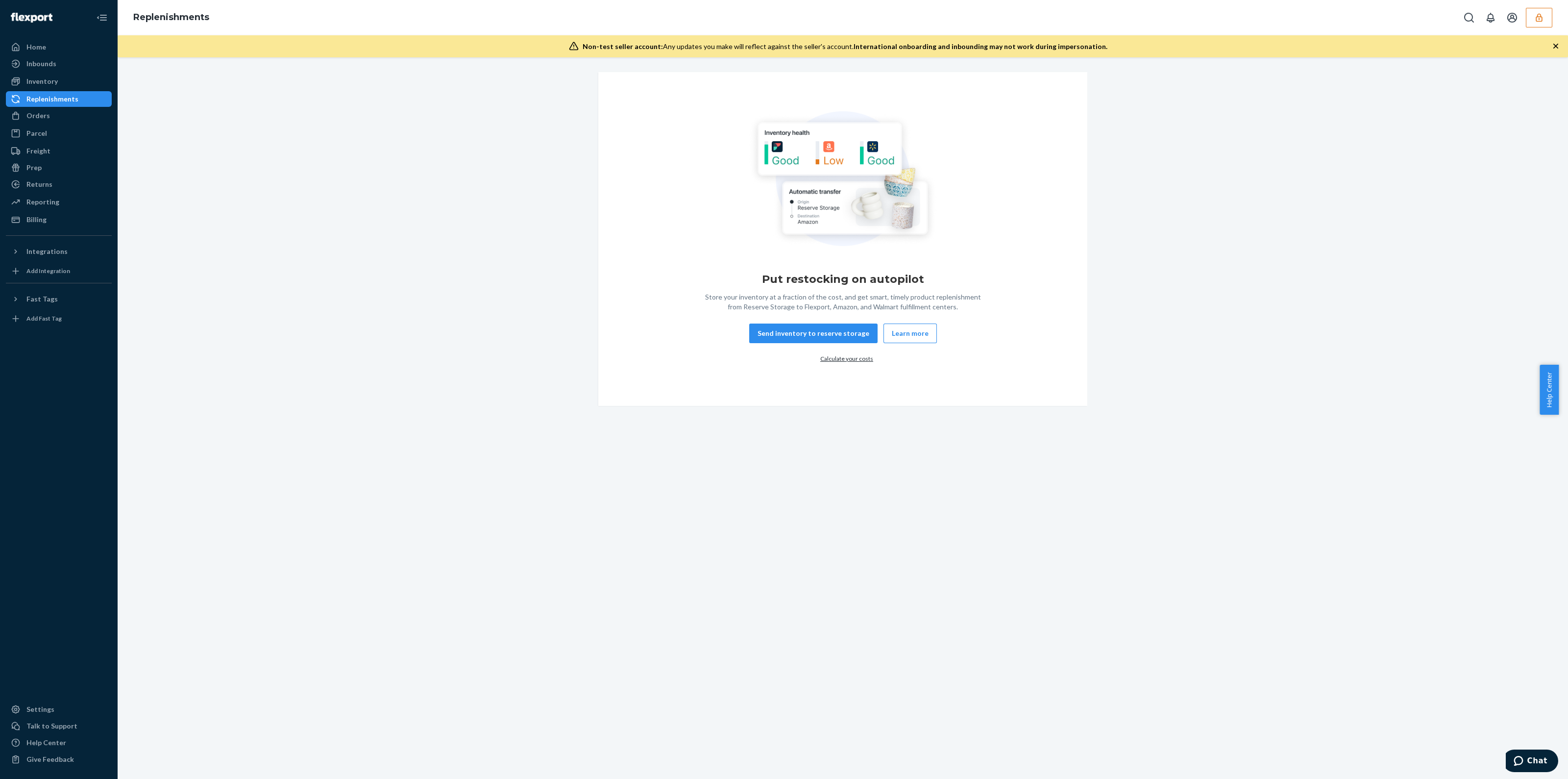
drag, startPoint x: 1519, startPoint y: 16, endPoint x: 1530, endPoint y: 15, distance: 11.0
click at [1518, 16] on button "Open account menu" at bounding box center [1513, 18] width 20 height 20
click at [1532, 15] on button "button" at bounding box center [1539, 18] width 26 height 20
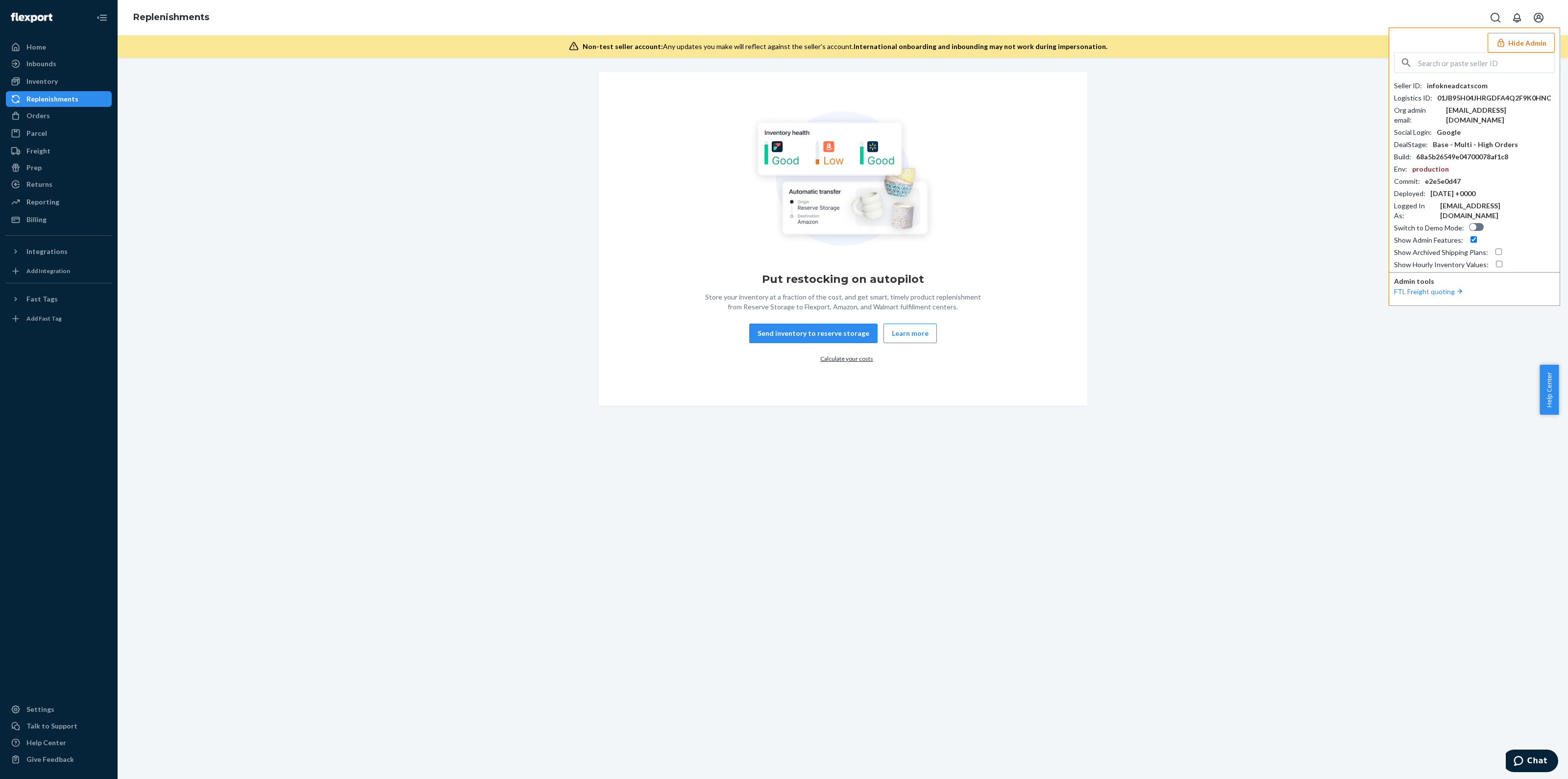
click at [1457, 67] on input "text" at bounding box center [1486, 63] width 136 height 20
paste input "adelerestduvetcom"
type input "adelerestduvetcom"
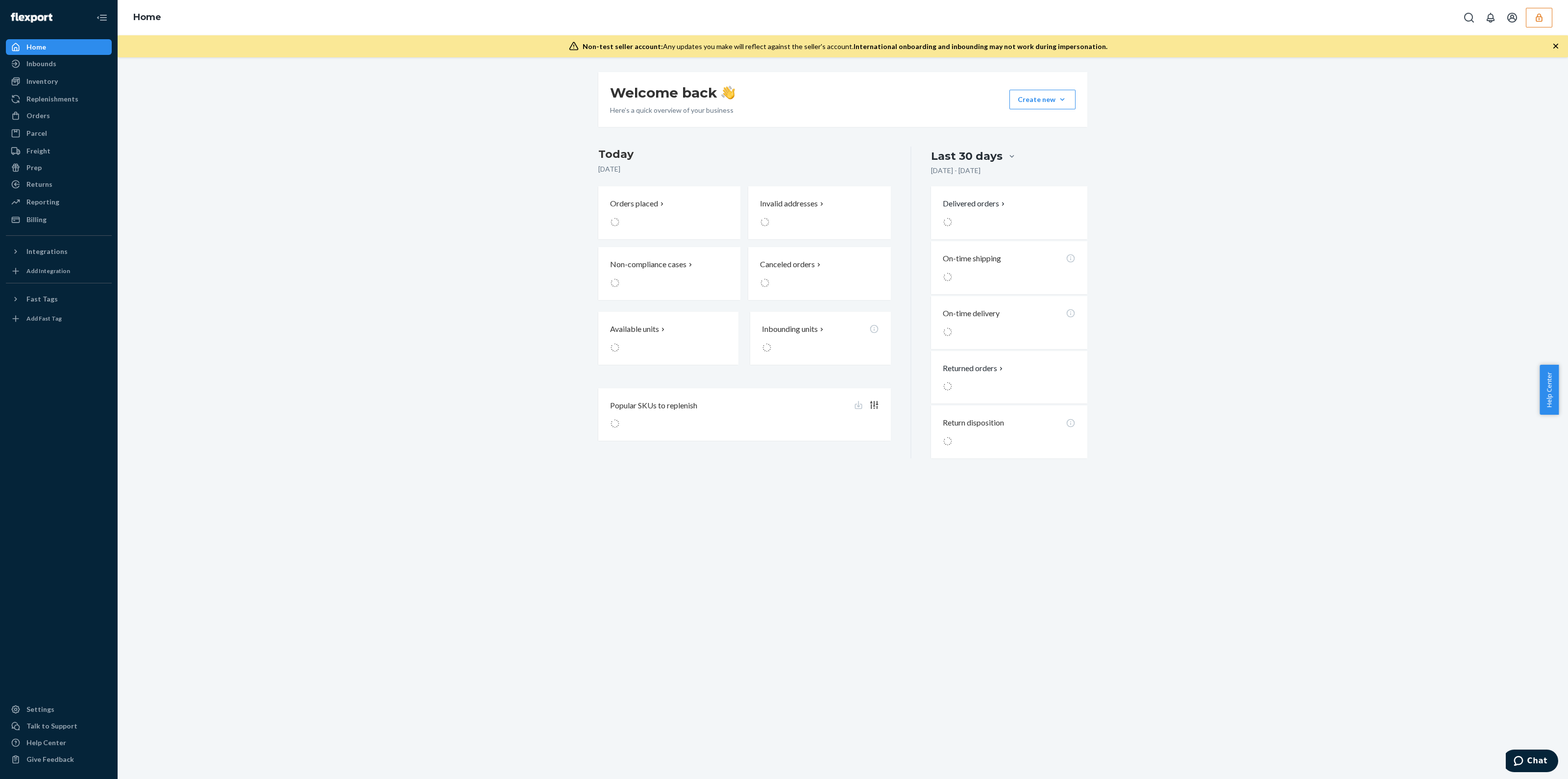
click at [627, 624] on div "Welcome back Here’s a quick overview of your business Create new Create new inb…" at bounding box center [843, 418] width 1450 height 722
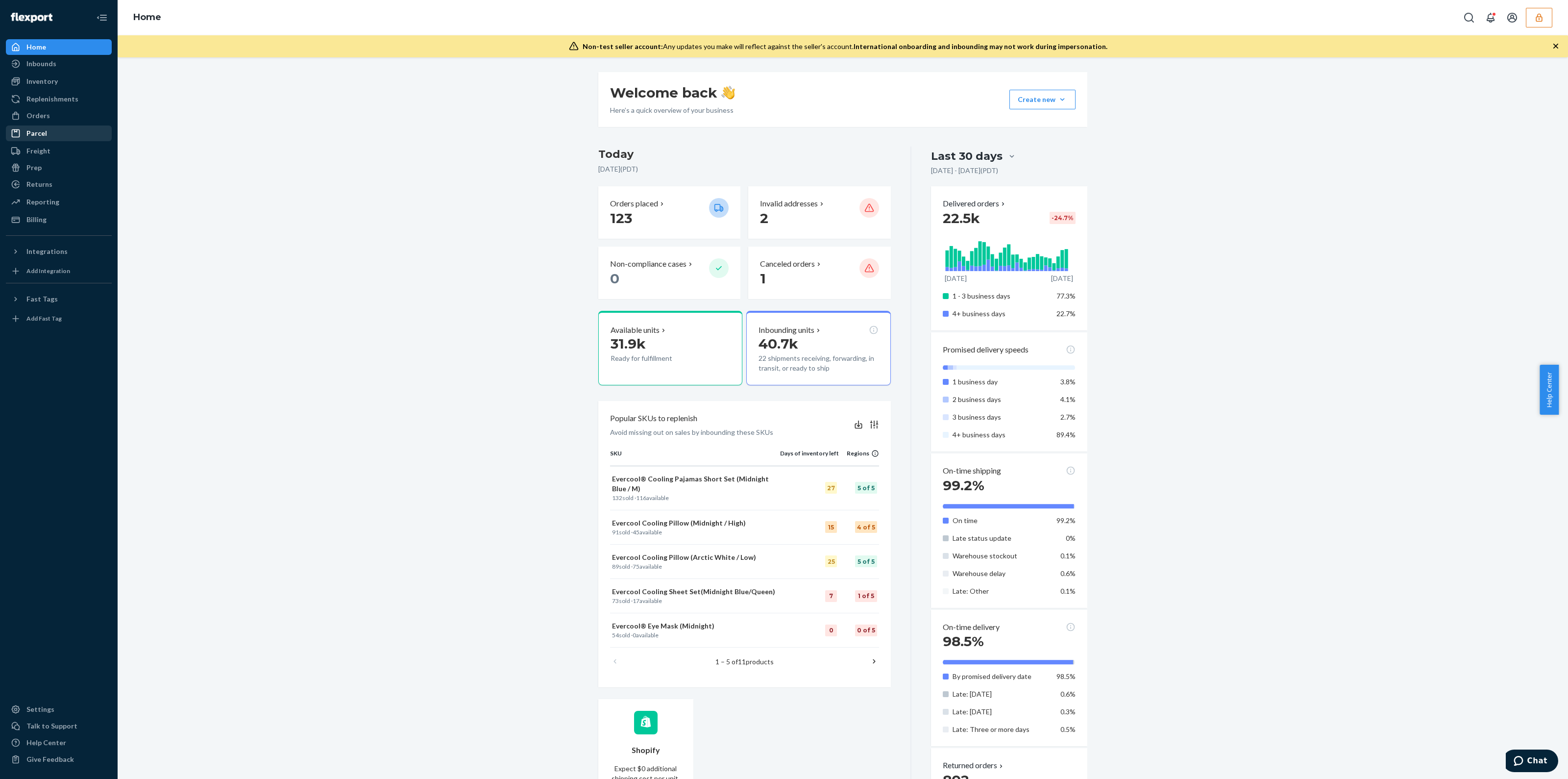
drag, startPoint x: 46, startPoint y: 119, endPoint x: 46, endPoint y: 126, distance: 7.0
click at [46, 118] on div "Orders" at bounding box center [38, 116] width 24 height 10
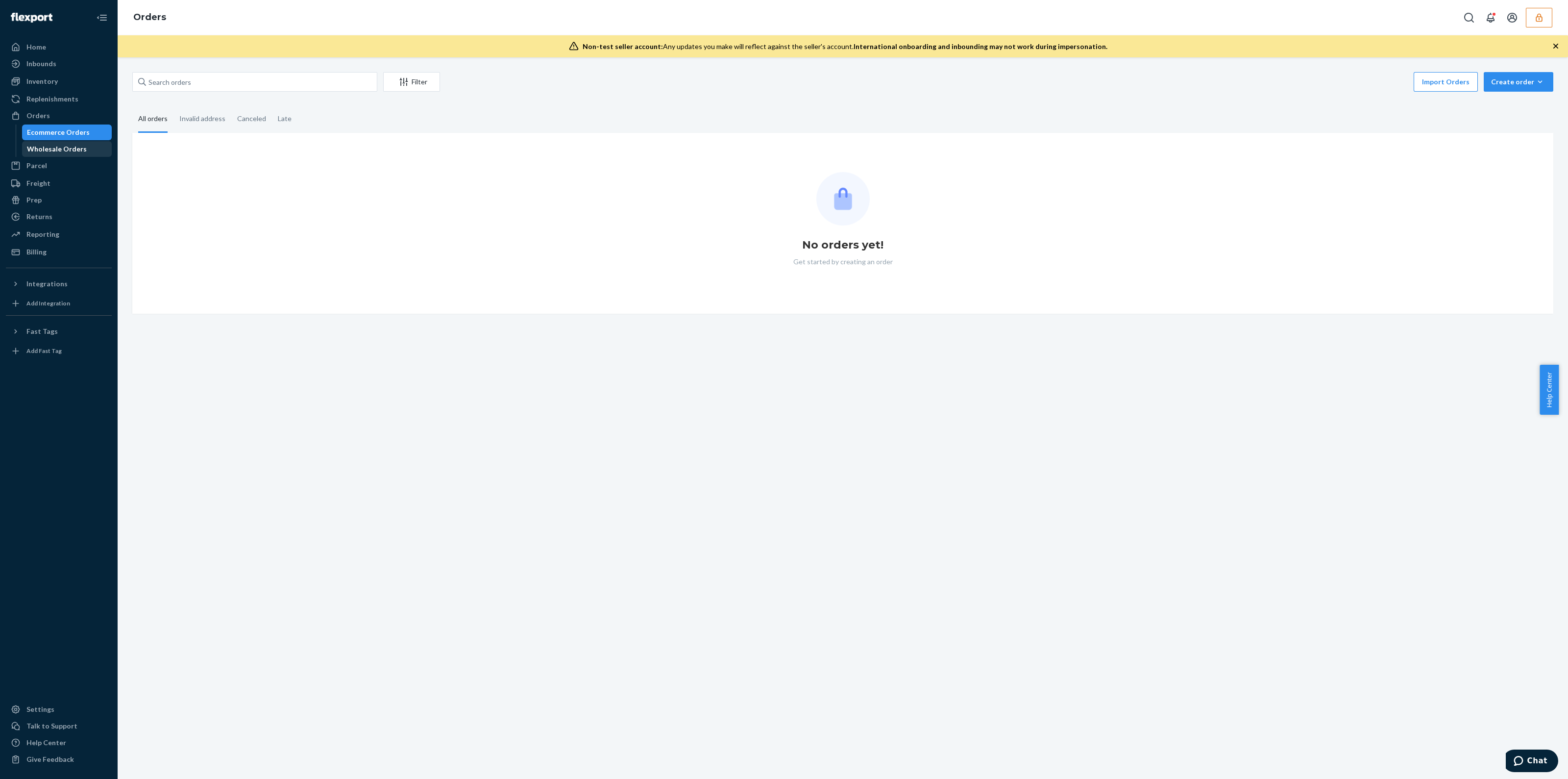
click at [56, 145] on div "Wholesale Orders" at bounding box center [57, 149] width 60 height 10
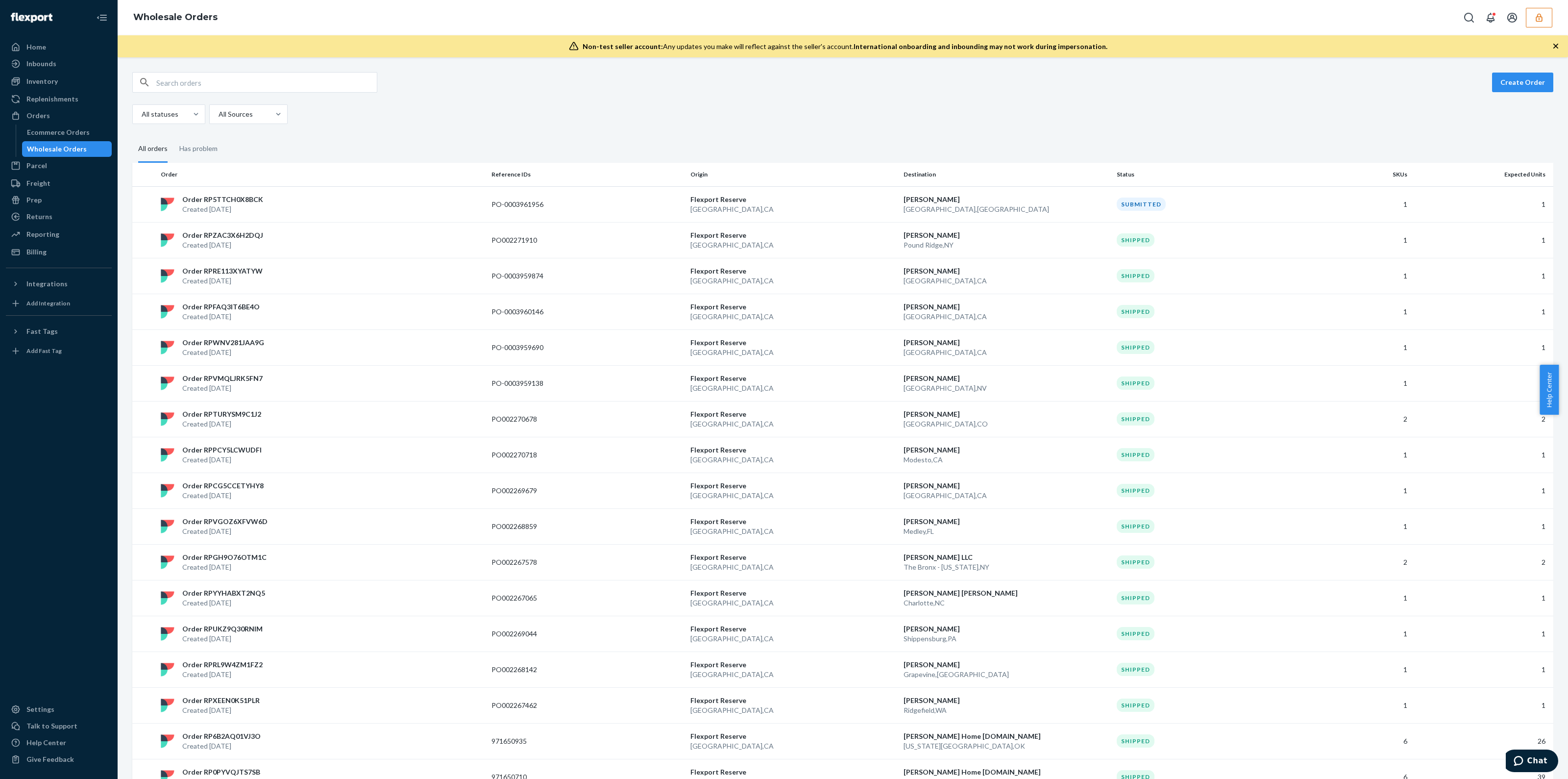
click at [260, 87] on input "text" at bounding box center [267, 83] width 221 height 20
paste input "RPUU34MNX2EOU"
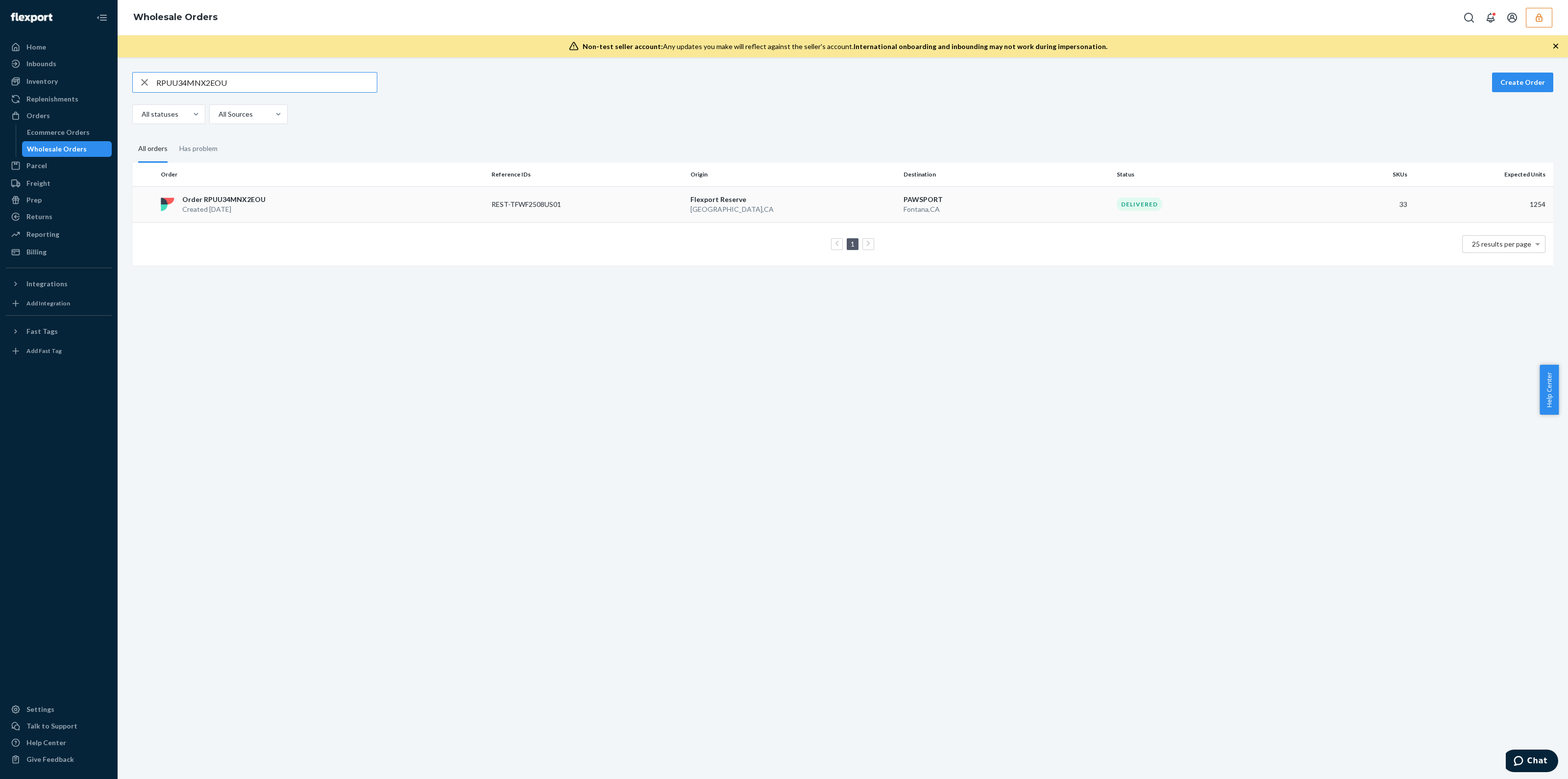
type input "RPUU34MNX2EOU"
click at [924, 211] on p "Fontana , CA" at bounding box center [1006, 209] width 205 height 10
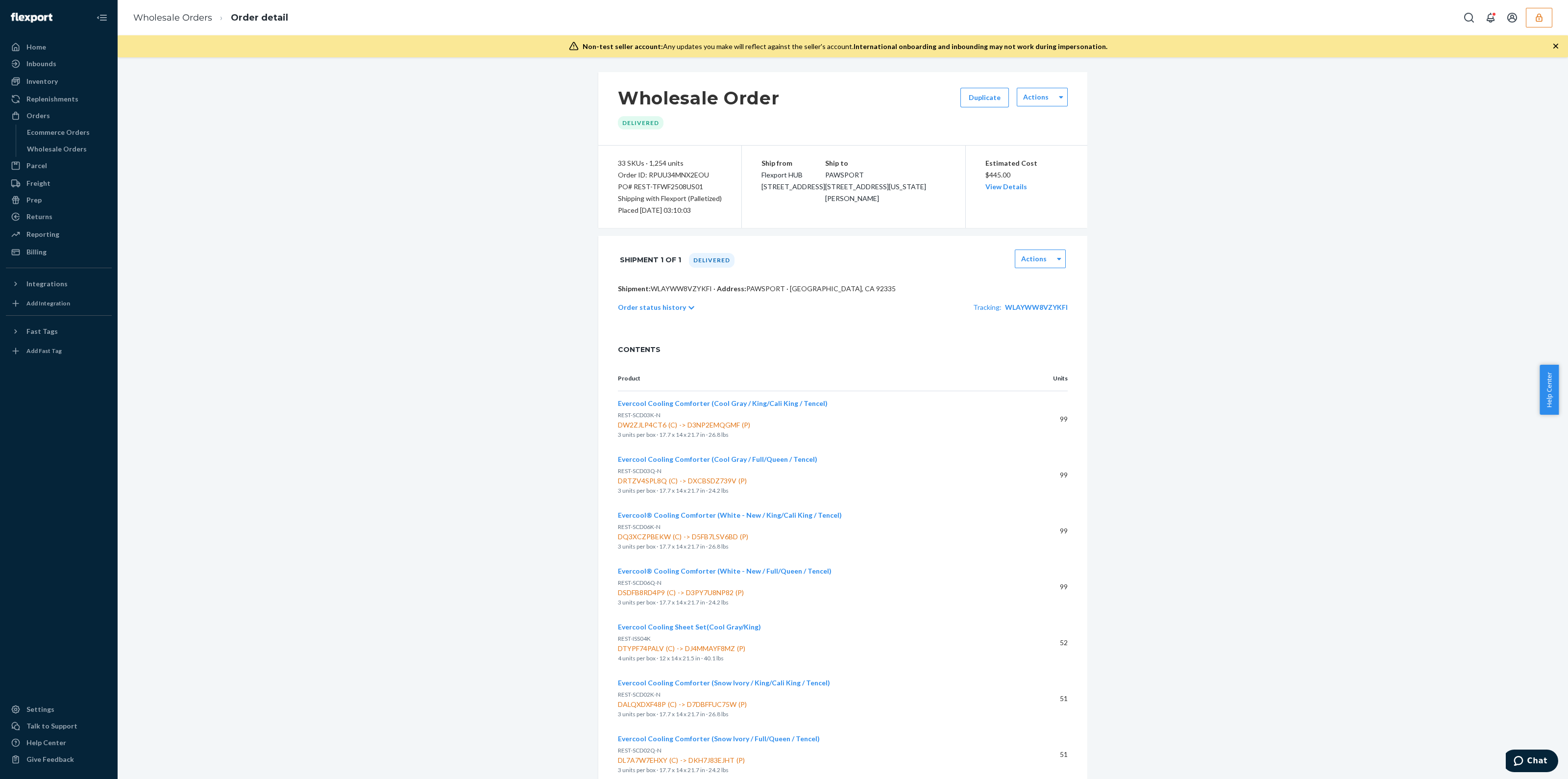
click at [873, 196] on span "PAWSPORT 14928 Washington Dr Fontana, CA 92335" at bounding box center [875, 186] width 101 height 32
click at [666, 305] on p "Order status history" at bounding box center [652, 307] width 68 height 10
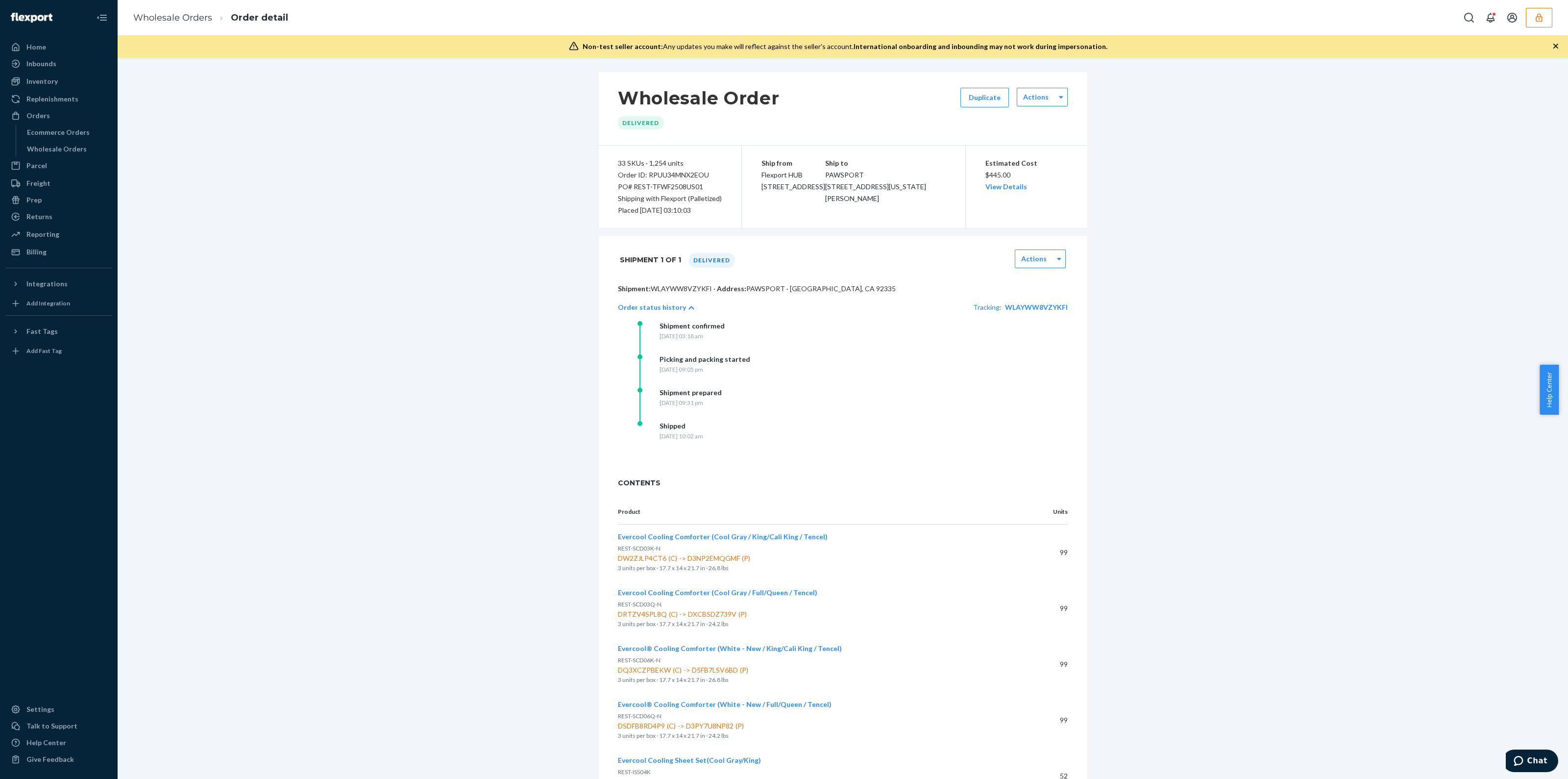
click at [666, 305] on p "Order status history" at bounding box center [652, 307] width 68 height 10
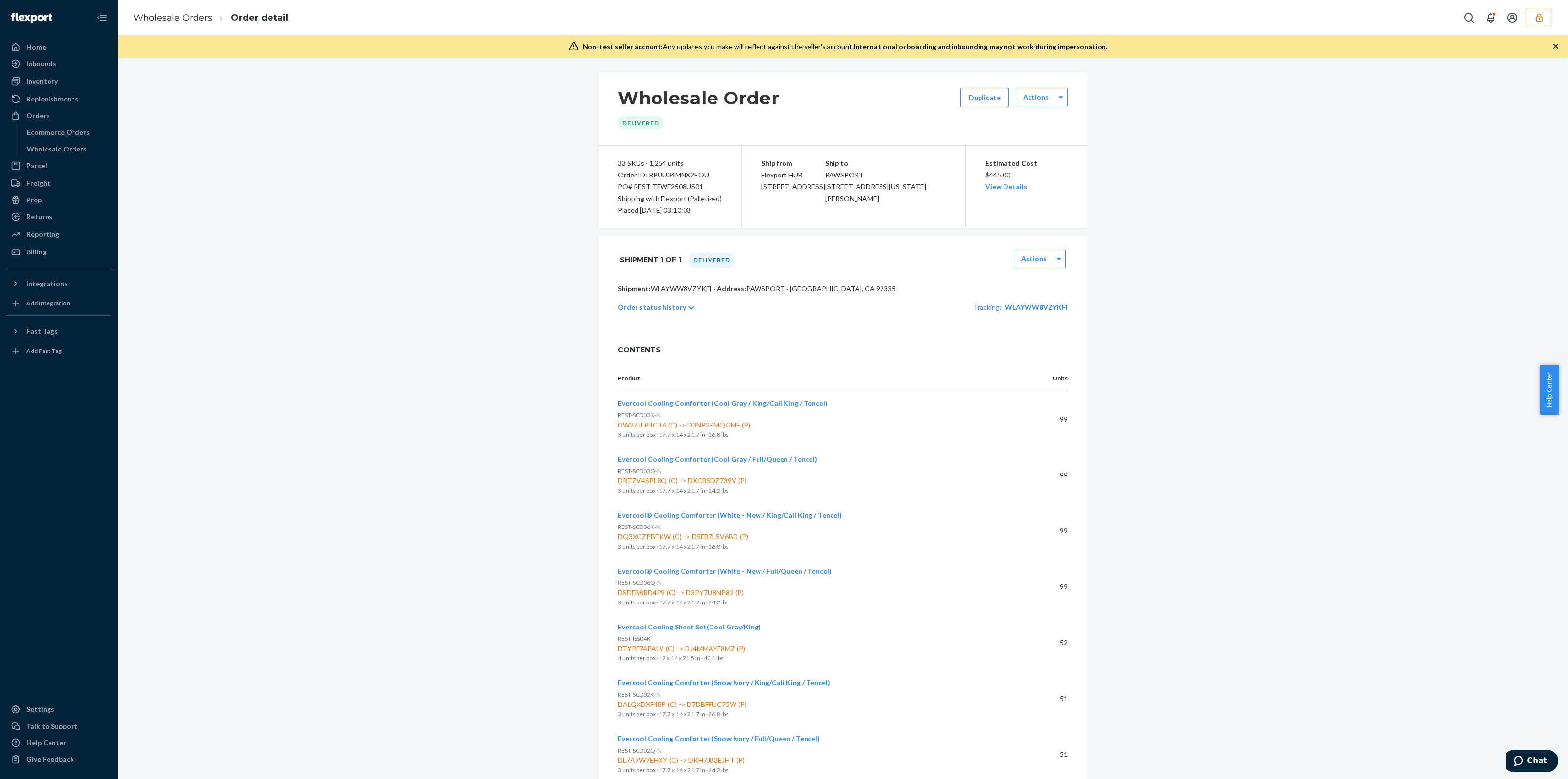
click at [670, 174] on div "Order ID: RPUU34MNX2EOU" at bounding box center [670, 175] width 104 height 12
copy div "RPUU34MNX2EOU"
click at [81, 96] on div "Replenishments" at bounding box center [58, 98] width 104 height 14
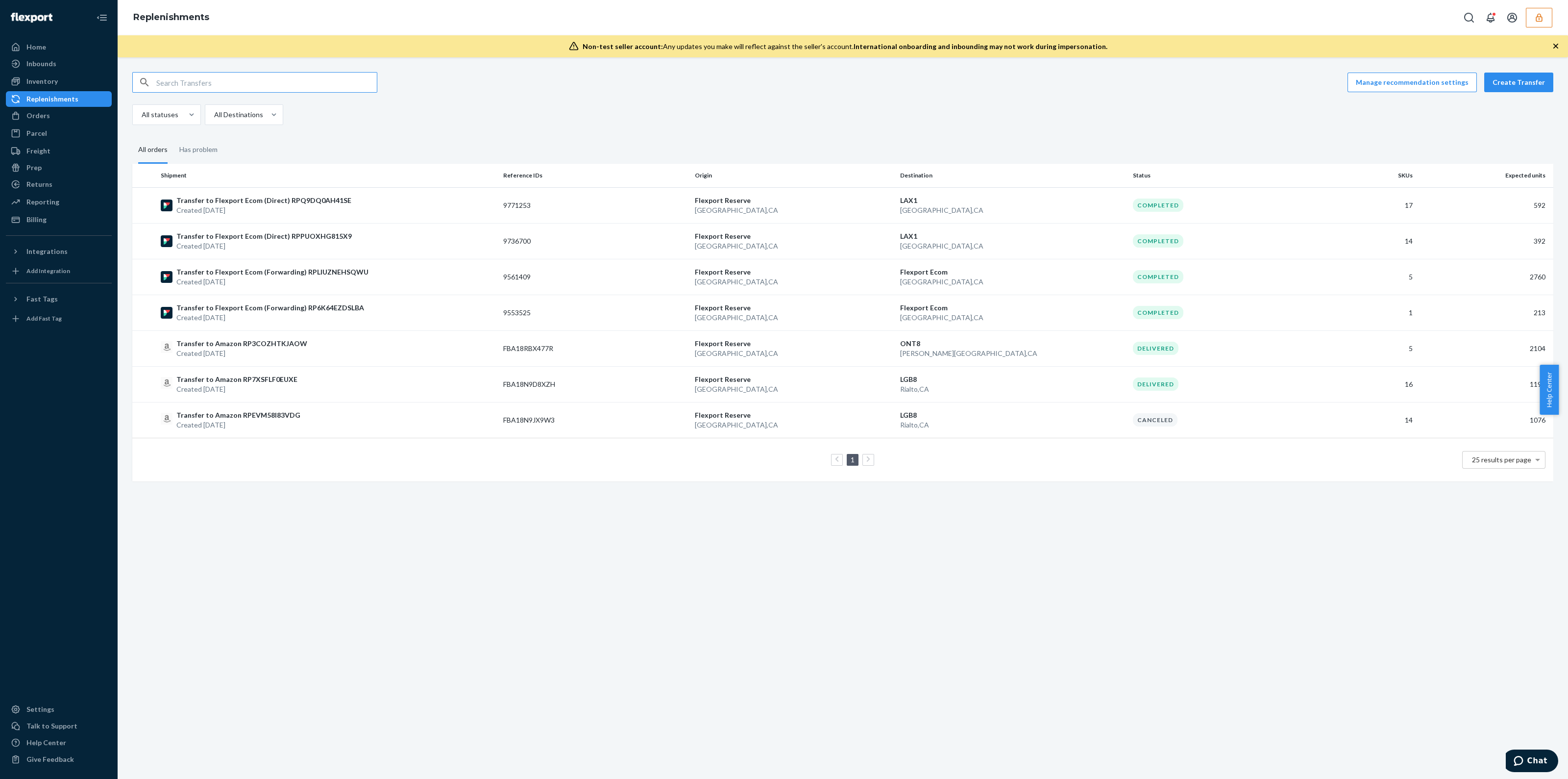
click at [338, 85] on input "text" at bounding box center [267, 83] width 221 height 20
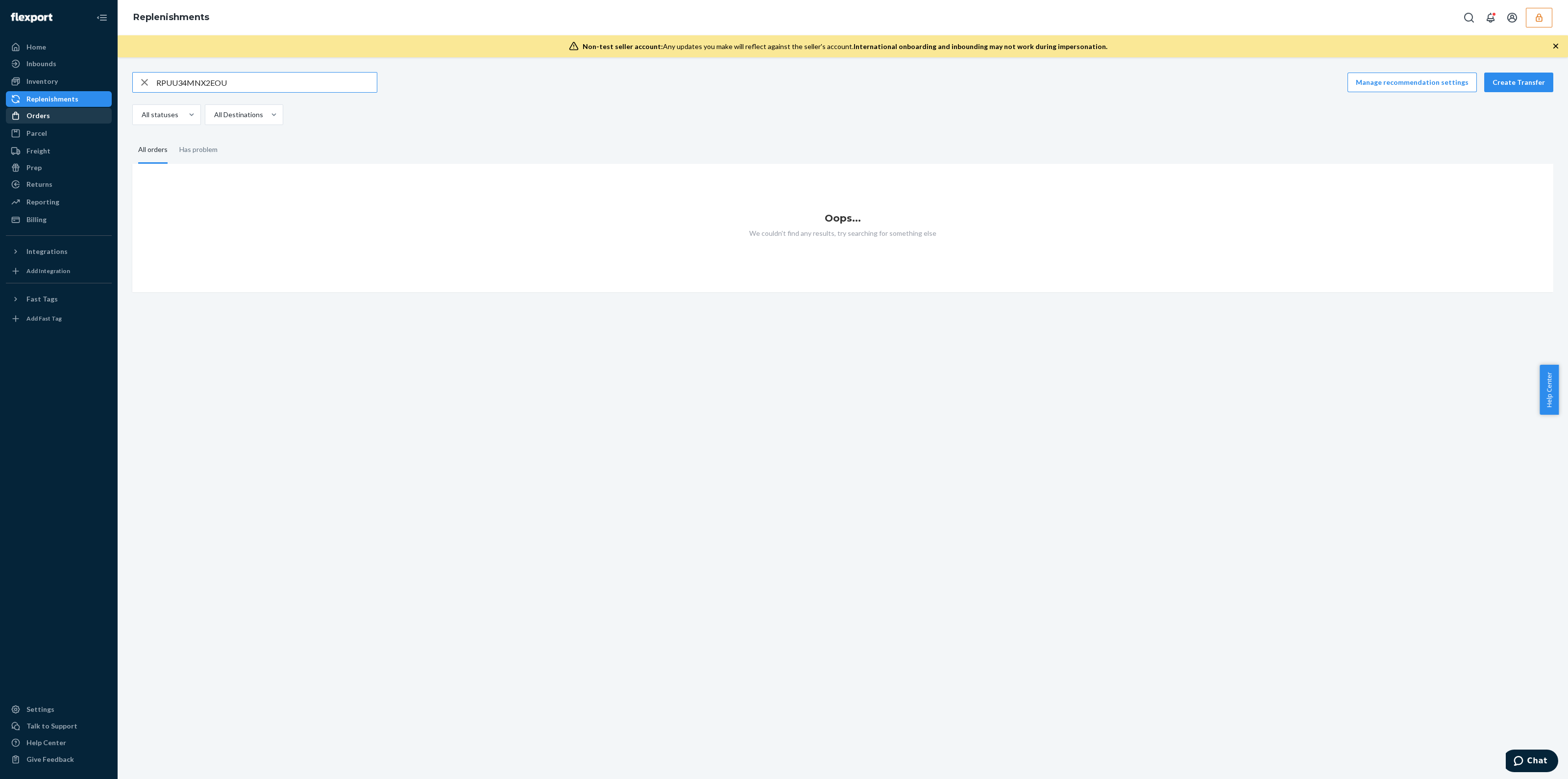
type input "RPUU34MNX2EOU"
click at [60, 119] on div "Orders" at bounding box center [58, 116] width 104 height 14
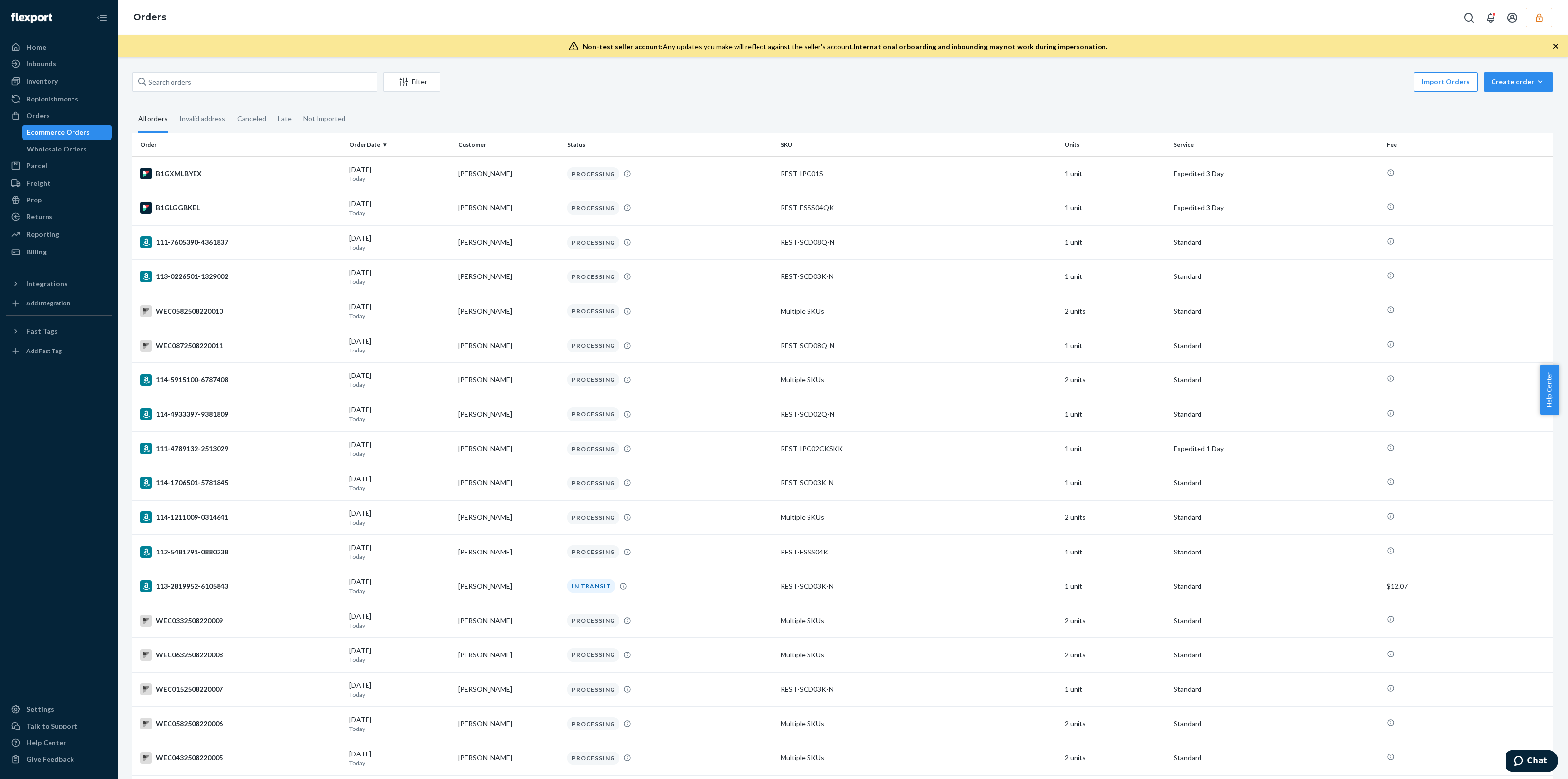
drag, startPoint x: 17, startPoint y: 45, endPoint x: 39, endPoint y: 697, distance: 652.4
click at [17, 45] on icon at bounding box center [15, 47] width 10 height 10
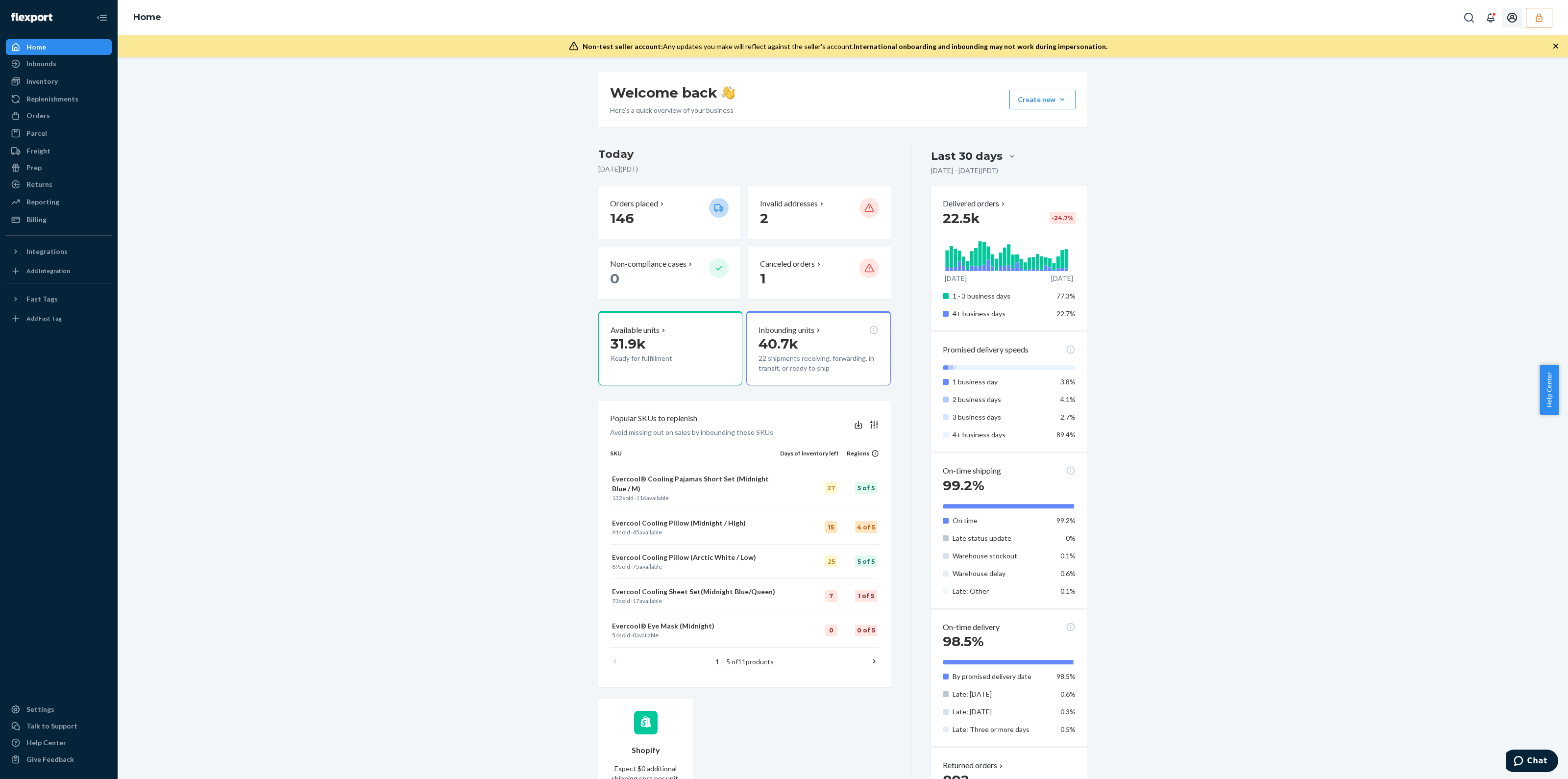
click at [1534, 20] on button "button" at bounding box center [1539, 18] width 26 height 20
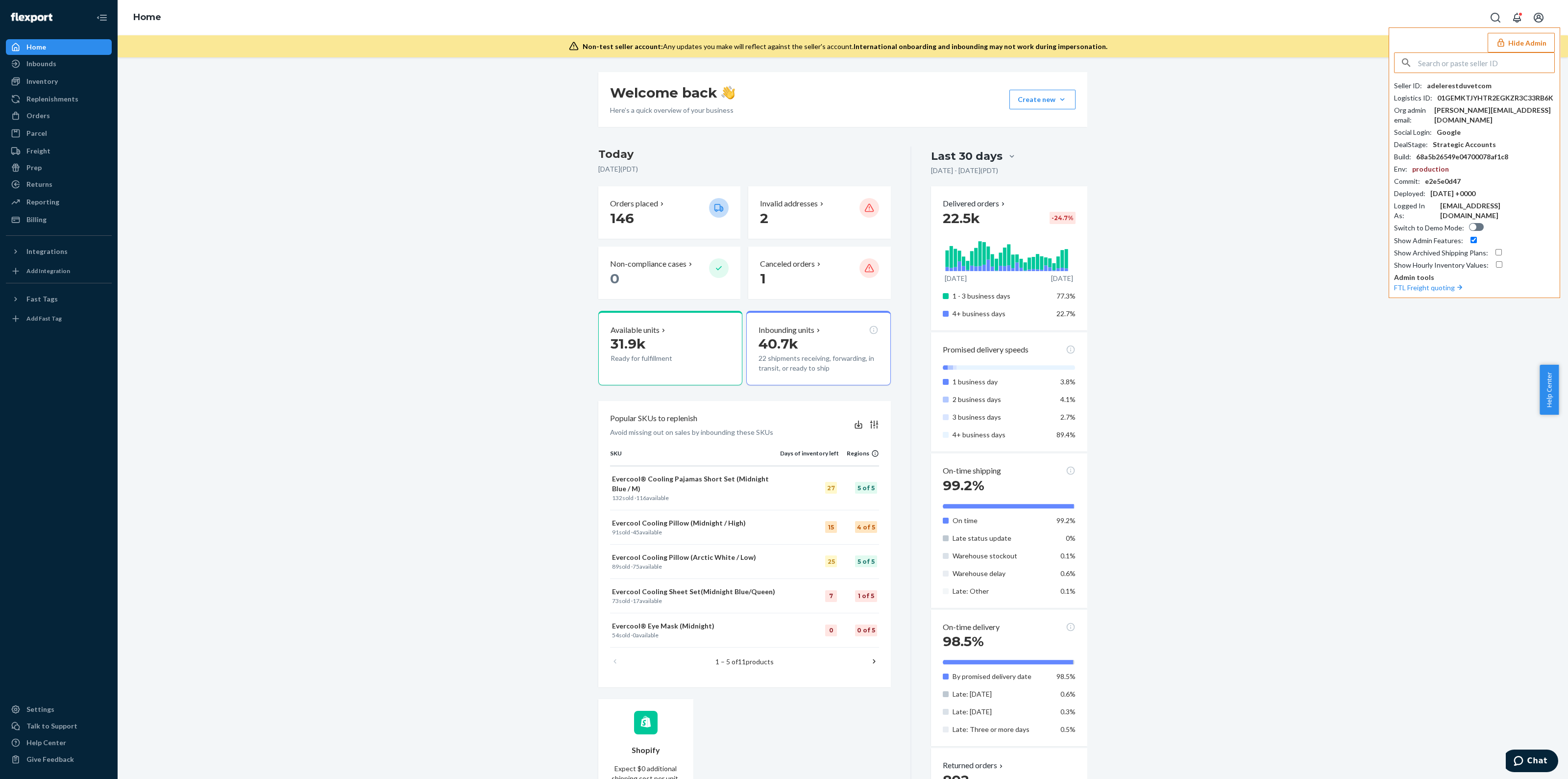
type input "Due to these height discrepancies, Amazon did not provide us with transportatio…"
click at [1467, 59] on input "Due to these height discrepancies, Amazon did not provide us with transportatio…" at bounding box center [1486, 63] width 136 height 20
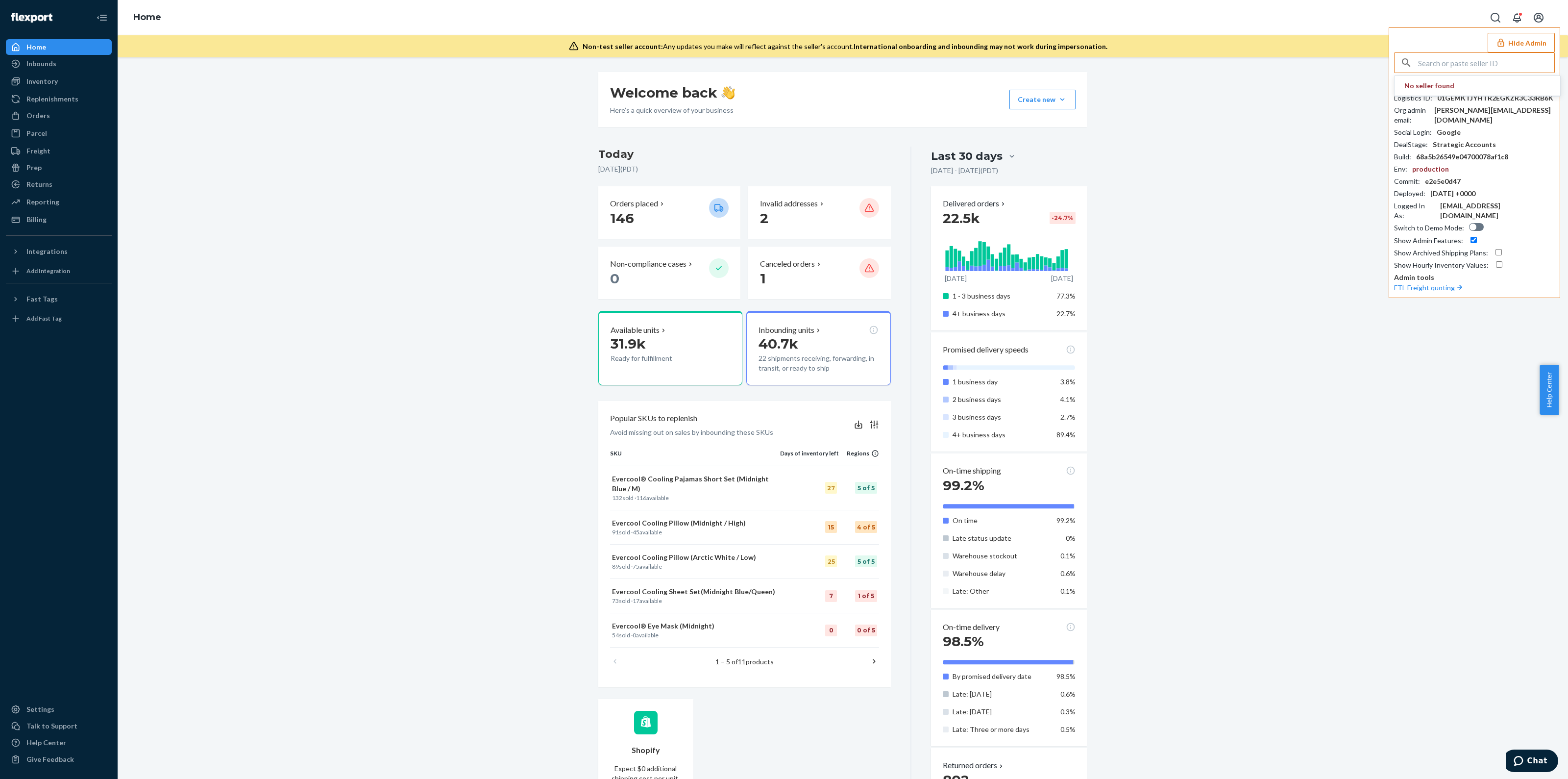
scroll to position [0, 0]
type input "farhadforeverbloomom"
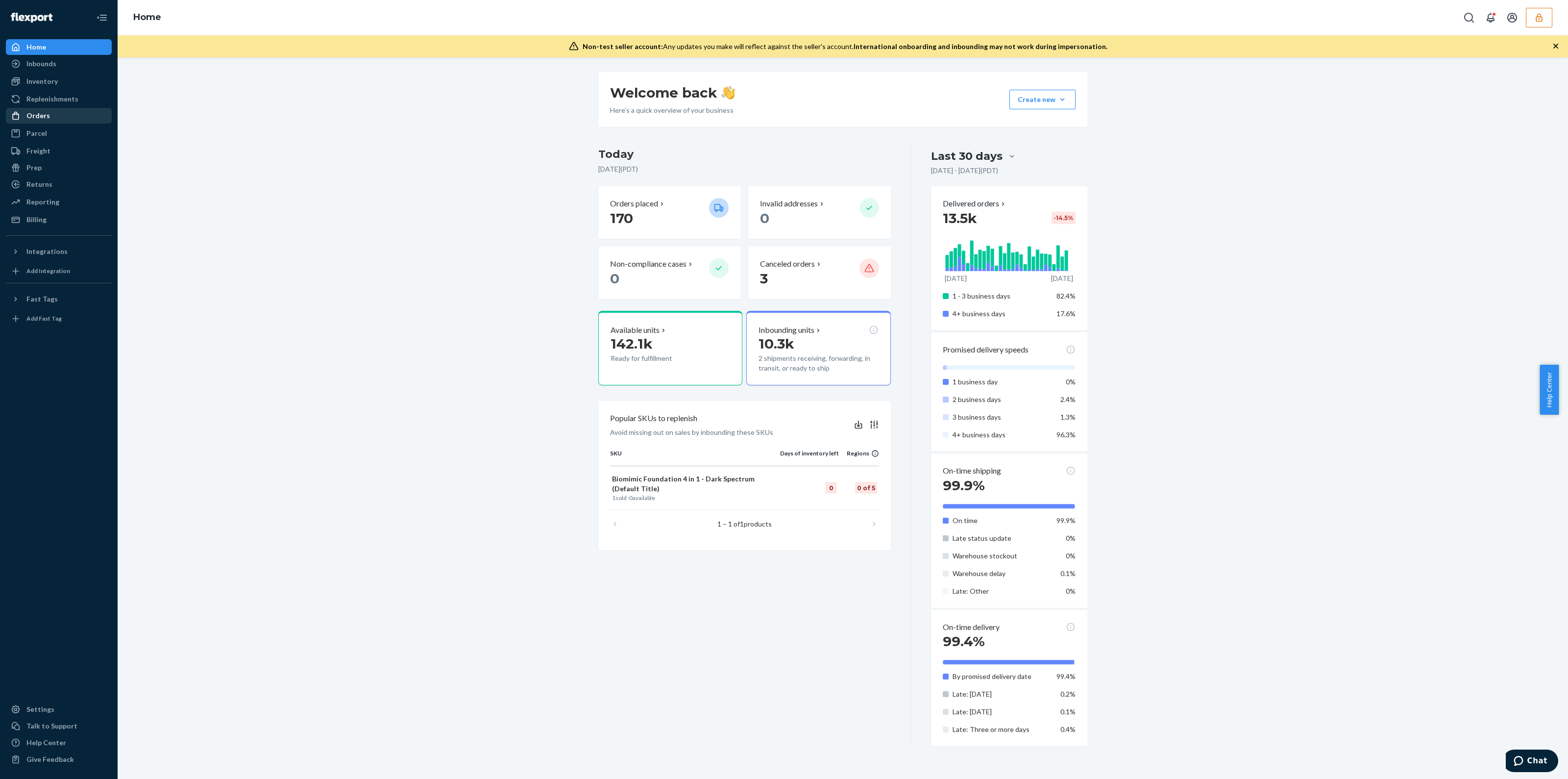
click at [32, 119] on div "Orders" at bounding box center [38, 116] width 24 height 10
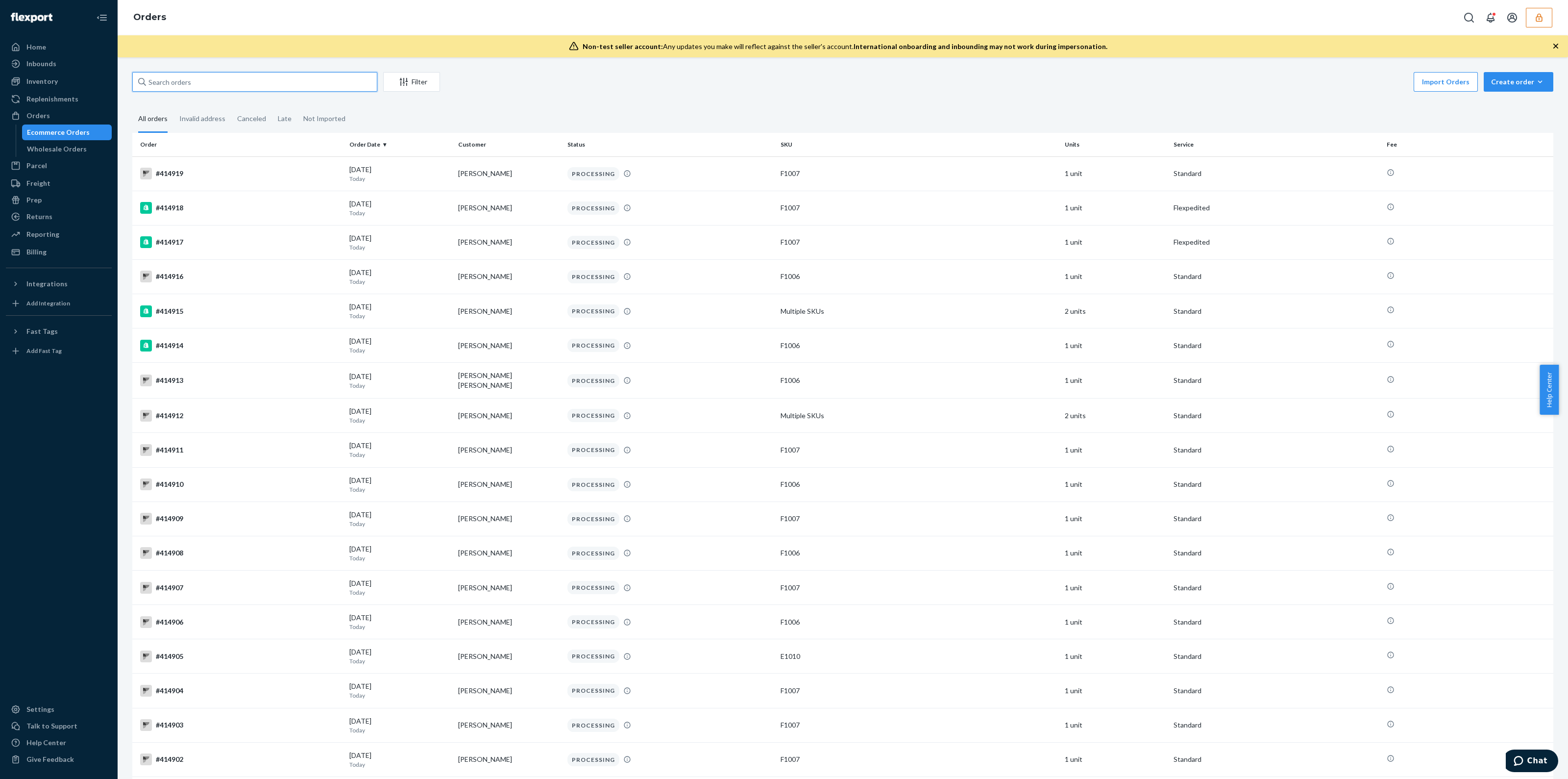
click at [270, 82] on input "text" at bounding box center [254, 82] width 245 height 20
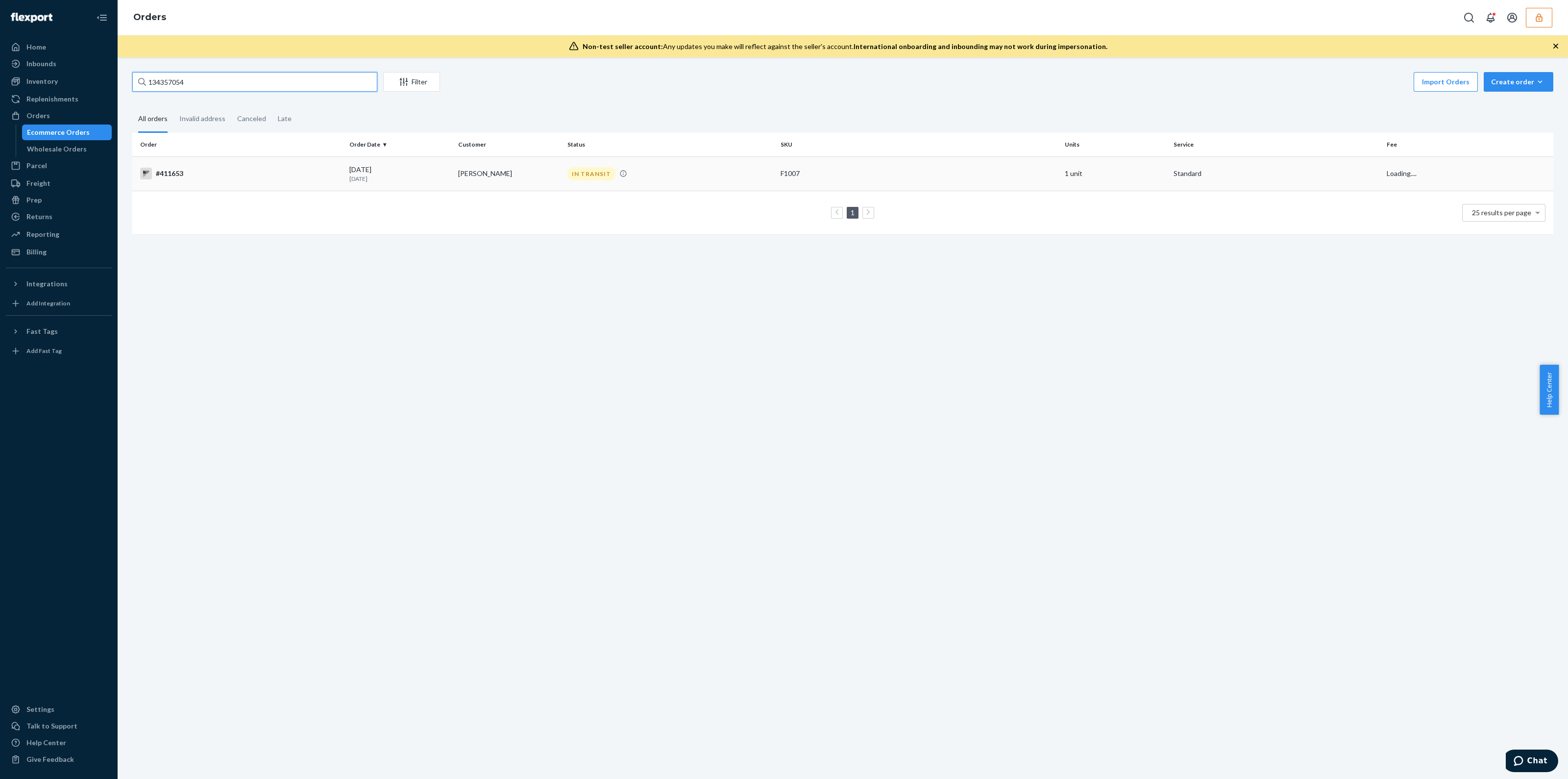
type input "134357054"
click at [677, 157] on td "IN TRANSIT" at bounding box center [670, 174] width 213 height 34
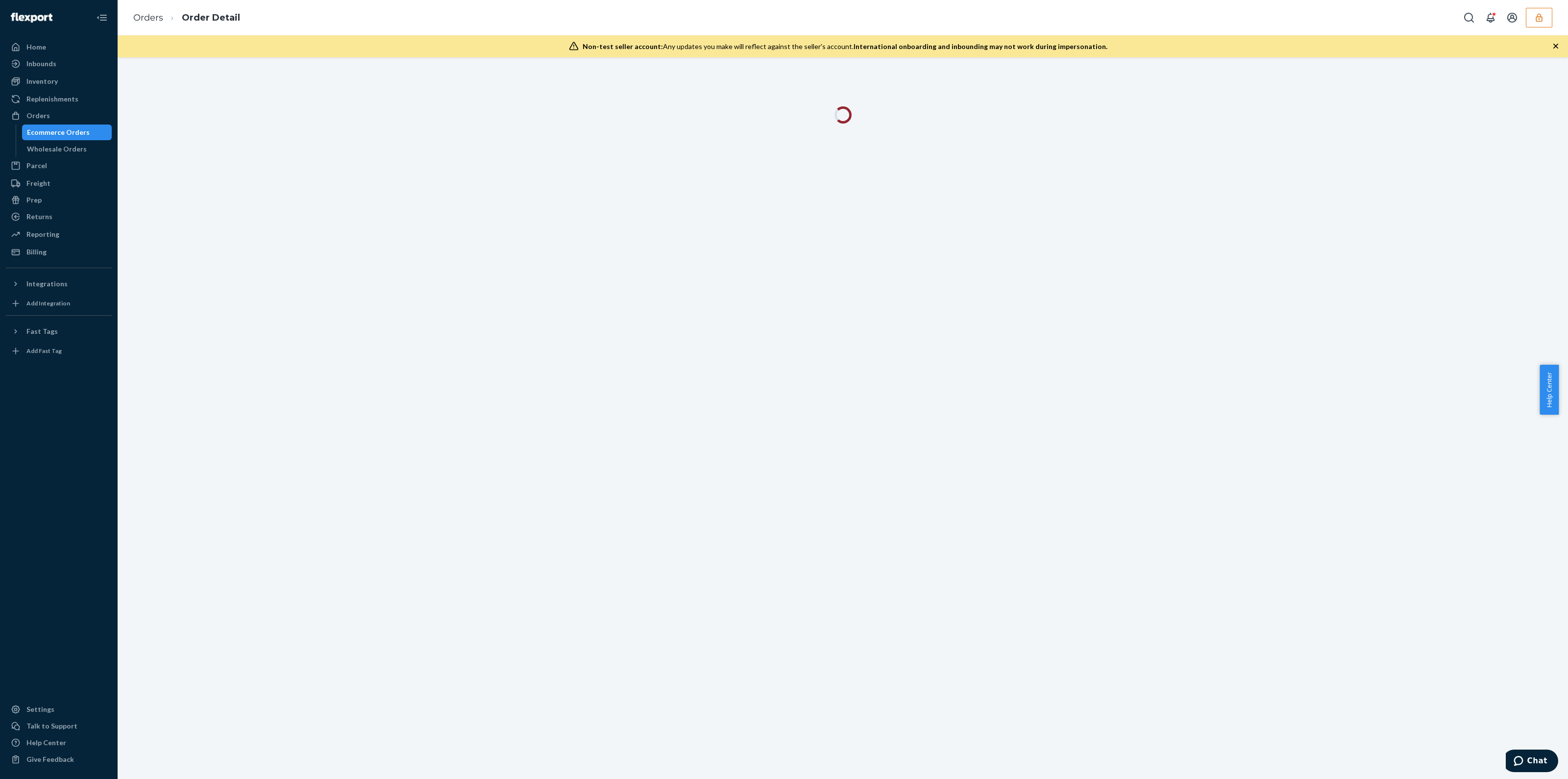
click at [1558, 45] on icon "button" at bounding box center [1555, 46] width 10 height 10
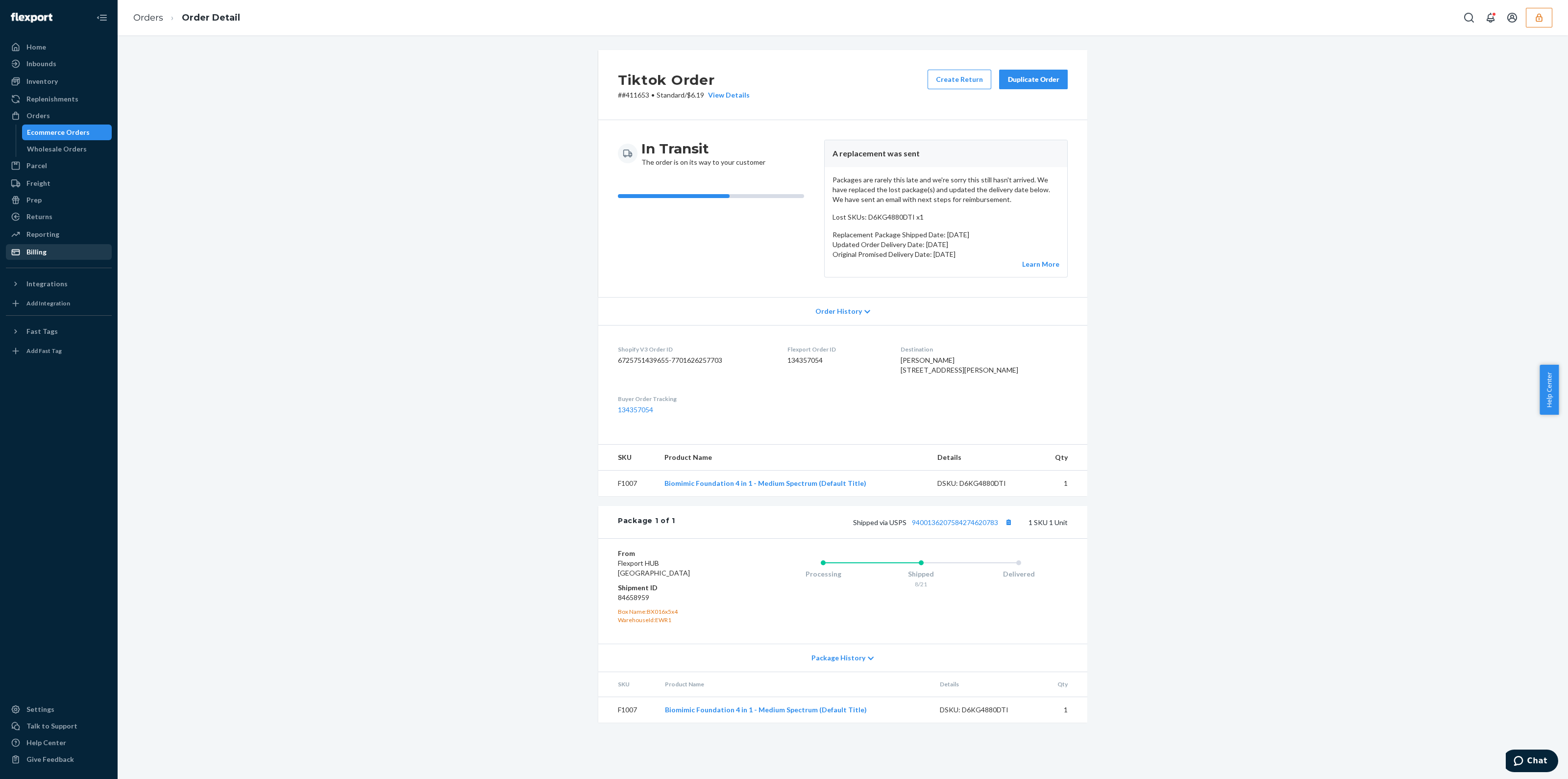
click at [26, 256] on div "Billing" at bounding box center [36, 252] width 20 height 10
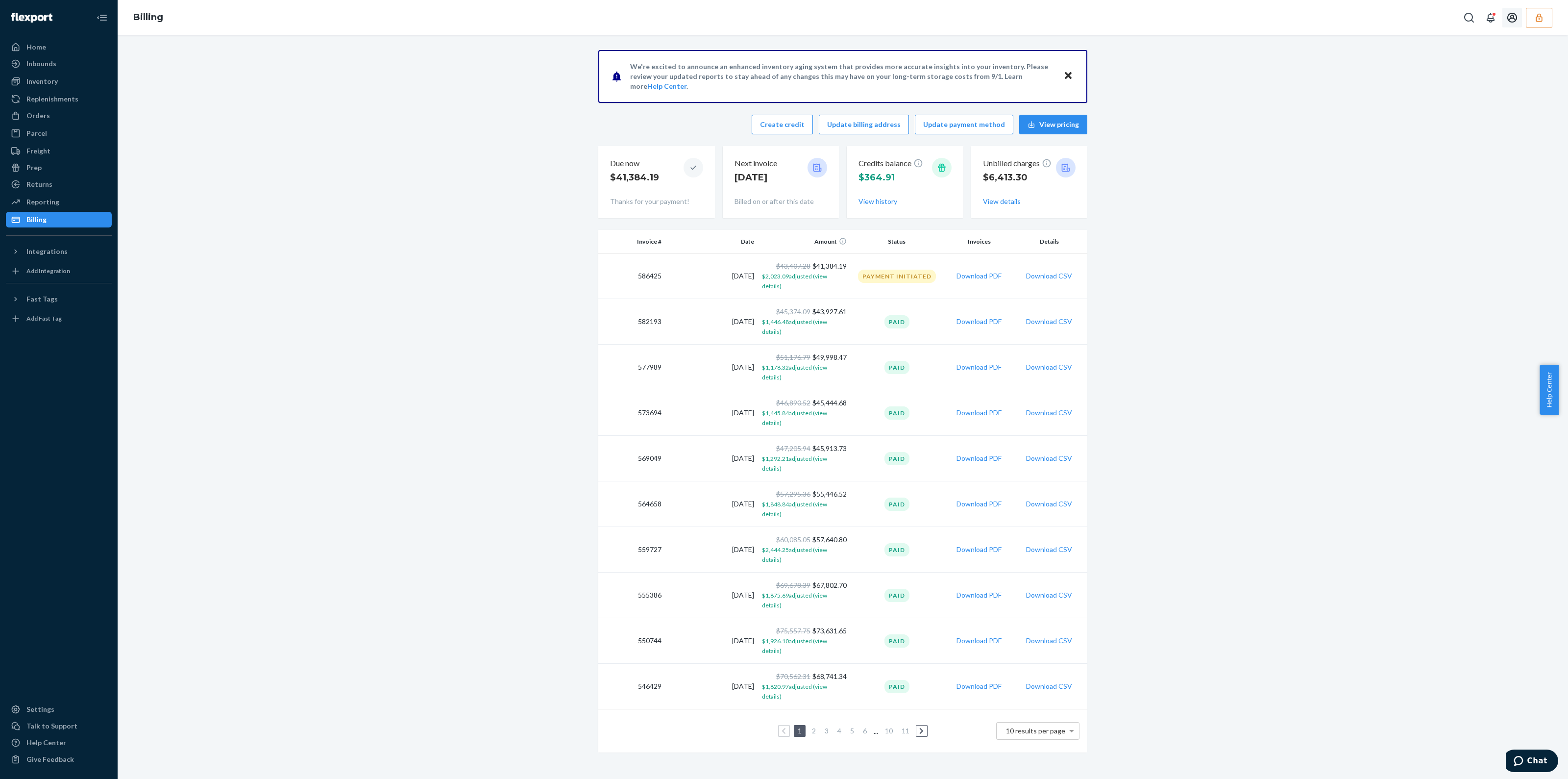
click at [1544, 20] on icon "button" at bounding box center [1539, 17] width 10 height 10
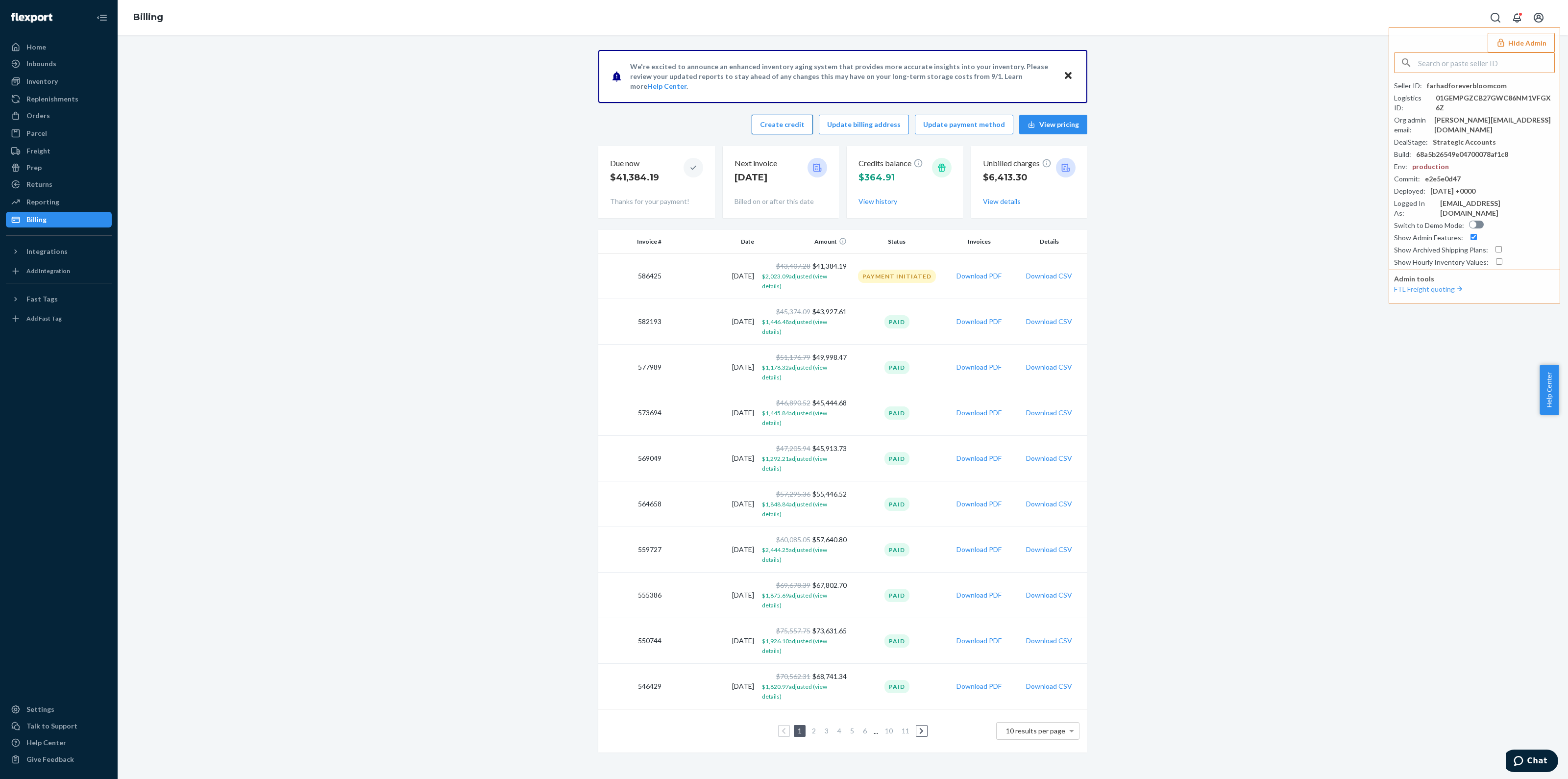
click at [808, 116] on button "Create credit" at bounding box center [782, 125] width 61 height 20
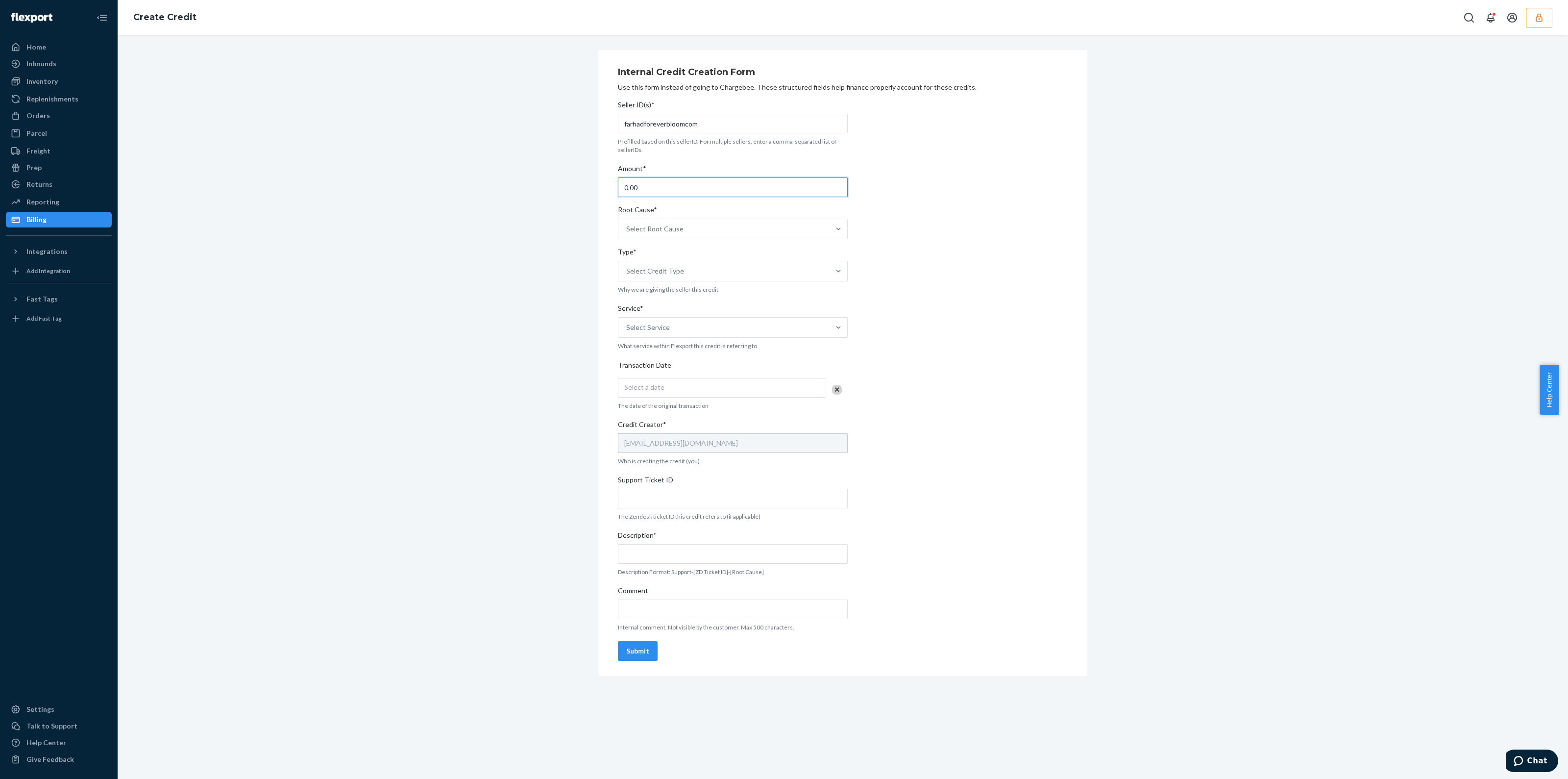
drag, startPoint x: 667, startPoint y: 189, endPoint x: 308, endPoint y: 241, distance: 362.7
click at [321, 246] on div "Internal Credit Creation Form Use this form instead of going to Chargebee. Thes…" at bounding box center [843, 363] width 1436 height 626
type input "20.00"
click at [697, 231] on div "Select Root Cause" at bounding box center [724, 229] width 211 height 20
click at [627, 231] on input "Root Cause* Select Root Cause" at bounding box center [626, 229] width 1 height 10
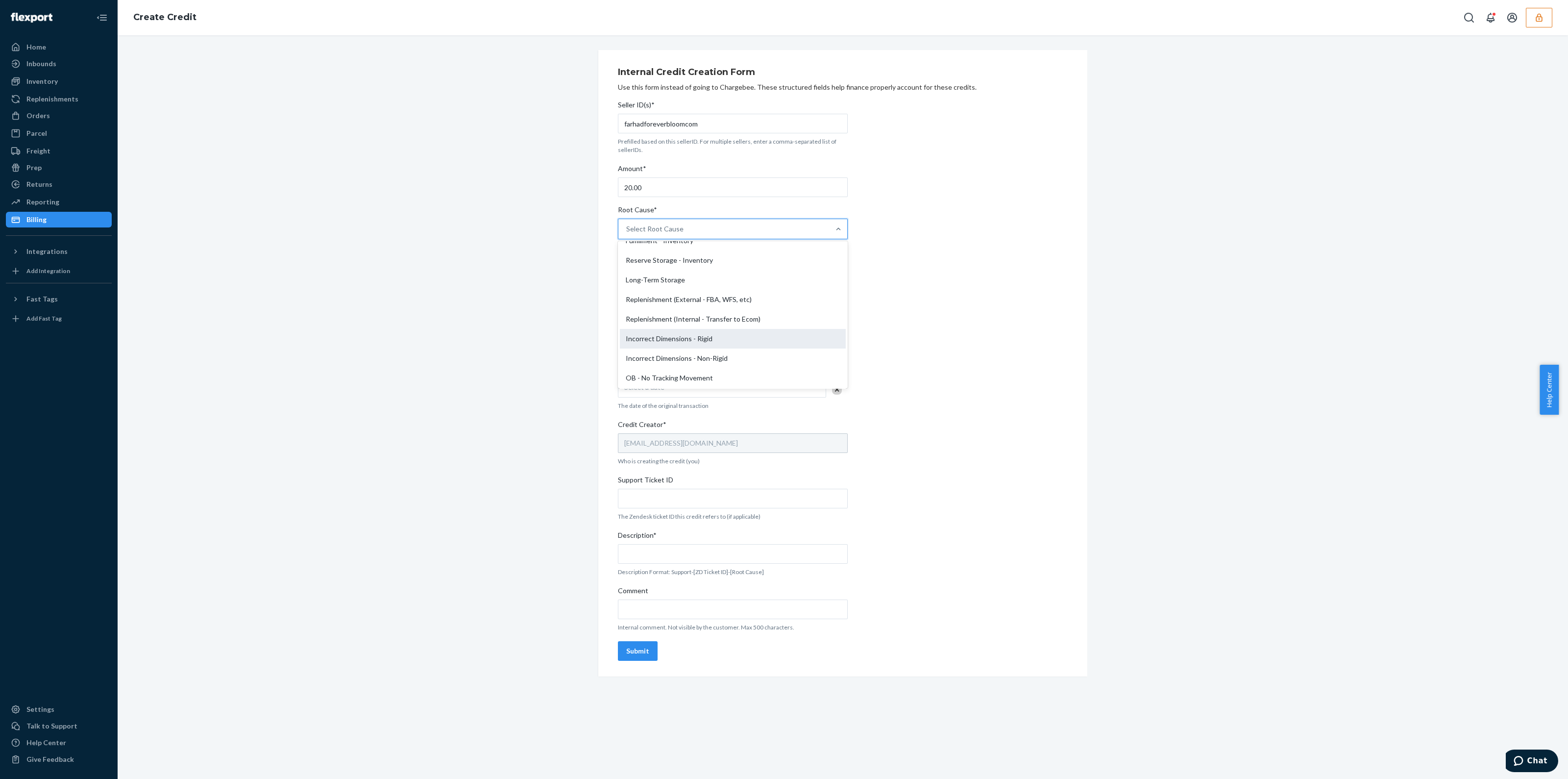
scroll to position [184, 0]
click at [686, 322] on div "OB - No Tracking Movement" at bounding box center [733, 324] width 226 height 20
click at [627, 234] on input "Root Cause* option OB - No Tracking Movement focused, 14 of 29. 29 results avai…" at bounding box center [626, 229] width 1 height 10
click at [678, 280] on div "Select Credit Type" at bounding box center [733, 271] width 230 height 20
click at [627, 276] on input "Type* Select Credit Type" at bounding box center [626, 271] width 1 height 10
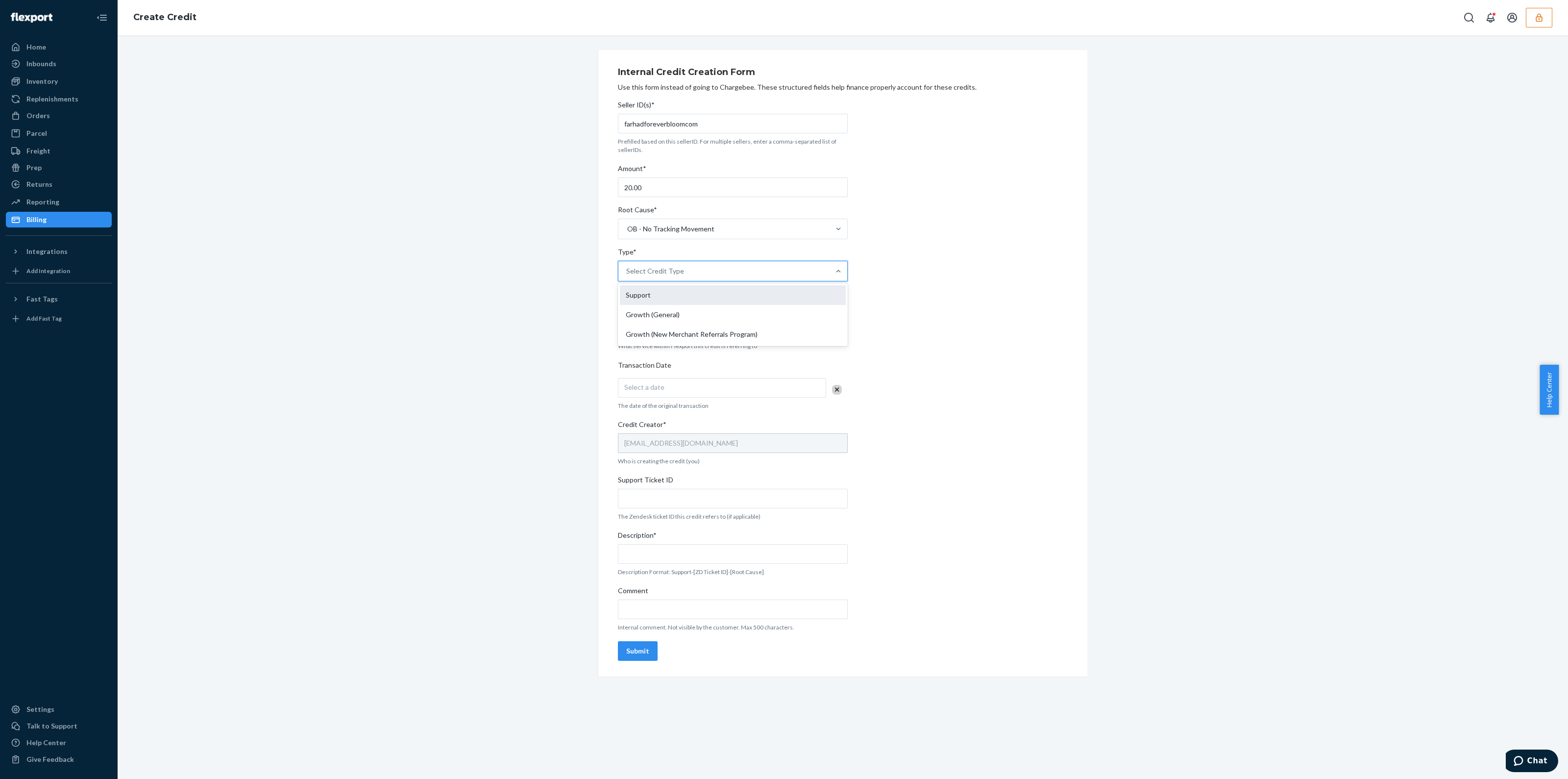
click at [676, 293] on div "Support" at bounding box center [733, 295] width 226 height 20
click at [627, 276] on input "Type* option Support focused, 1 of 3. 3 results available. Use Up and Down to c…" at bounding box center [626, 271] width 1 height 10
click at [677, 320] on div "Select Service" at bounding box center [724, 328] width 211 height 20
click at [627, 322] on input "Service* Select Service" at bounding box center [626, 327] width 1 height 10
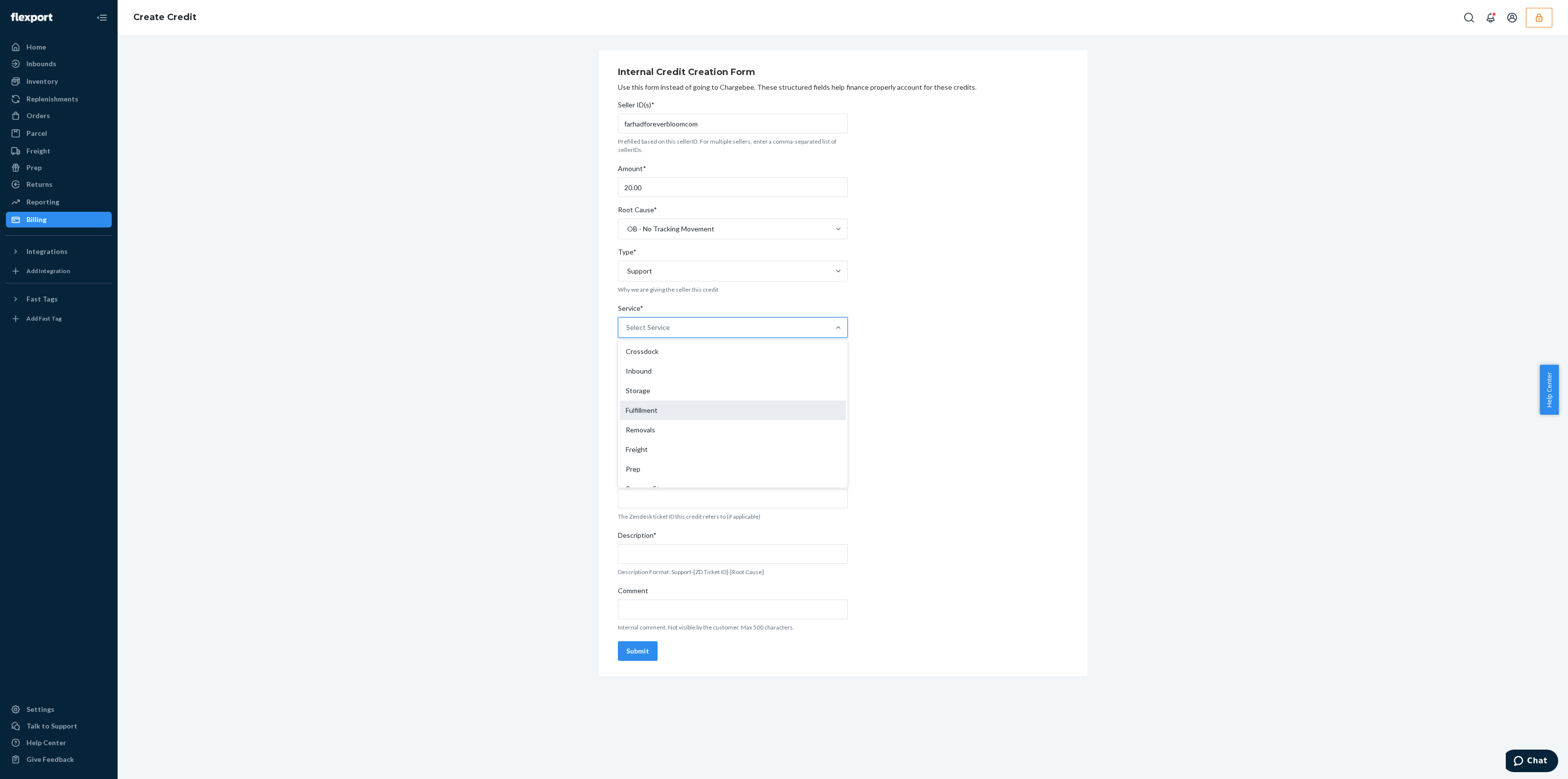
click at [670, 406] on div "Fulfillment" at bounding box center [733, 410] width 226 height 20
click at [627, 332] on input "Service* option Fulfillment focused, 4 of 10. 10 results available. Use Up and …" at bounding box center [626, 327] width 1 height 10
click at [678, 390] on div "Select a date" at bounding box center [722, 388] width 208 height 20
click at [738, 503] on abbr "21" at bounding box center [736, 499] width 7 height 7
drag, startPoint x: 732, startPoint y: 497, endPoint x: 713, endPoint y: 499, distance: 19.1
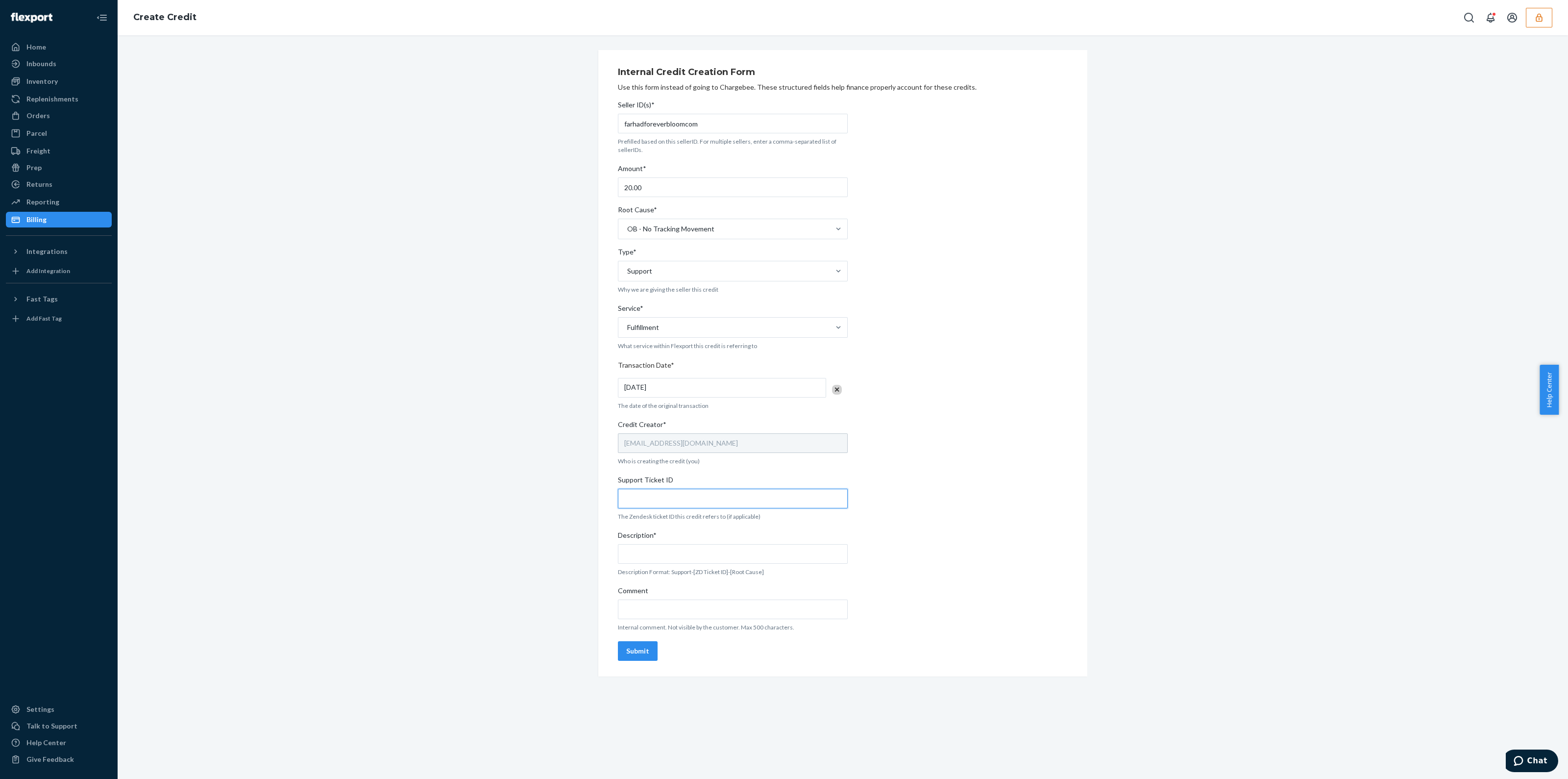
click at [732, 496] on input "Support Ticket ID" at bounding box center [733, 499] width 230 height 20
click at [731, 497] on input "Support Ticket ID" at bounding box center [733, 499] width 230 height 20
paste input "[URL][DOMAIN_NAME]"
type input "[URL][DOMAIN_NAME]"
click at [706, 603] on input "Comment" at bounding box center [733, 609] width 230 height 20
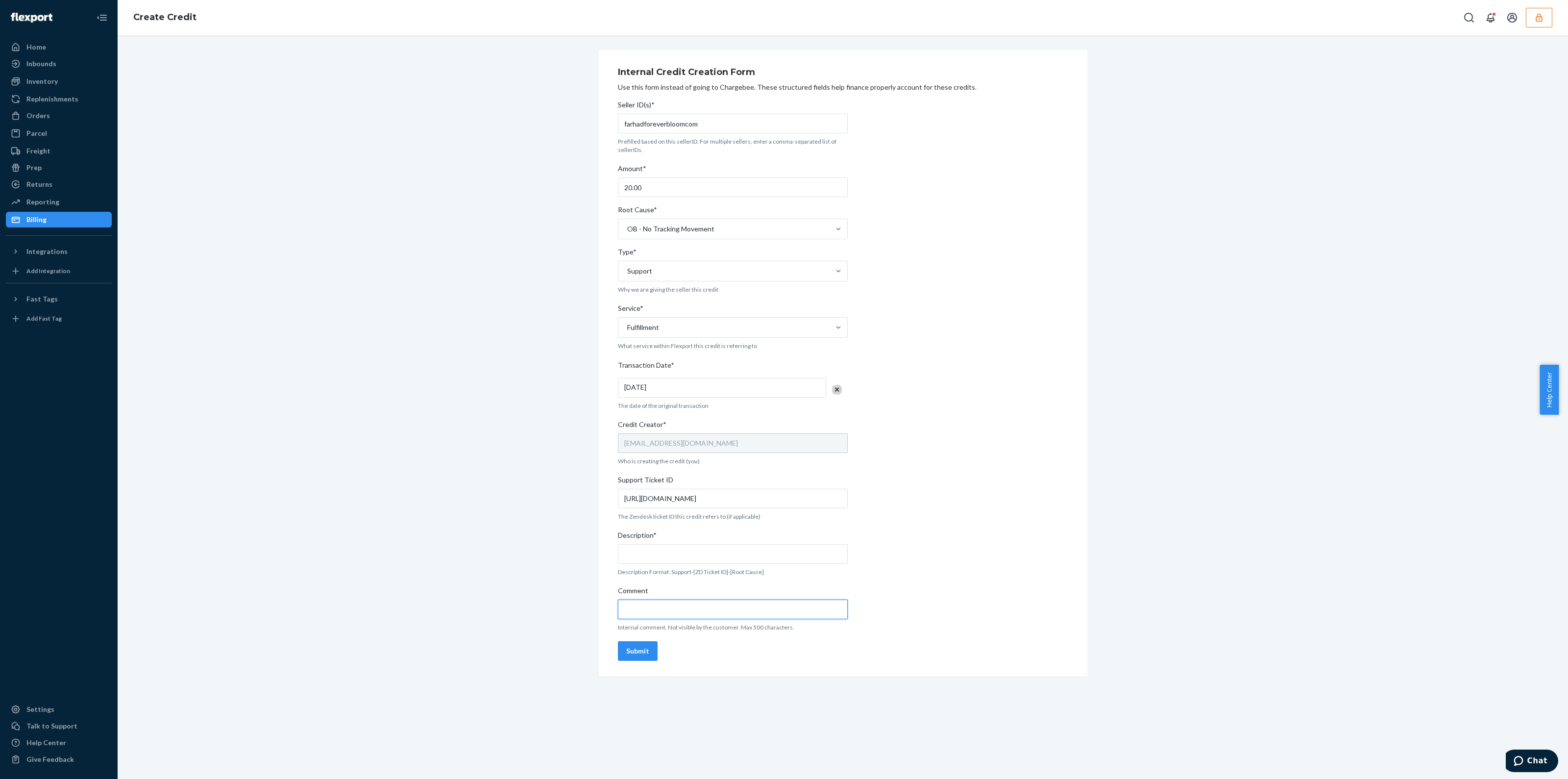
paste input "[URL][DOMAIN_NAME]"
type input "[URL][DOMAIN_NAME]"
click at [705, 555] on input "Description*" at bounding box center [733, 554] width 230 height 20
type input "Support-803836-OB Lost"
click at [627, 644] on button "Submit" at bounding box center [638, 651] width 40 height 20
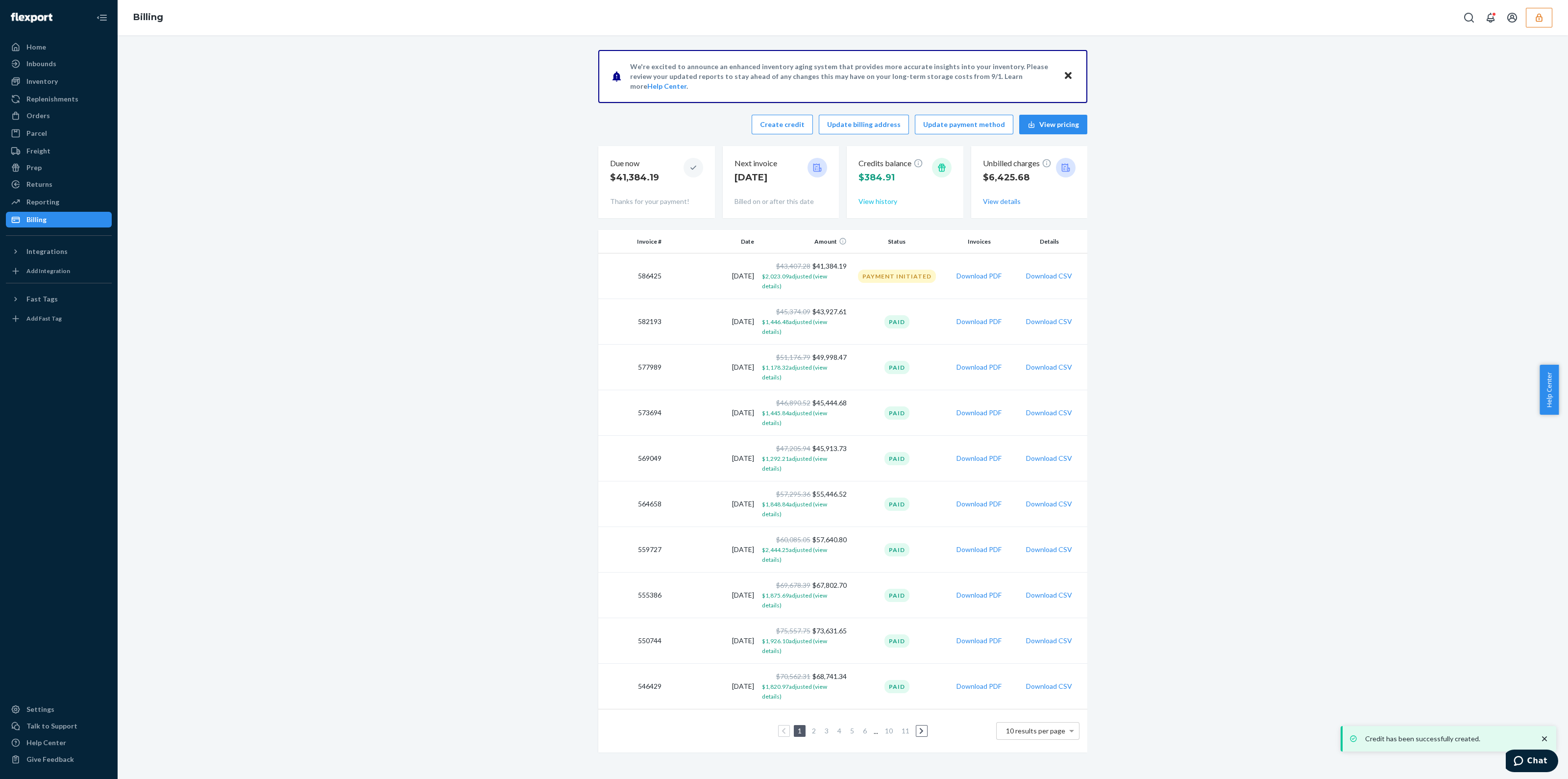
click at [876, 203] on button "View history" at bounding box center [878, 202] width 39 height 10
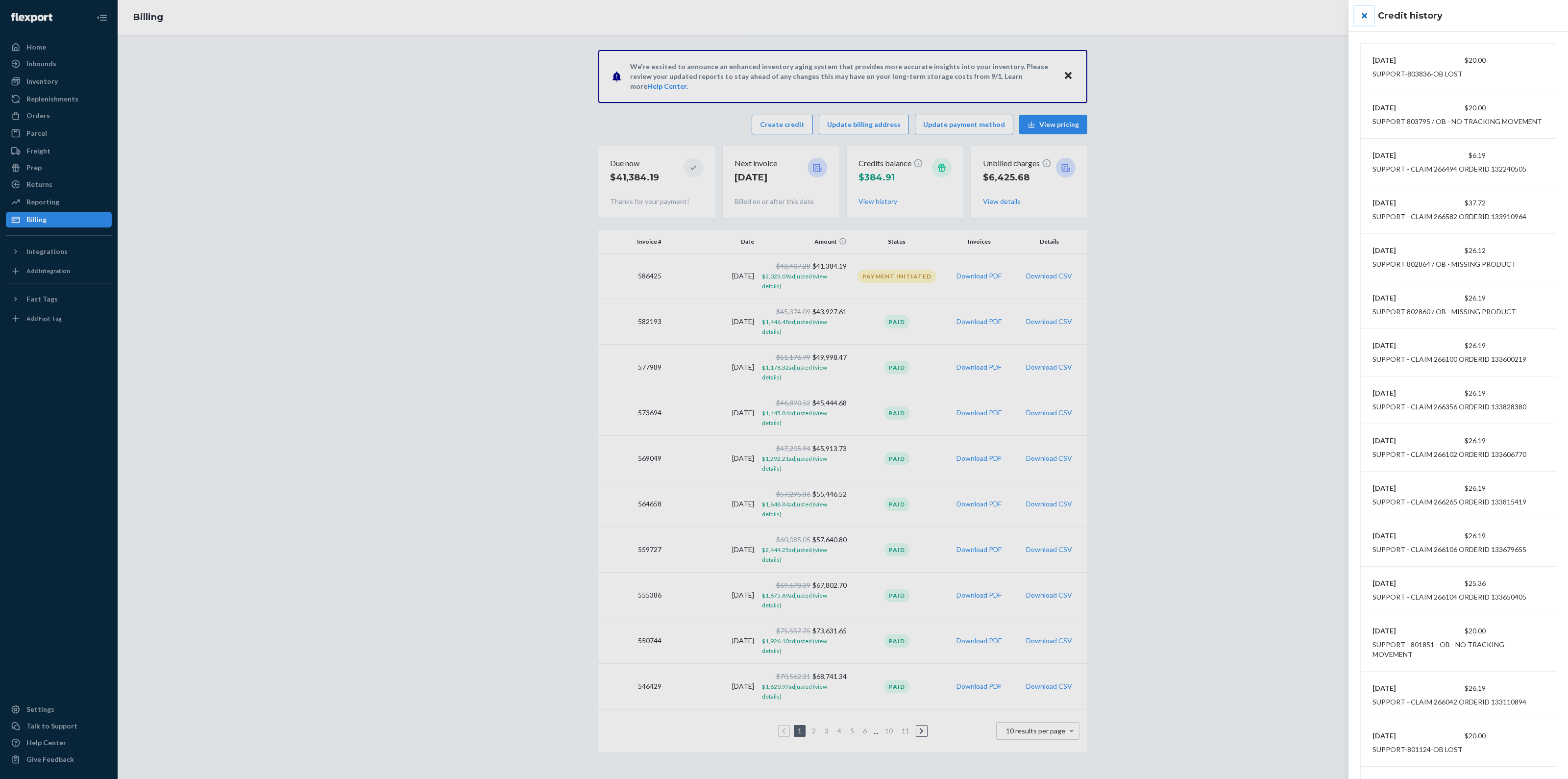
click at [1363, 20] on button "close" at bounding box center [1365, 16] width 20 height 20
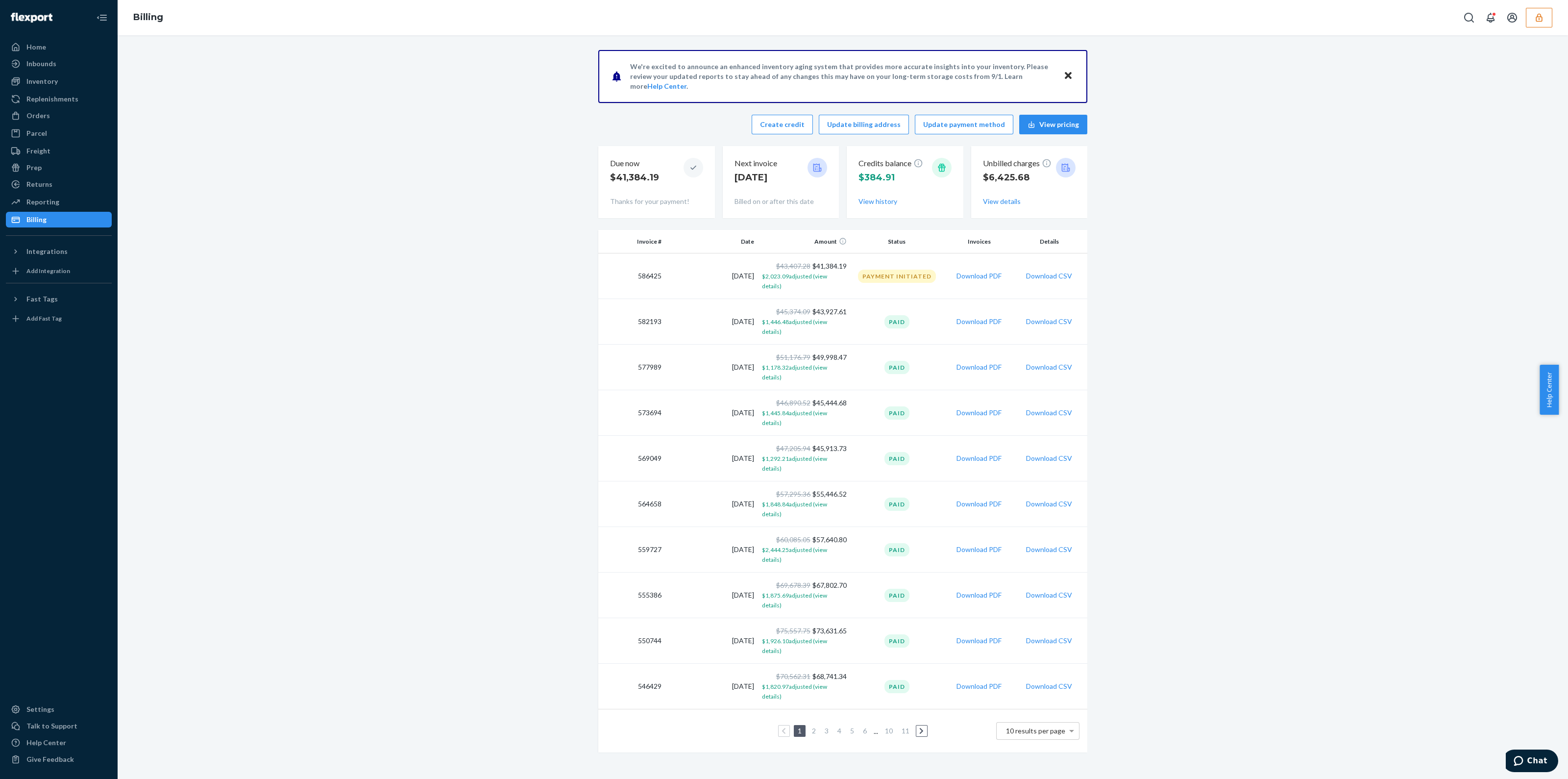
click at [1530, 24] on button "button" at bounding box center [1539, 18] width 26 height 20
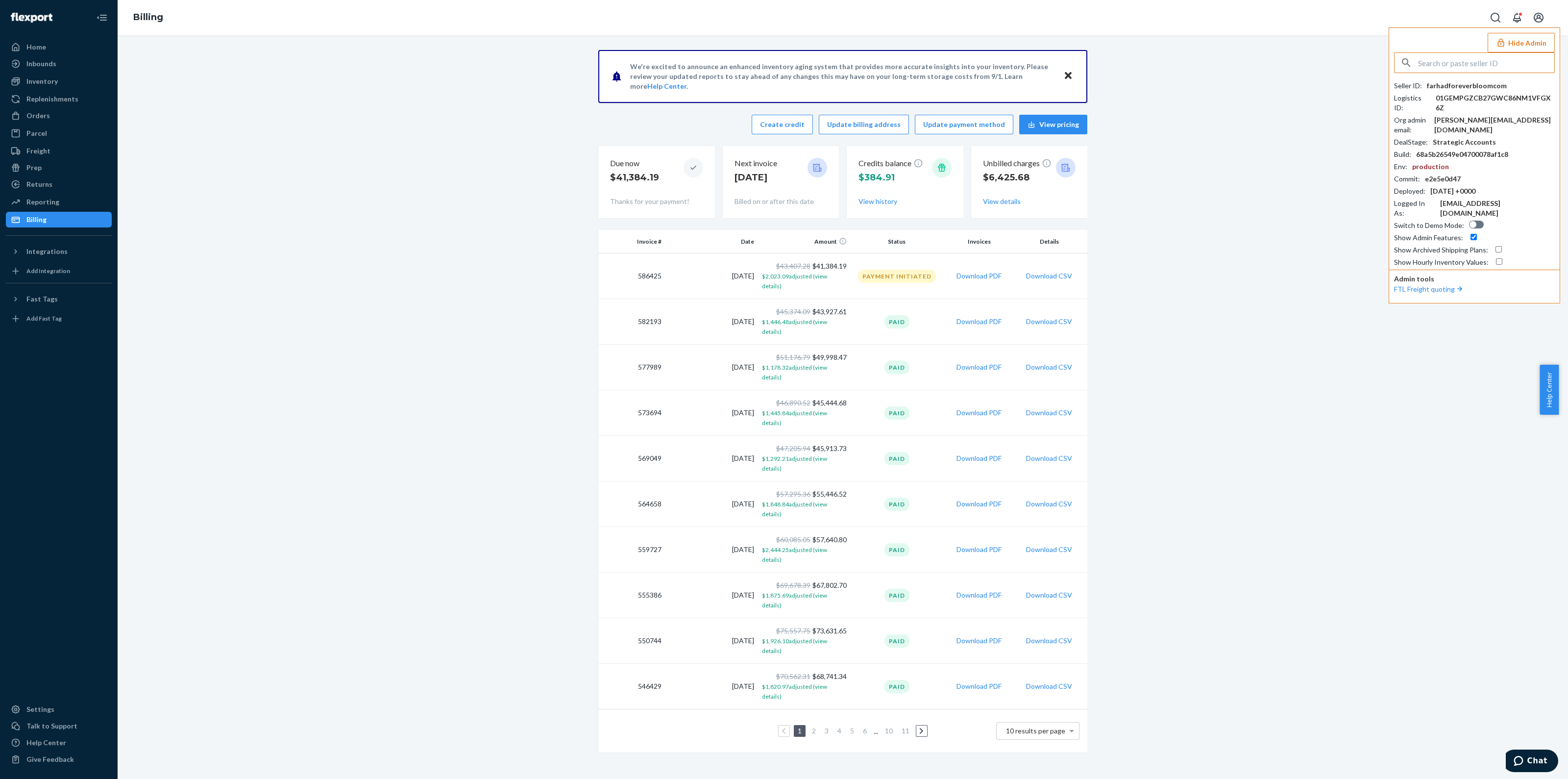
click at [1486, 65] on input "text" at bounding box center [1486, 63] width 136 height 20
type input "jeorgeclickngoretailcom"
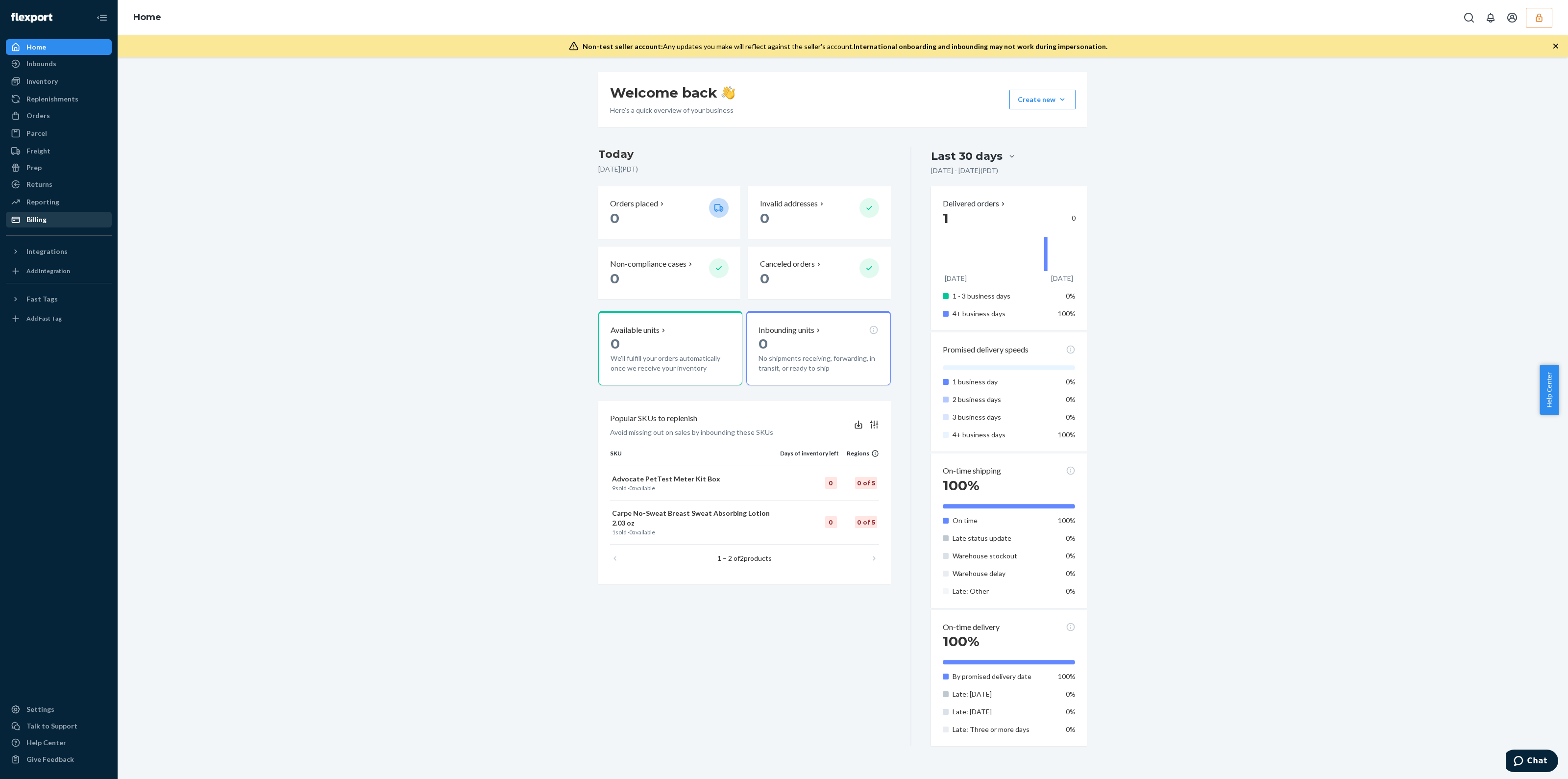
click at [56, 213] on div "Billing" at bounding box center [58, 219] width 104 height 14
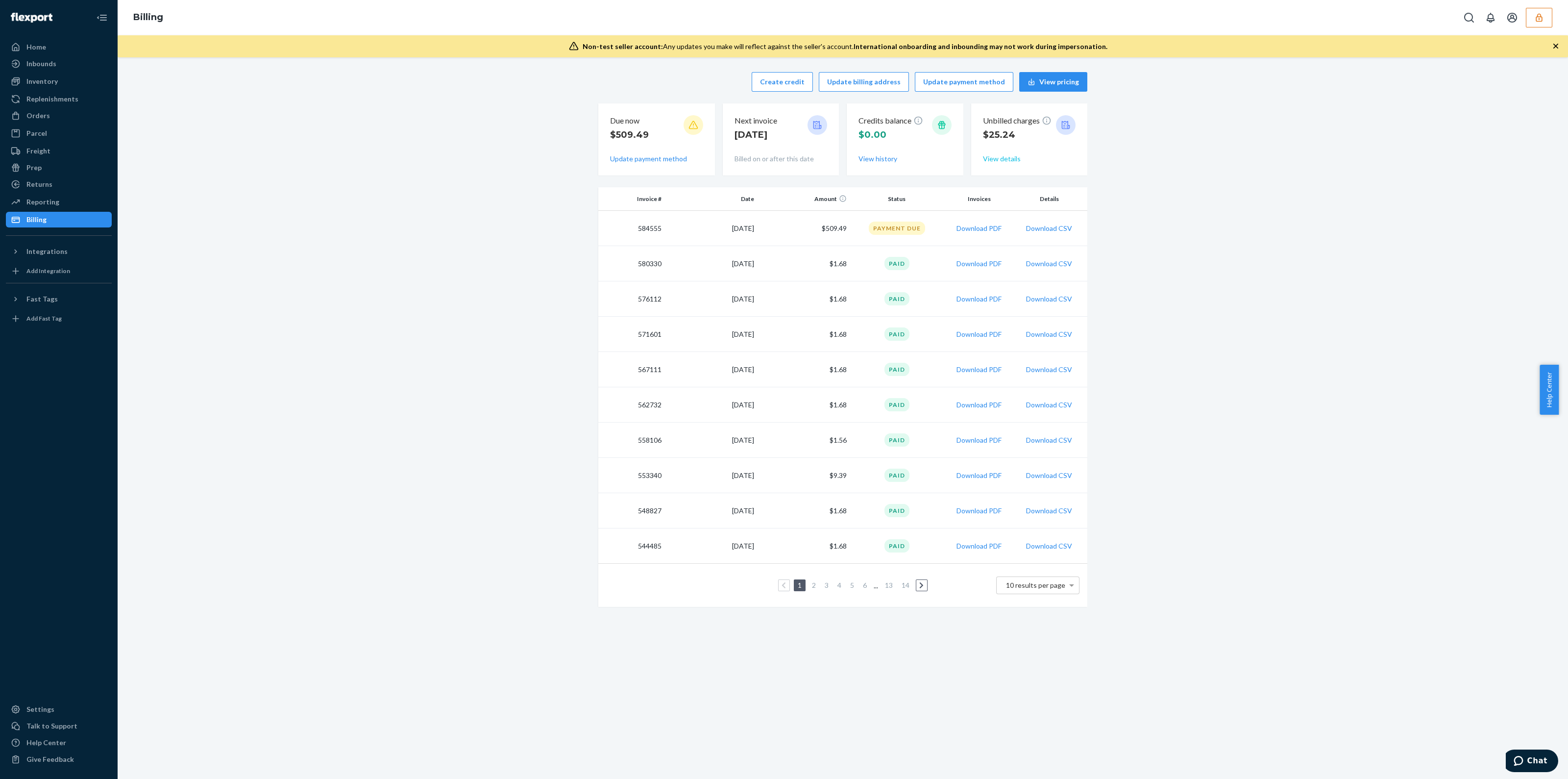
click at [996, 157] on button "View details" at bounding box center [1001, 159] width 38 height 10
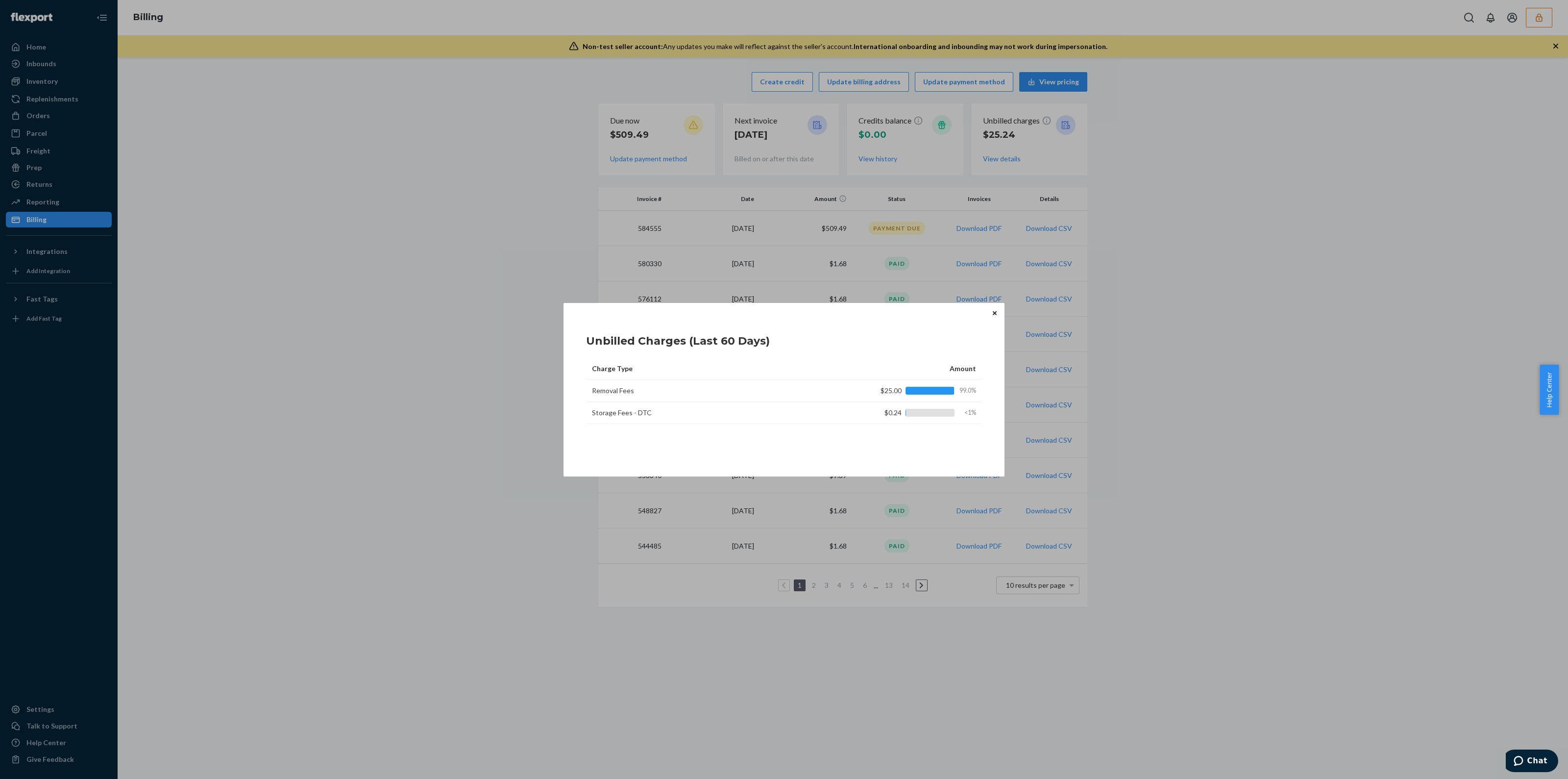
click at [997, 315] on button "Close" at bounding box center [995, 313] width 10 height 11
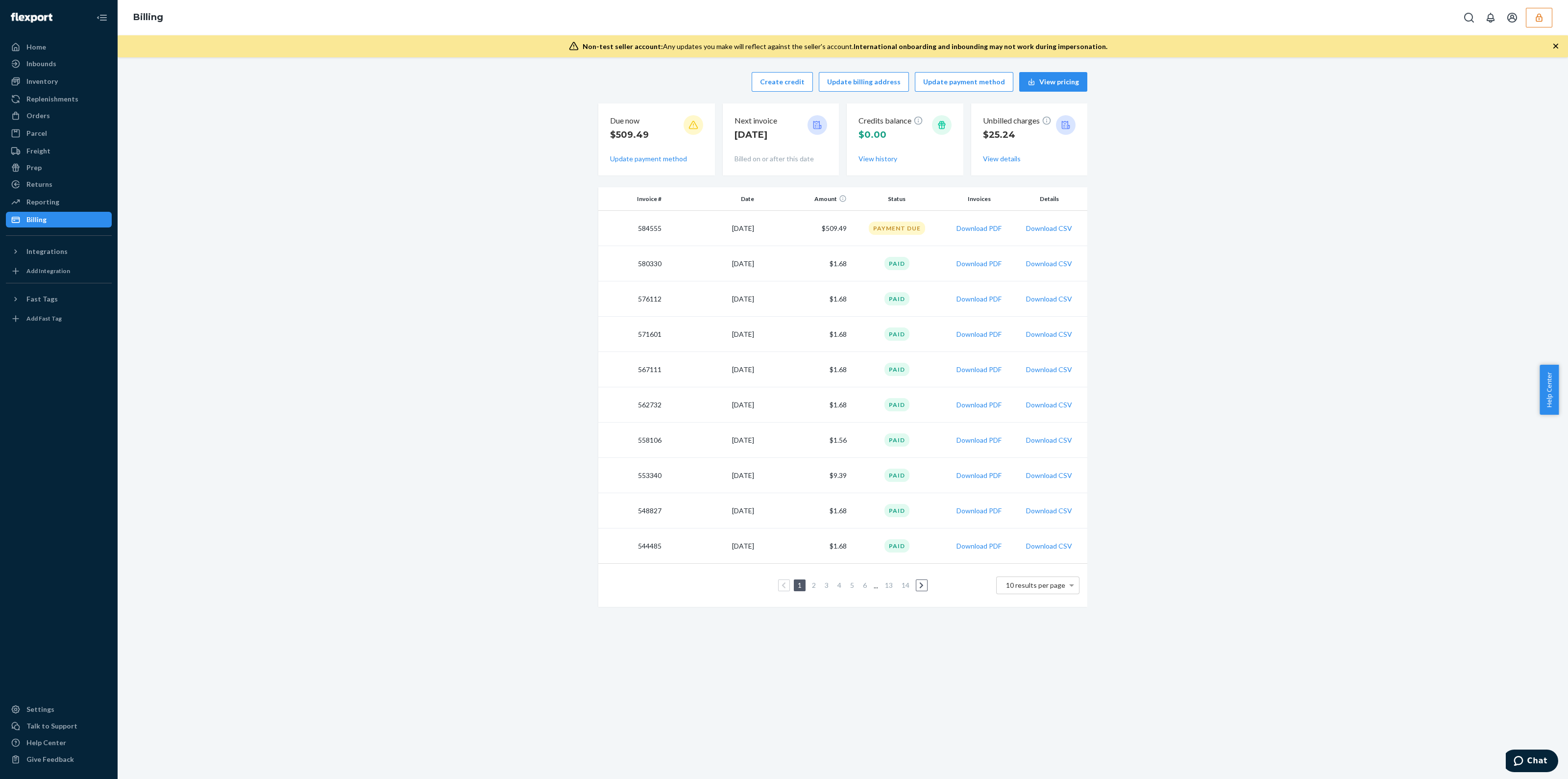
click at [892, 235] on div "Payment Due" at bounding box center [896, 228] width 56 height 13
click at [834, 247] on td "$1.68" at bounding box center [804, 263] width 92 height 35
click at [845, 239] on td "$509.49" at bounding box center [804, 228] width 92 height 35
